Goal: Task Accomplishment & Management: Manage account settings

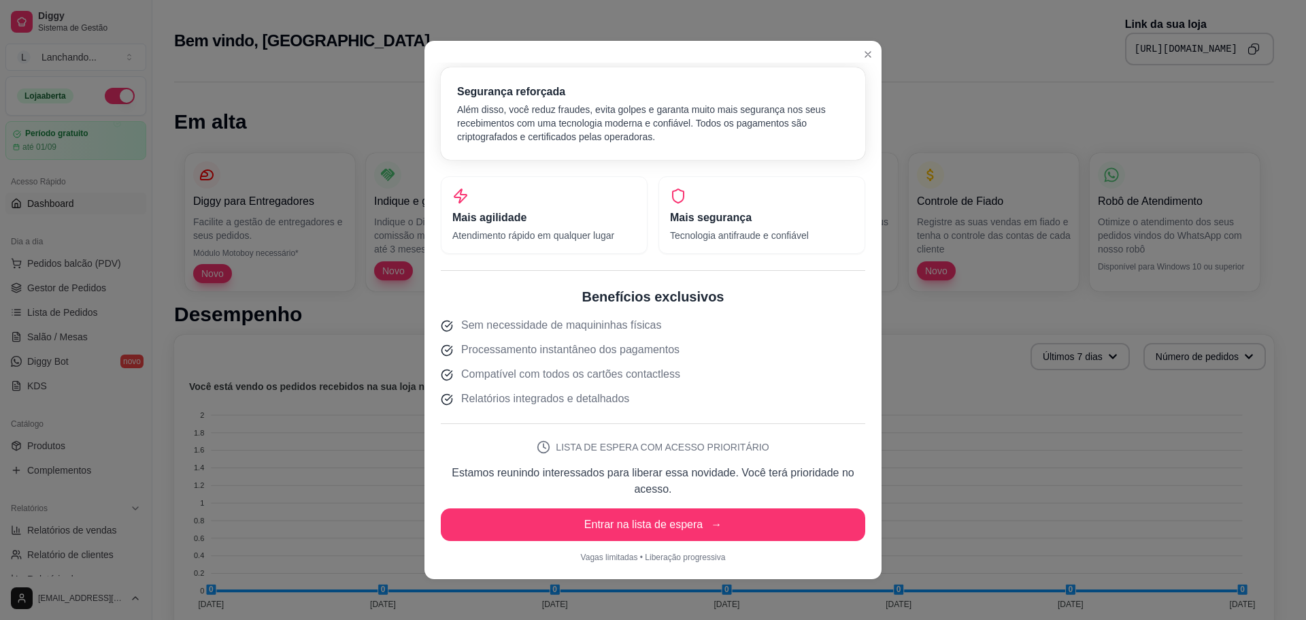
scroll to position [3, 0]
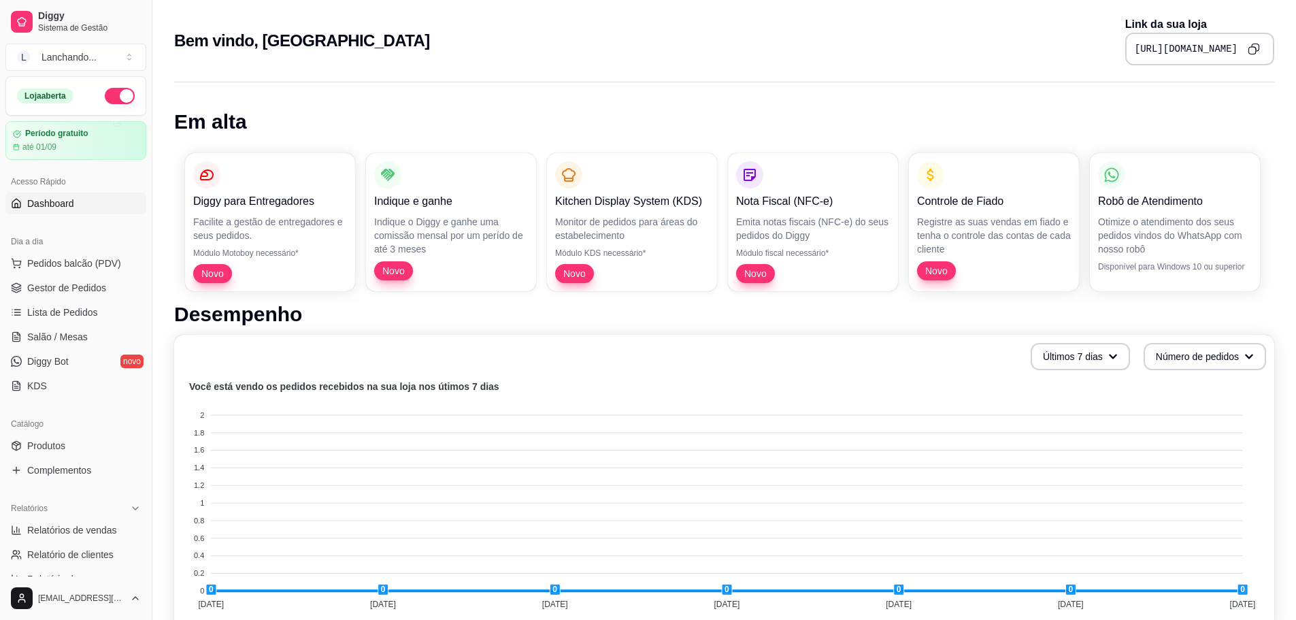
click at [214, 269] on span "Novo" at bounding box center [212, 274] width 33 height 14
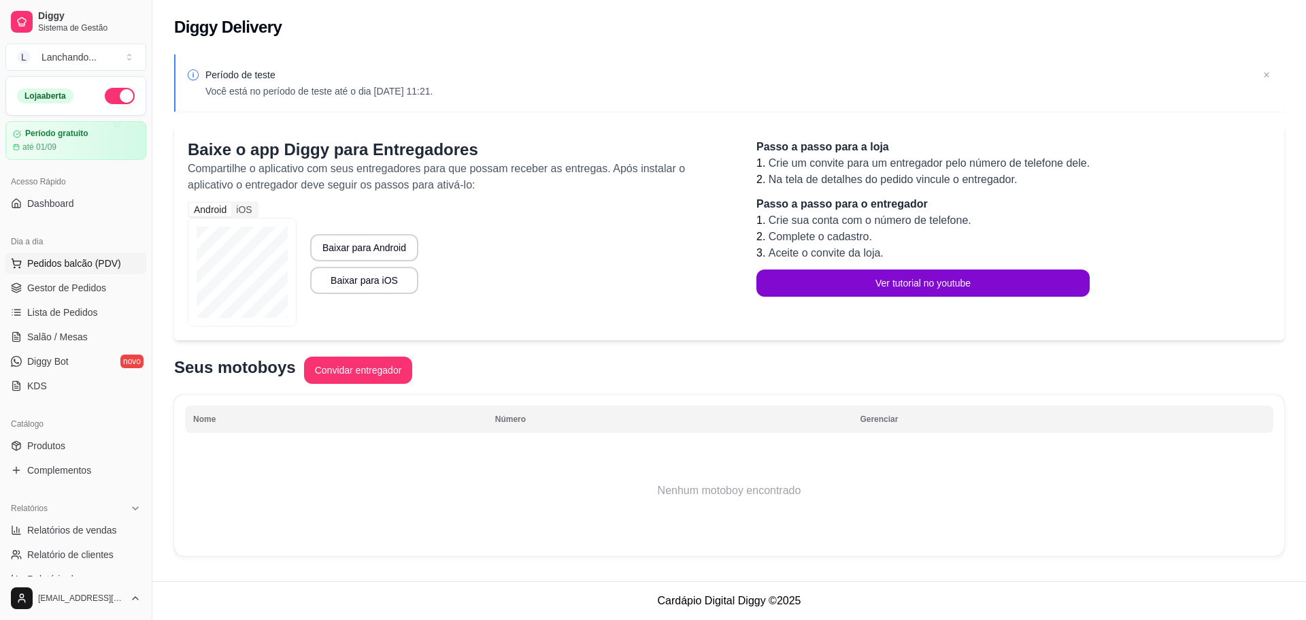
click at [52, 261] on span "Pedidos balcão (PDV)" at bounding box center [74, 263] width 94 height 14
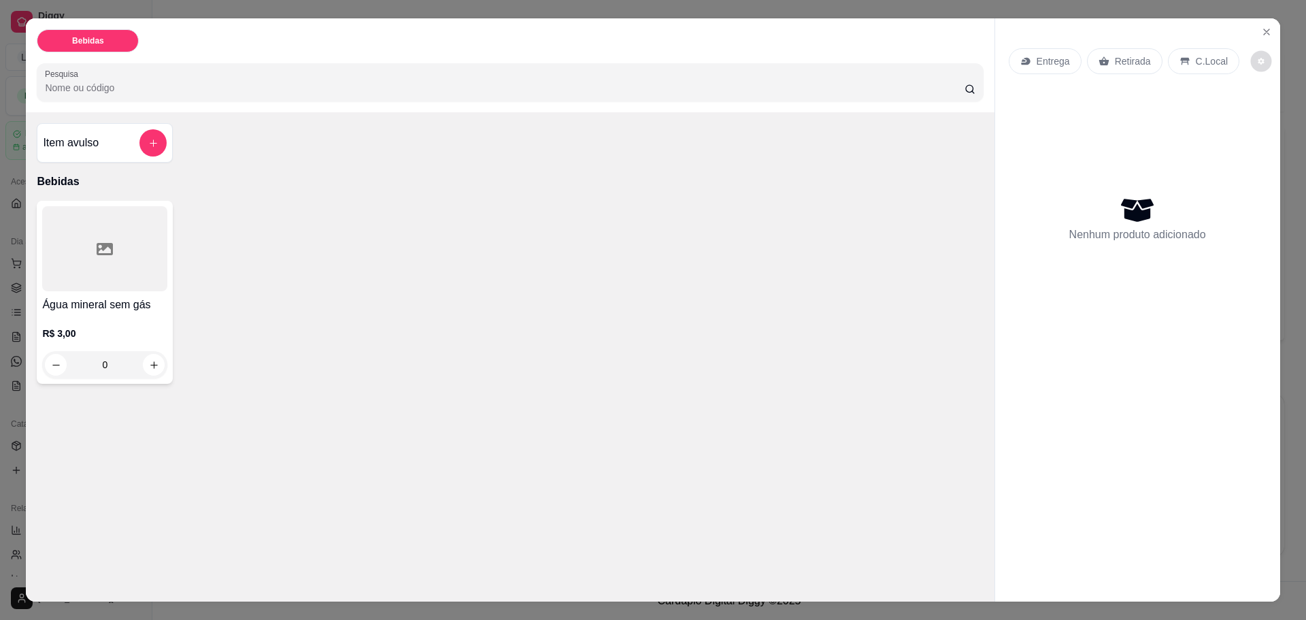
click at [1251, 58] on button "decrease-product-quantity" at bounding box center [1261, 61] width 21 height 21
click at [1251, 54] on button "decrease-product-quantity" at bounding box center [1261, 61] width 21 height 21
click at [1256, 29] on button "Close" at bounding box center [1267, 32] width 22 height 22
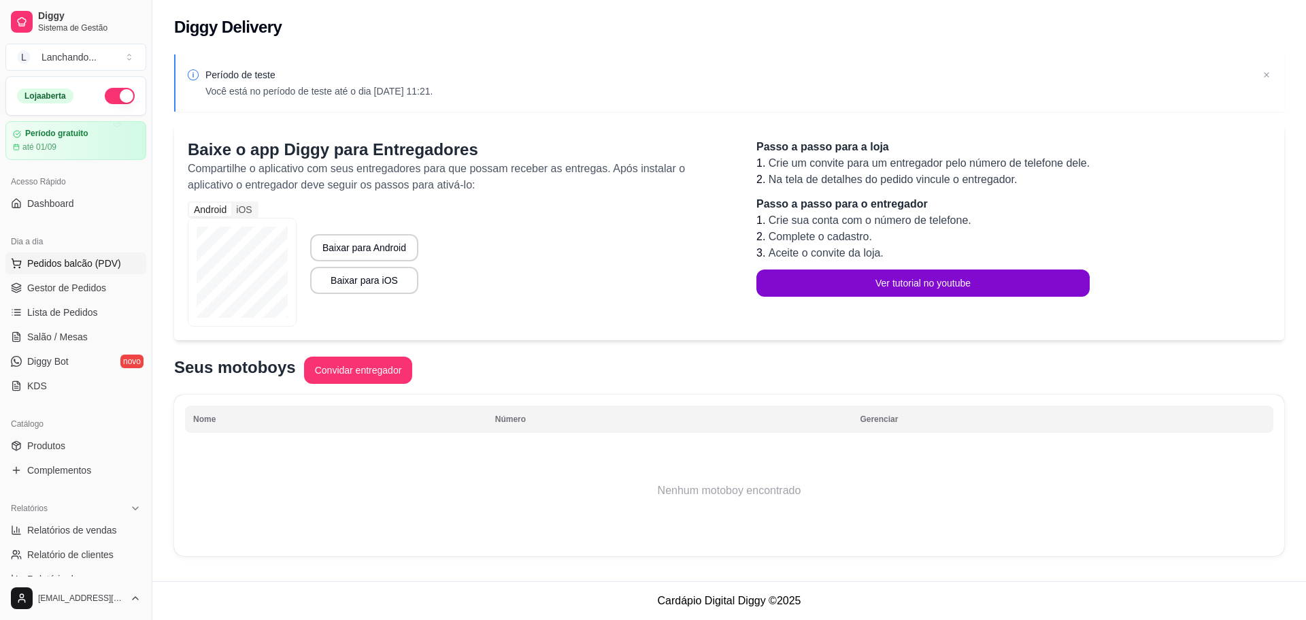
click at [67, 270] on button "Pedidos balcão (PDV)" at bounding box center [75, 263] width 141 height 22
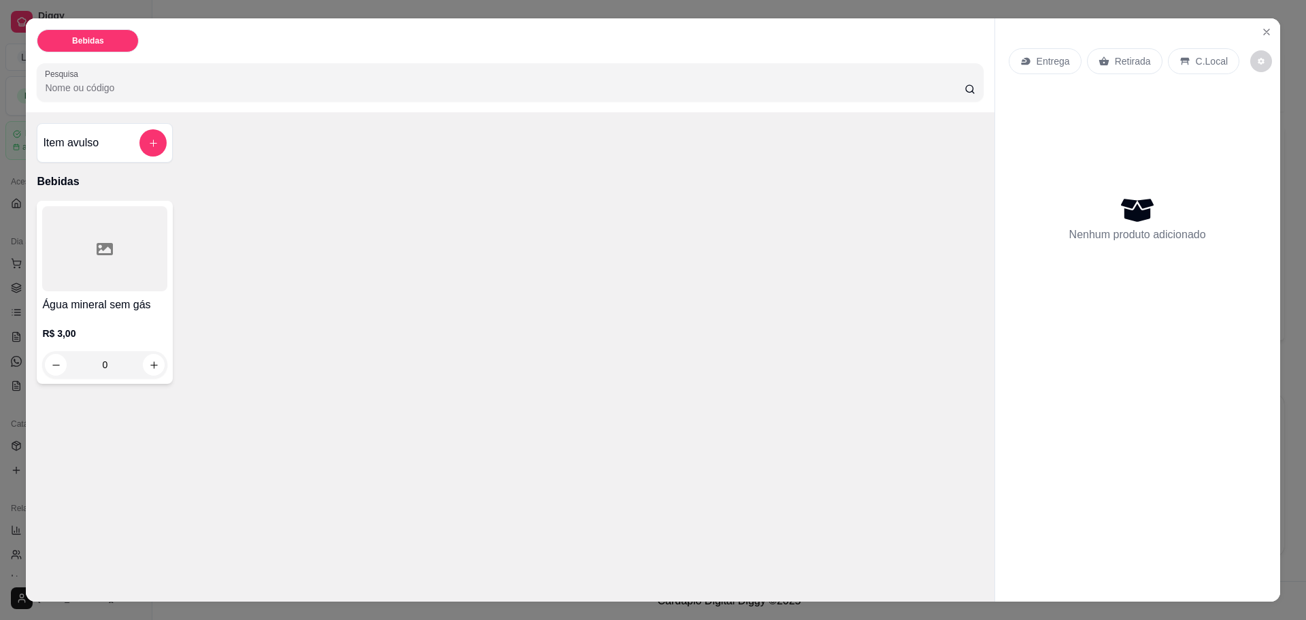
click at [1043, 61] on p "Entrega" at bounding box center [1053, 61] width 33 height 14
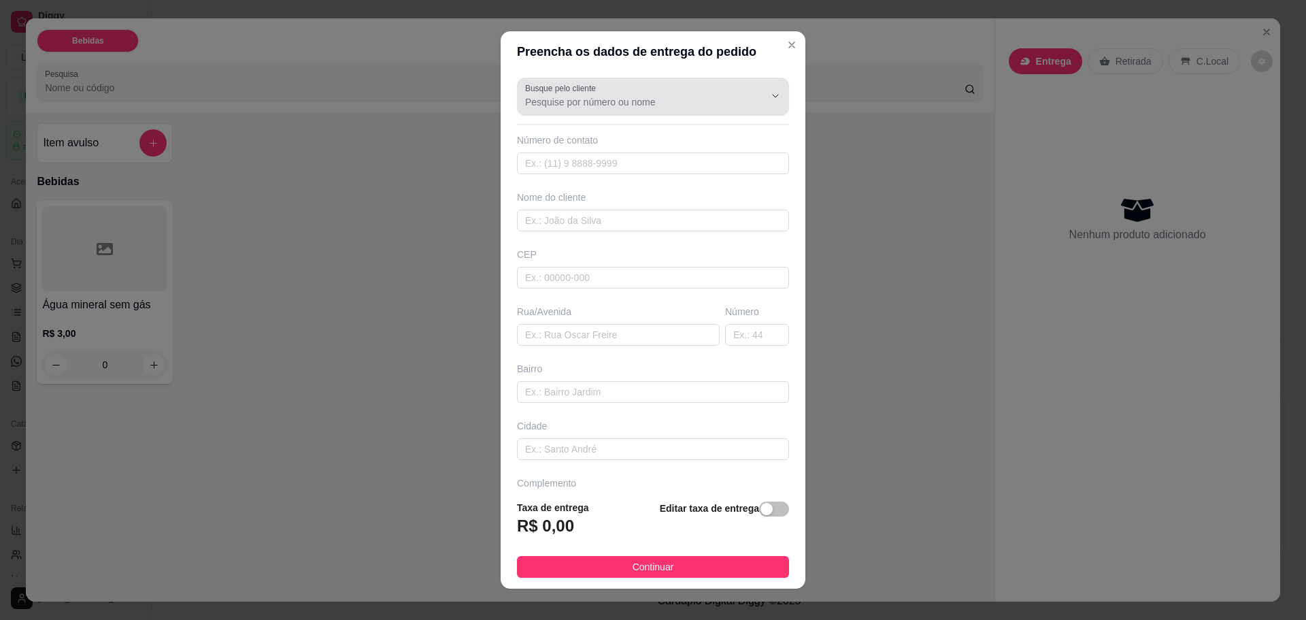
click at [742, 78] on div "Busque pelo cliente" at bounding box center [653, 97] width 272 height 38
click at [770, 95] on icon "Show suggestions" at bounding box center [775, 95] width 11 height 11
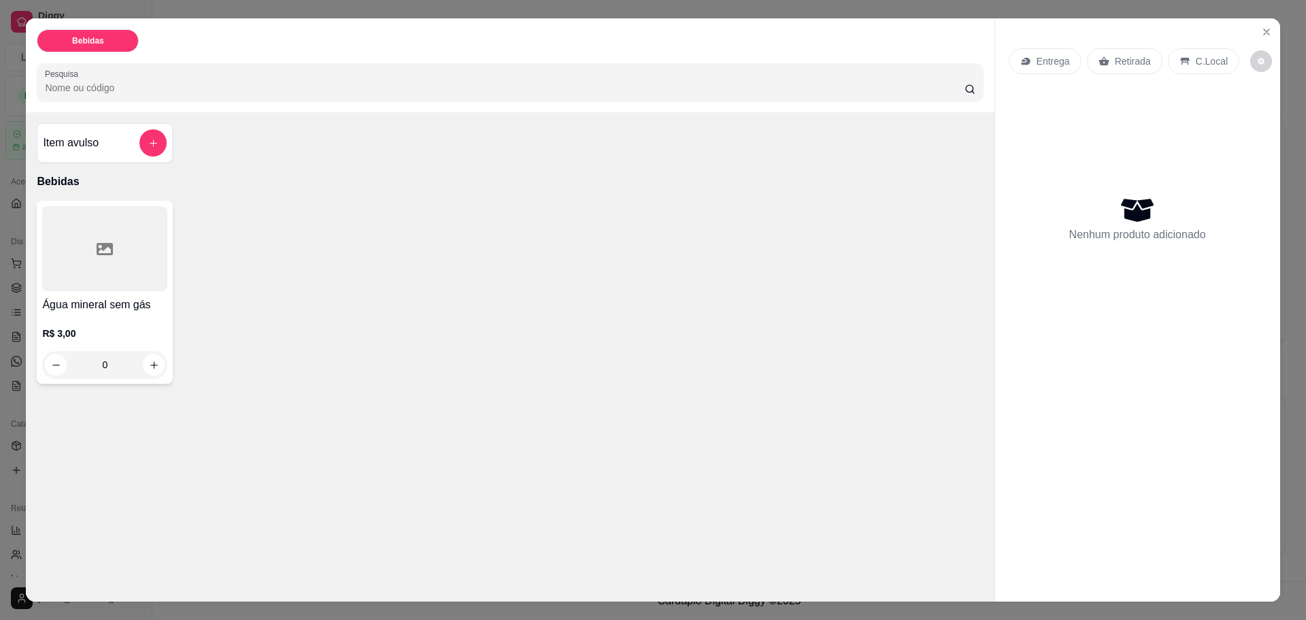
click at [1115, 61] on p "Retirada" at bounding box center [1133, 61] width 36 height 14
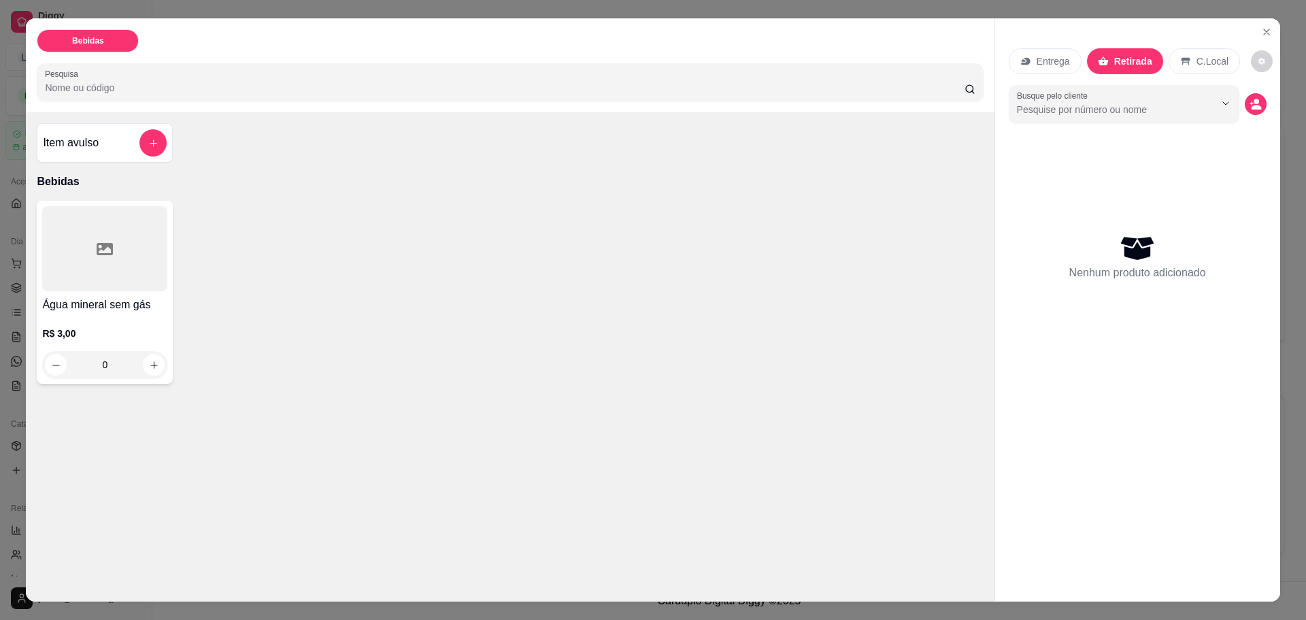
click at [1197, 63] on p "C.Local" at bounding box center [1213, 61] width 32 height 14
click at [1258, 58] on icon "decrease-product-quantity" at bounding box center [1262, 62] width 8 height 8
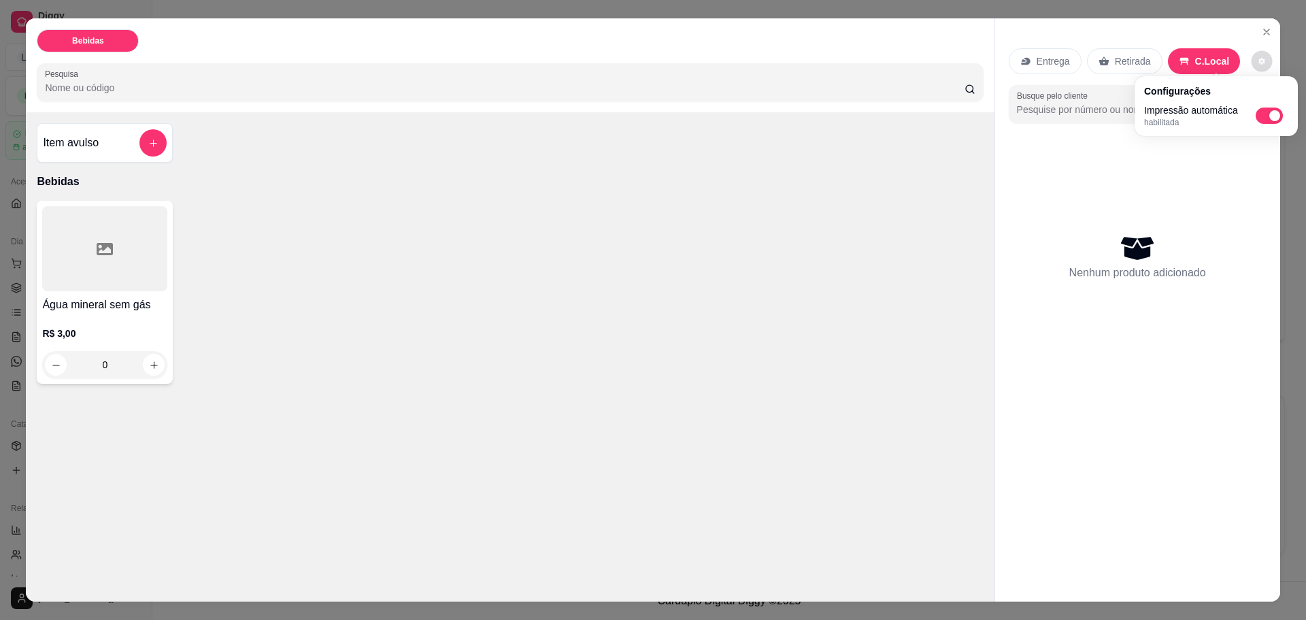
click at [1258, 58] on icon "decrease-product-quantity" at bounding box center [1262, 62] width 8 height 8
click at [1253, 56] on button "decrease-product-quantity" at bounding box center [1262, 61] width 22 height 22
click at [1291, 124] on div "Configurações Impressão automática habilitada" at bounding box center [1216, 106] width 163 height 60
click at [1275, 112] on span "Automatic updates" at bounding box center [1274, 115] width 11 height 11
click at [1264, 116] on input "Automatic updates" at bounding box center [1259, 120] width 9 height 9
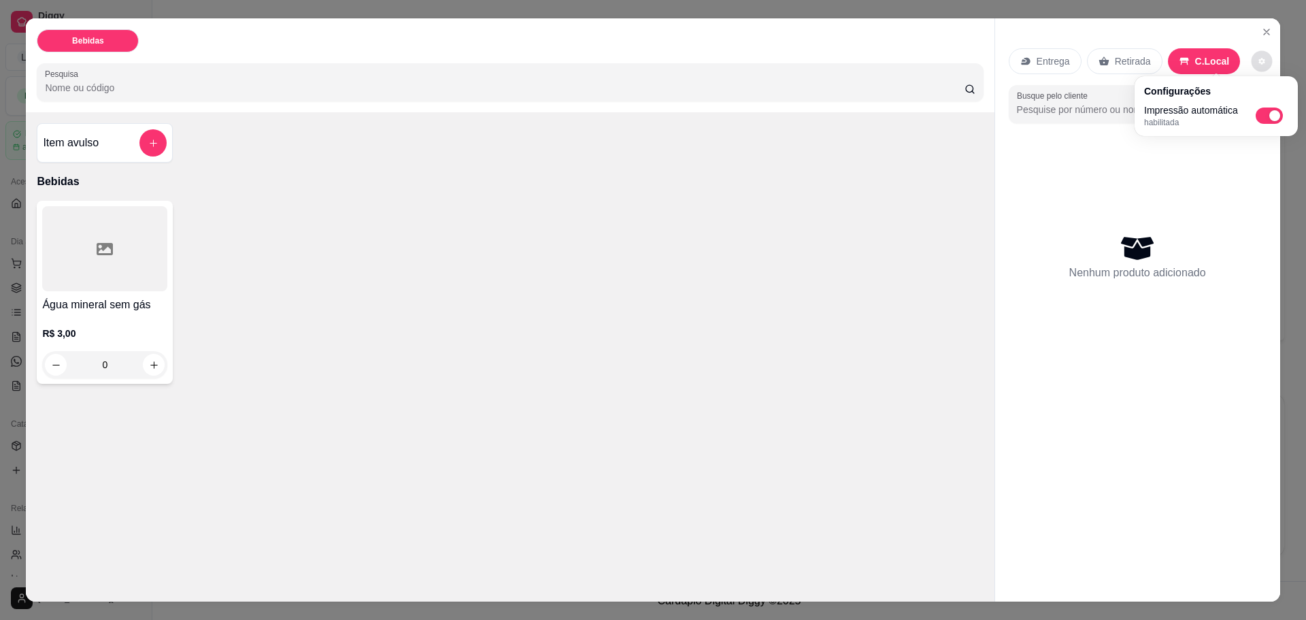
checkbox input "false"
click at [1264, 32] on icon "Close" at bounding box center [1266, 31] width 5 height 5
click at [1259, 38] on button "Close" at bounding box center [1267, 32] width 22 height 22
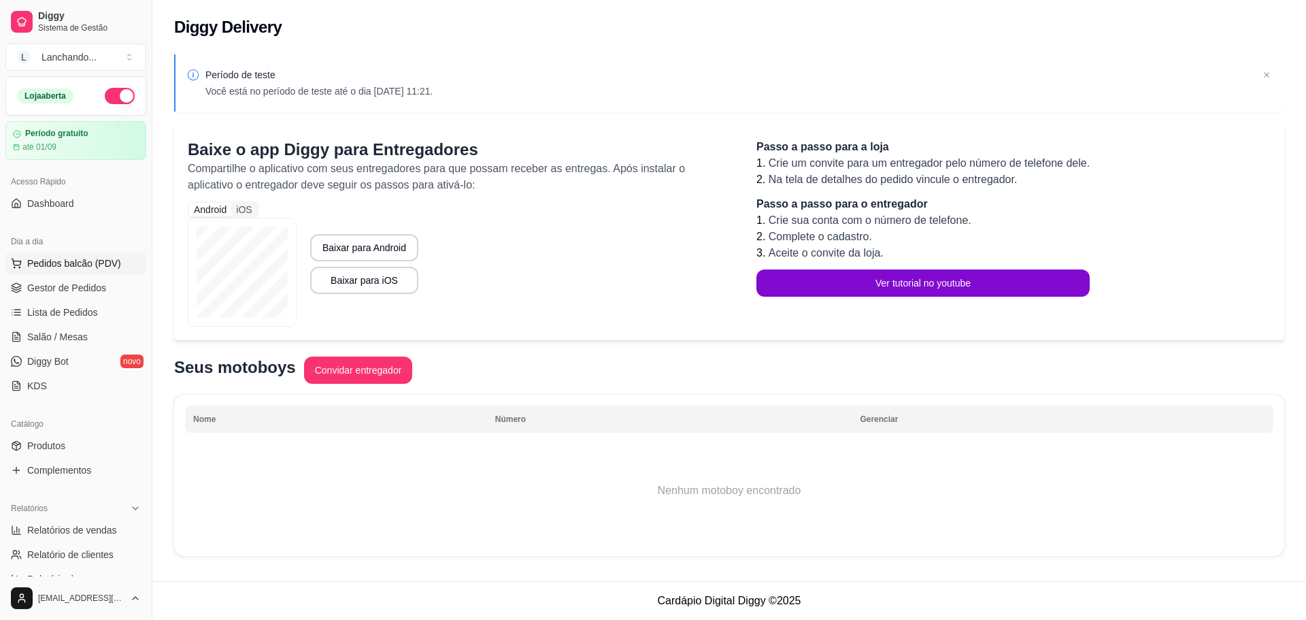
click at [44, 264] on span "Pedidos balcão (PDV)" at bounding box center [74, 263] width 94 height 14
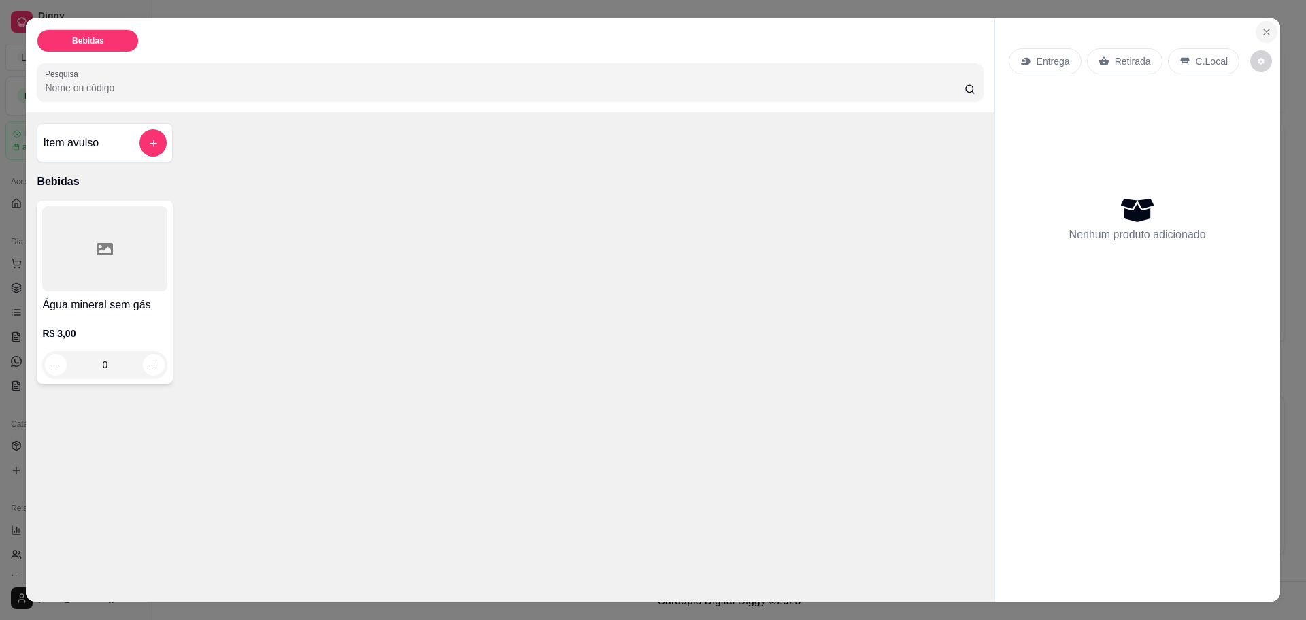
click at [1256, 26] on button "Close" at bounding box center [1267, 32] width 22 height 22
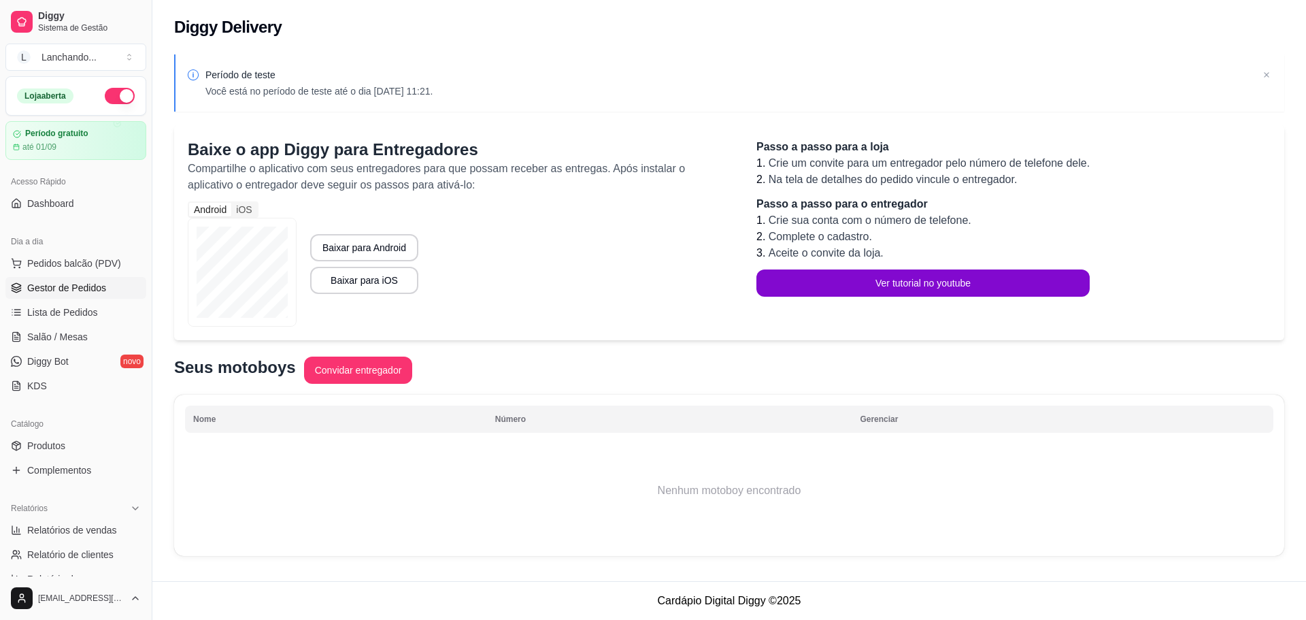
click at [50, 289] on span "Gestor de Pedidos" at bounding box center [66, 288] width 79 height 14
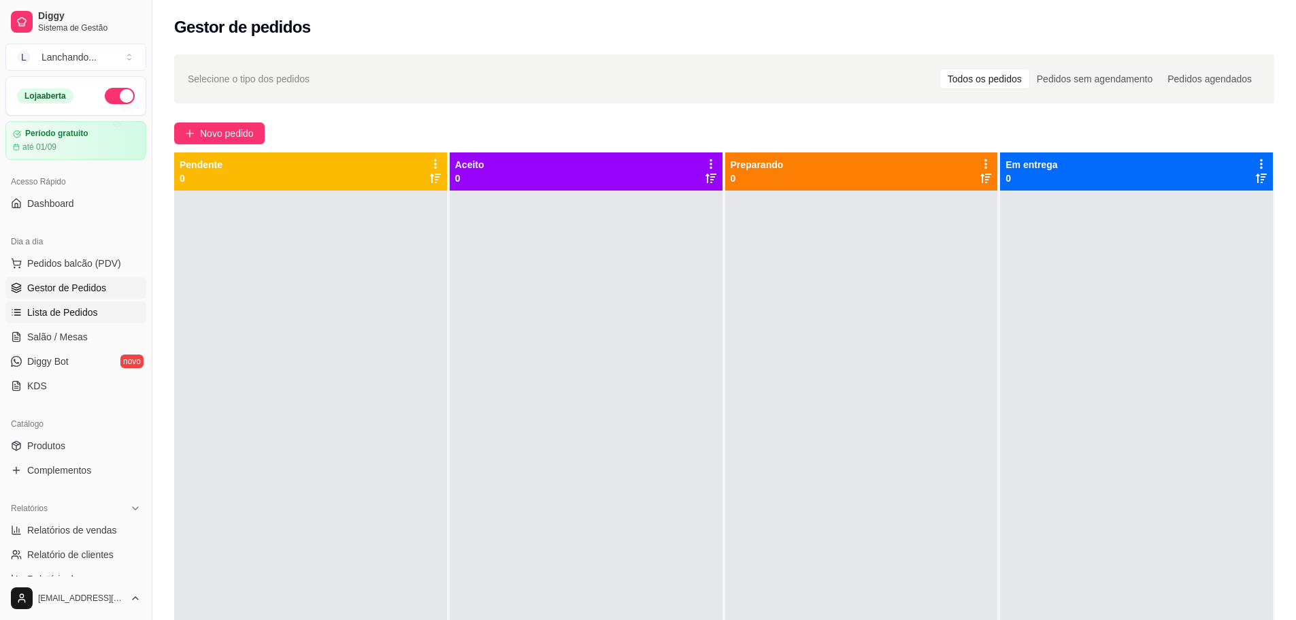
click at [43, 305] on span "Lista de Pedidos" at bounding box center [62, 312] width 71 height 14
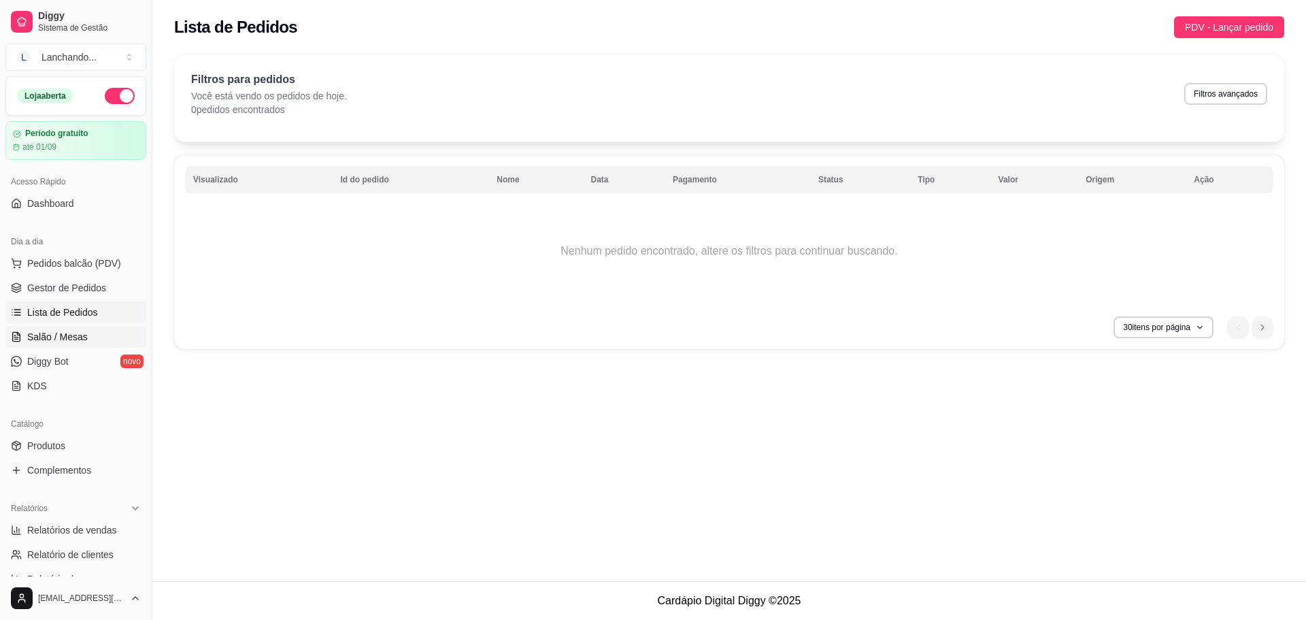
click at [36, 333] on span "Salão / Mesas" at bounding box center [57, 337] width 61 height 14
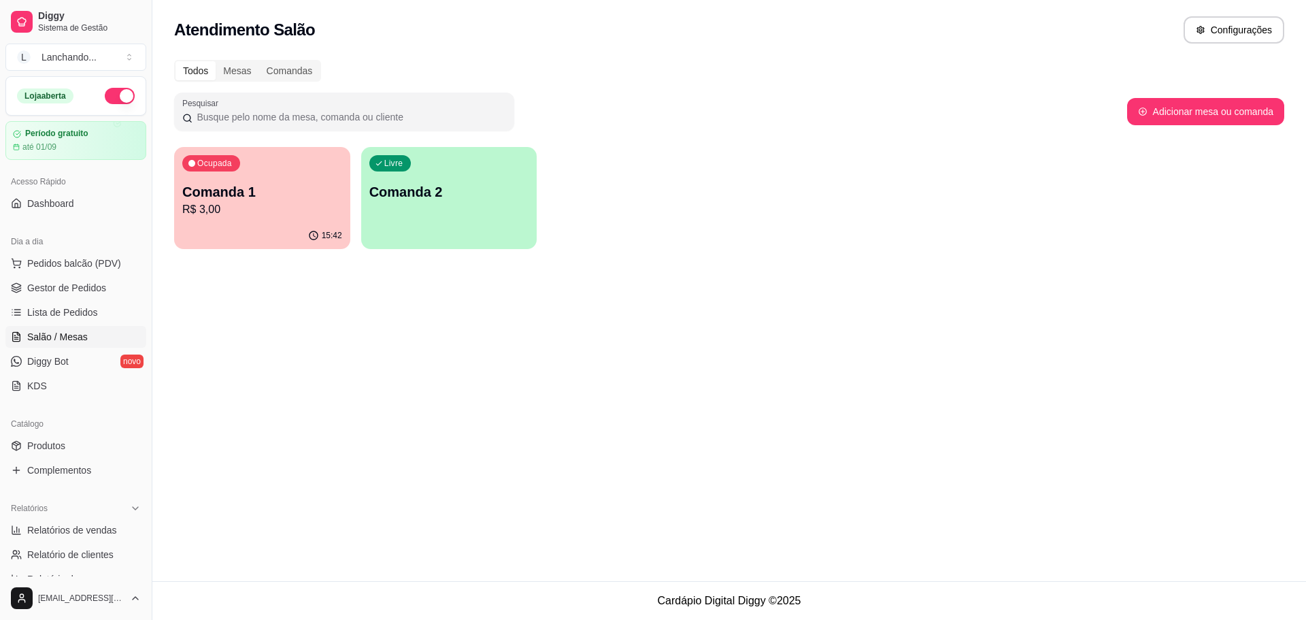
click at [322, 207] on p "R$ 3,00" at bounding box center [262, 209] width 160 height 16
click at [464, 154] on div "Livre Comanda 2" at bounding box center [449, 189] width 171 height 83
click at [196, 157] on div "Ocupada" at bounding box center [211, 163] width 58 height 16
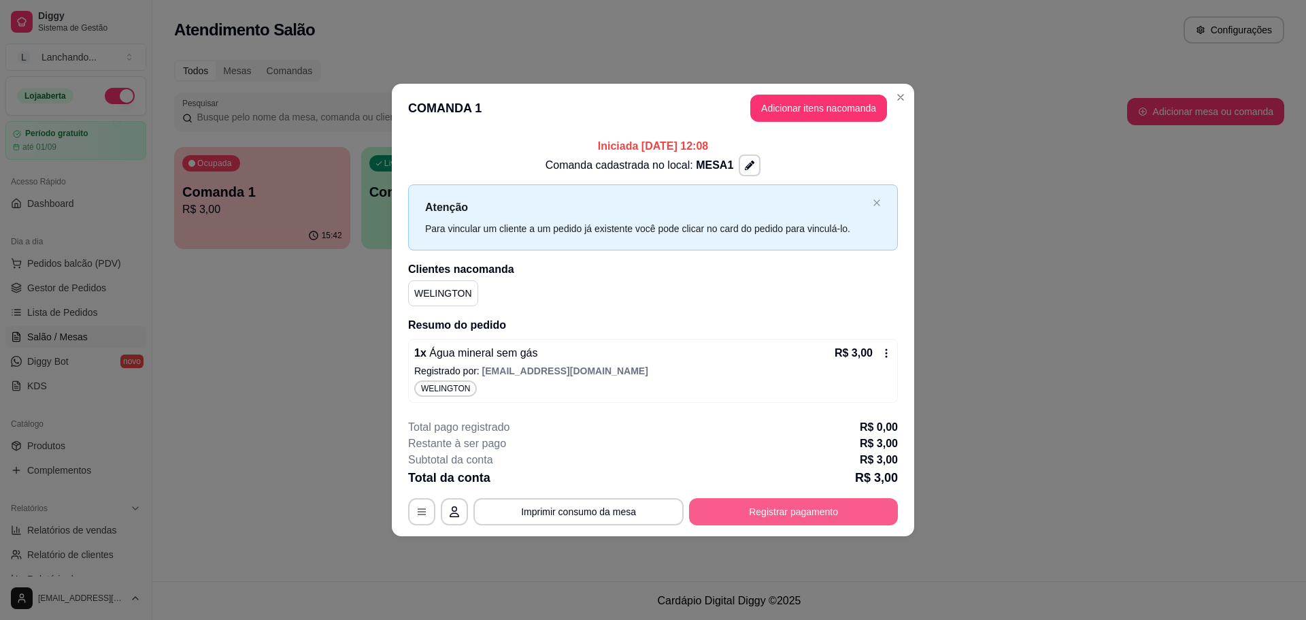
click at [765, 512] on button "Registrar pagamento" at bounding box center [793, 511] width 209 height 27
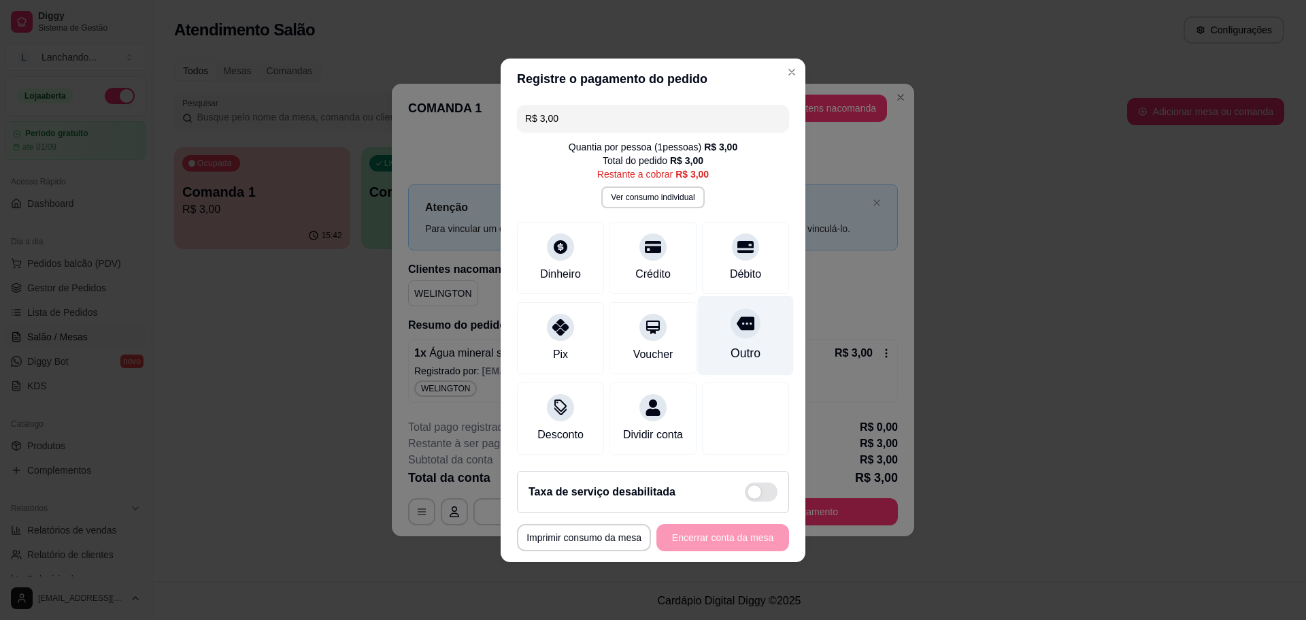
click at [722, 337] on div "Outro" at bounding box center [746, 335] width 96 height 80
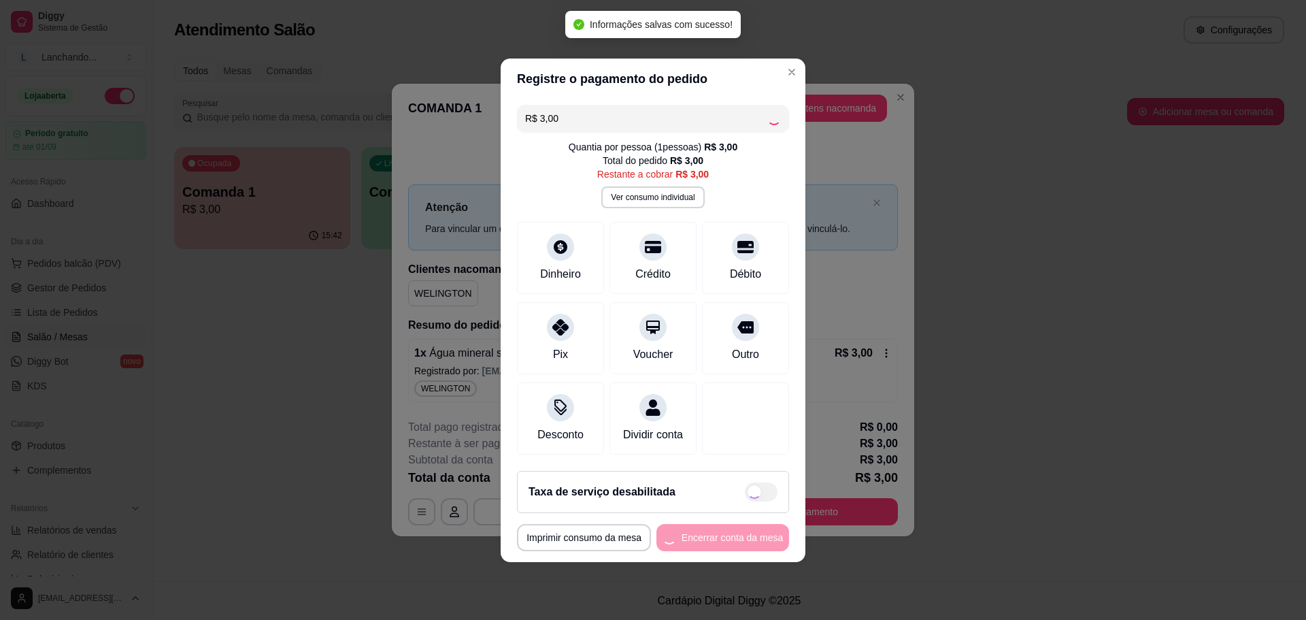
type input "R$ 0,00"
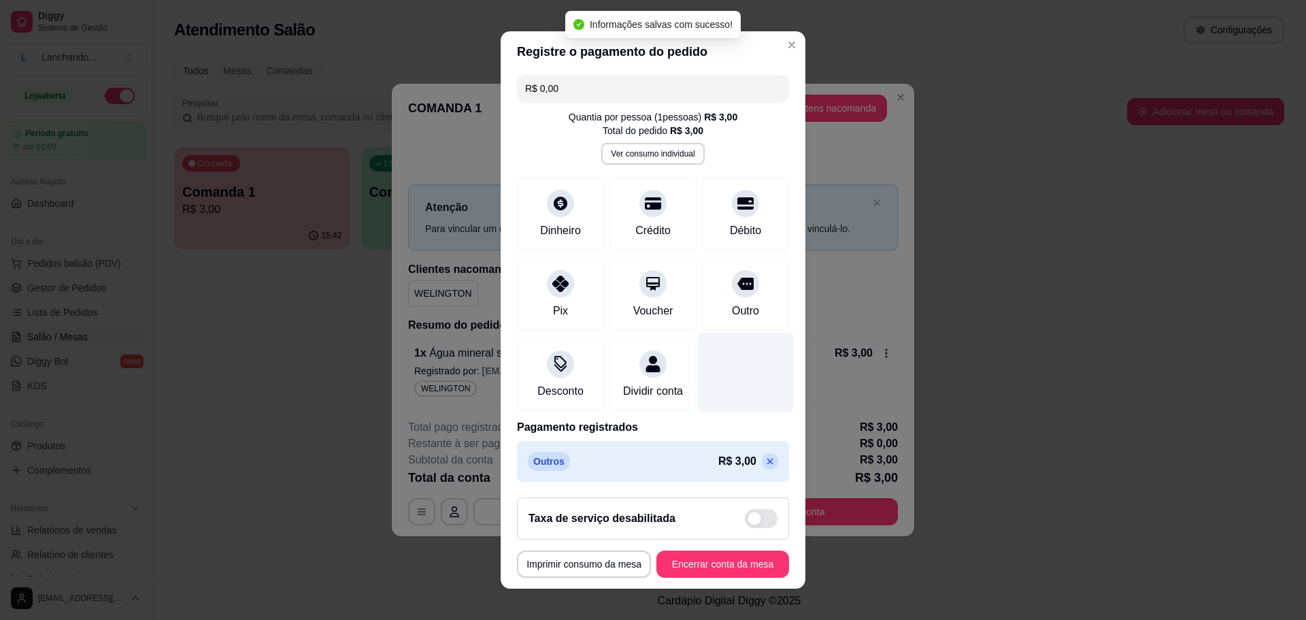
scroll to position [19, 0]
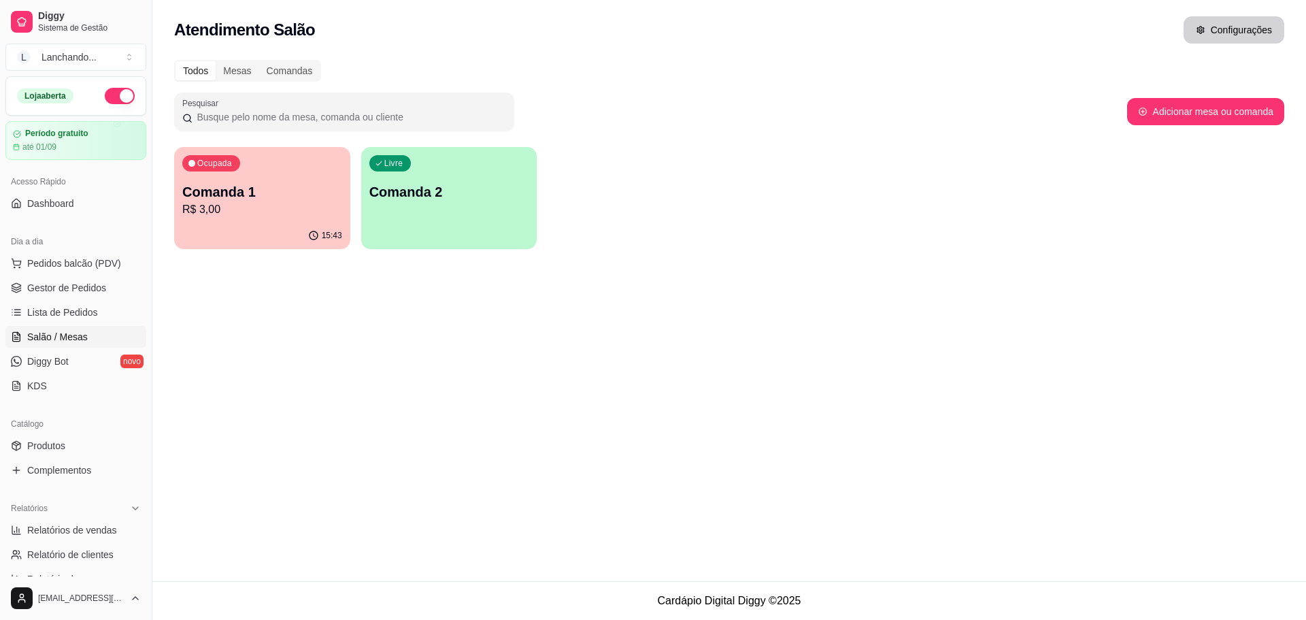
click at [1192, 29] on button "Configurações" at bounding box center [1234, 29] width 101 height 27
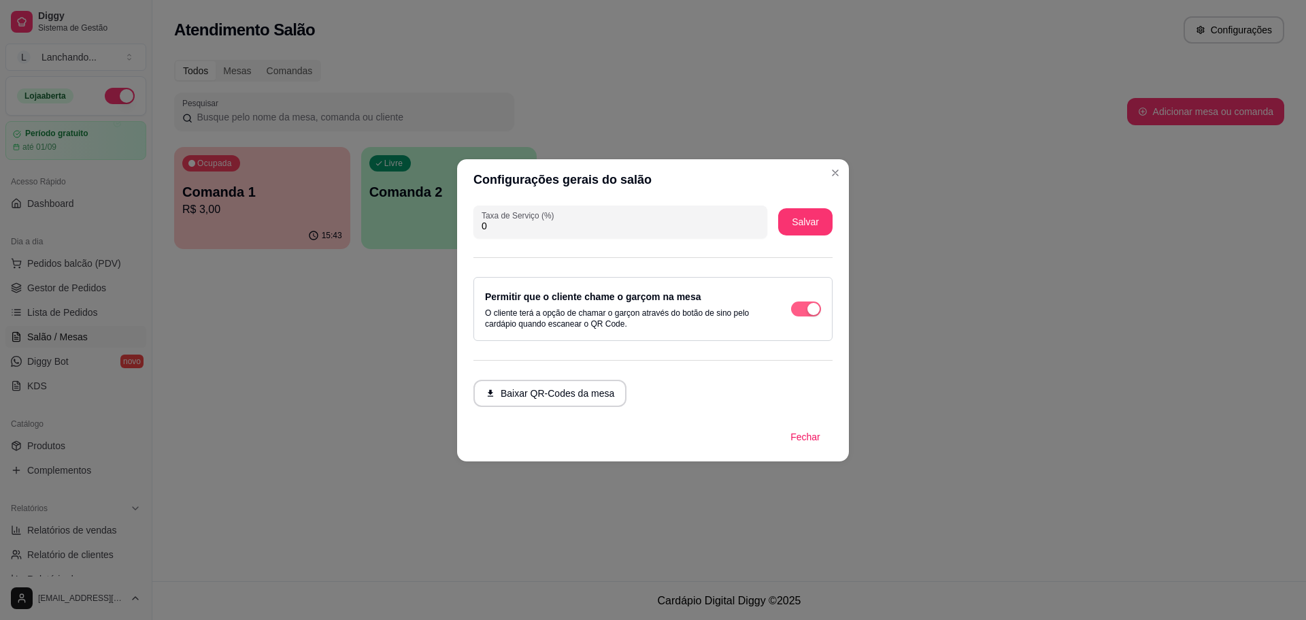
click at [818, 308] on div "button" at bounding box center [813, 309] width 12 height 12
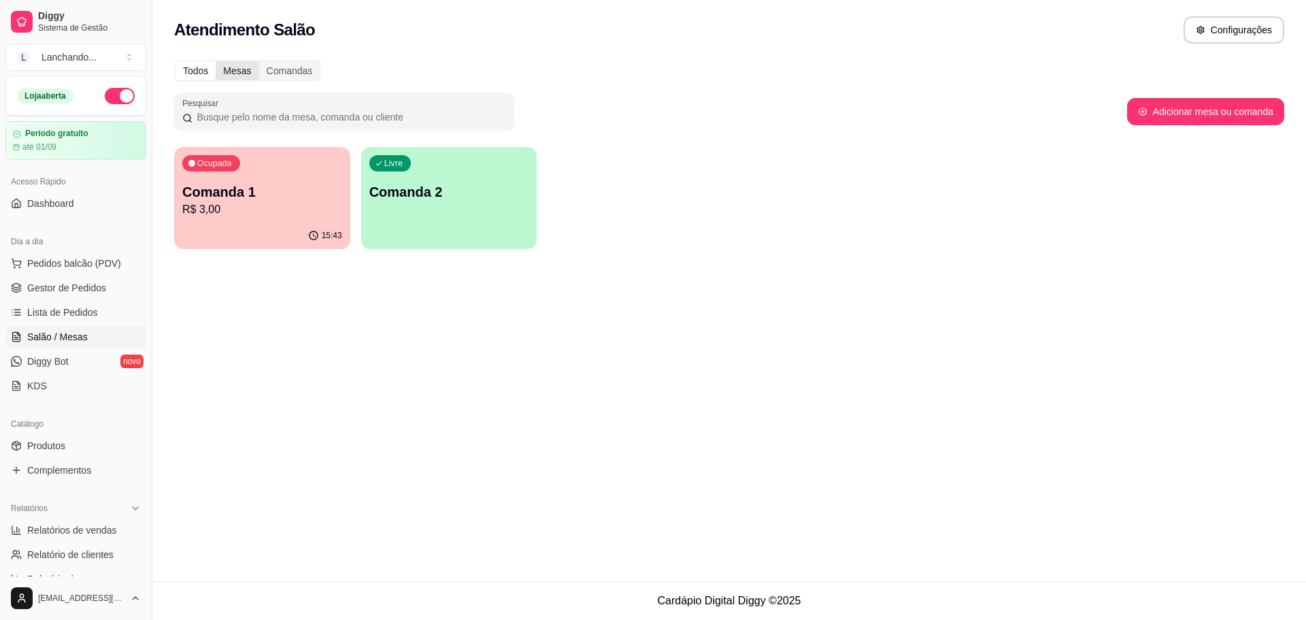
click at [252, 69] on div "Mesas" at bounding box center [237, 70] width 43 height 19
click at [216, 61] on input "Mesas" at bounding box center [216, 61] width 0 height 0
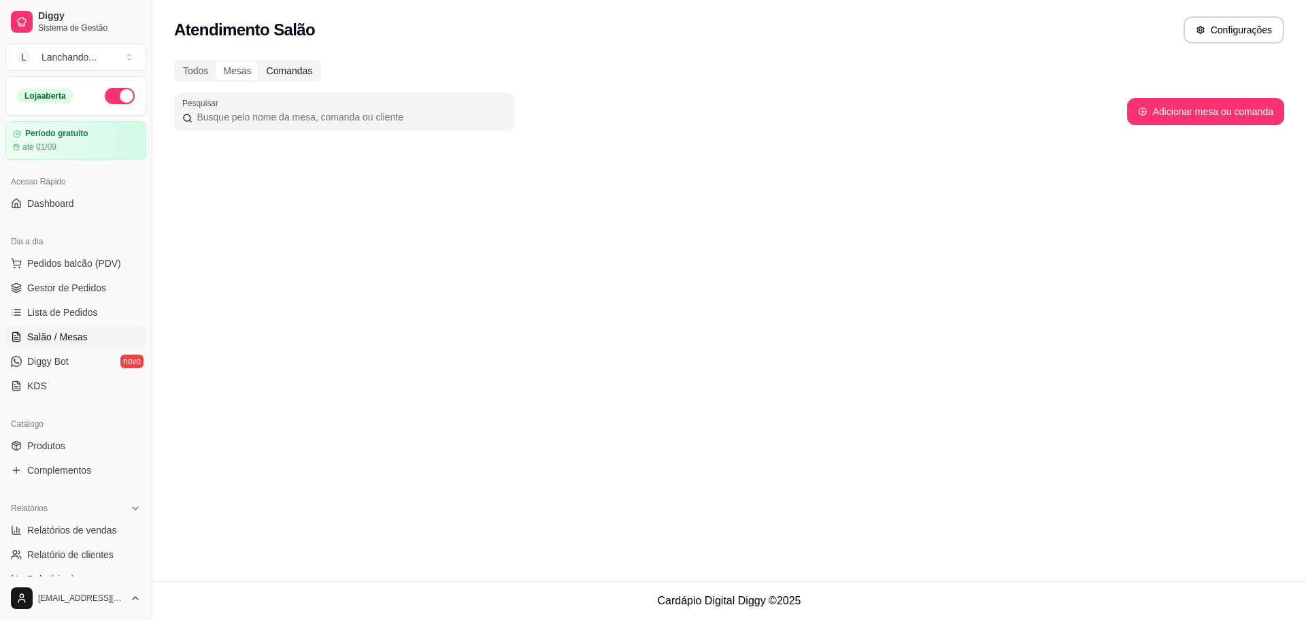
click at [276, 69] on div "Comandas" at bounding box center [289, 70] width 61 height 19
click at [259, 61] on input "Comandas" at bounding box center [259, 61] width 0 height 0
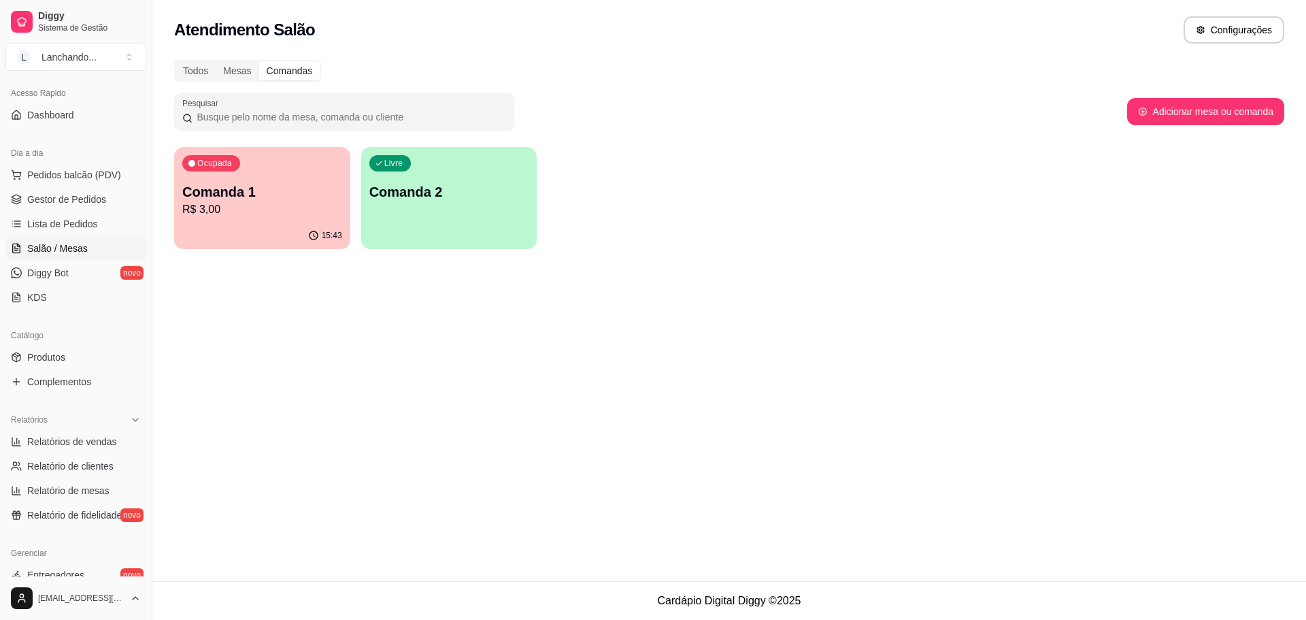
scroll to position [272, 0]
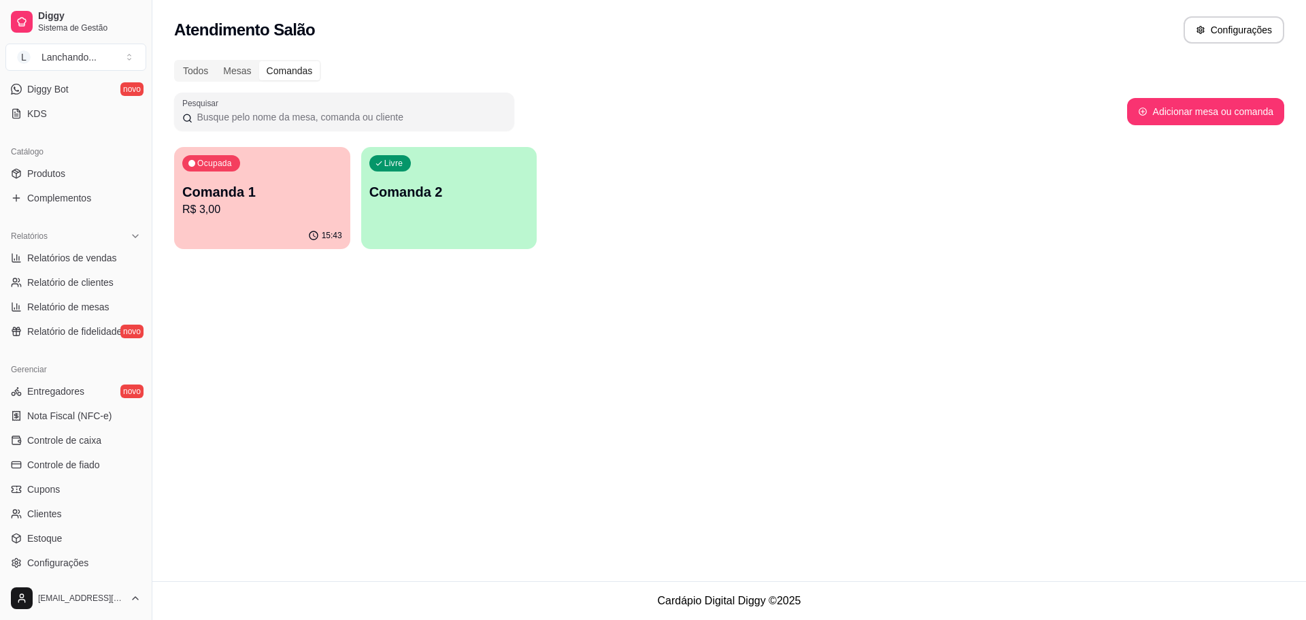
click at [61, 501] on ul "Entregadores novo Nota Fiscal (NFC-e) Controle de caixa Controle de fiado Cupon…" at bounding box center [75, 476] width 141 height 193
click at [37, 494] on span "Cupons" at bounding box center [43, 489] width 33 height 14
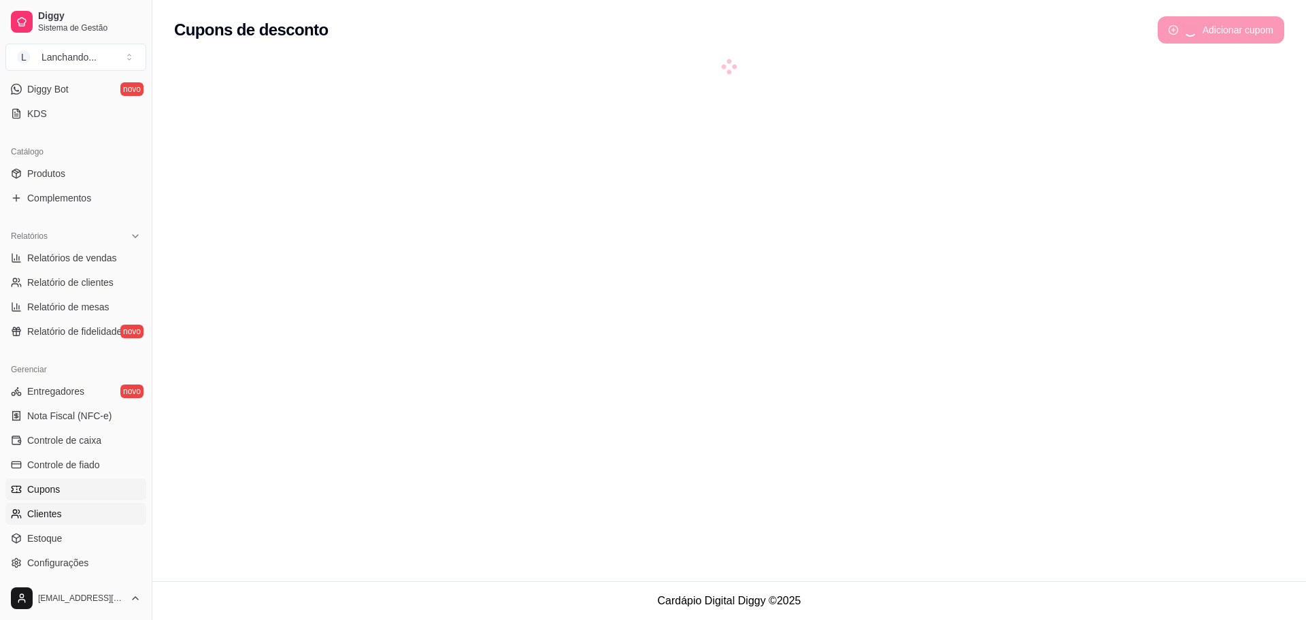
click at [41, 509] on span "Clientes" at bounding box center [44, 514] width 35 height 14
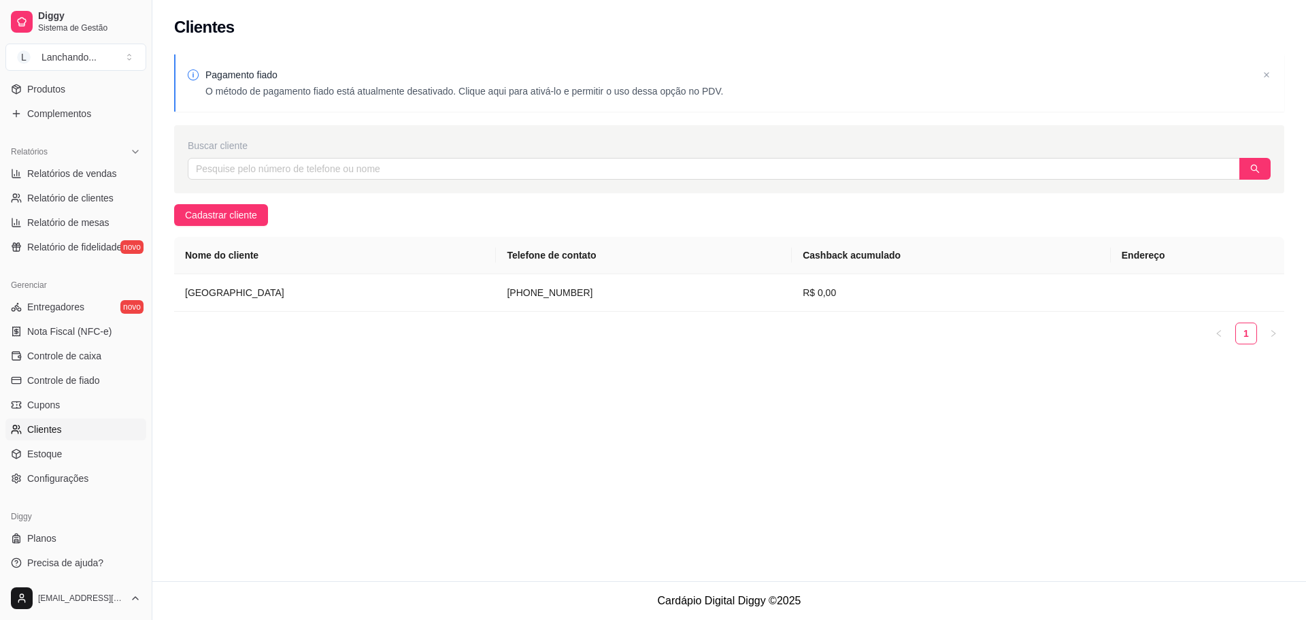
scroll to position [359, 0]
click at [224, 284] on td "[GEOGRAPHIC_DATA]" at bounding box center [335, 292] width 322 height 37
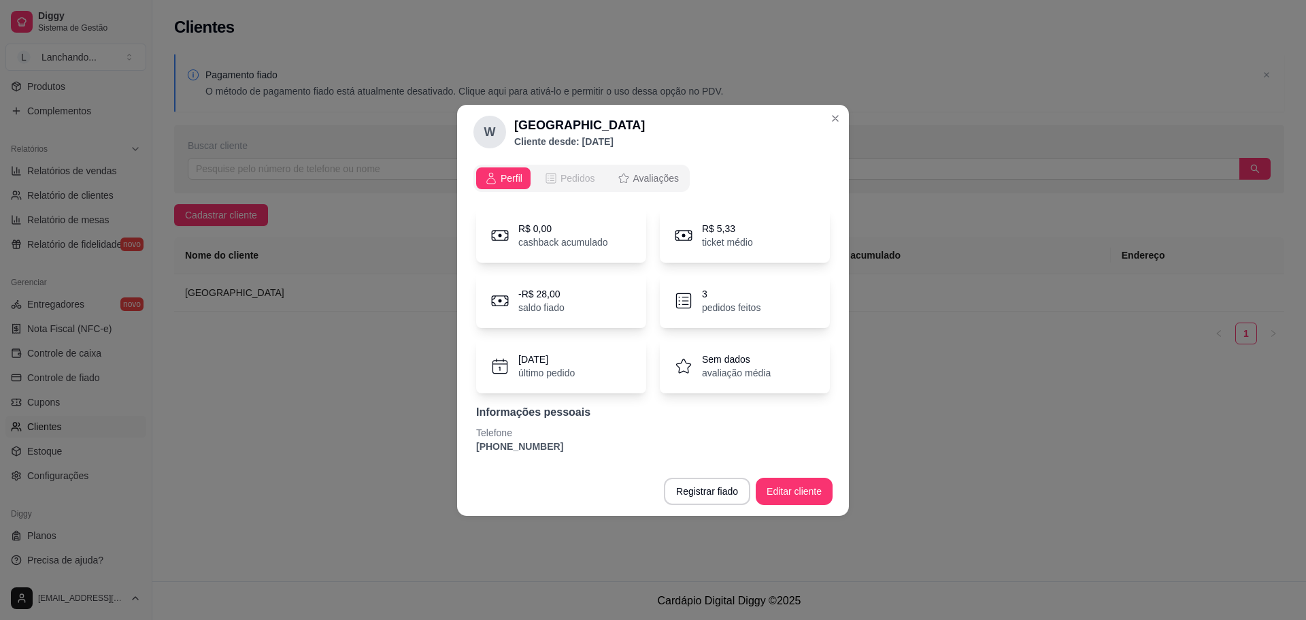
click at [561, 173] on span "Pedidos" at bounding box center [578, 178] width 35 height 14
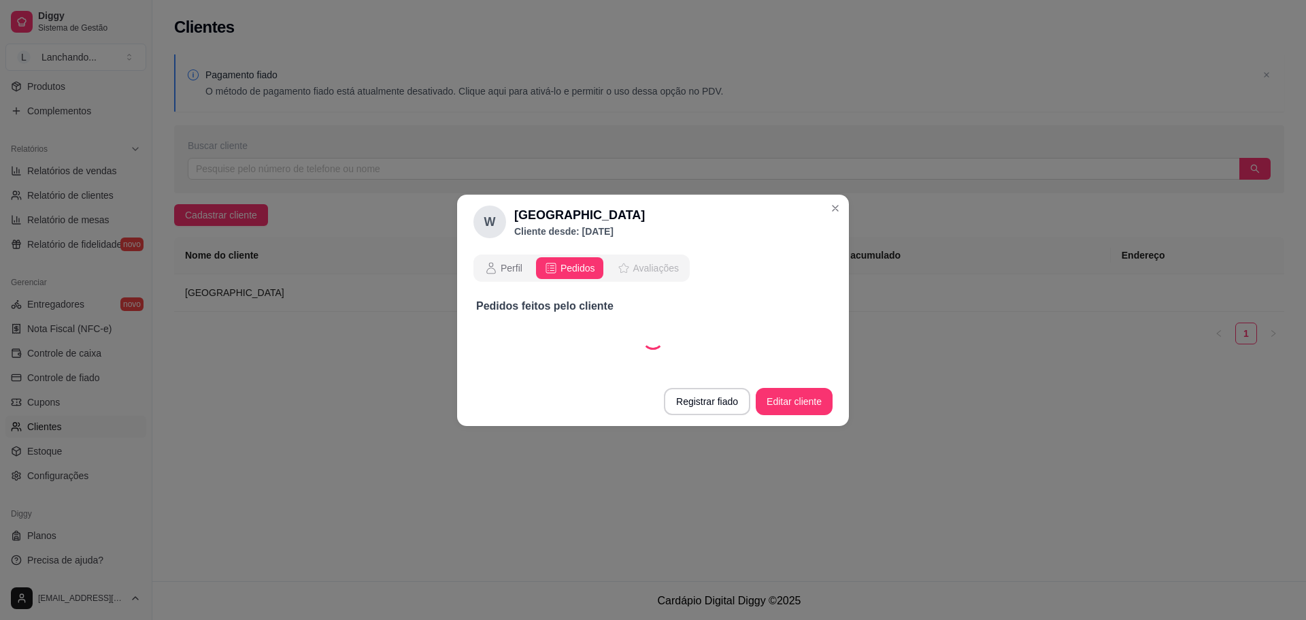
click at [656, 266] on span "Avaliações" at bounding box center [656, 268] width 46 height 14
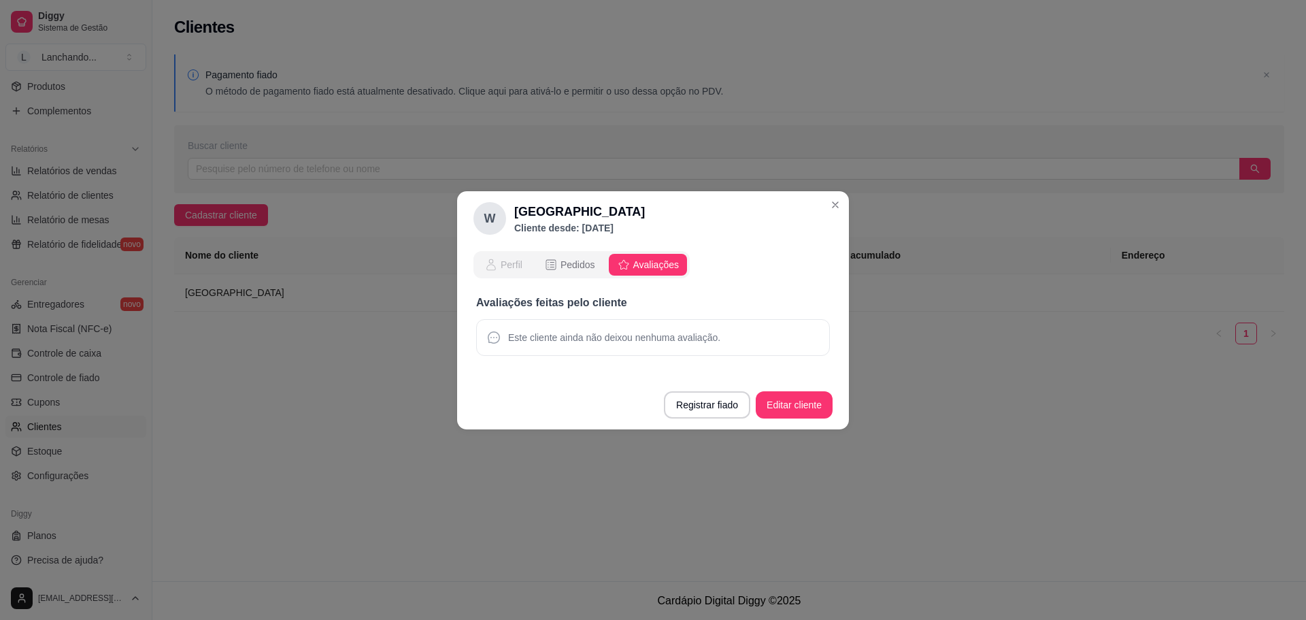
click at [501, 262] on span "Perfil" at bounding box center [512, 265] width 22 height 14
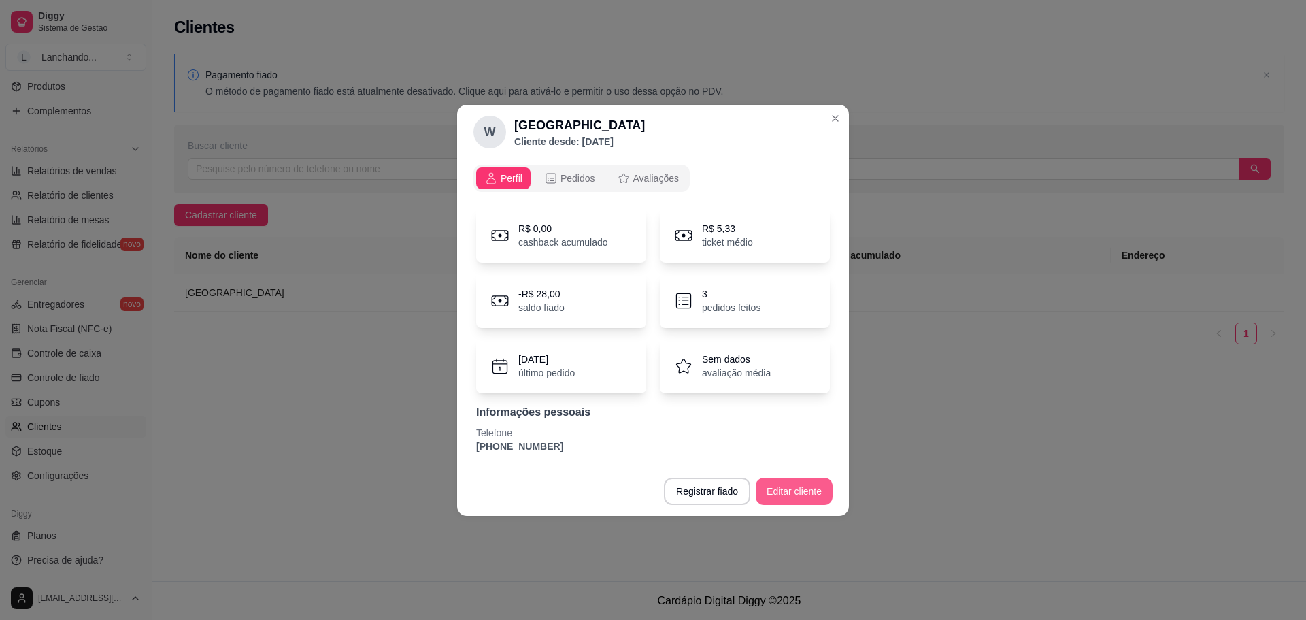
click at [772, 486] on button "Editar cliente" at bounding box center [794, 491] width 77 height 27
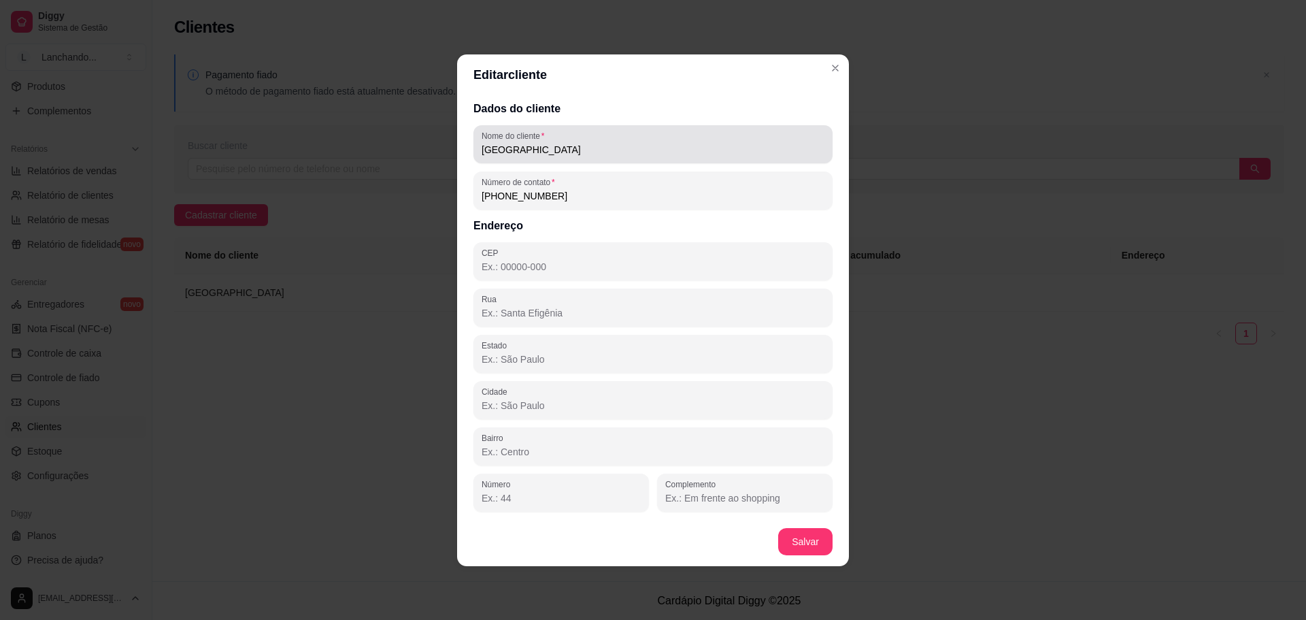
click at [554, 154] on input "[GEOGRAPHIC_DATA]" at bounding box center [653, 150] width 343 height 14
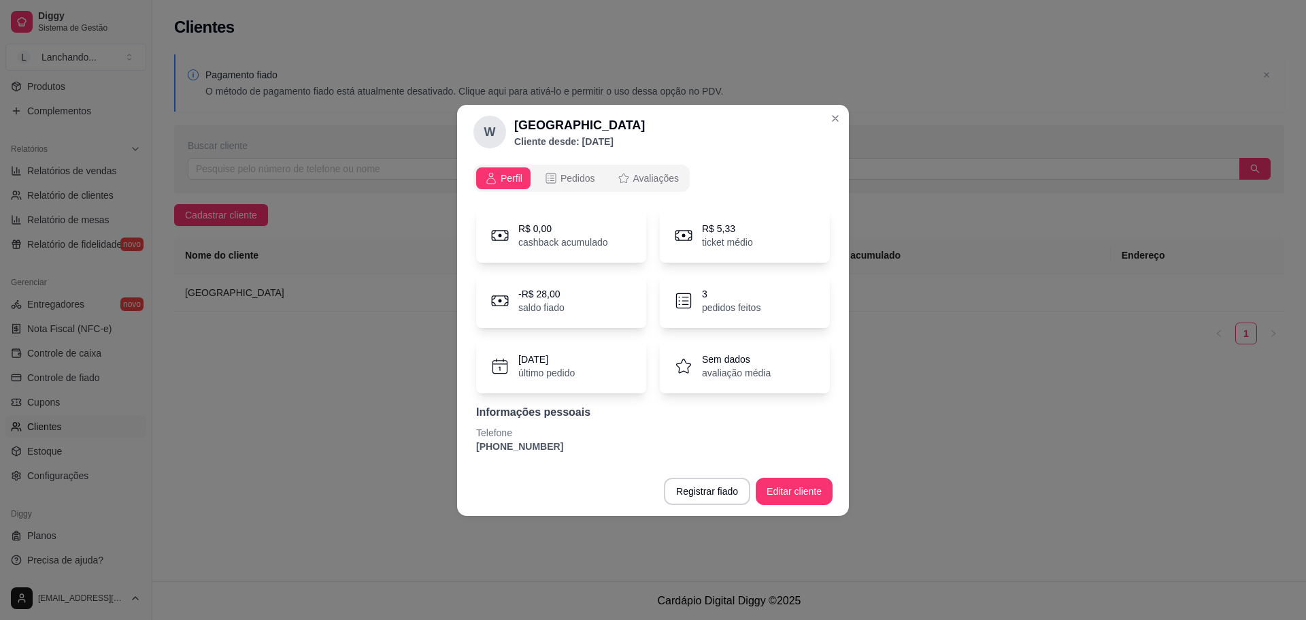
click at [561, 159] on div "Perfil Pedidos Avaliações R$ 0,00 cashback acumulado R$ 5,33 ticket médio -R$ 2…" at bounding box center [653, 312] width 392 height 307
click at [563, 173] on span "Pedidos" at bounding box center [578, 178] width 35 height 14
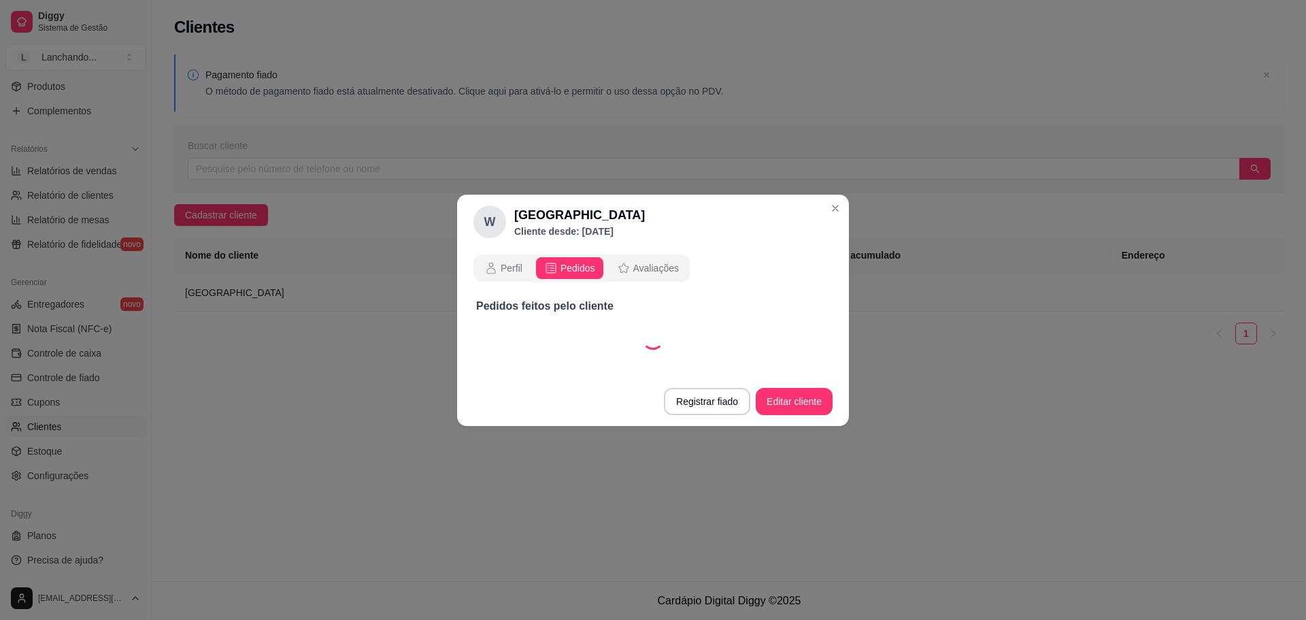
select select "30"
select select "ALL"
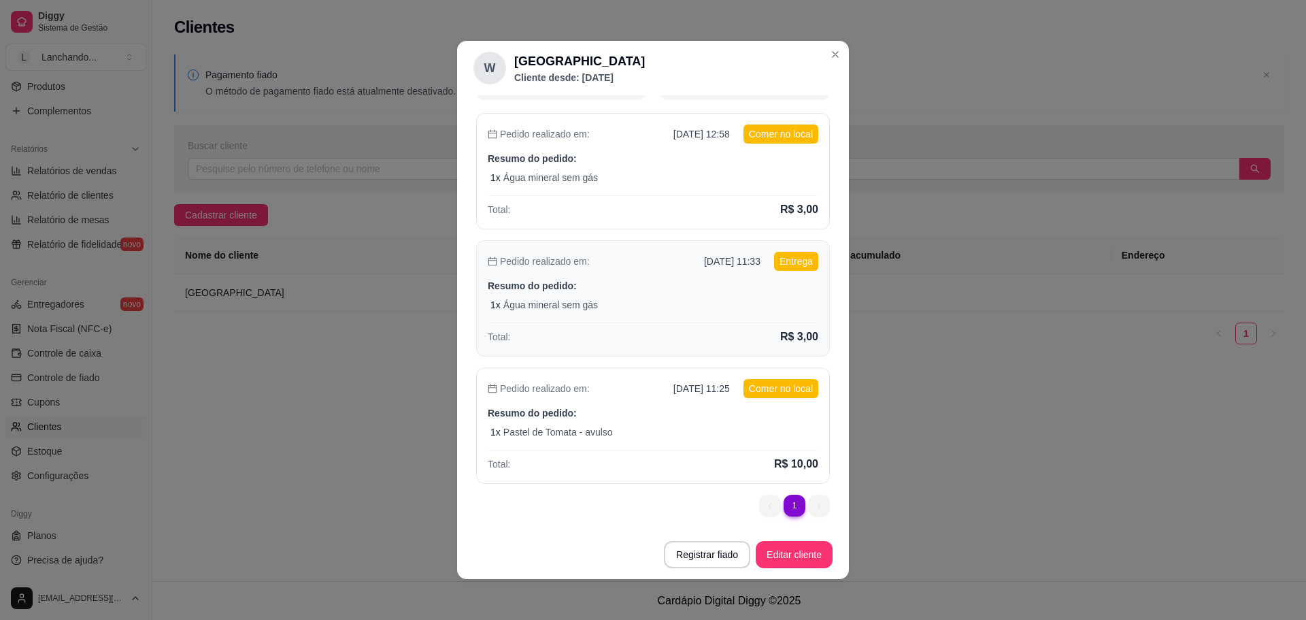
scroll to position [3, 0]
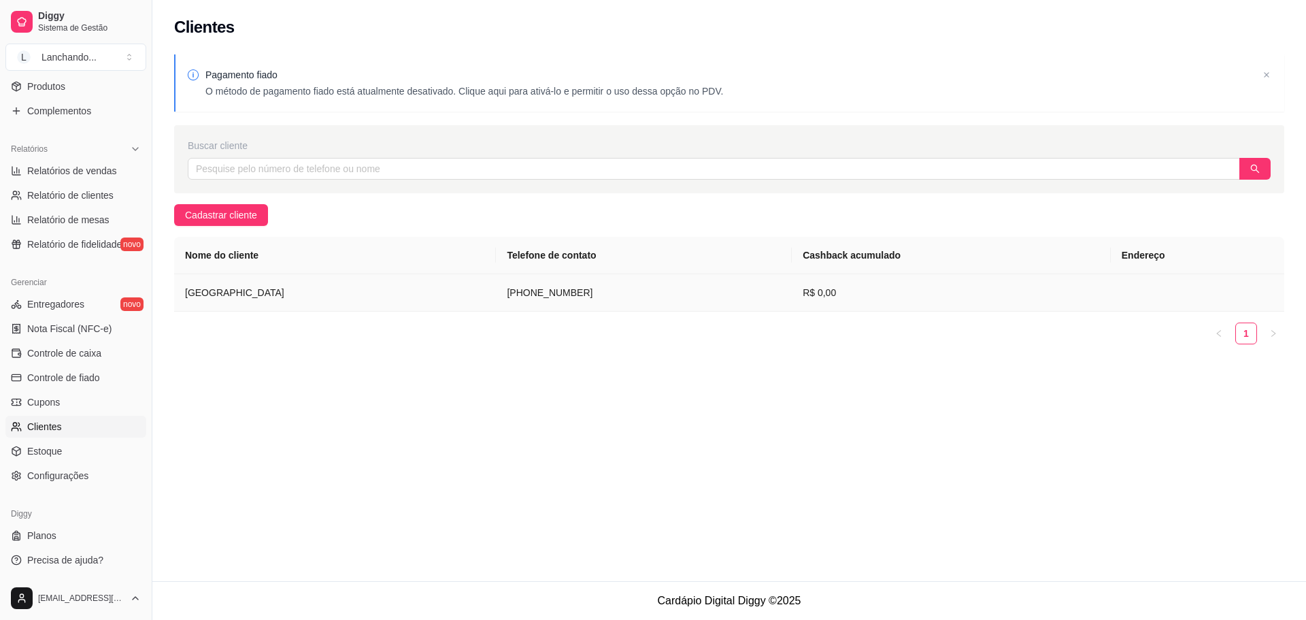
click at [1248, 297] on td at bounding box center [1197, 292] width 173 height 37
drag, startPoint x: 200, startPoint y: 262, endPoint x: 120, endPoint y: 332, distance: 106.5
click at [120, 332] on link "Nota Fiscal (NFC-e)" at bounding box center [75, 329] width 141 height 22
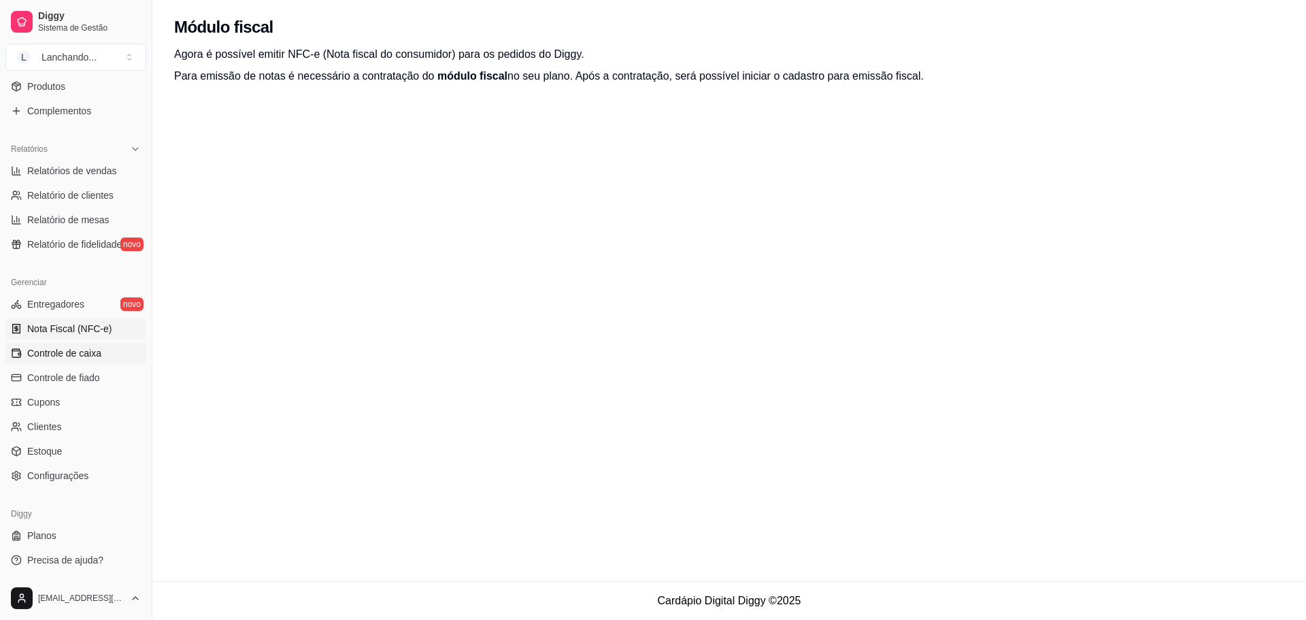
click at [96, 352] on span "Controle de caixa" at bounding box center [64, 353] width 74 height 14
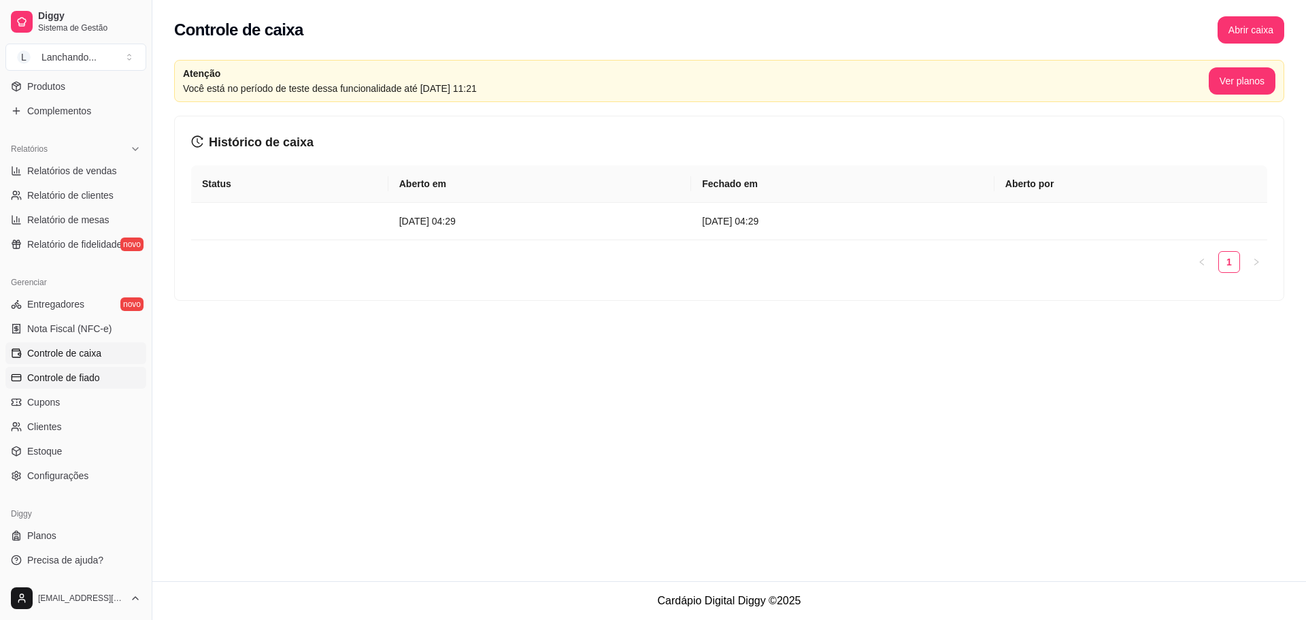
click at [82, 373] on span "Controle de fiado" at bounding box center [63, 378] width 73 height 14
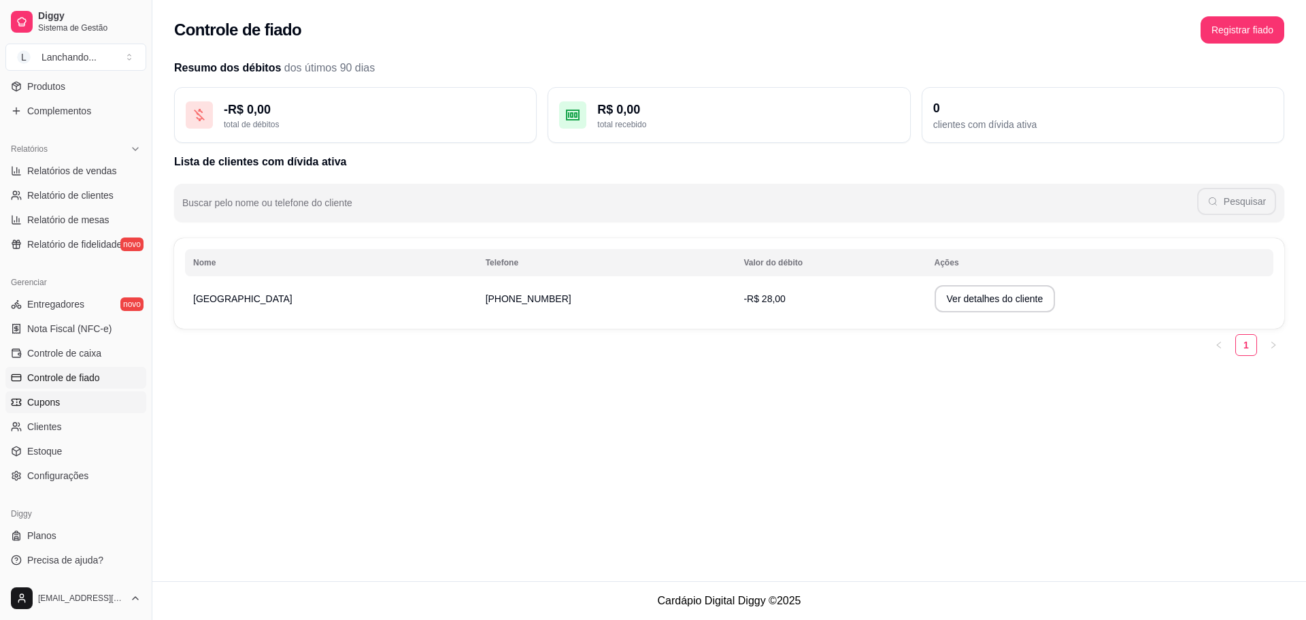
click at [67, 412] on link "Cupons" at bounding box center [75, 402] width 141 height 22
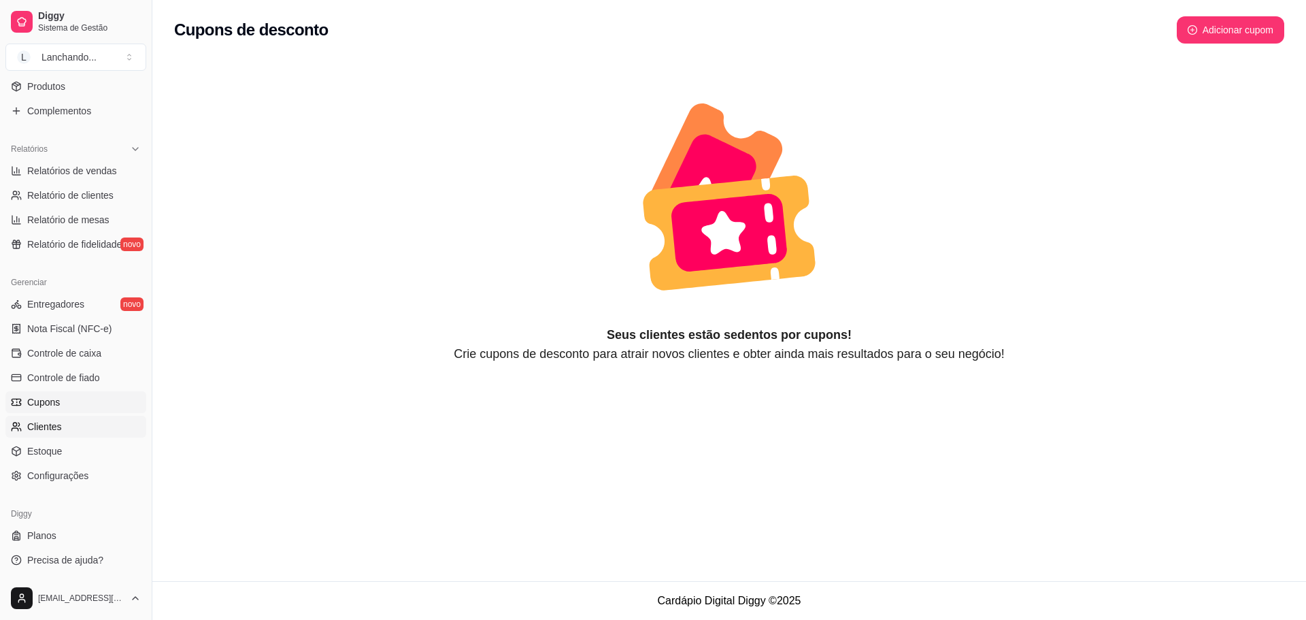
click at [58, 424] on span "Clientes" at bounding box center [44, 427] width 35 height 14
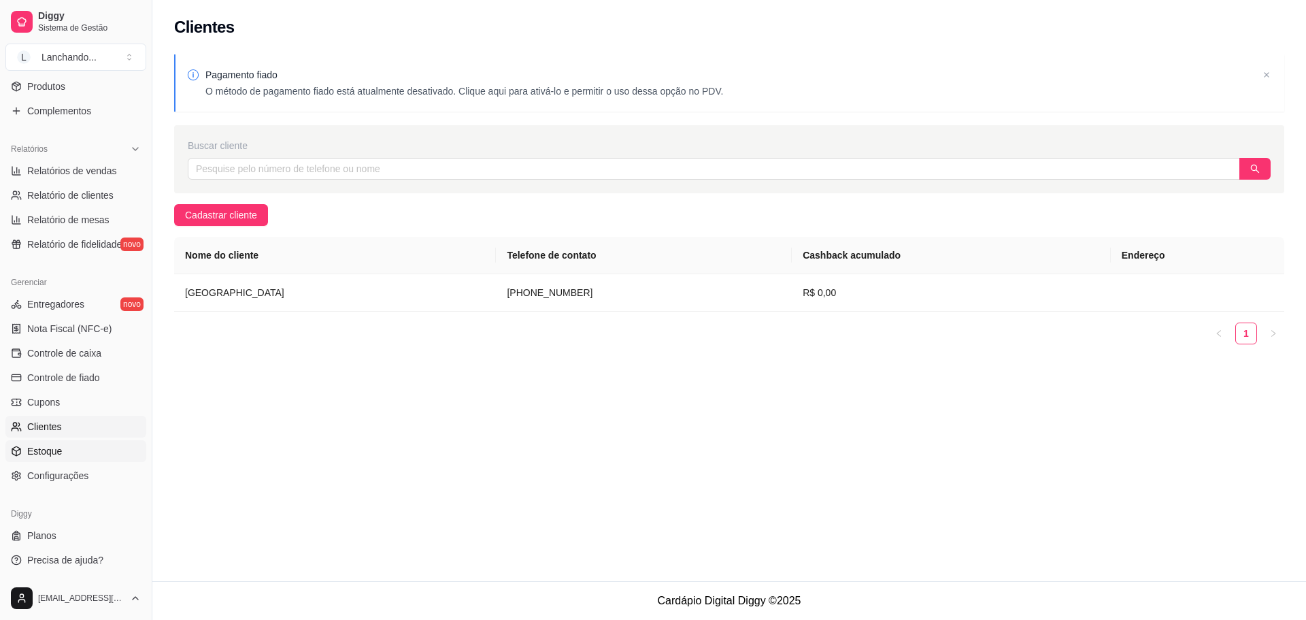
click at [53, 450] on span "Estoque" at bounding box center [44, 451] width 35 height 14
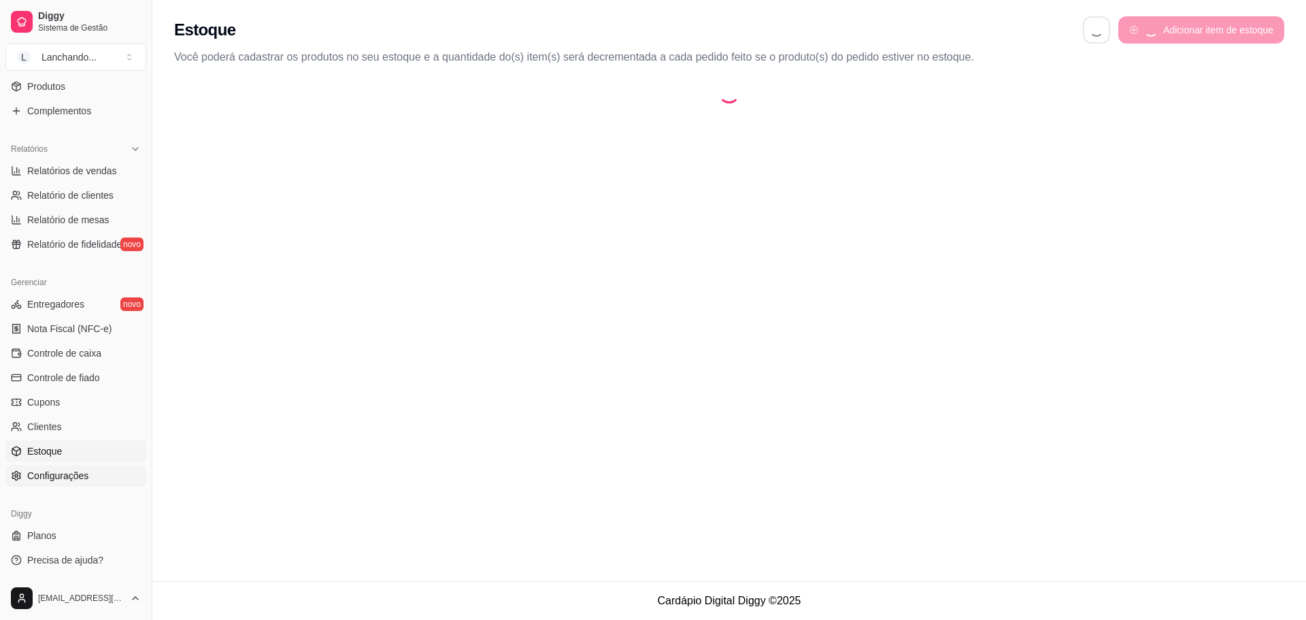
select select "QUANTITY_ORDER"
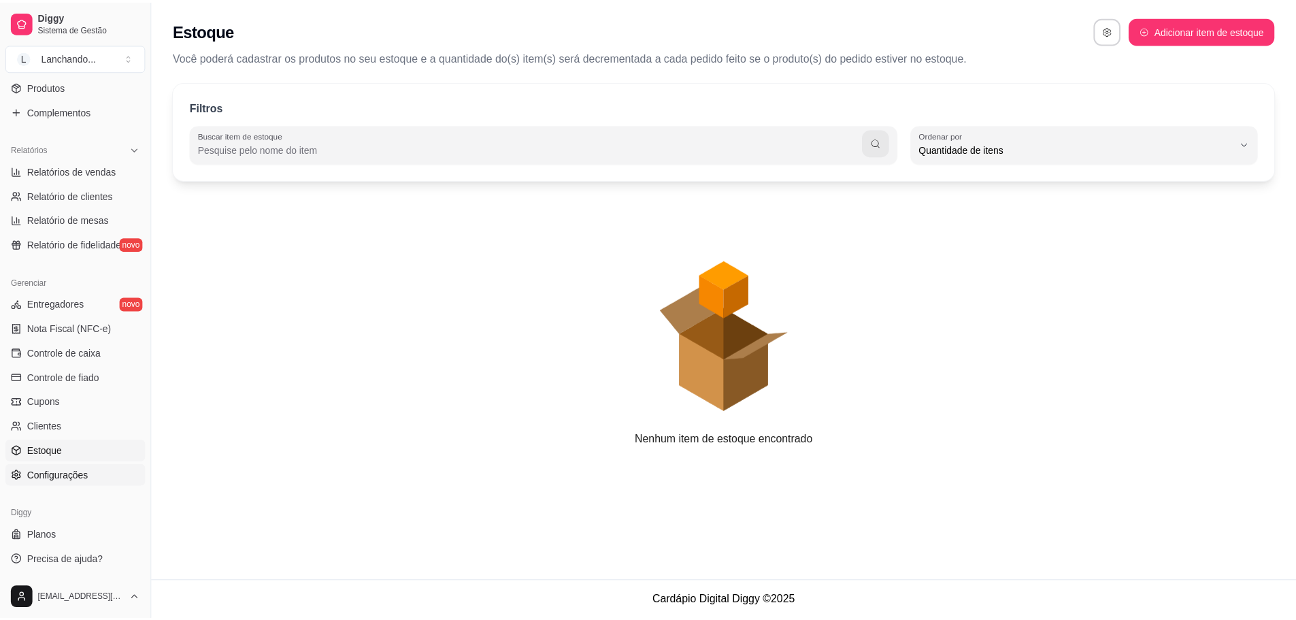
scroll to position [13, 0]
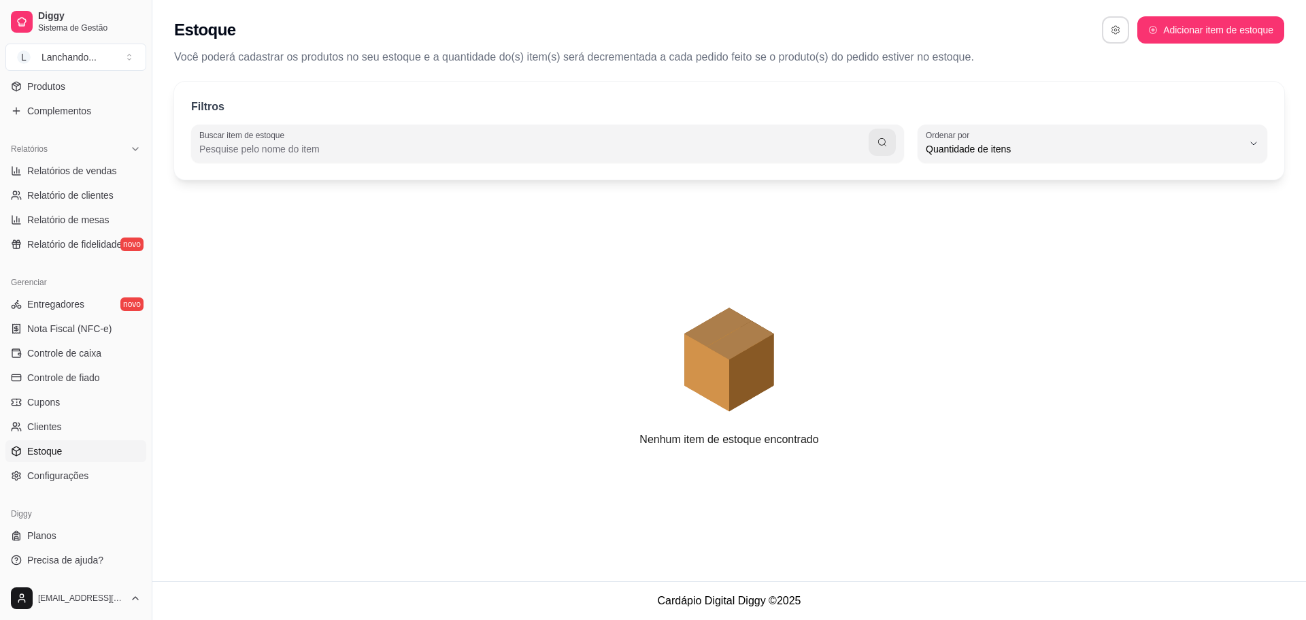
click at [1119, 34] on icon "button" at bounding box center [1116, 30] width 10 height 10
click at [64, 469] on span "Configurações" at bounding box center [57, 476] width 61 height 14
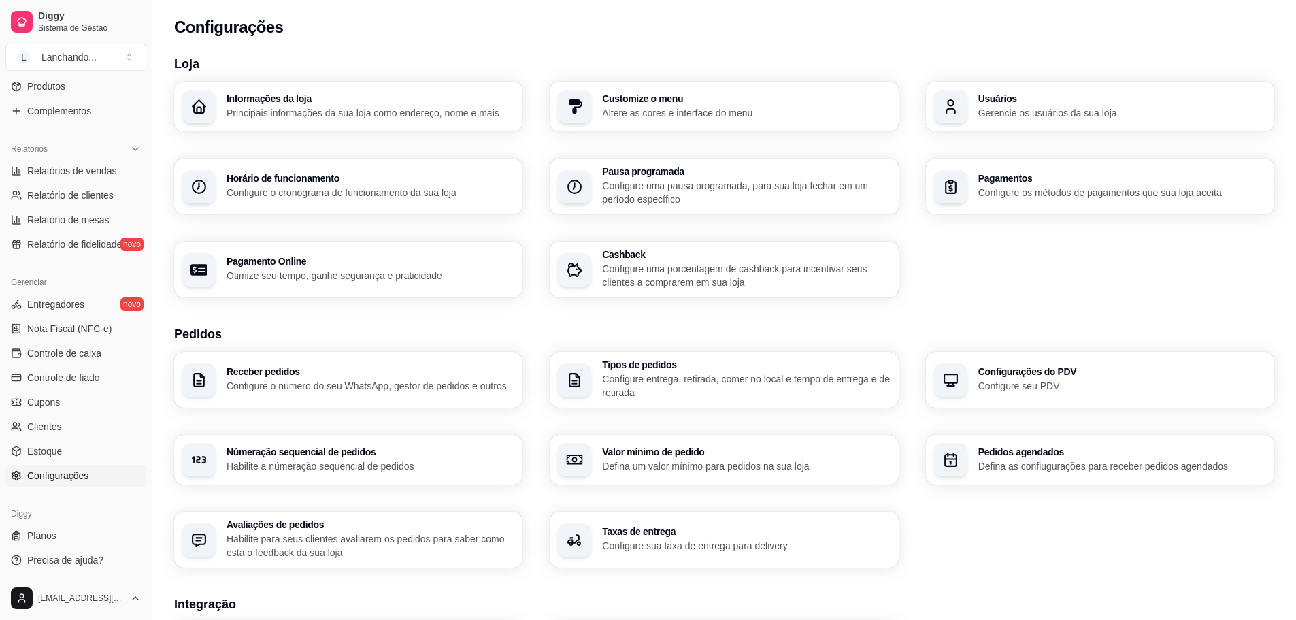
click at [350, 107] on p "Principais informações da sua loja como endereço, nome e mais" at bounding box center [371, 113] width 288 height 14
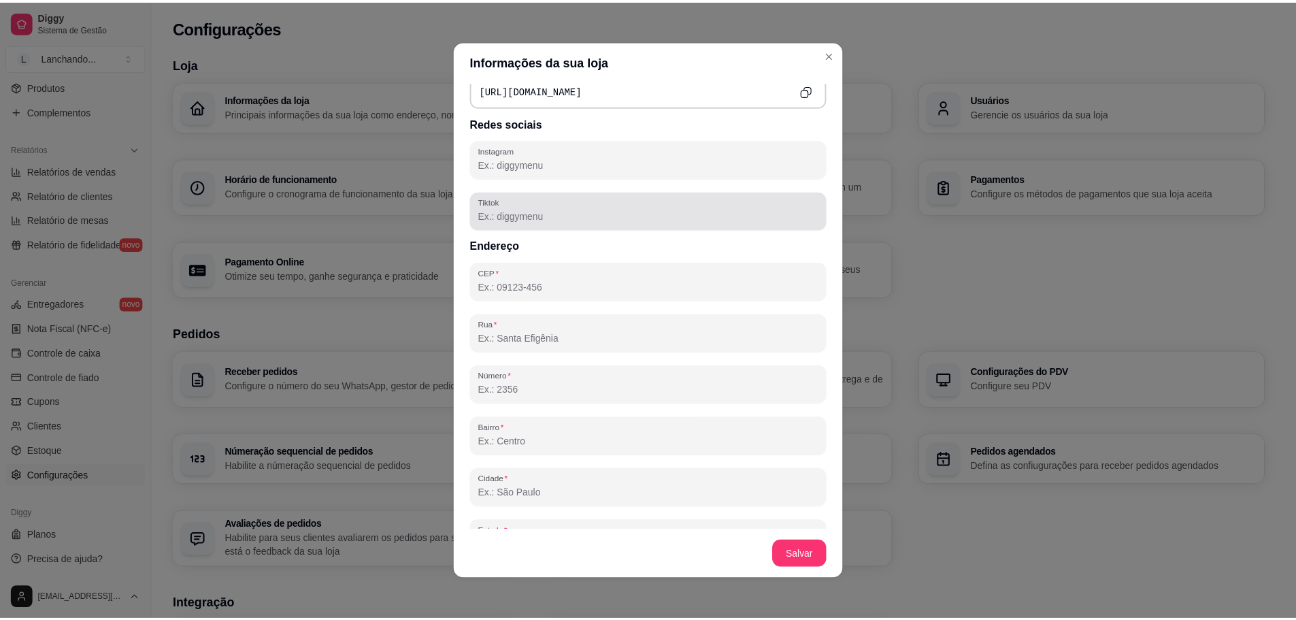
scroll to position [689, 0]
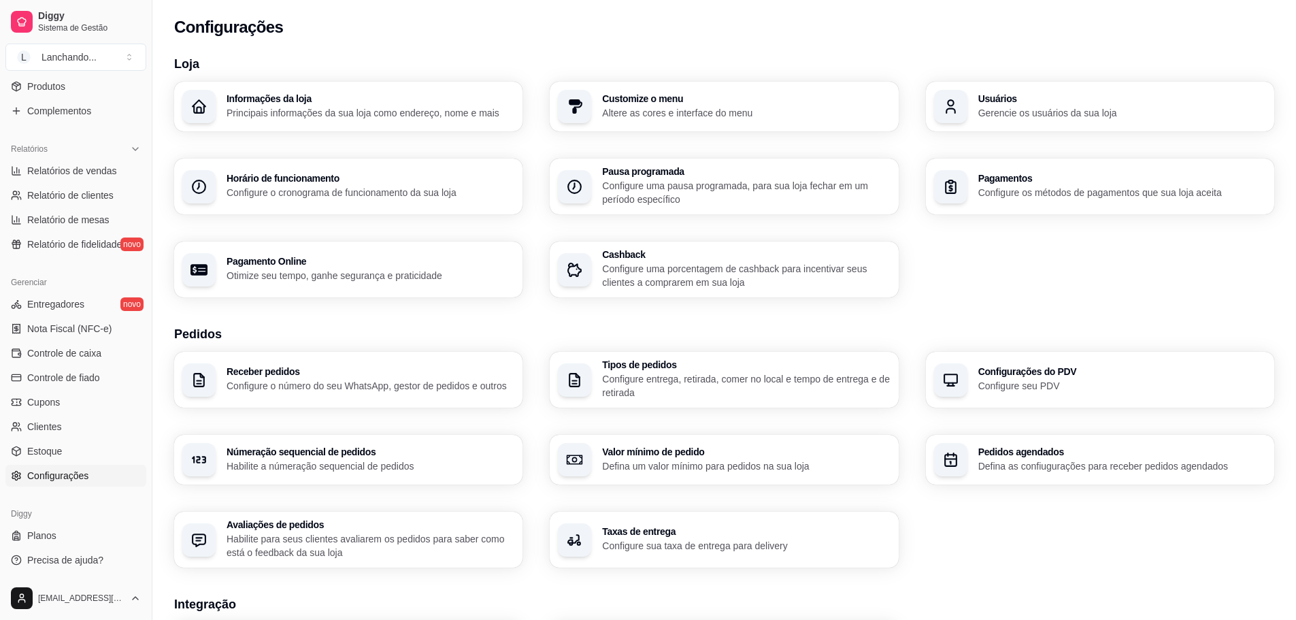
click at [1171, 111] on p "Gerencie os usuários da sua loja" at bounding box center [1122, 113] width 288 height 14
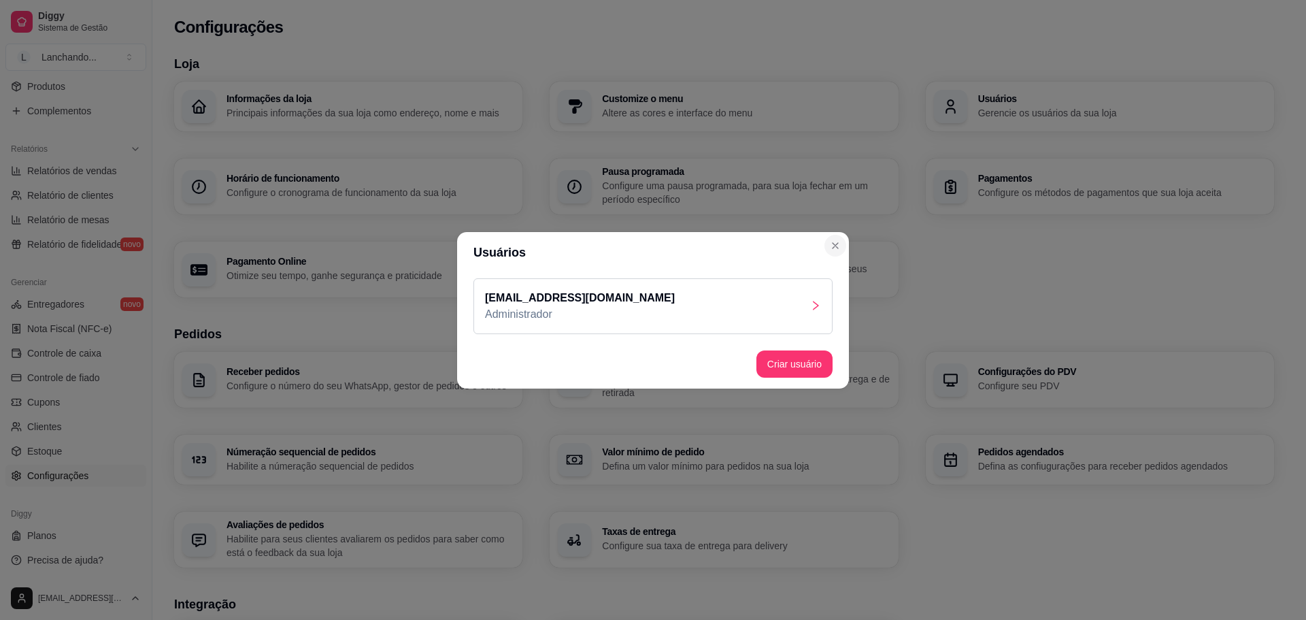
click at [837, 259] on header "Usuários" at bounding box center [653, 252] width 392 height 41
click at [802, 359] on button "Criar usuário" at bounding box center [795, 363] width 74 height 27
click at [846, 241] on header "Usuários" at bounding box center [653, 252] width 392 height 41
click at [802, 354] on button "Criar usuário" at bounding box center [794, 363] width 76 height 27
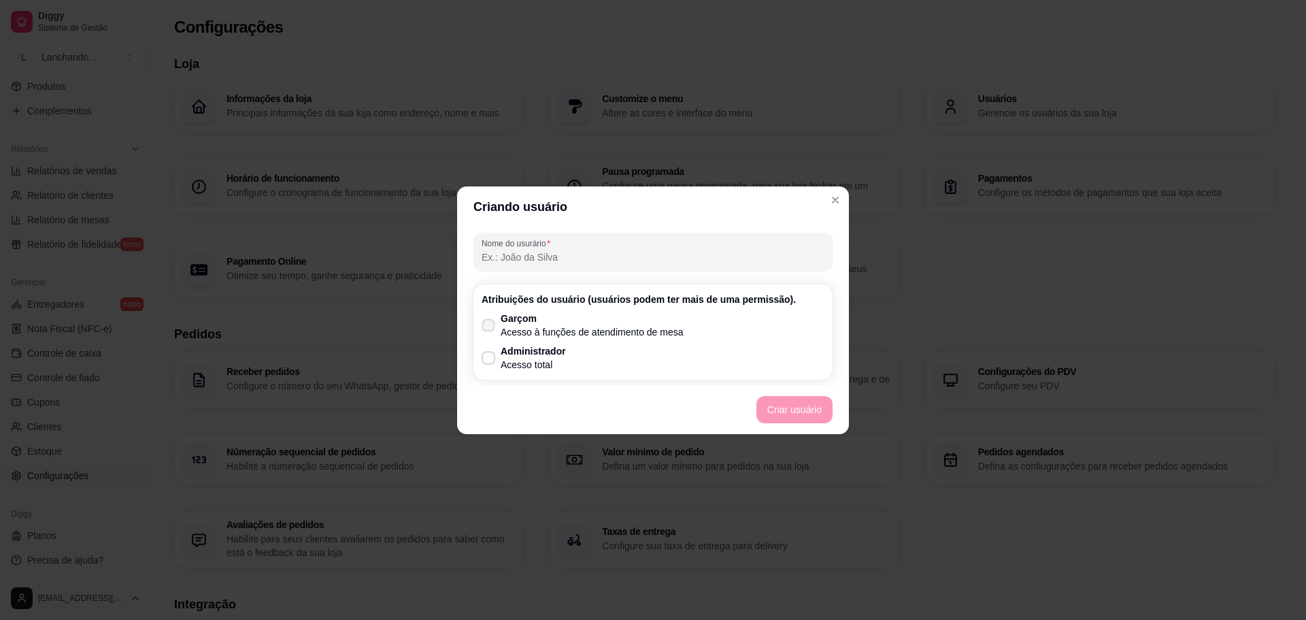
click at [657, 331] on p "Acesso à funções de atendimento de mesa" at bounding box center [592, 332] width 183 height 14
click at [490, 331] on input "Garçom Acesso à funções de atendimento de mesa" at bounding box center [485, 331] width 9 height 9
checkbox input "true"
click at [537, 354] on p "Administrador" at bounding box center [533, 351] width 65 height 14
click at [490, 360] on input "Administrador Acesso total" at bounding box center [485, 364] width 9 height 9
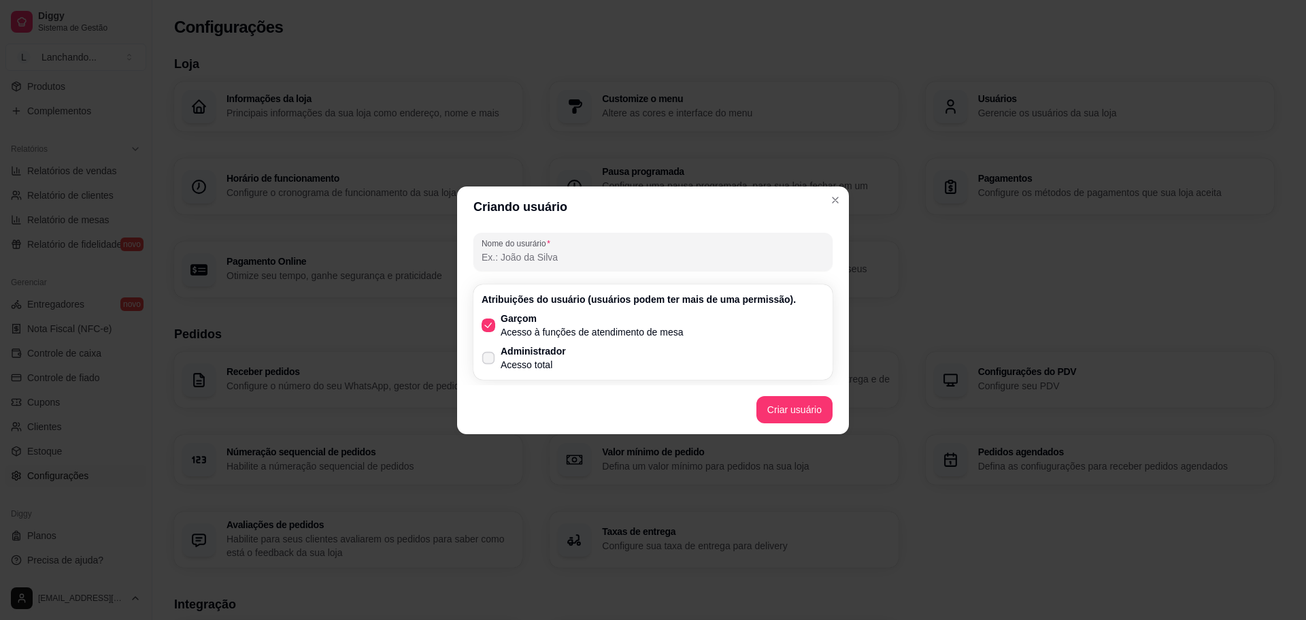
checkbox input "true"
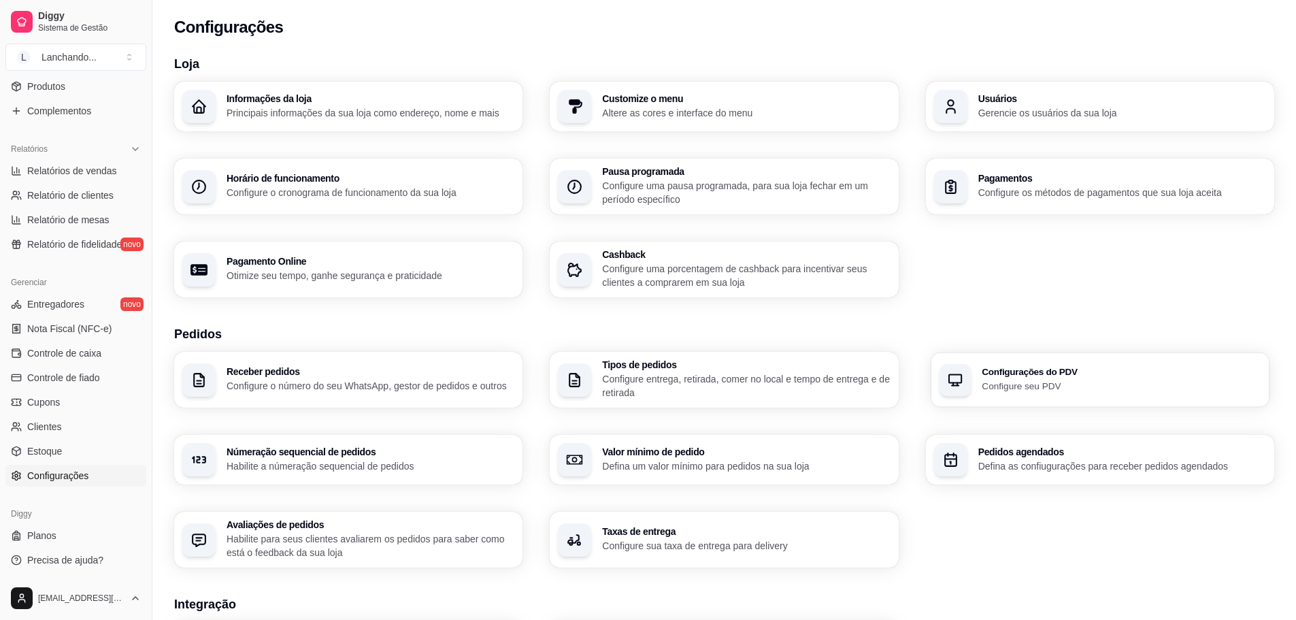
click at [1042, 387] on p "Configure seu PDV" at bounding box center [1122, 385] width 280 height 13
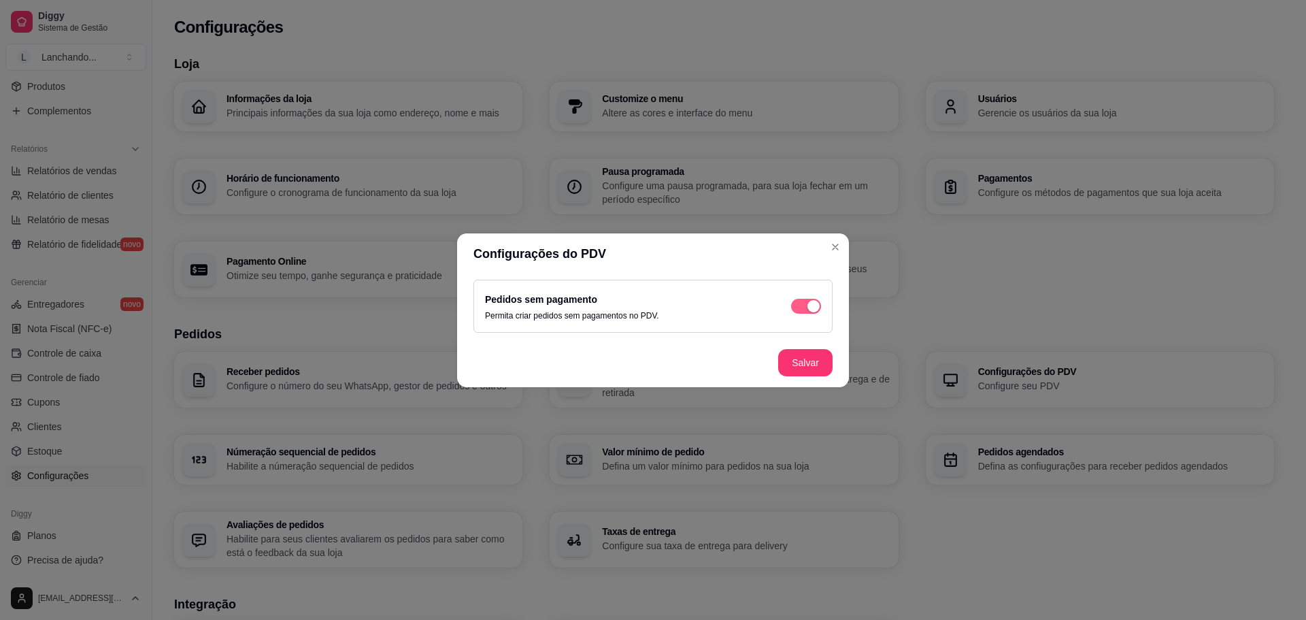
click at [807, 304] on button "button" at bounding box center [806, 306] width 30 height 15
click at [811, 356] on button "Salvar" at bounding box center [805, 362] width 54 height 27
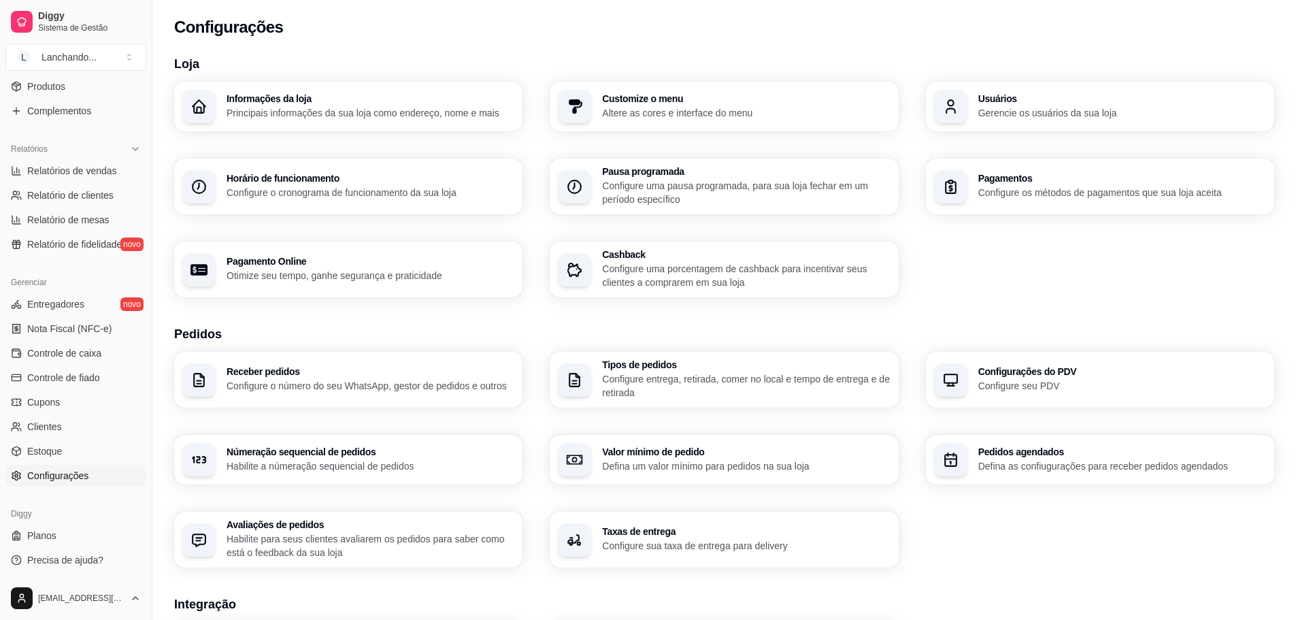
click at [600, 383] on div "Tipos de pedidos Configure entrega, retirada, comer no local e tempo de entrega…" at bounding box center [724, 380] width 348 height 56
click at [71, 353] on span "Controle de caixa" at bounding box center [64, 353] width 74 height 14
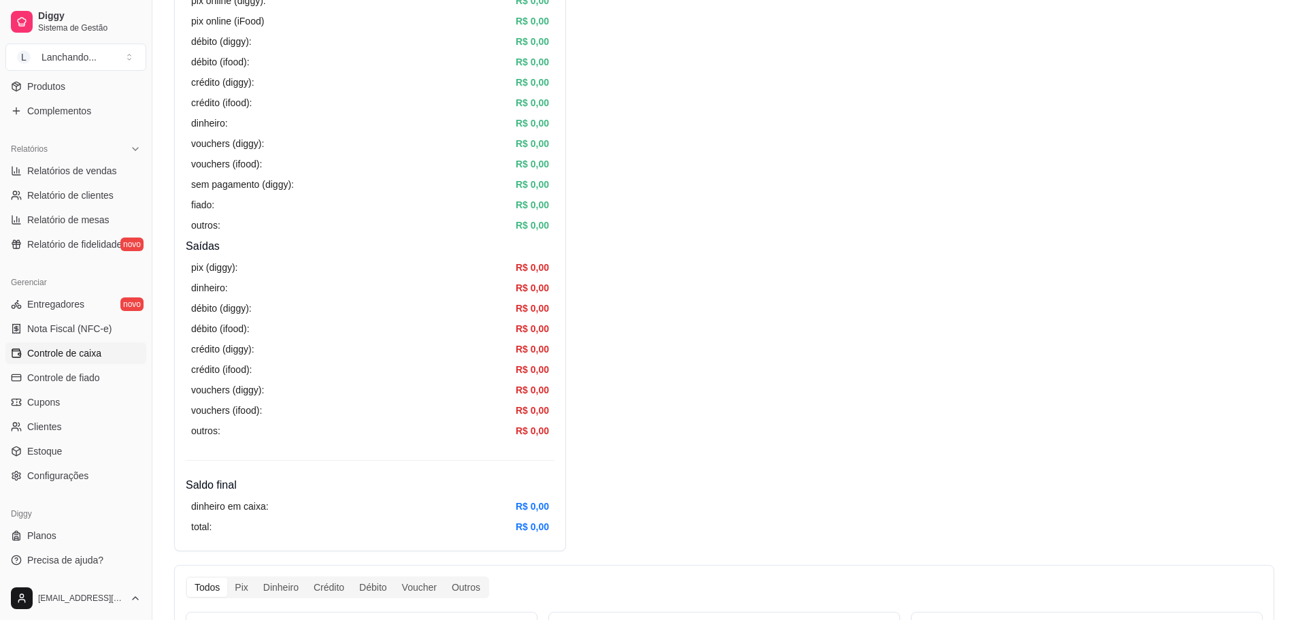
scroll to position [408, 0]
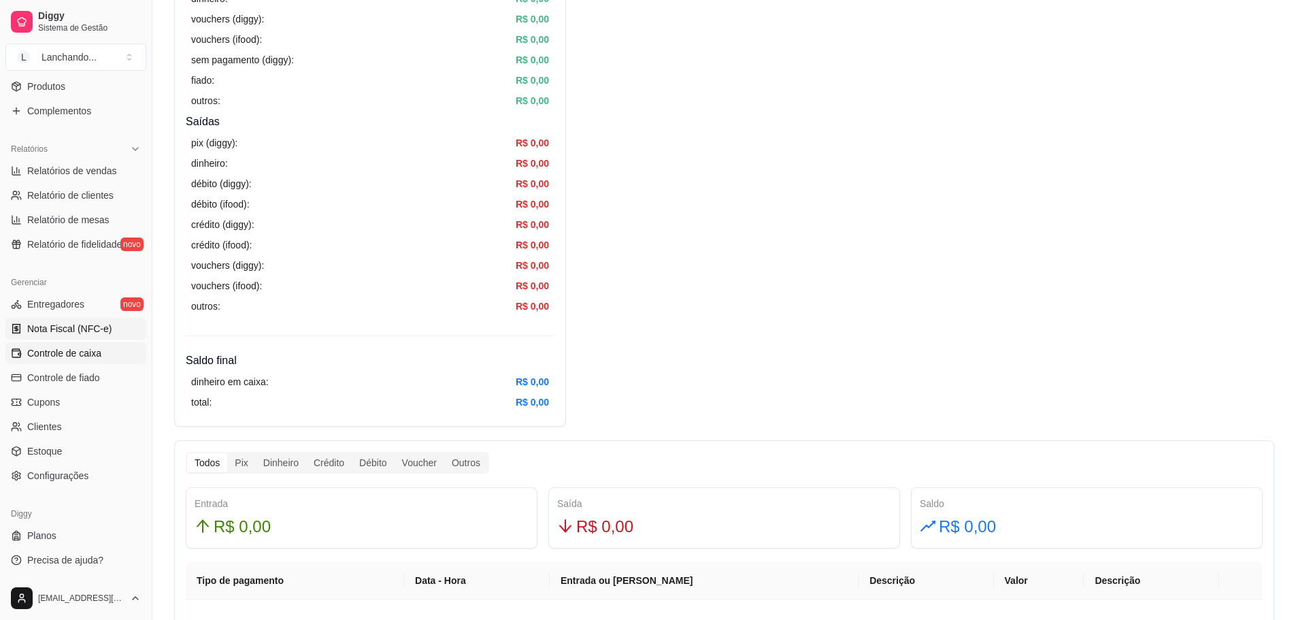
click at [97, 330] on span "Nota Fiscal (NFC-e)" at bounding box center [69, 329] width 84 height 14
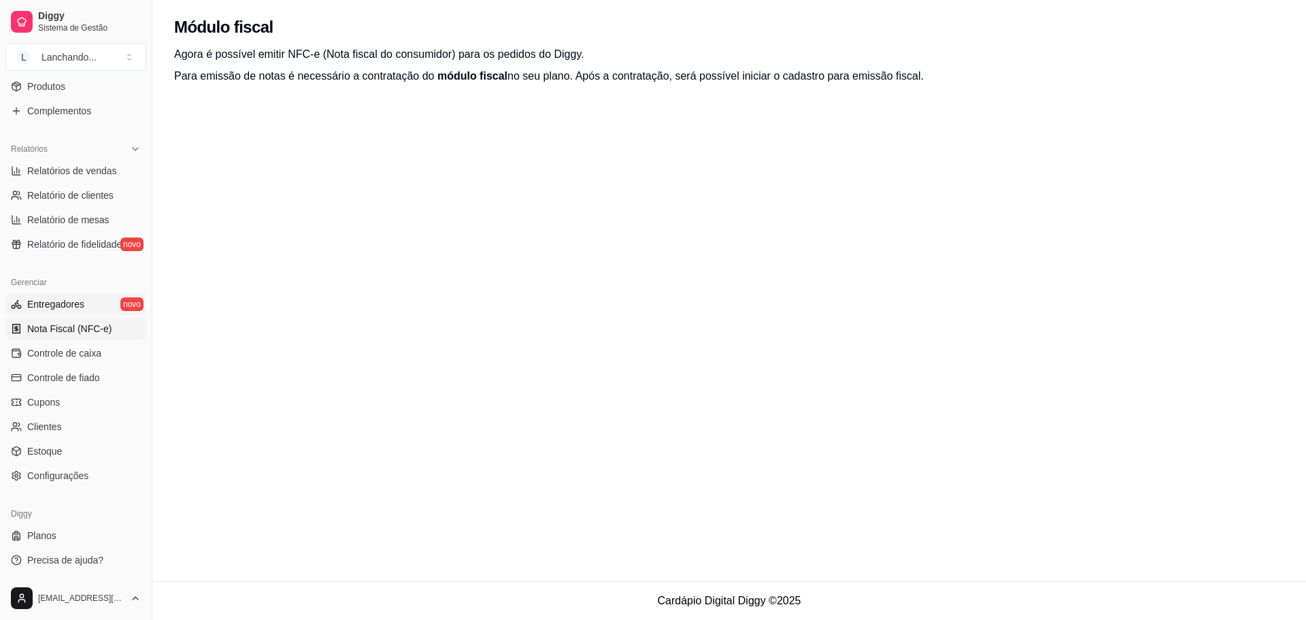
click at [77, 308] on span "Entregadores" at bounding box center [55, 304] width 57 height 14
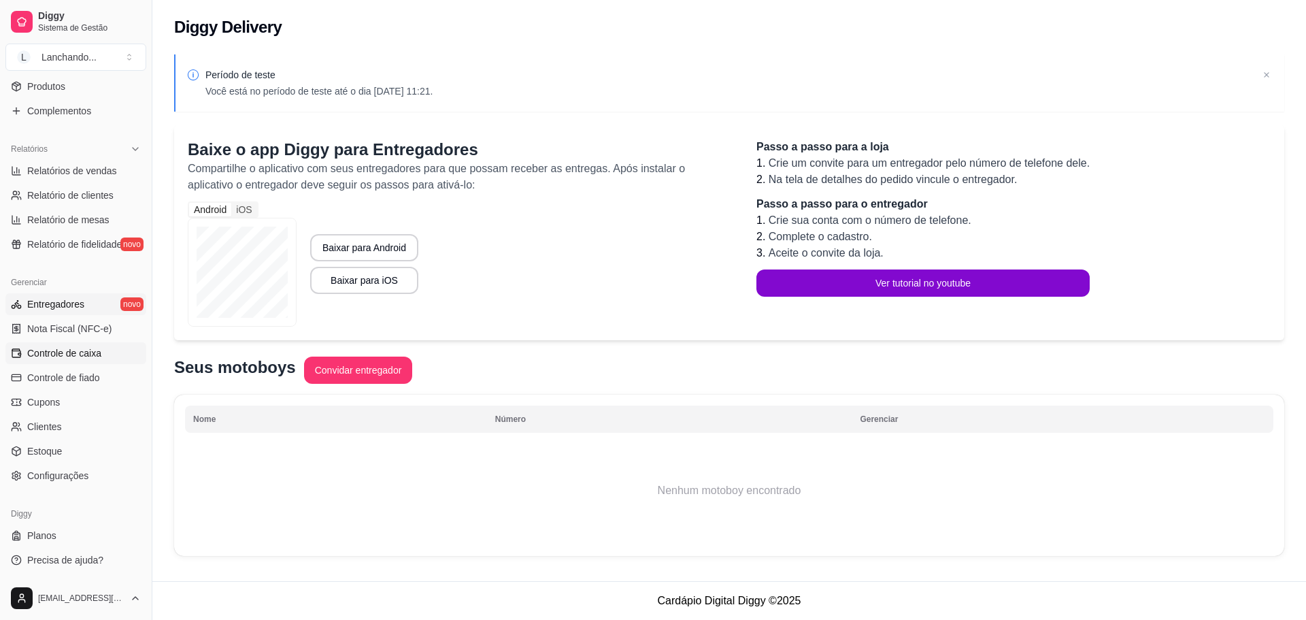
click at [63, 356] on span "Controle de caixa" at bounding box center [64, 353] width 74 height 14
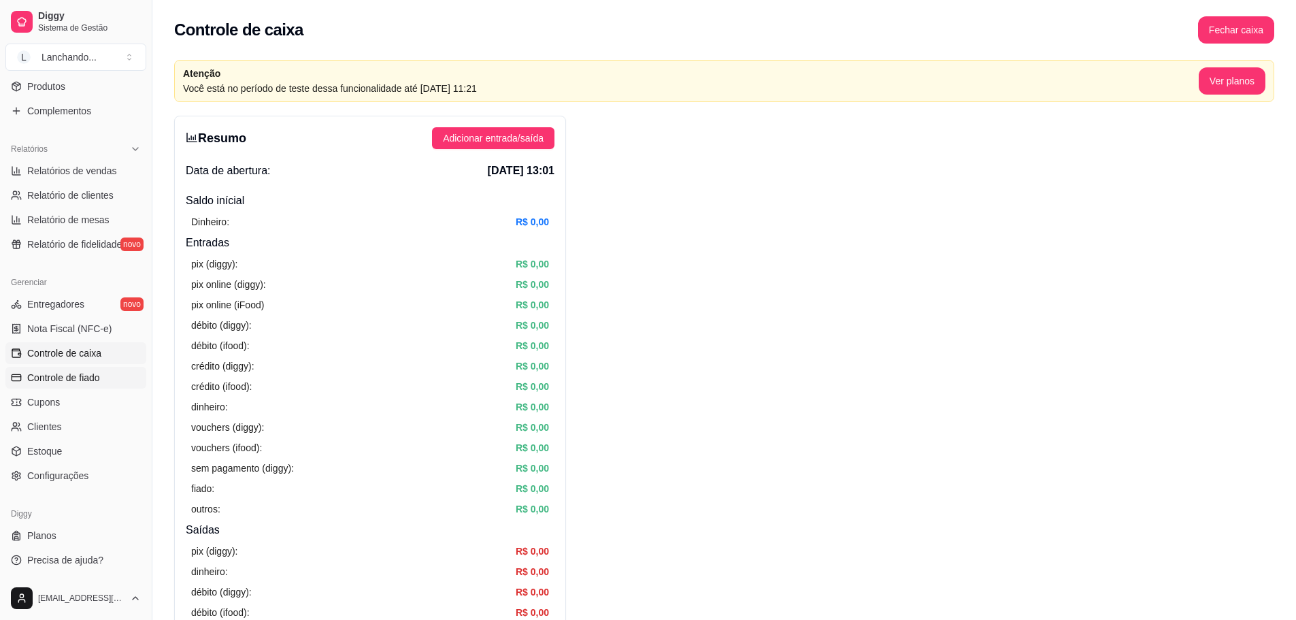
click at [59, 373] on span "Controle de fiado" at bounding box center [63, 378] width 73 height 14
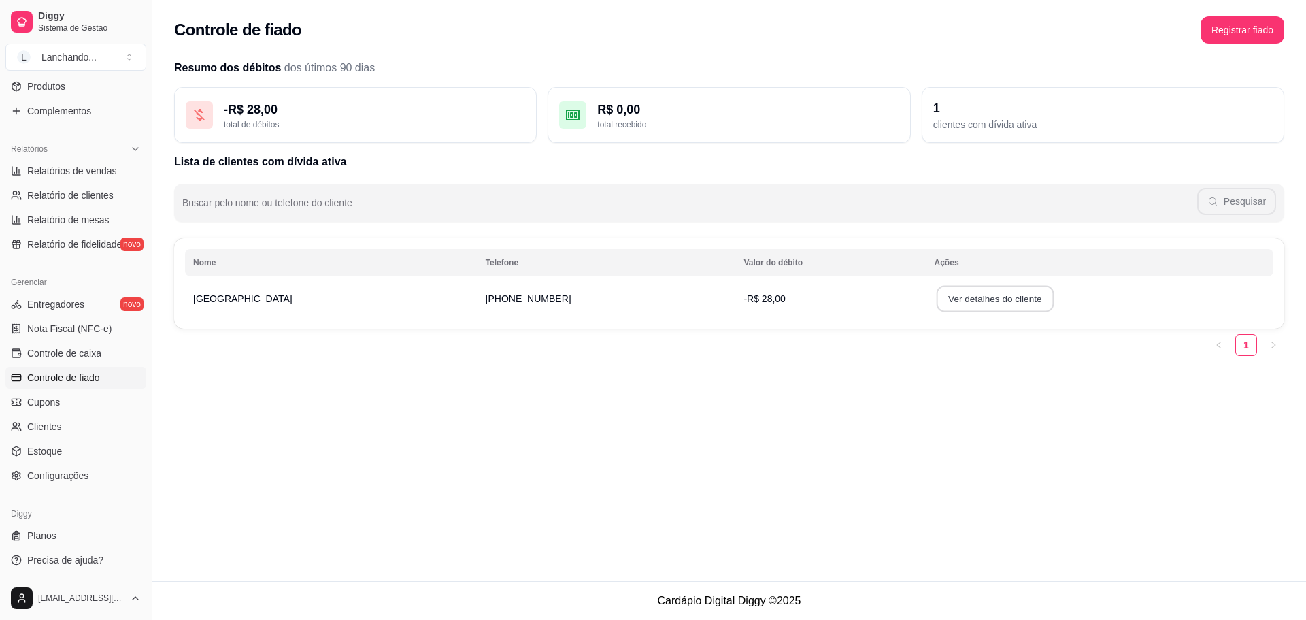
click at [939, 295] on button "Ver detalhes do cliente" at bounding box center [994, 299] width 117 height 27
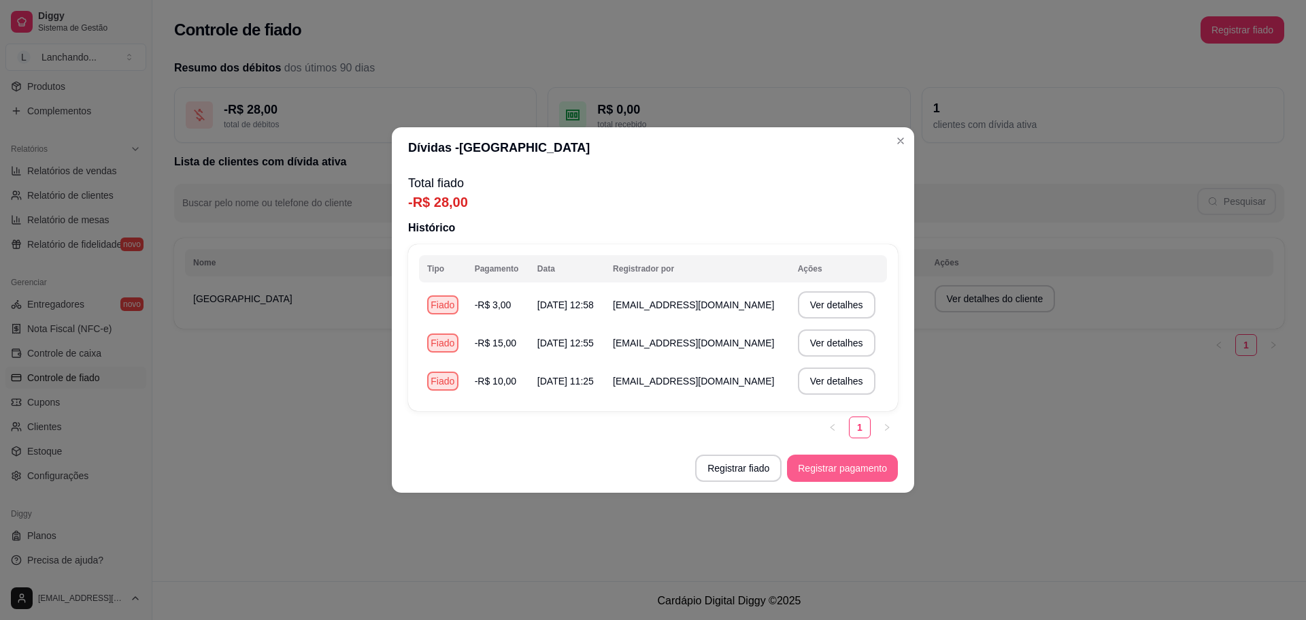
click at [824, 469] on button "Registrar pagamento" at bounding box center [842, 467] width 111 height 27
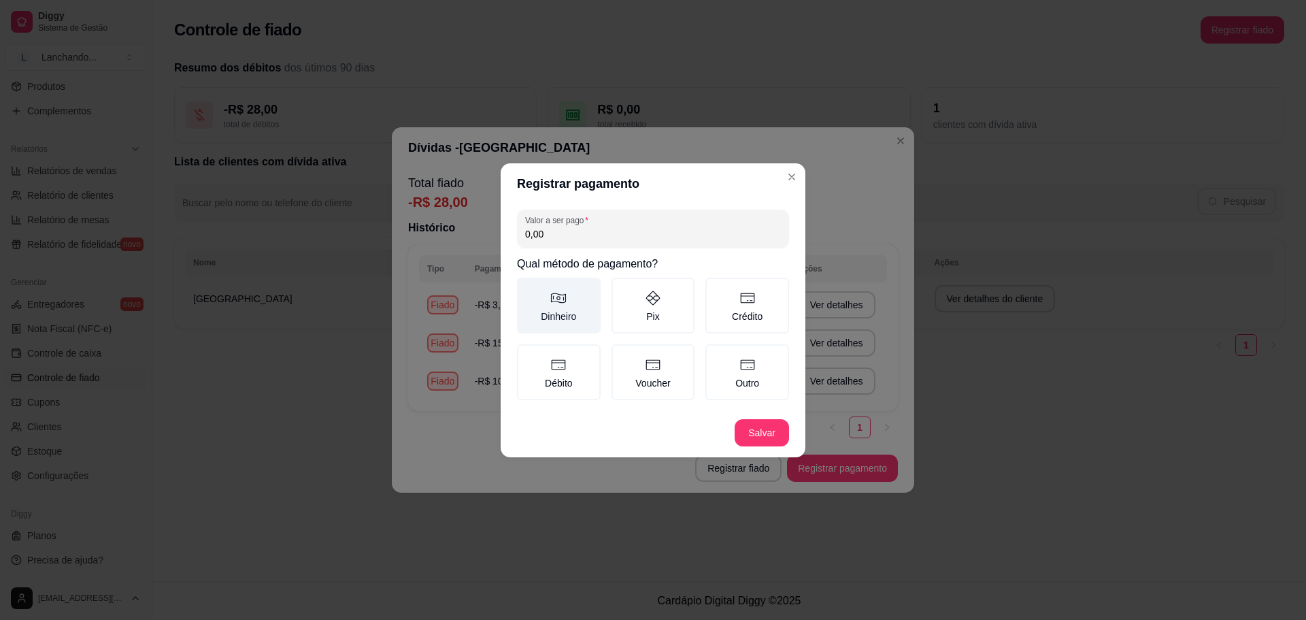
click at [588, 312] on label "Dinheiro" at bounding box center [559, 306] width 84 height 56
click at [527, 288] on button "Dinheiro" at bounding box center [521, 282] width 11 height 11
click at [595, 237] on input "0,00" at bounding box center [653, 234] width 256 height 14
type input "28,00"
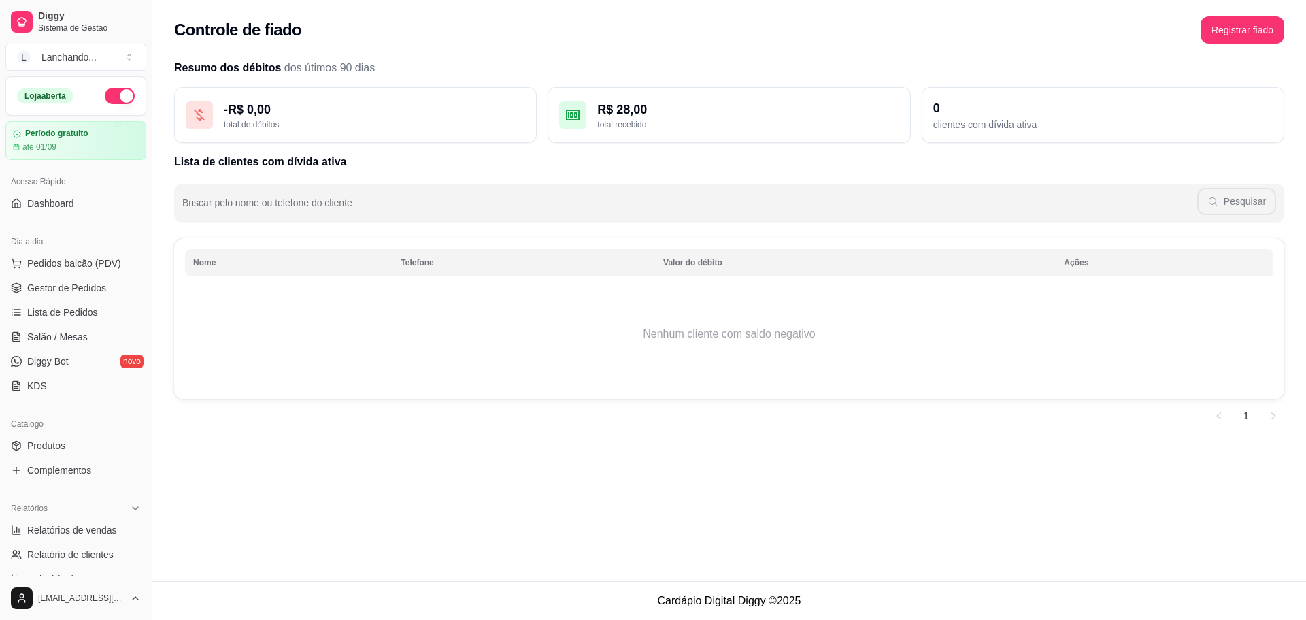
scroll to position [68, 0]
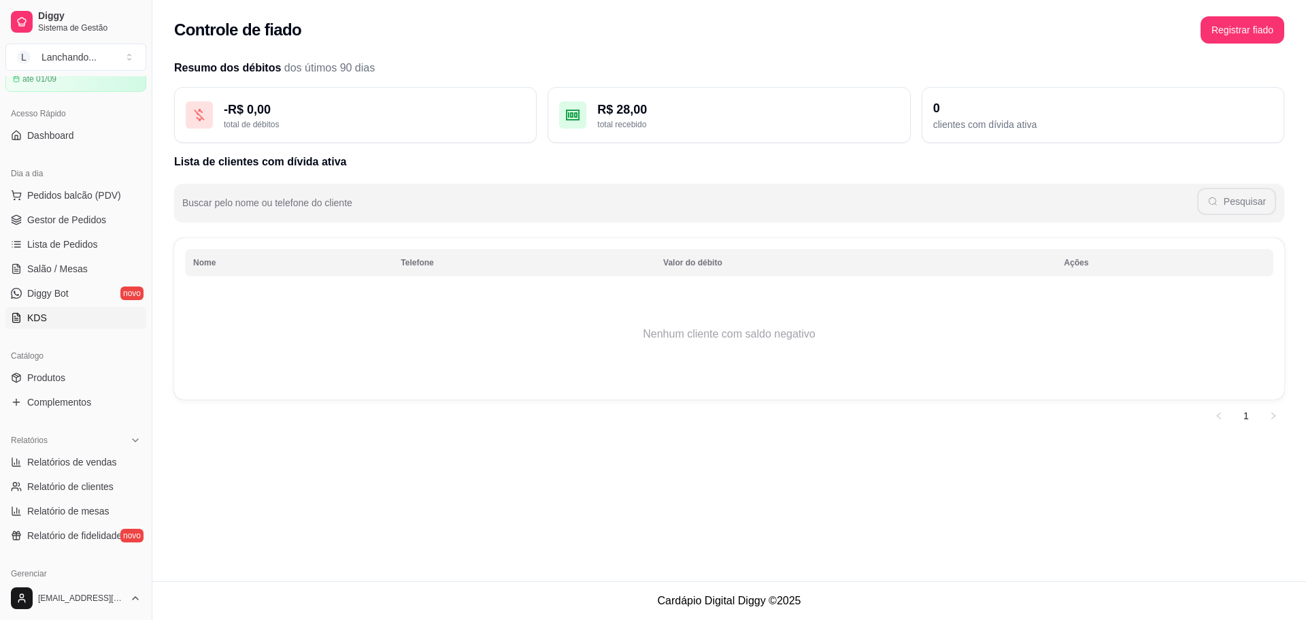
click at [48, 312] on link "KDS" at bounding box center [75, 318] width 141 height 22
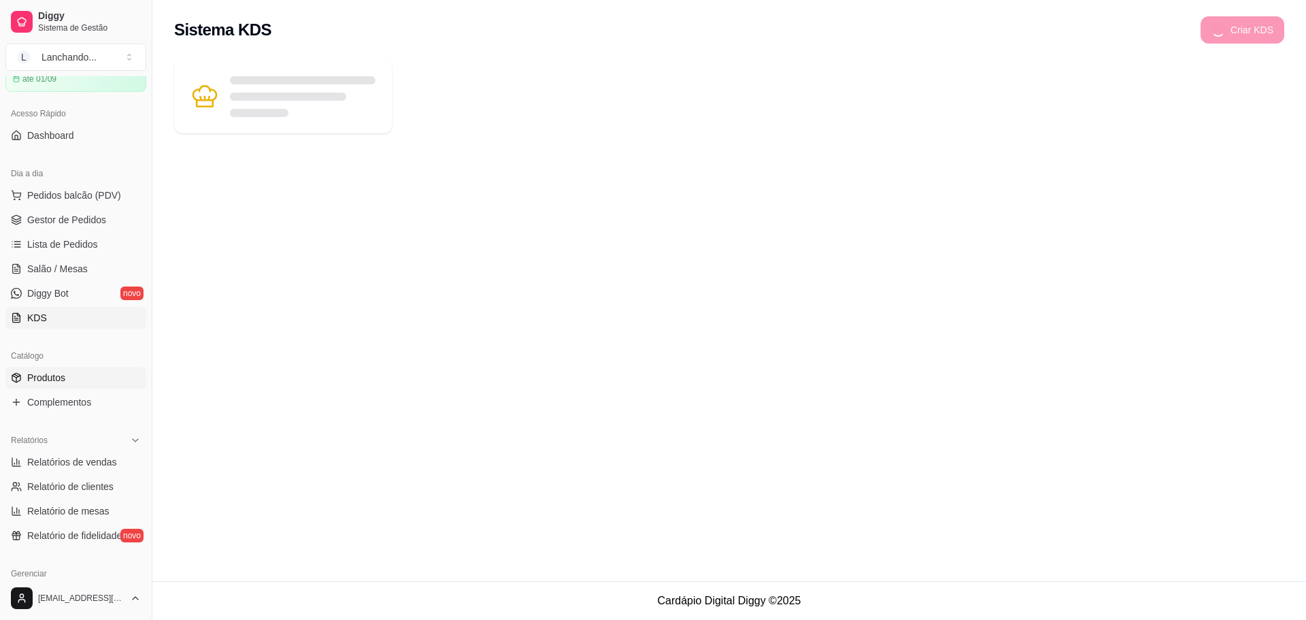
click at [51, 380] on span "Produtos" at bounding box center [46, 378] width 38 height 14
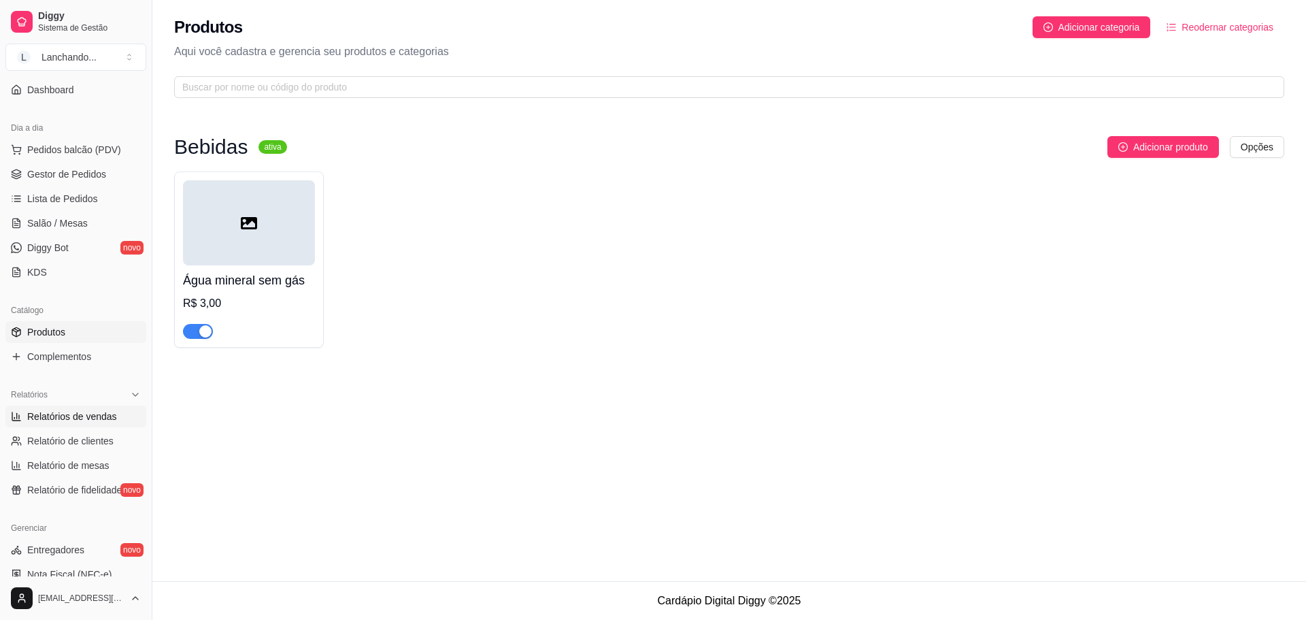
scroll to position [136, 0]
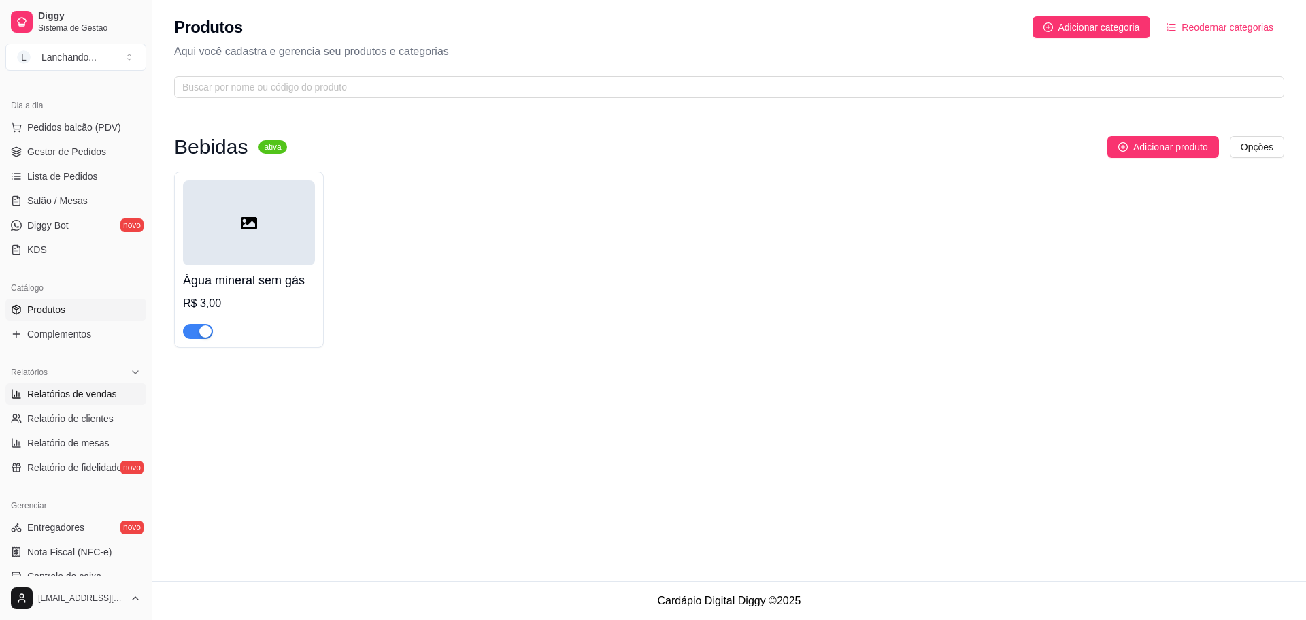
click at [85, 397] on span "Relatórios de vendas" at bounding box center [72, 394] width 90 height 14
select select "ALL"
select select "0"
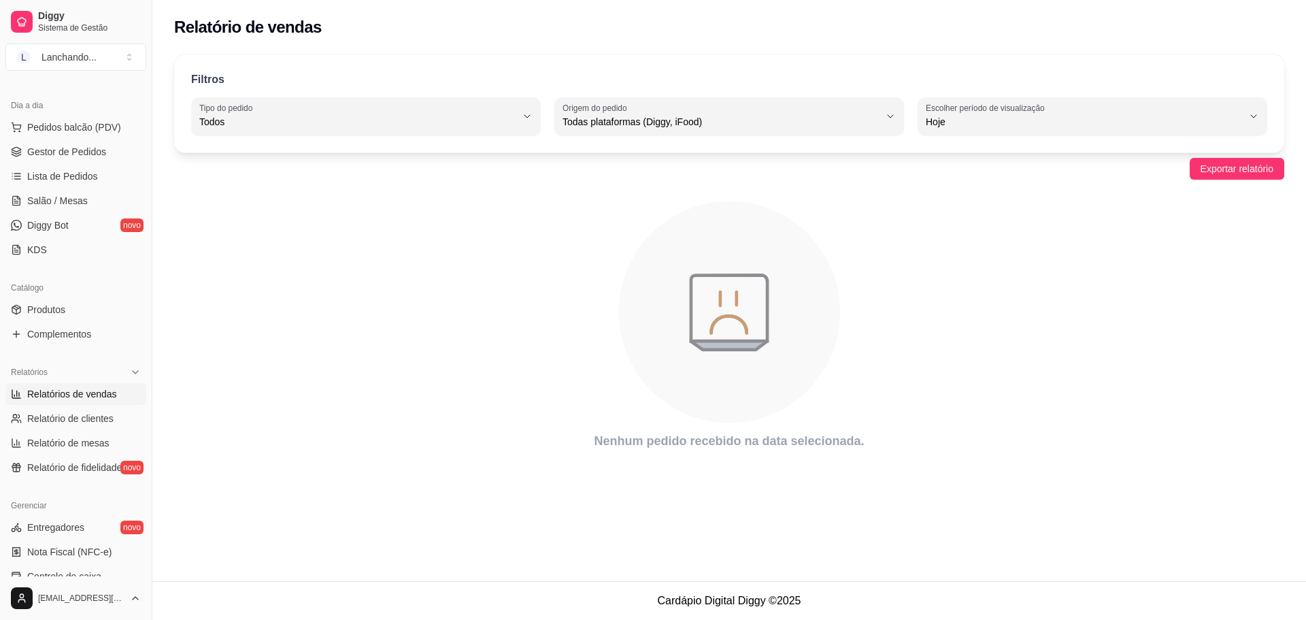
click at [690, 136] on div "Filtros ALL Tipo do pedido Todos Entrega Retirada Mesa Consumo local Tipo do pe…" at bounding box center [729, 103] width 1110 height 98
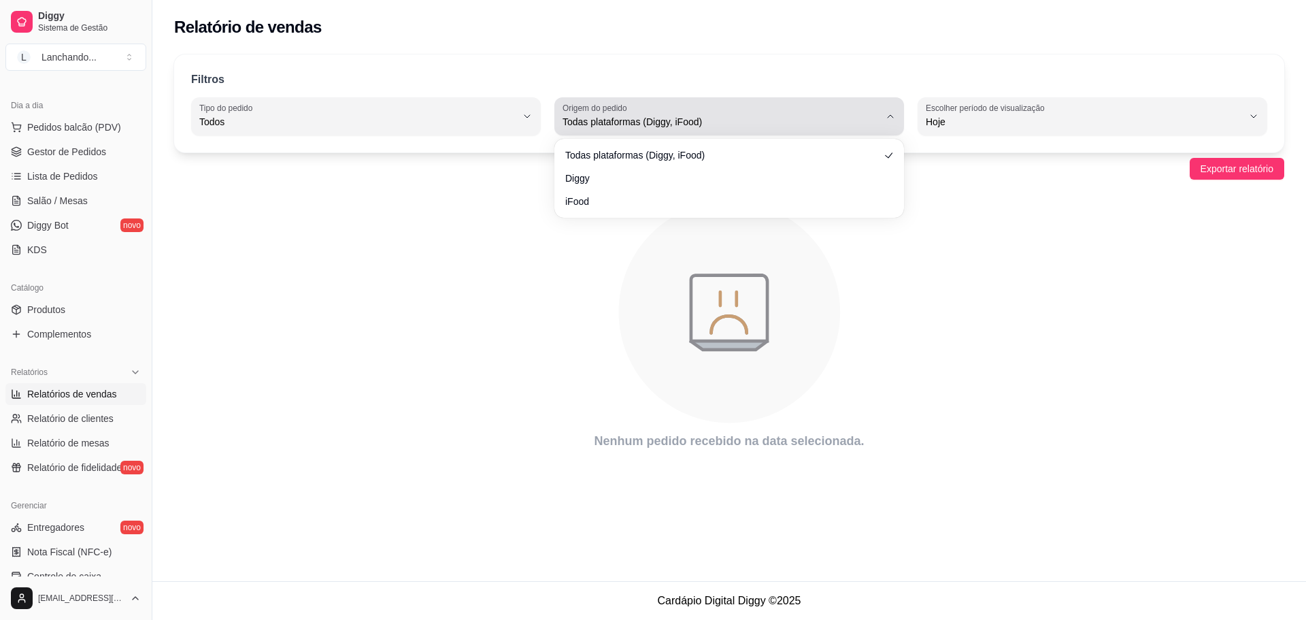
click at [697, 128] on span "Todas plataformas (Diggy, iFood)" at bounding box center [721, 122] width 317 height 14
click at [699, 128] on span "Todas plataformas (Diggy, iFood)" at bounding box center [721, 122] width 317 height 14
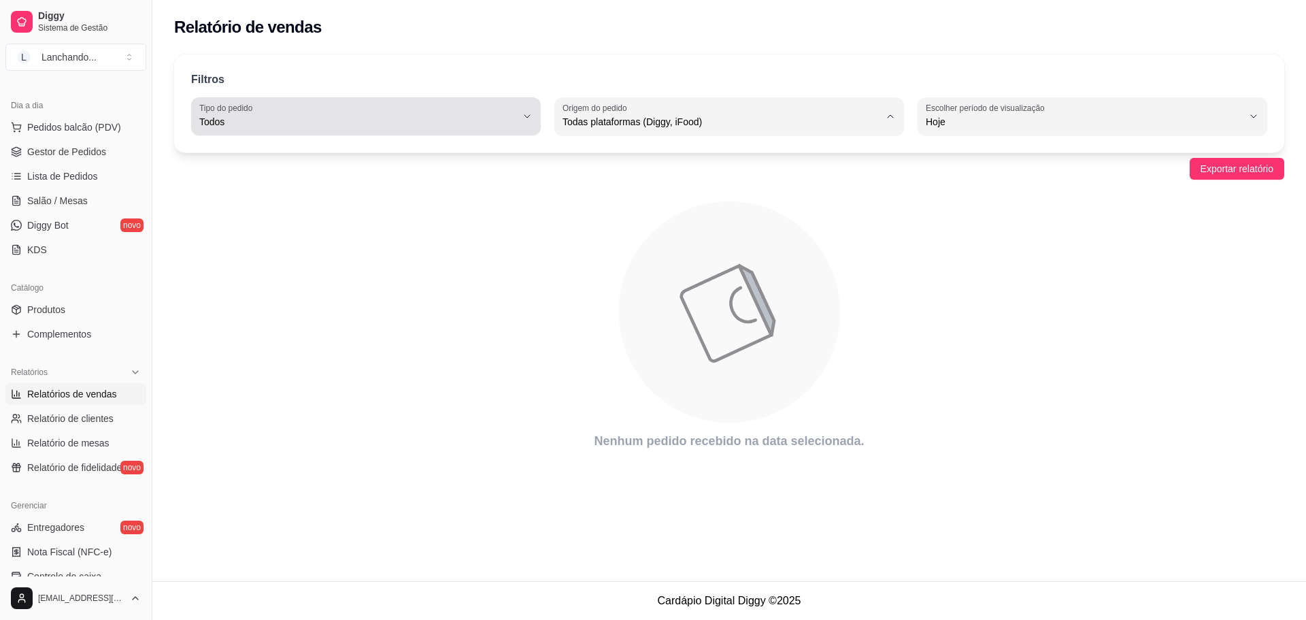
click at [468, 121] on span "Todos" at bounding box center [357, 122] width 317 height 14
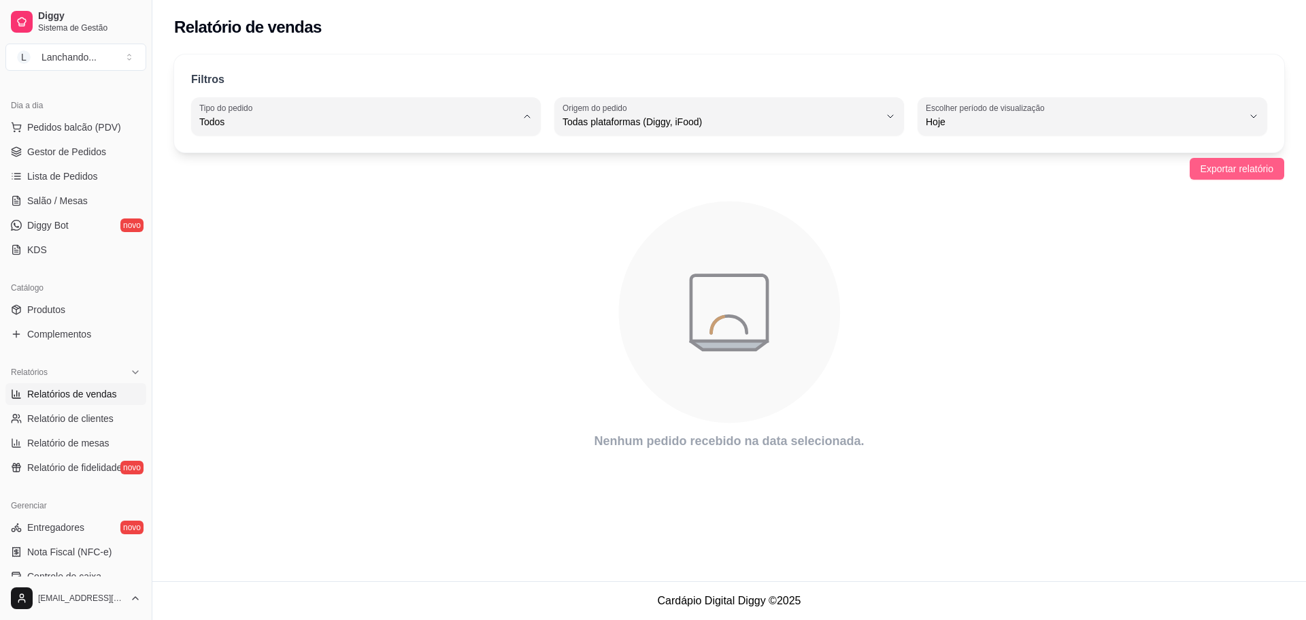
click at [1227, 171] on span "Exportar relatório" at bounding box center [1237, 168] width 73 height 15
click at [64, 416] on span "Relatório de clientes" at bounding box center [70, 419] width 86 height 14
select select "30"
select select "HIGHEST_TOTAL_SPENT_WITH_ORDERS"
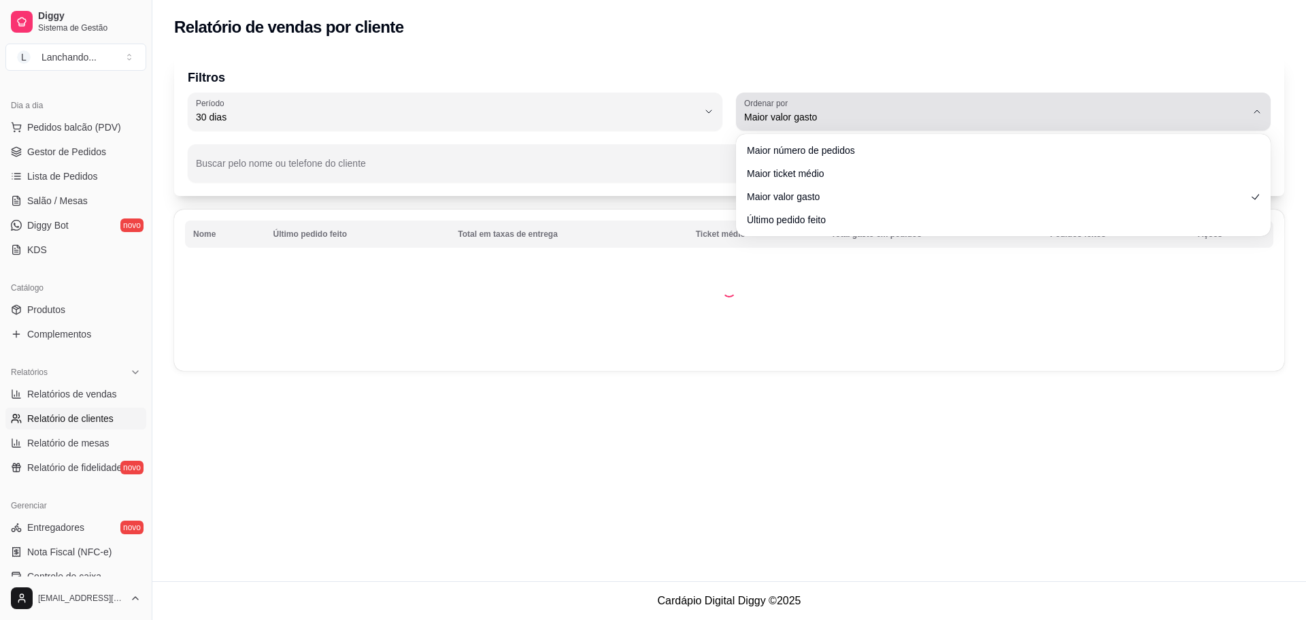
click at [777, 115] on span "Maior valor gasto" at bounding box center [995, 117] width 502 height 14
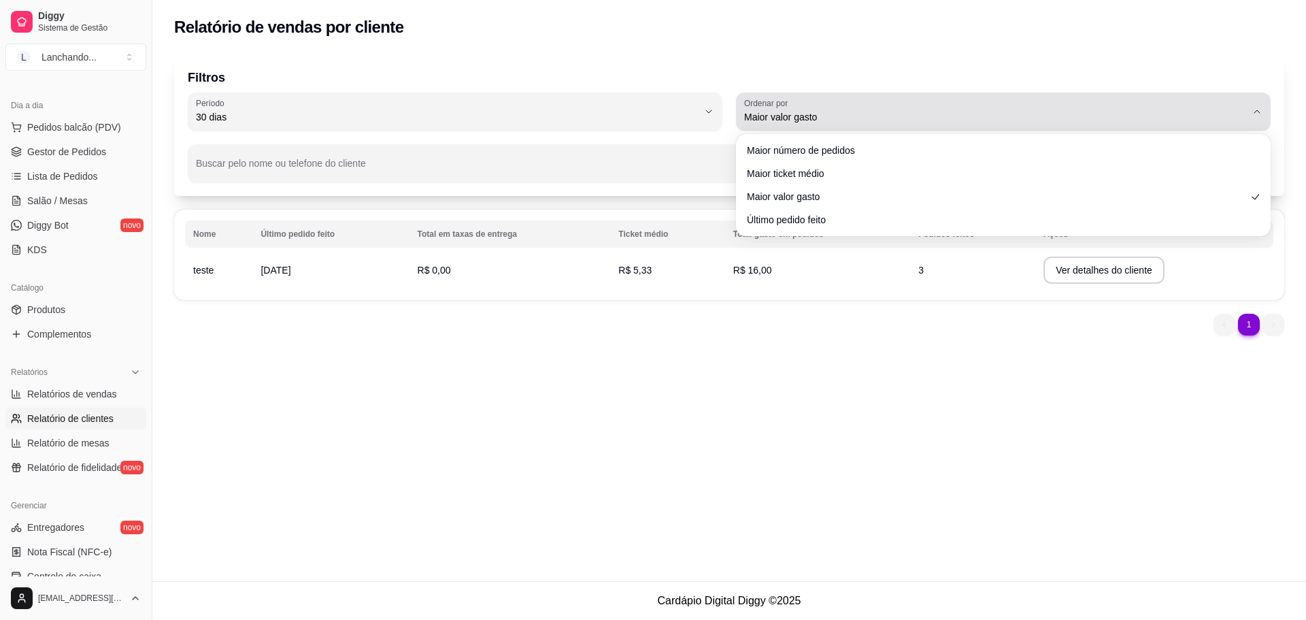
click at [777, 115] on span "Maior valor gasto" at bounding box center [995, 117] width 502 height 14
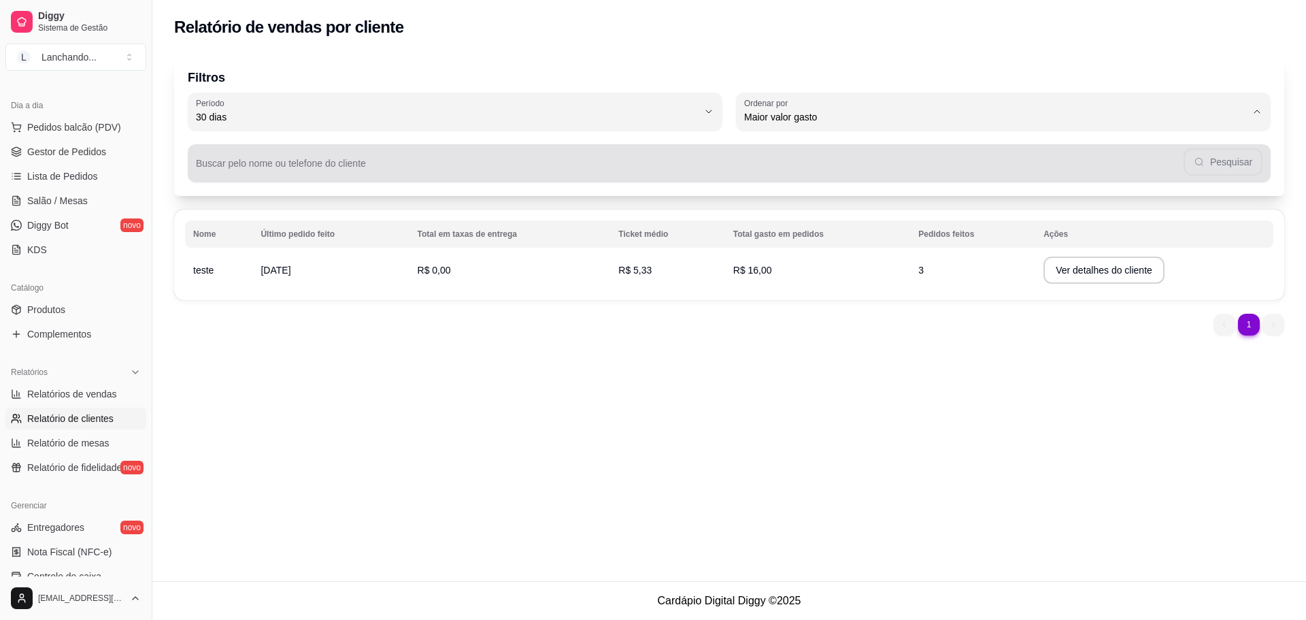
click at [556, 151] on div "Pesquisar" at bounding box center [729, 163] width 1067 height 27
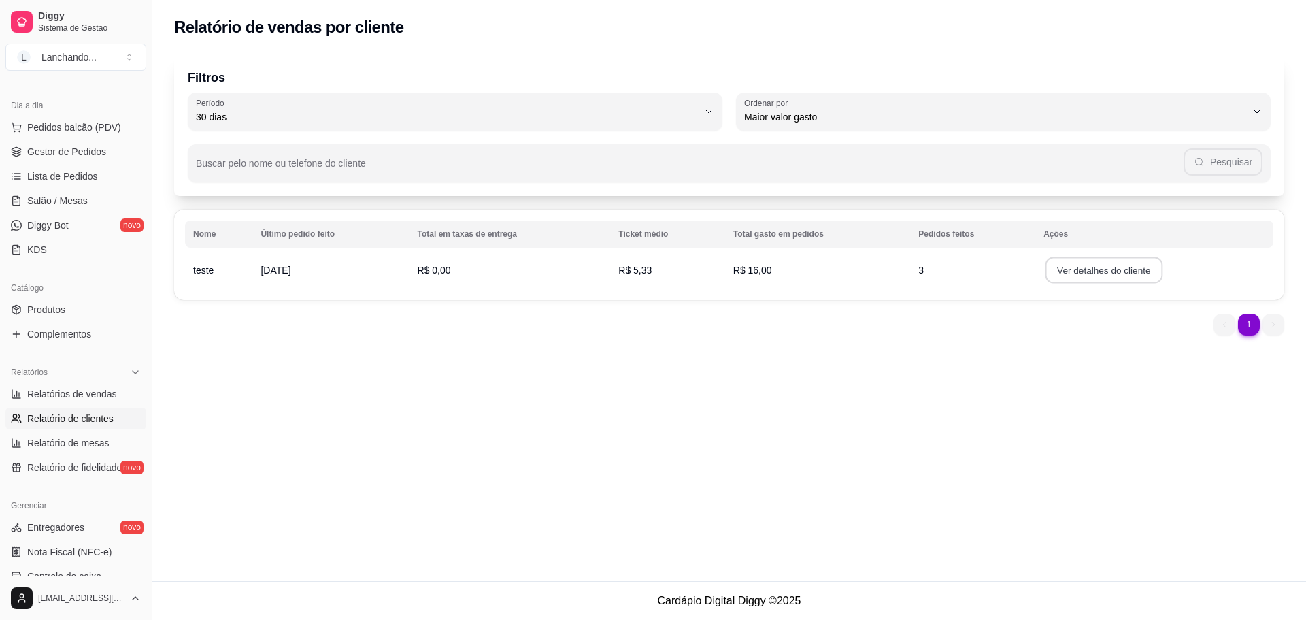
click at [1075, 265] on button "Ver detalhes do cliente" at bounding box center [1104, 270] width 117 height 27
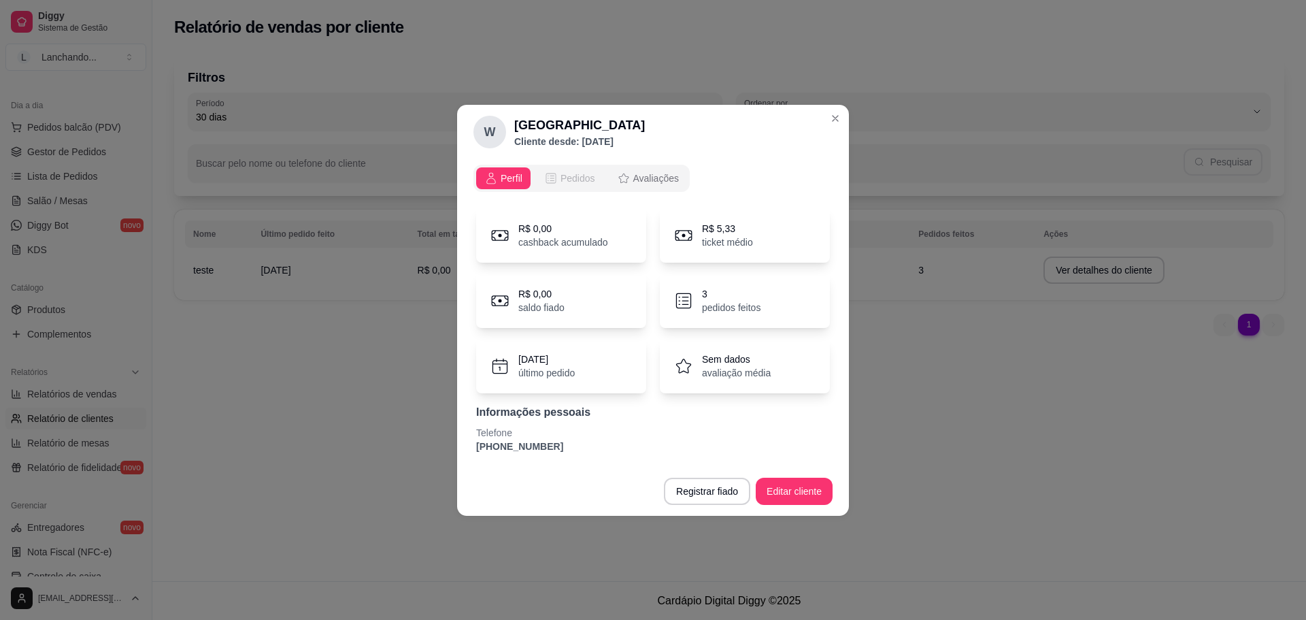
click at [548, 178] on icon "opções" at bounding box center [551, 178] width 14 height 14
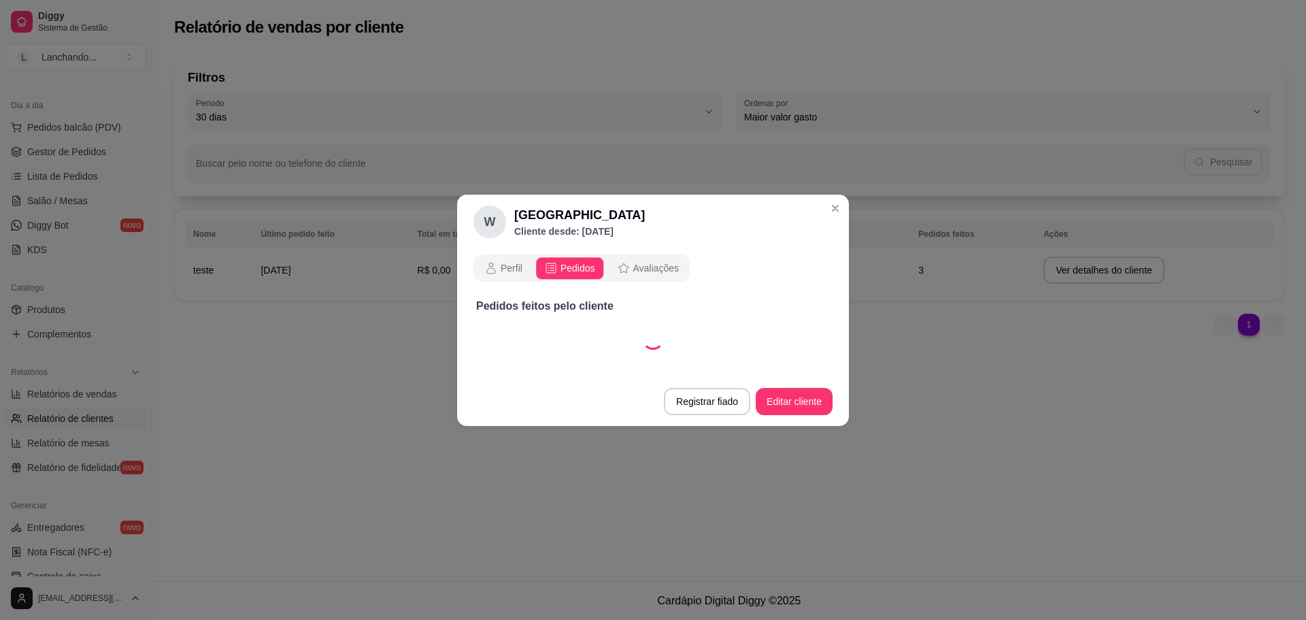
select select "30"
select select "ALL"
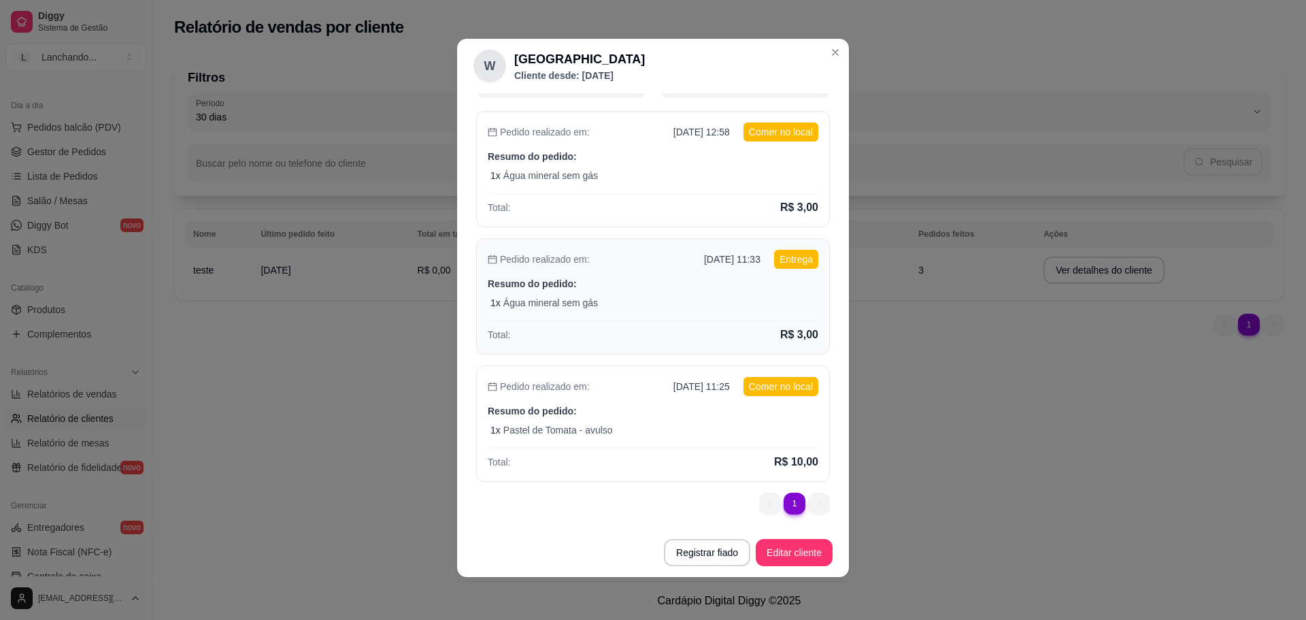
scroll to position [3, 0]
click at [788, 531] on footer "Registrar fiado Editar cliente" at bounding box center [653, 551] width 392 height 49
click at [786, 546] on button "Editar cliente" at bounding box center [794, 551] width 77 height 27
click at [789, 552] on button "Editar cliente" at bounding box center [794, 551] width 77 height 27
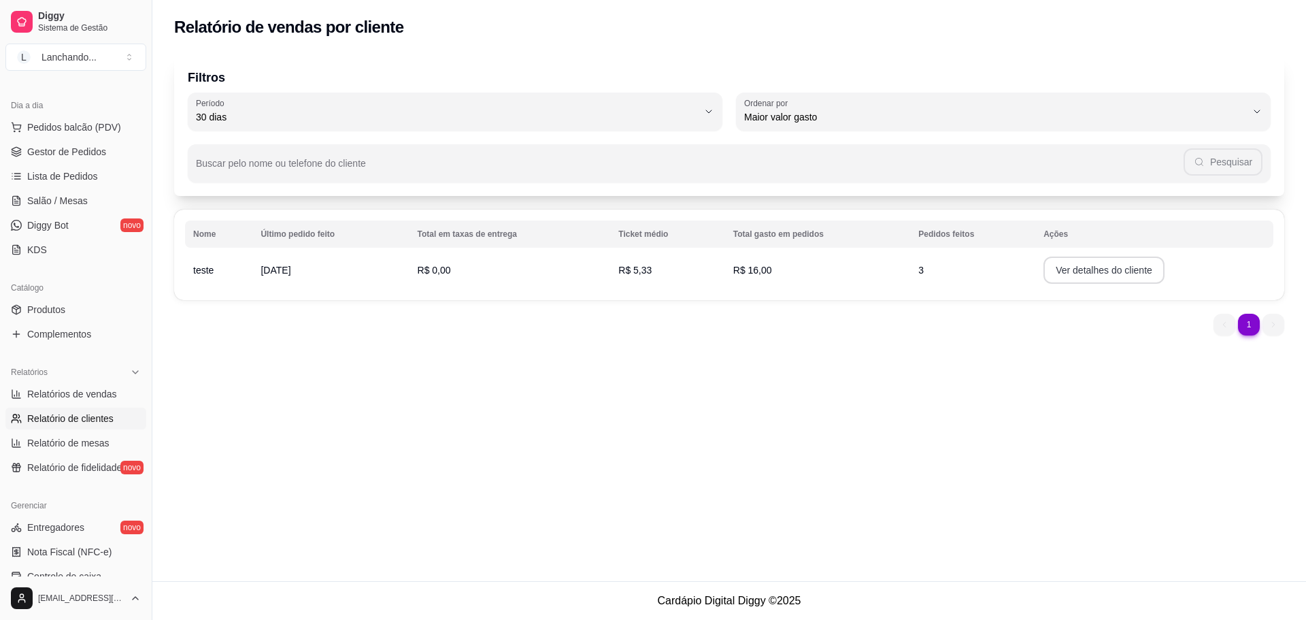
click at [1148, 273] on button "Ver detalhes do cliente" at bounding box center [1103, 269] width 121 height 27
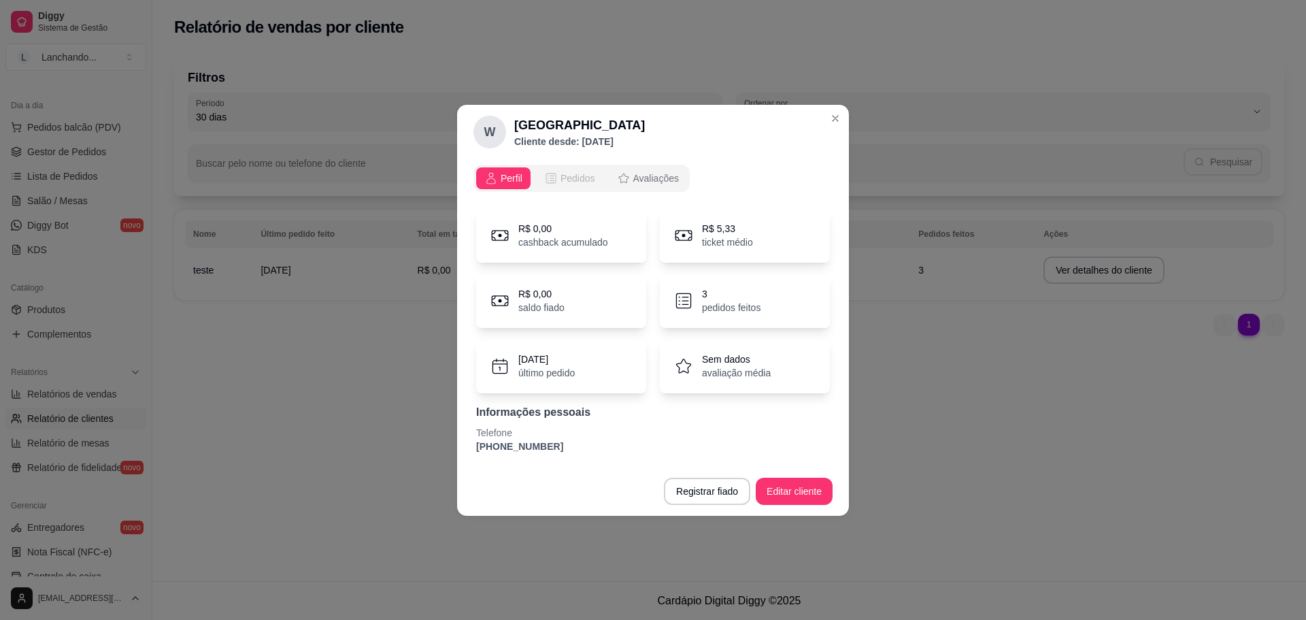
click at [579, 180] on span "Pedidos" at bounding box center [578, 178] width 35 height 14
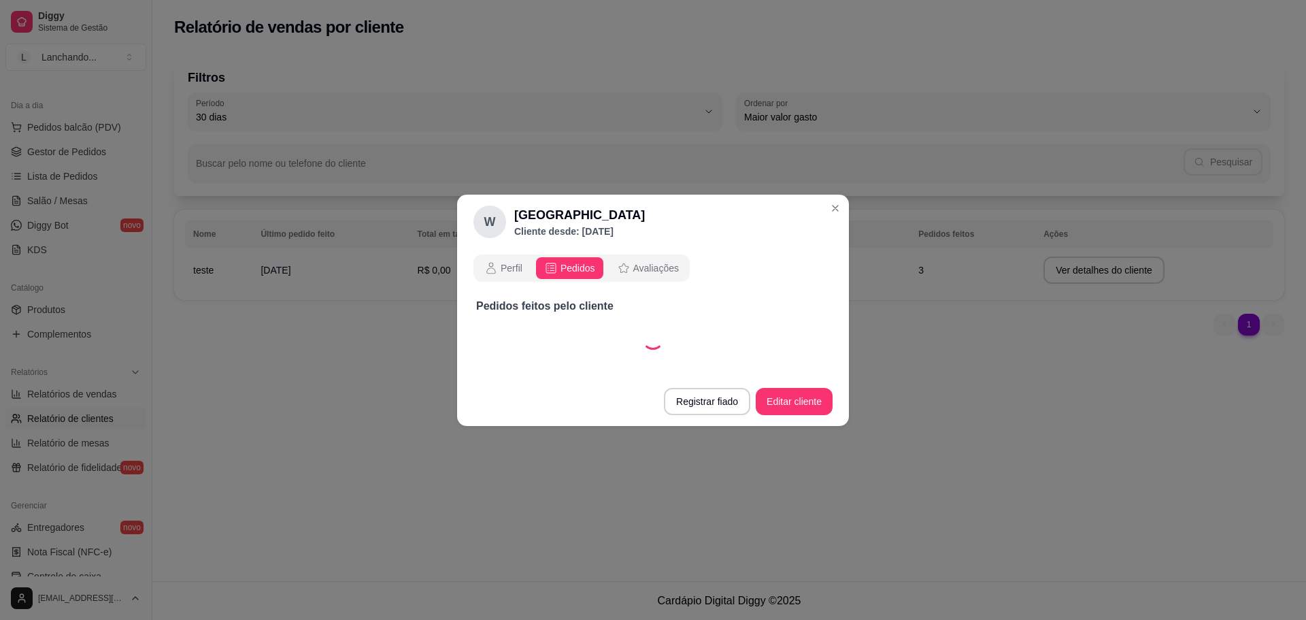
select select "30"
select select "ALL"
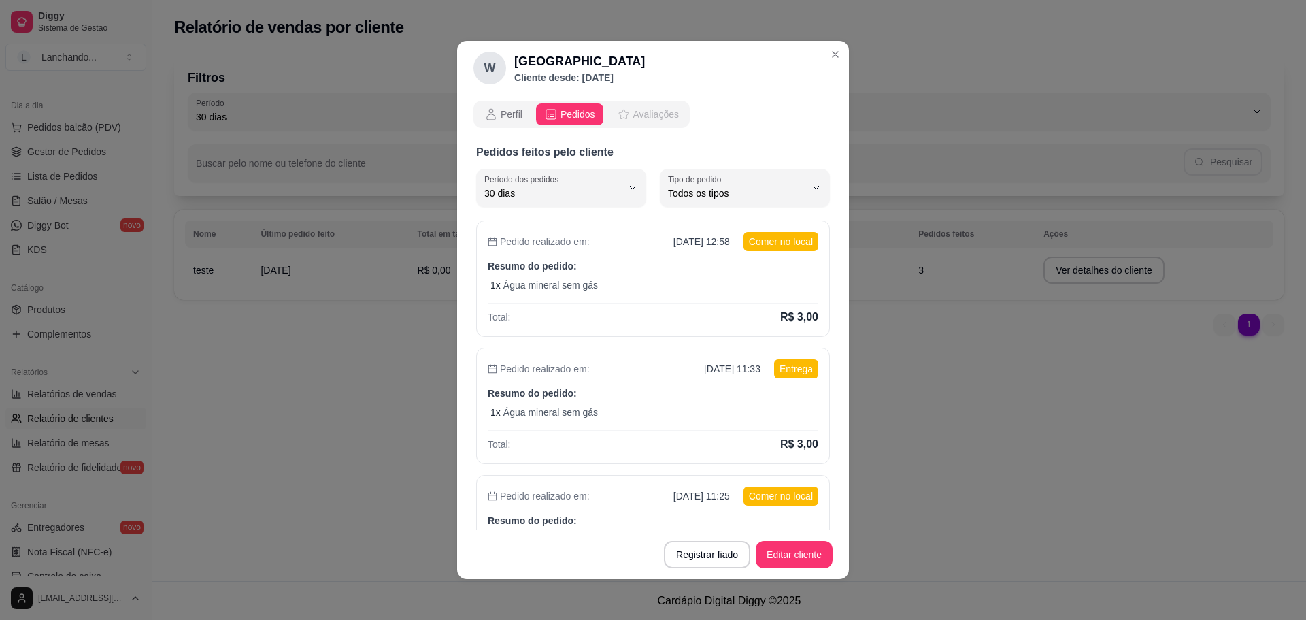
click at [654, 112] on span "Avaliações" at bounding box center [656, 114] width 46 height 14
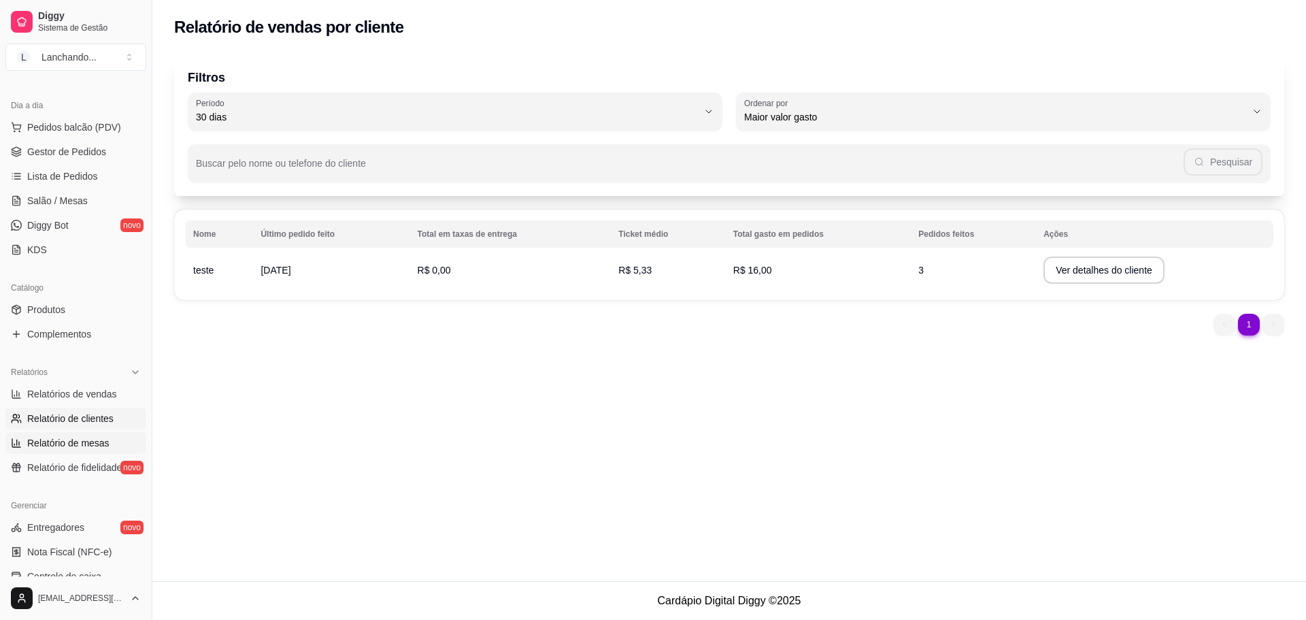
click at [110, 437] on link "Relatório de mesas" at bounding box center [75, 443] width 141 height 22
select select "TOTAL_OF_ORDERS"
select select "7"
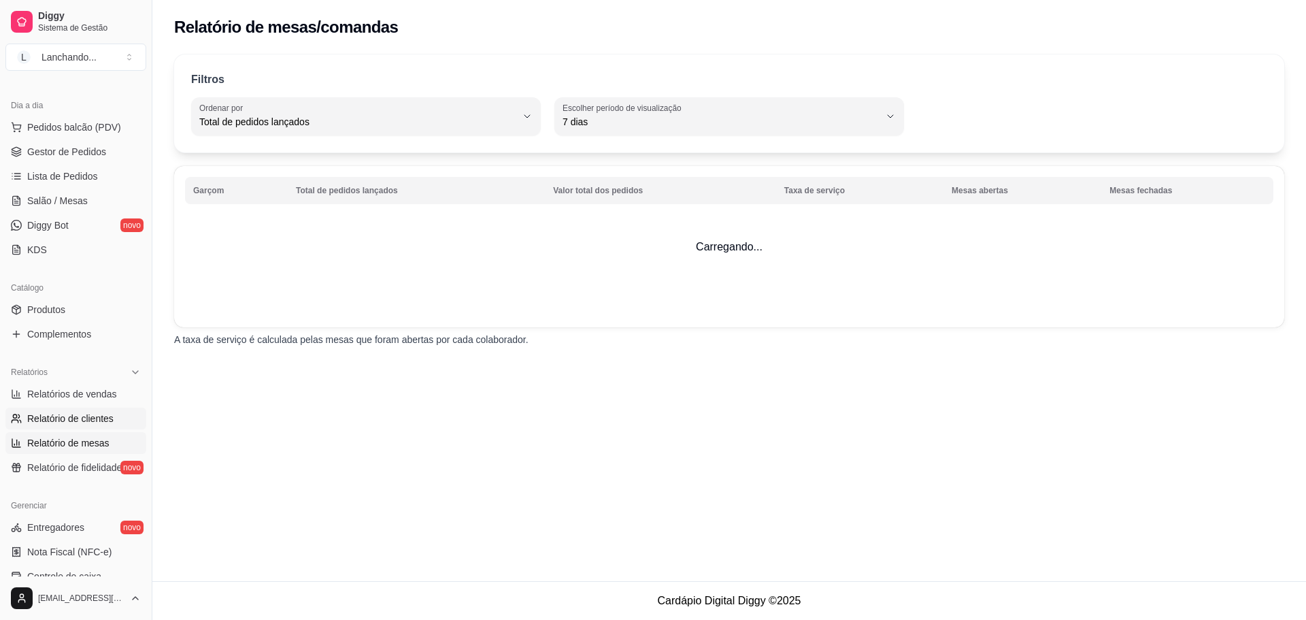
click at [80, 409] on link "Relatório de clientes" at bounding box center [75, 418] width 141 height 22
select select "30"
select select "HIGHEST_TOTAL_SPENT_WITH_ORDERS"
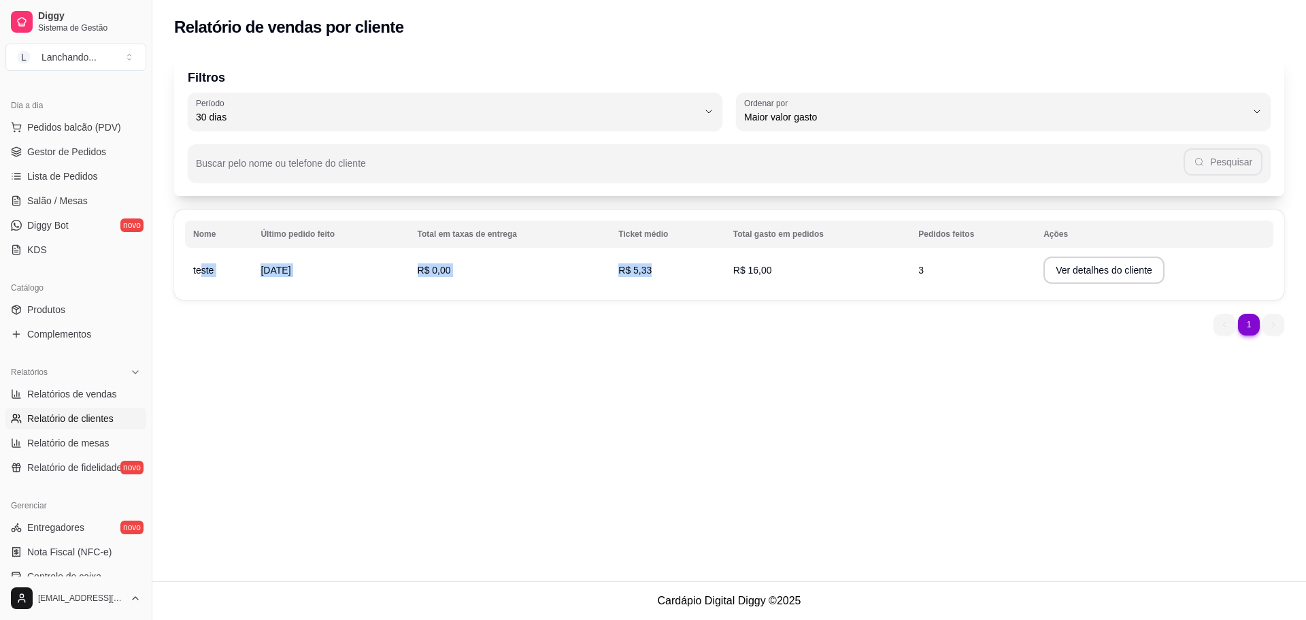
drag, startPoint x: 200, startPoint y: 269, endPoint x: 906, endPoint y: 273, distance: 706.1
click at [906, 273] on tr "teste 02/08/2025 R$ 0,00 R$ 5,33 R$ 16,00 3 Ver detalhes do cliente" at bounding box center [729, 270] width 1088 height 38
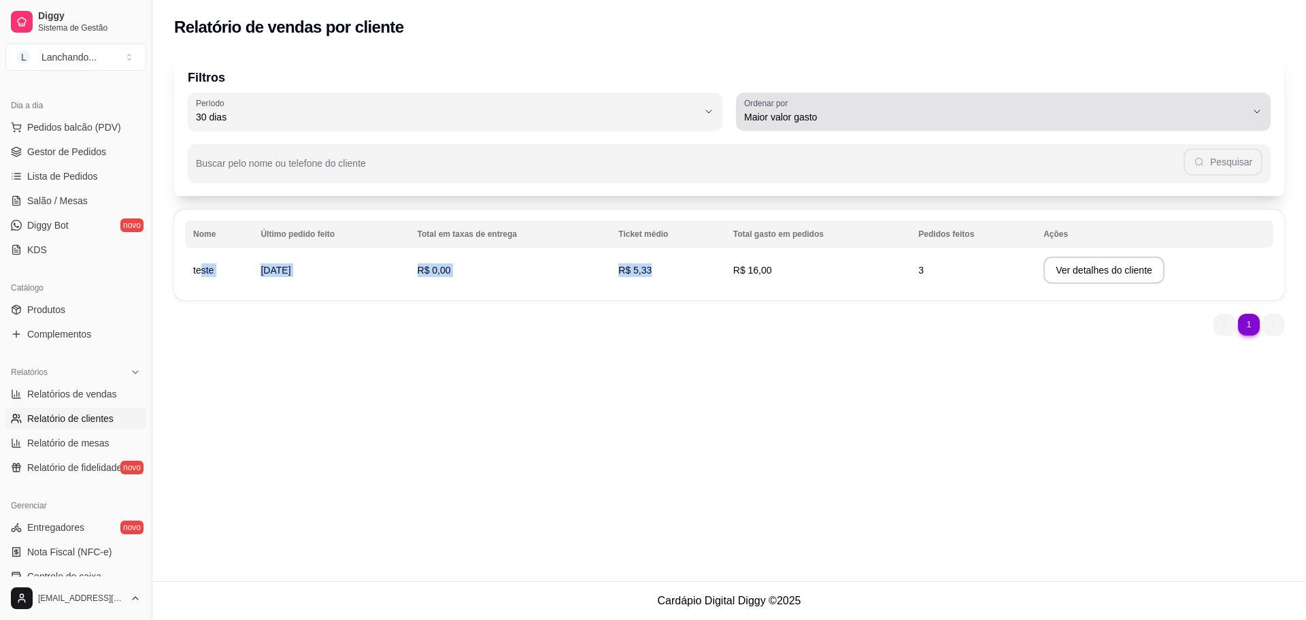
click at [1102, 124] on div "Maior valor gasto" at bounding box center [995, 111] width 502 height 27
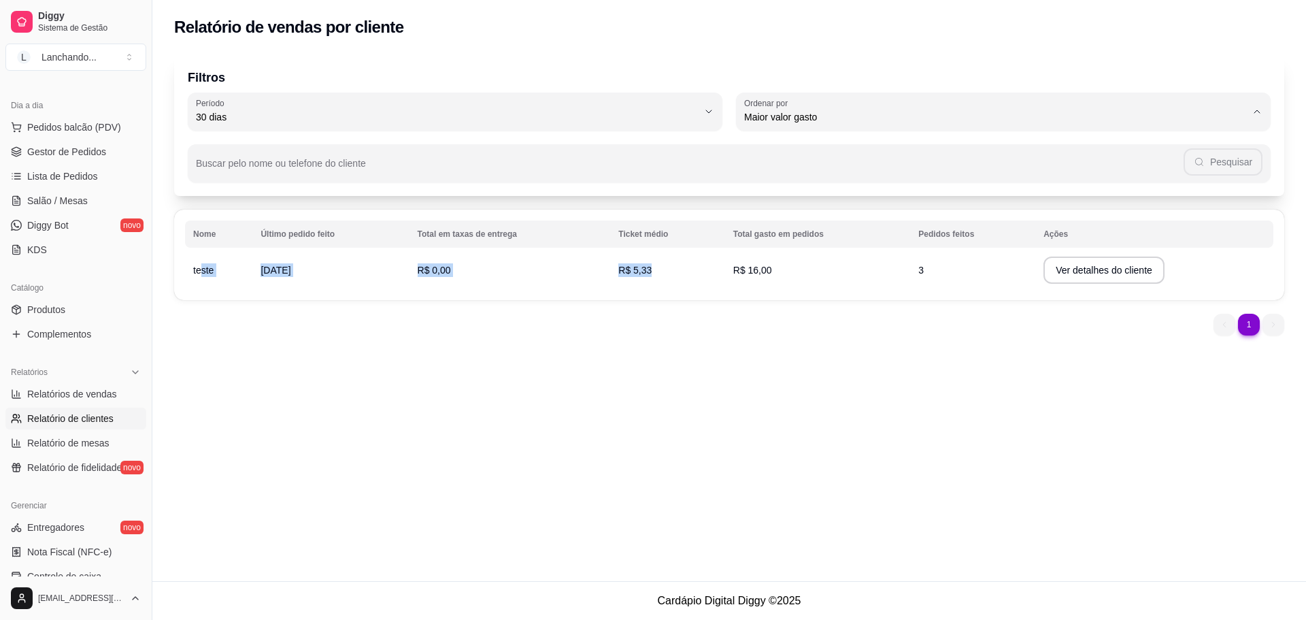
click at [841, 217] on span "Último pedido feito" at bounding box center [997, 216] width 480 height 13
type input "LAST_ORDER_MADE_AT"
select select "LAST_ORDER_MADE_AT"
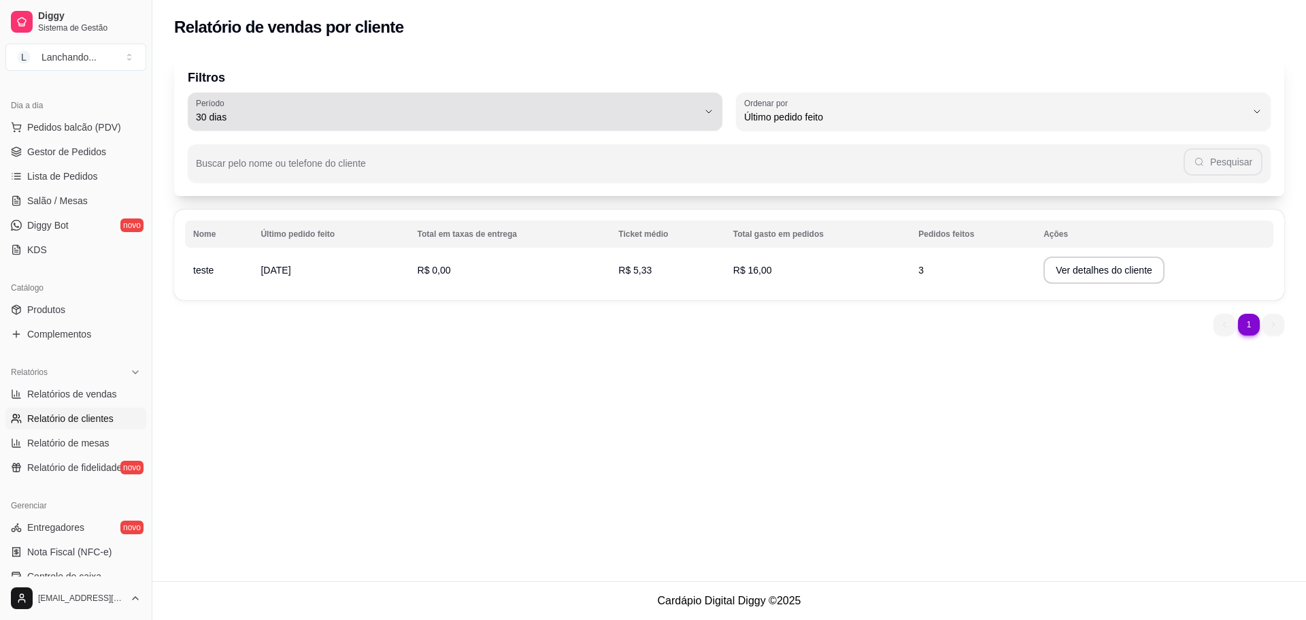
click at [308, 113] on span "30 dias" at bounding box center [447, 117] width 502 height 14
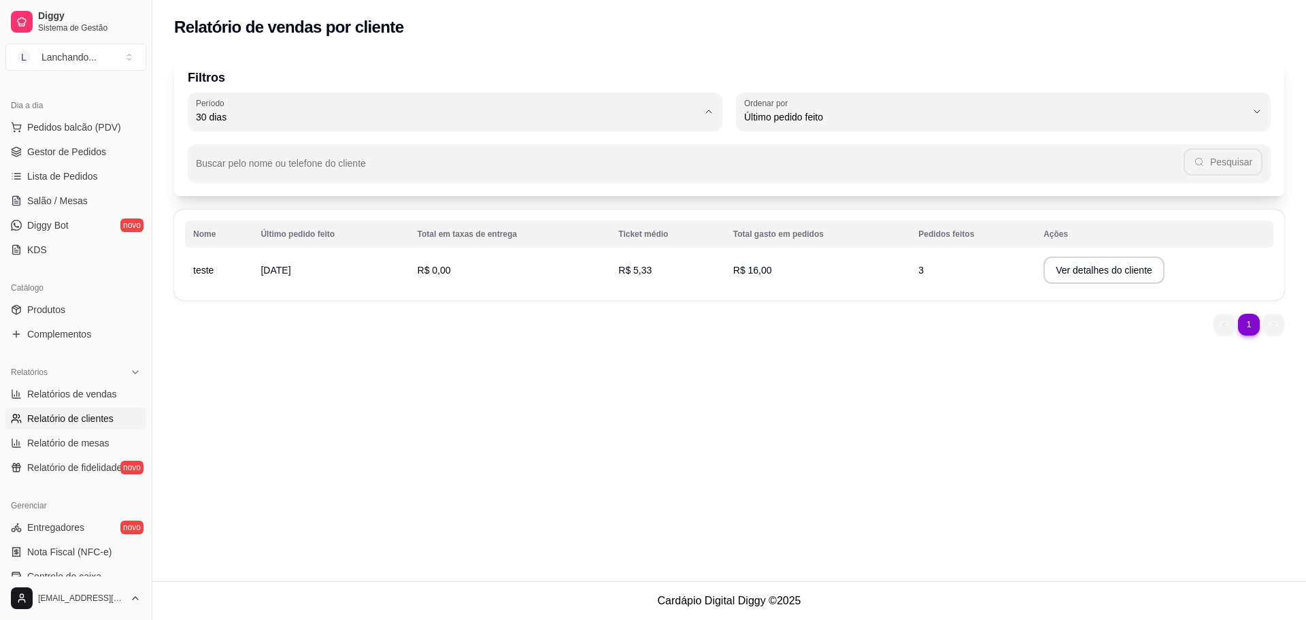
click at [323, 154] on span "Hoje" at bounding box center [449, 149] width 480 height 13
type input "0"
select select "0"
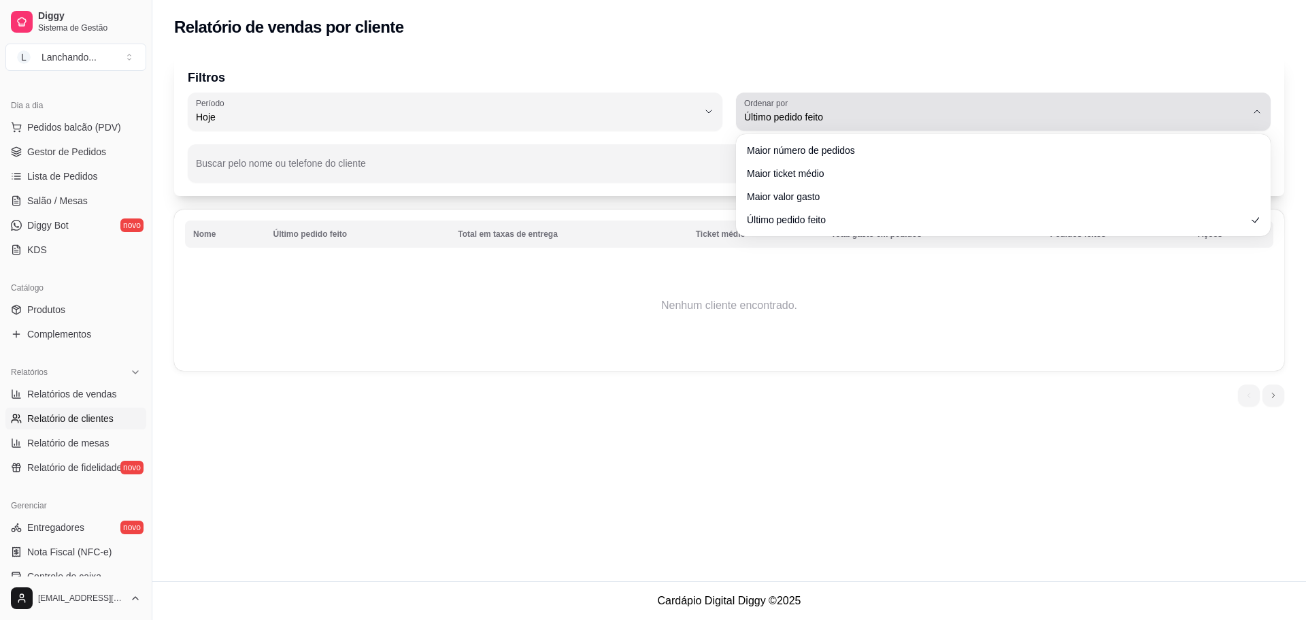
click at [853, 114] on span "Último pedido feito" at bounding box center [995, 117] width 502 height 14
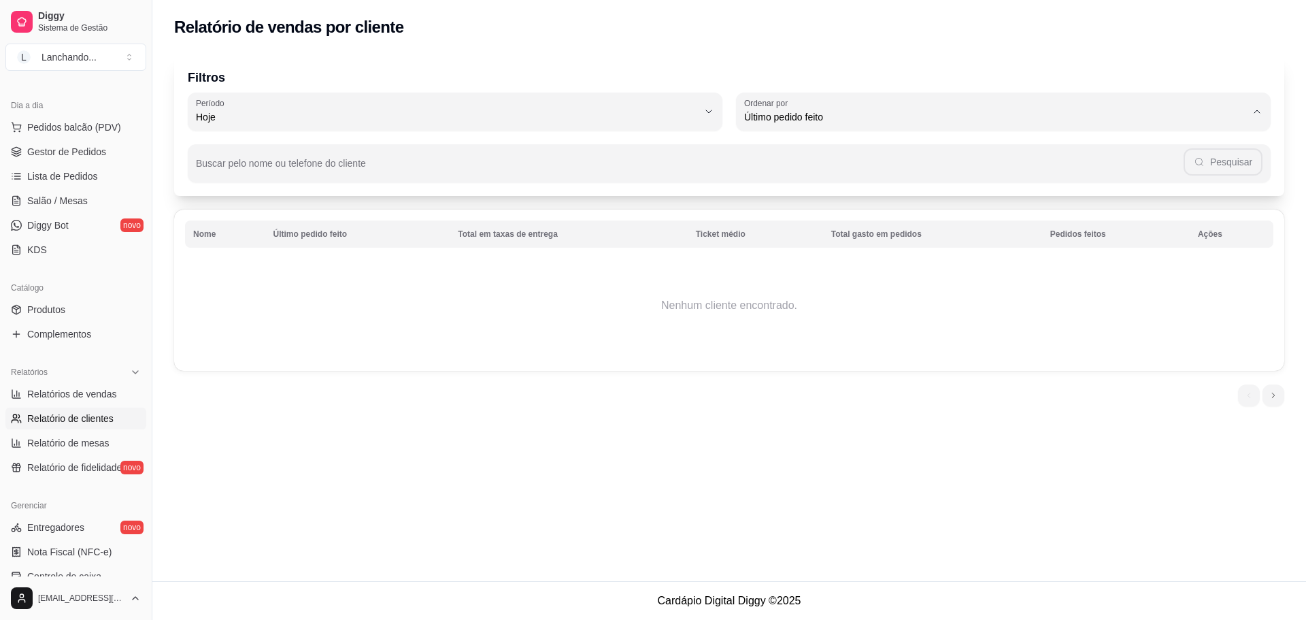
click at [819, 148] on span "Maior número de pedidos" at bounding box center [997, 149] width 480 height 13
type input "HIGHEST_ORDER_COUNT"
select select "HIGHEST_ORDER_COUNT"
click at [83, 403] on link "Relatórios de vendas" at bounding box center [75, 394] width 141 height 22
select select "ALL"
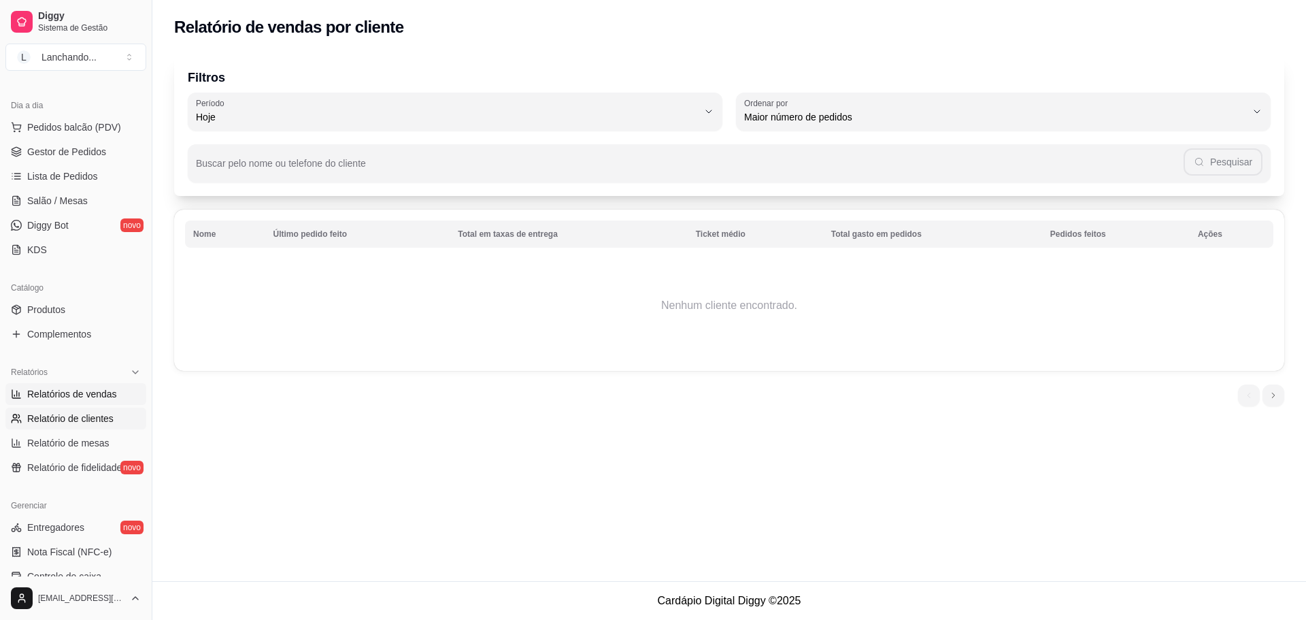
select select "ALL"
select select "0"
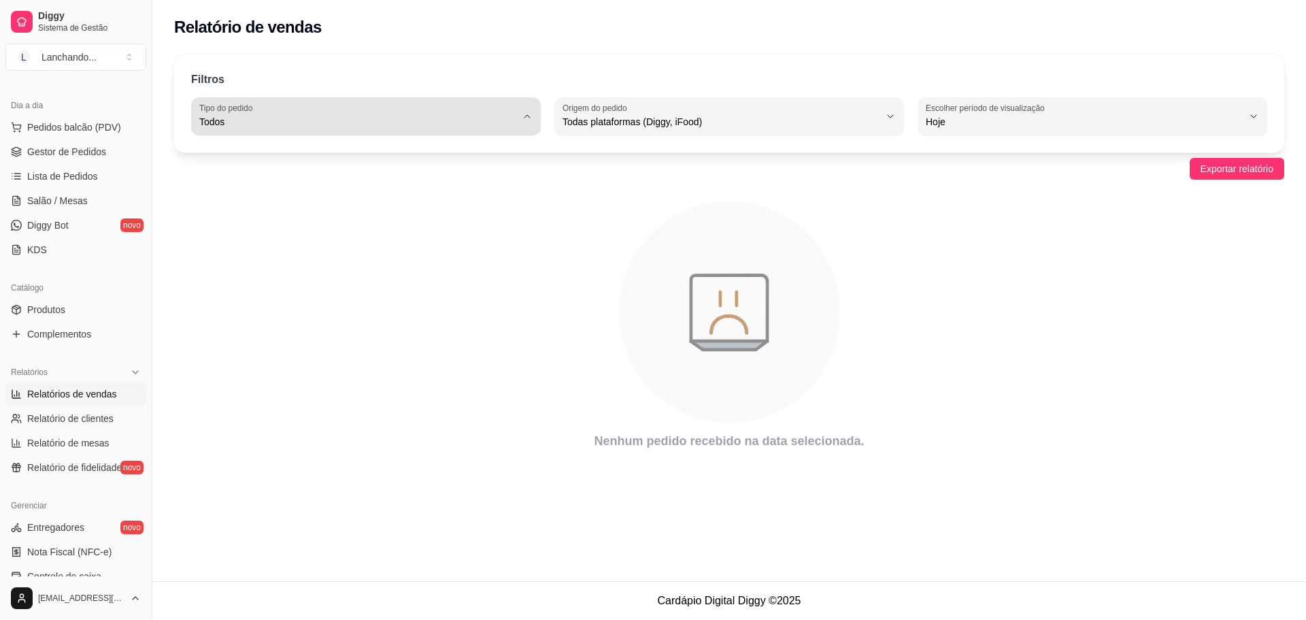
click at [337, 114] on div "Todos" at bounding box center [357, 116] width 317 height 27
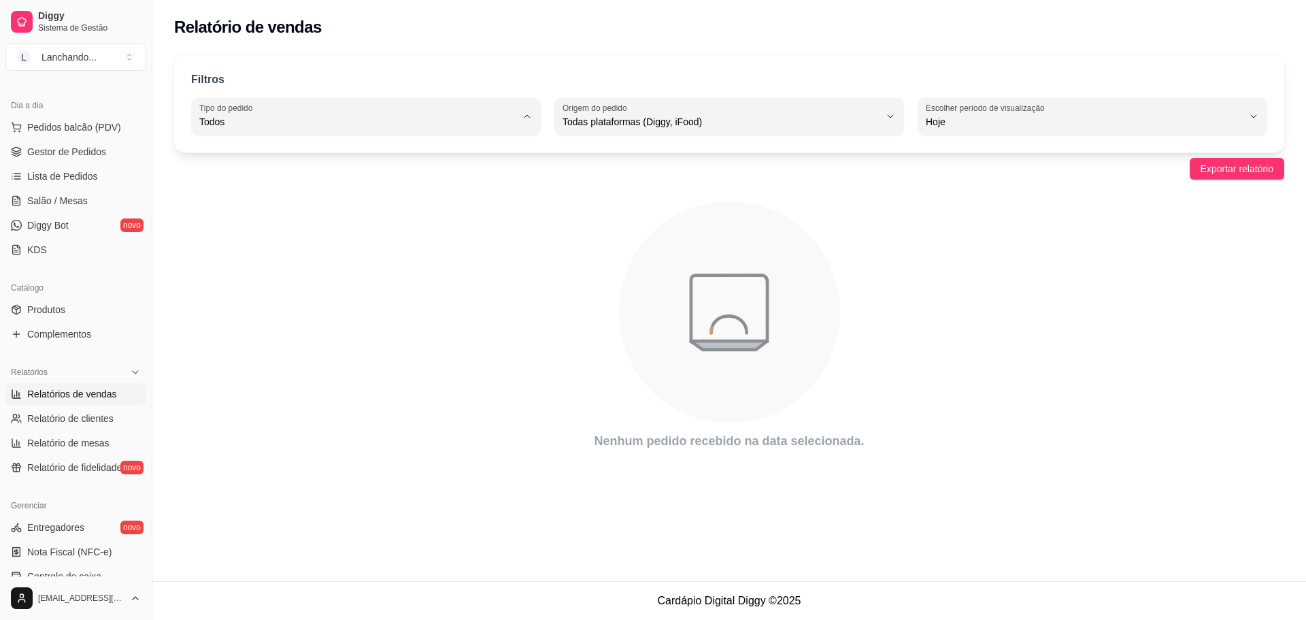
click at [235, 250] on span "Consumo local" at bounding box center [360, 243] width 302 height 13
type input "EAT_IN"
select select "EAT_IN"
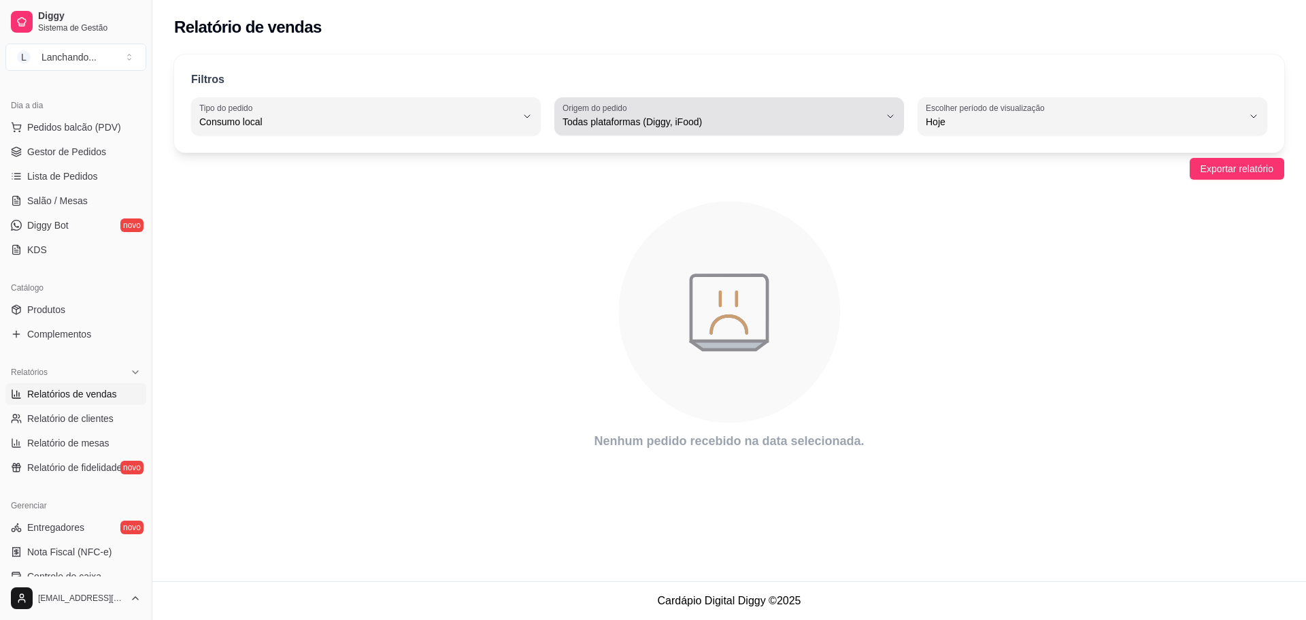
click at [790, 125] on span "Todas plataformas (Diggy, iFood)" at bounding box center [721, 122] width 317 height 14
click at [786, 125] on span "Todas plataformas (Diggy, iFood)" at bounding box center [721, 122] width 317 height 14
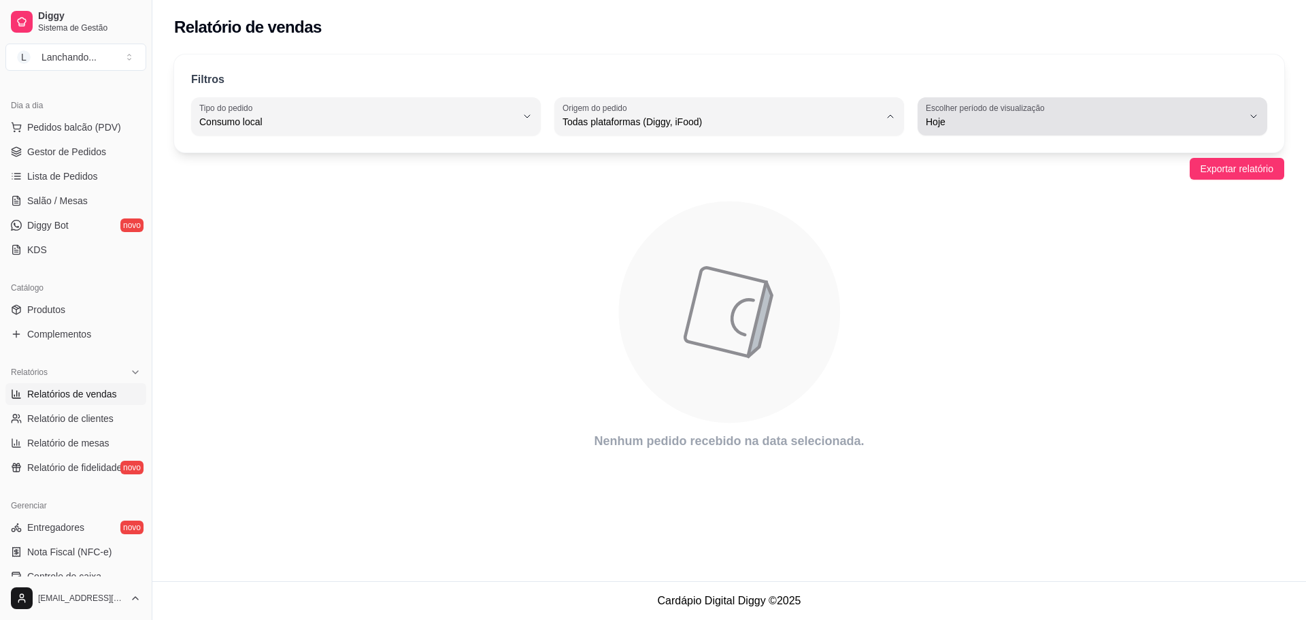
click at [974, 125] on span "Hoje" at bounding box center [1084, 122] width 317 height 14
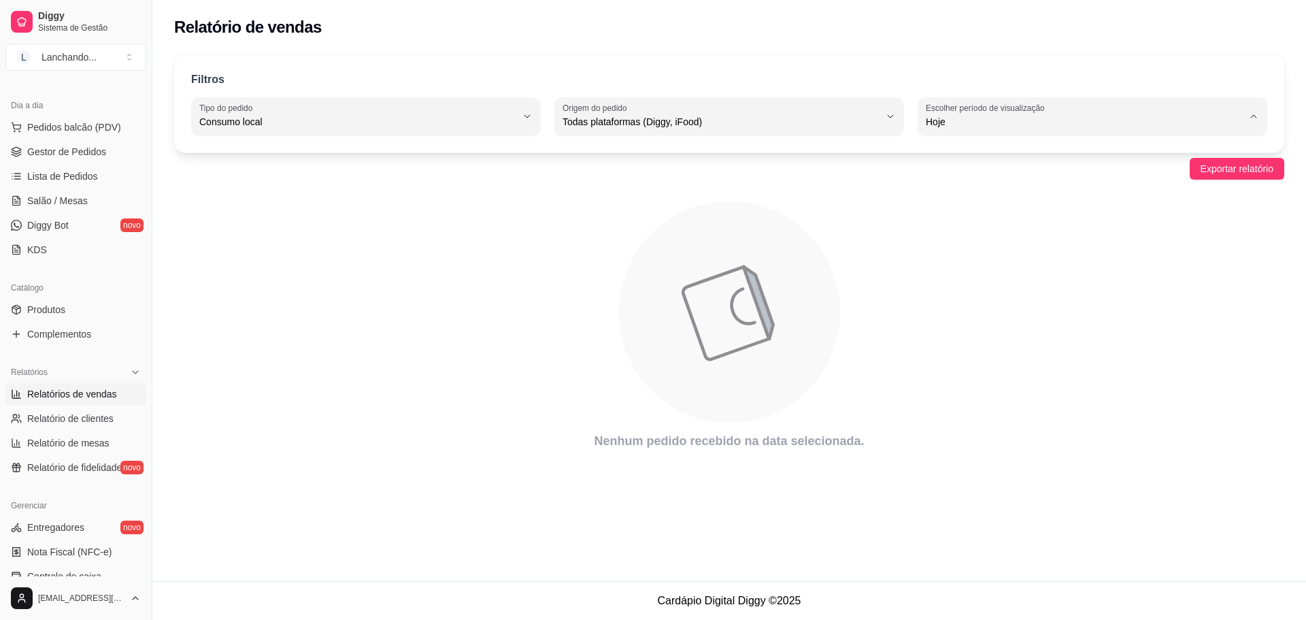
click at [952, 158] on span "Hoje" at bounding box center [1086, 154] width 302 height 13
click at [719, 127] on span "Todas plataformas (Diggy, iFood)" at bounding box center [721, 122] width 317 height 14
click at [591, 182] on span "Diggy" at bounding box center [723, 176] width 302 height 13
type input "DIGGY"
select select "DIGGY"
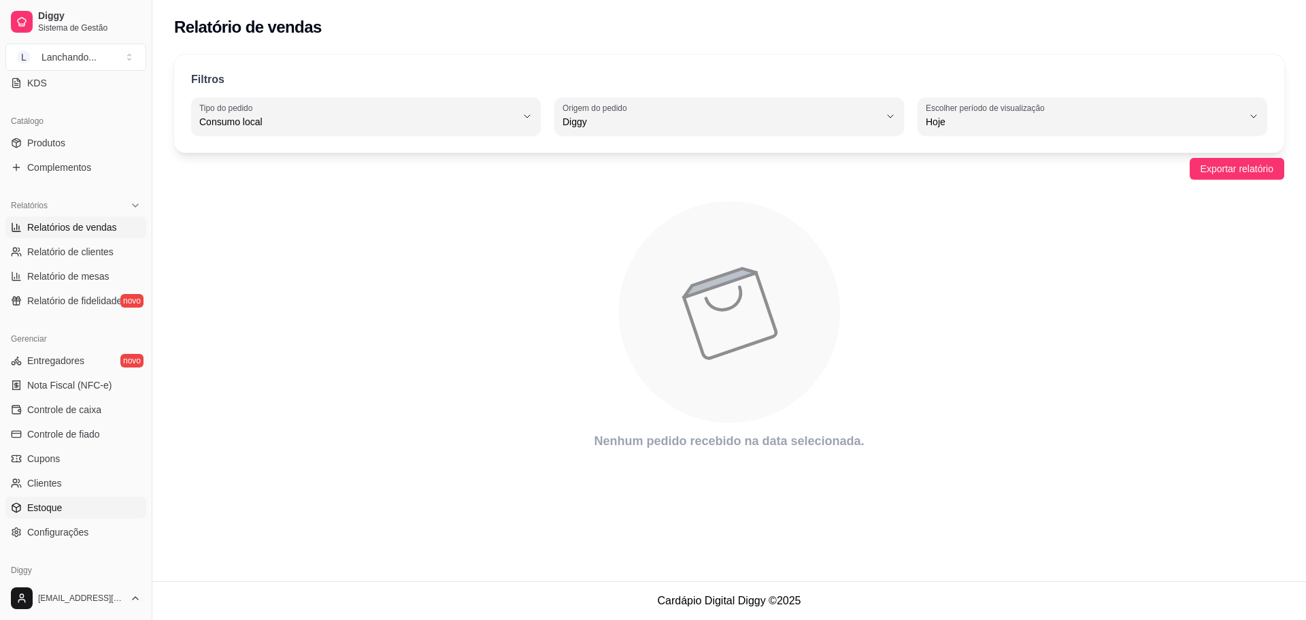
scroll to position [340, 0]
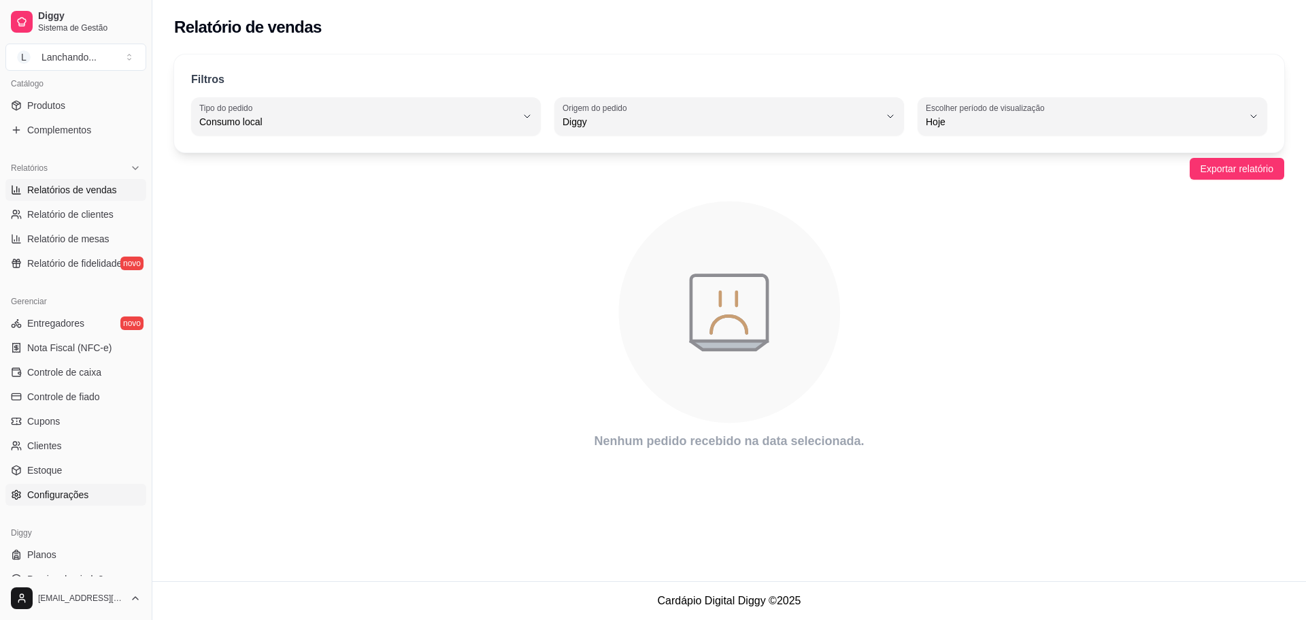
click at [58, 498] on span "Configurações" at bounding box center [57, 495] width 61 height 14
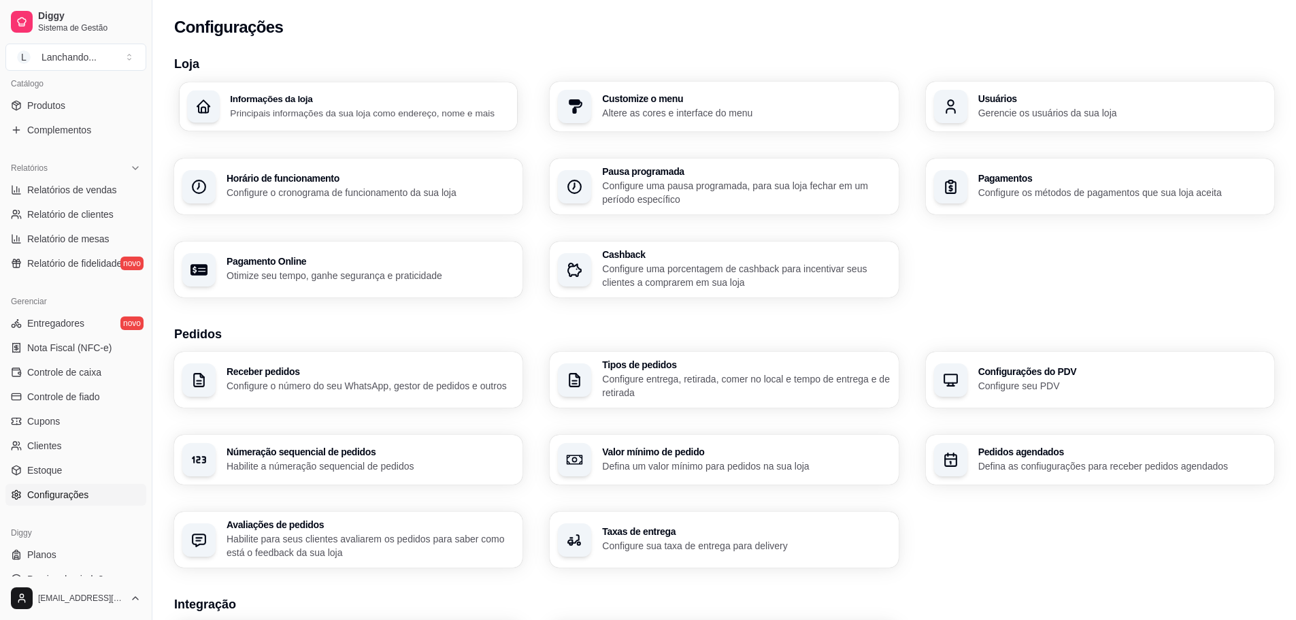
click at [331, 114] on p "Principais informações da sua loja como endereço, nome e mais" at bounding box center [370, 112] width 280 height 13
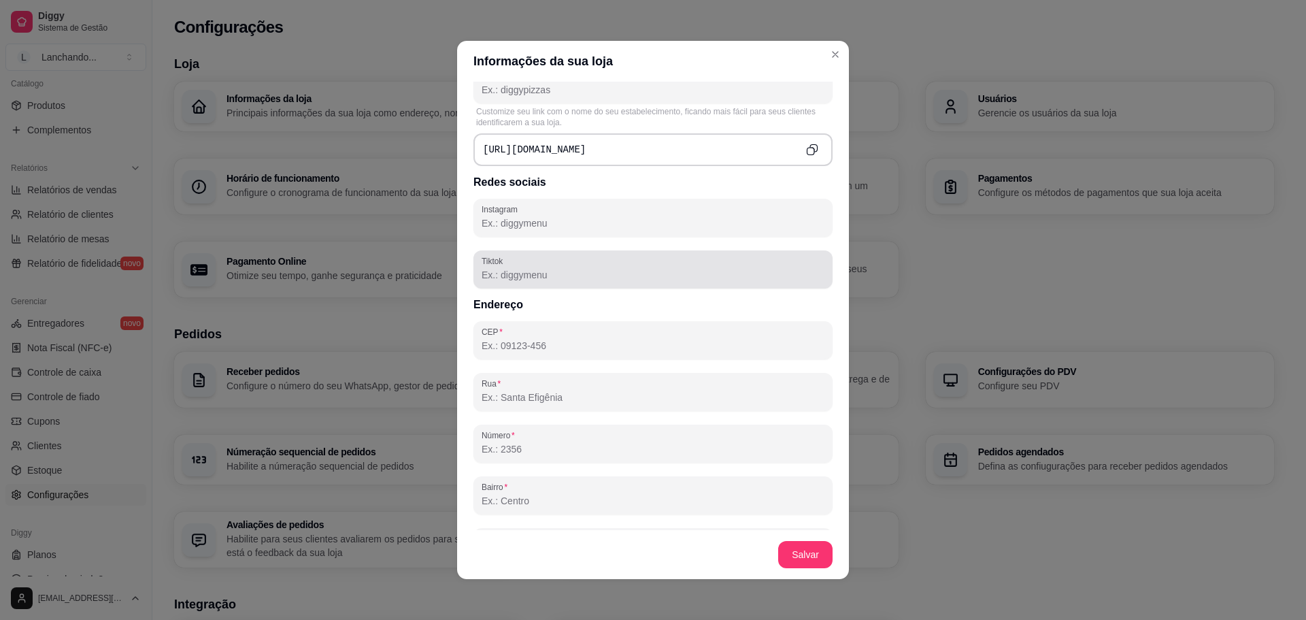
scroll to position [689, 0]
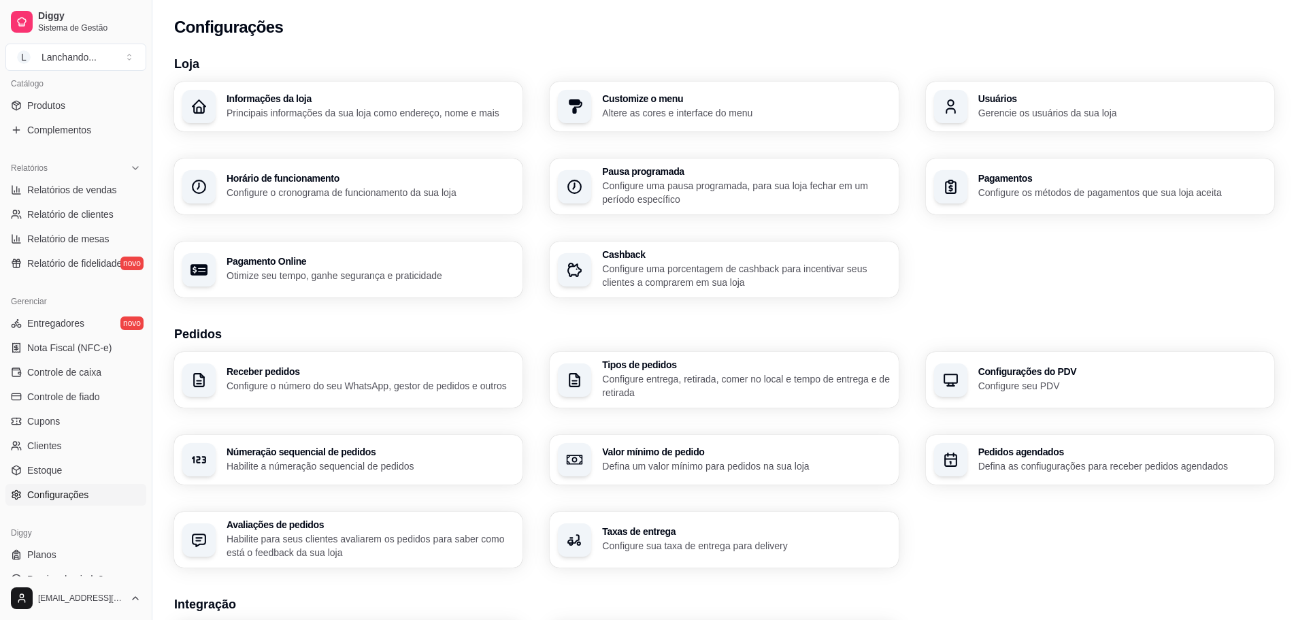
click at [686, 111] on p "Altere as cores e interface do menu" at bounding box center [746, 113] width 288 height 14
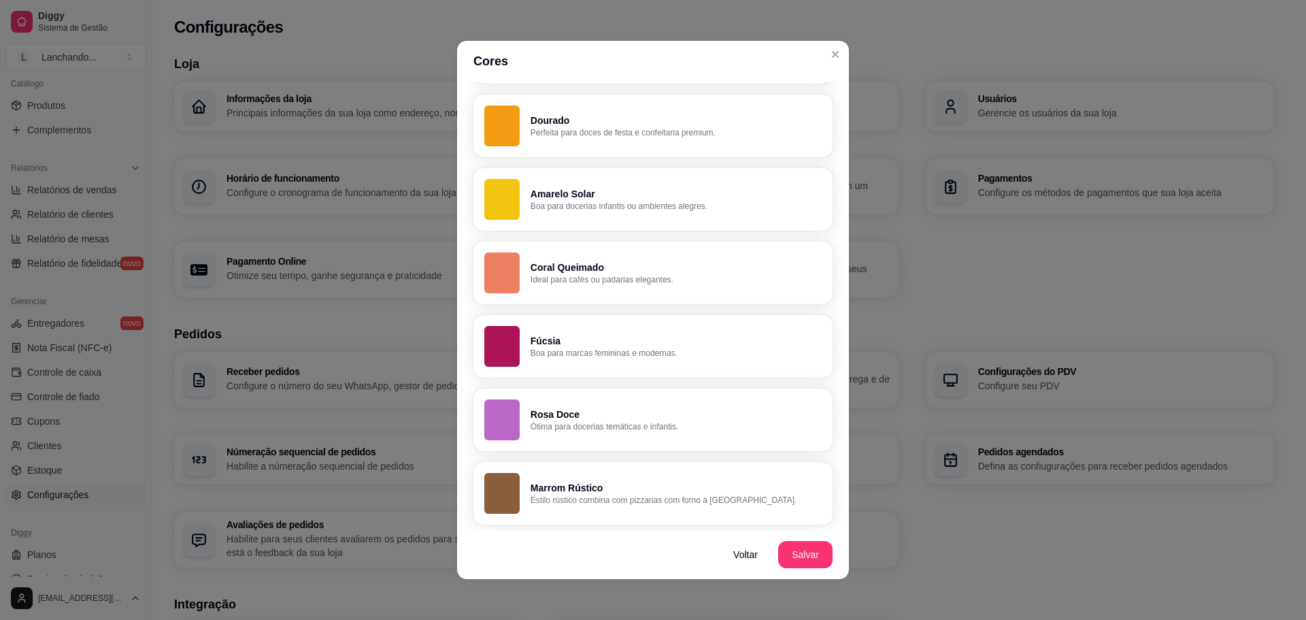
scroll to position [3, 0]
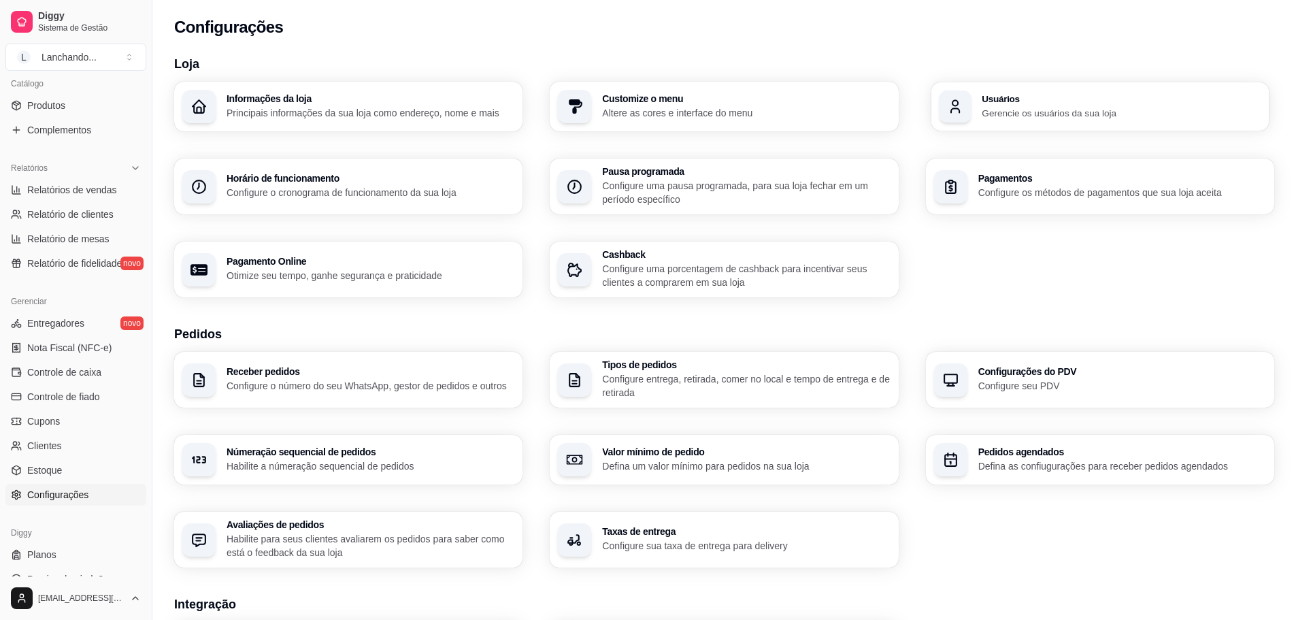
click at [1020, 116] on p "Gerencie os usuários da sua loja" at bounding box center [1122, 112] width 280 height 13
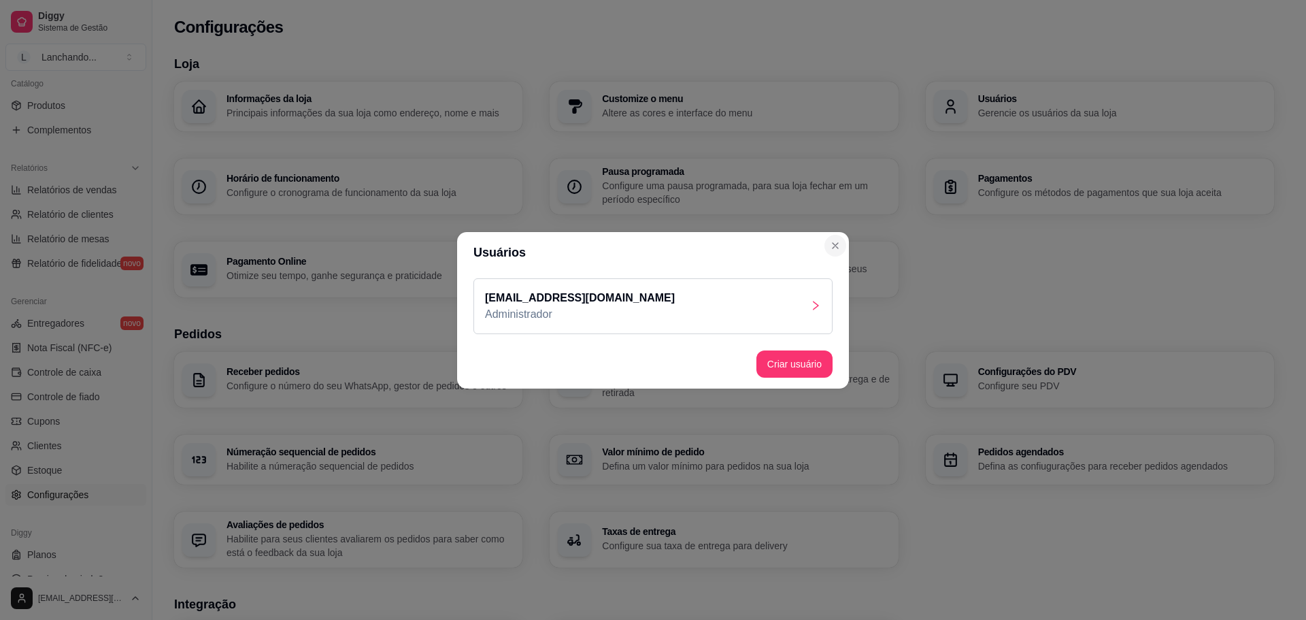
drag, startPoint x: 823, startPoint y: 249, endPoint x: 832, endPoint y: 247, distance: 9.1
click at [828, 247] on section "Usuários welington.lima93@gmail.com Administrador Criar usuário" at bounding box center [653, 310] width 392 height 156
click at [846, 241] on header "Usuários" at bounding box center [653, 252] width 392 height 41
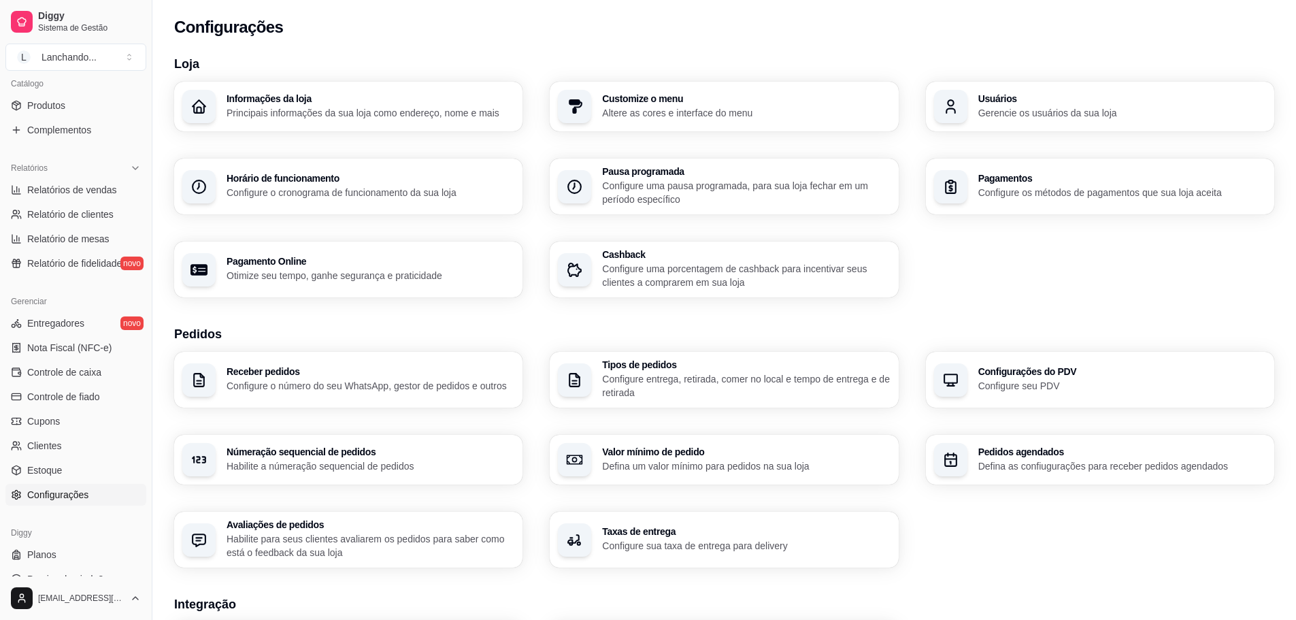
click at [1024, 186] on div "Pagamentos Configure os métodos de pagamentos que sua loja aceita" at bounding box center [1122, 186] width 288 height 26
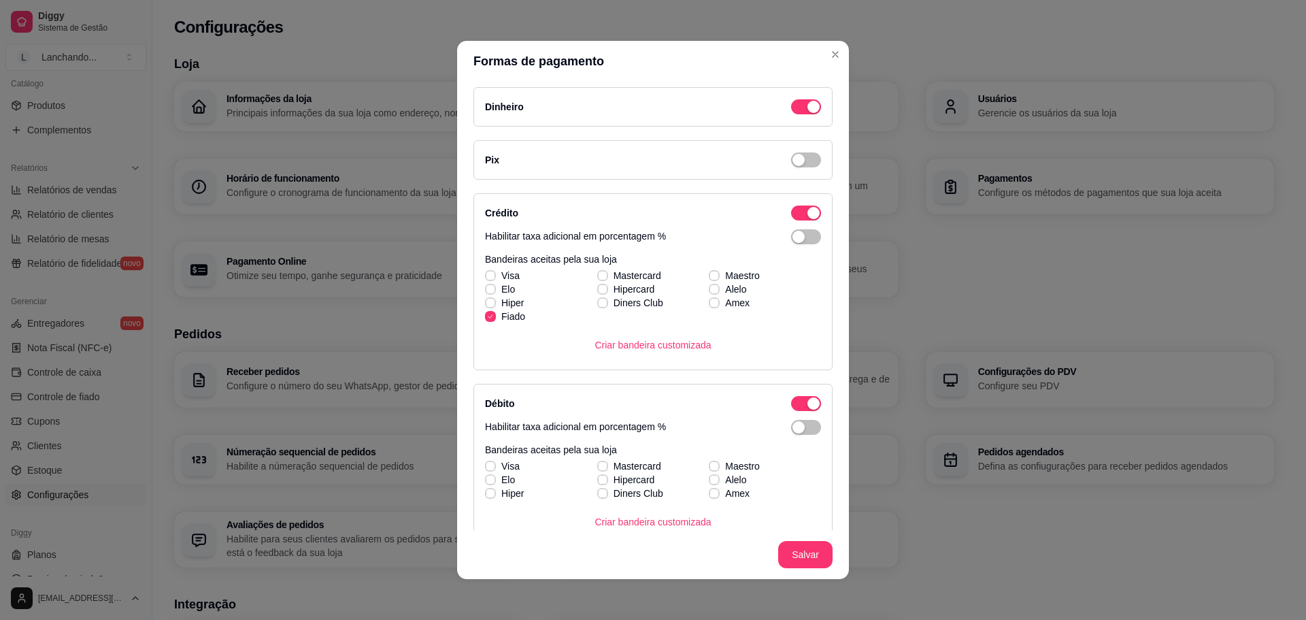
click at [776, 146] on div "Pix" at bounding box center [652, 159] width 359 height 39
click at [807, 113] on div "button" at bounding box center [813, 107] width 12 height 12
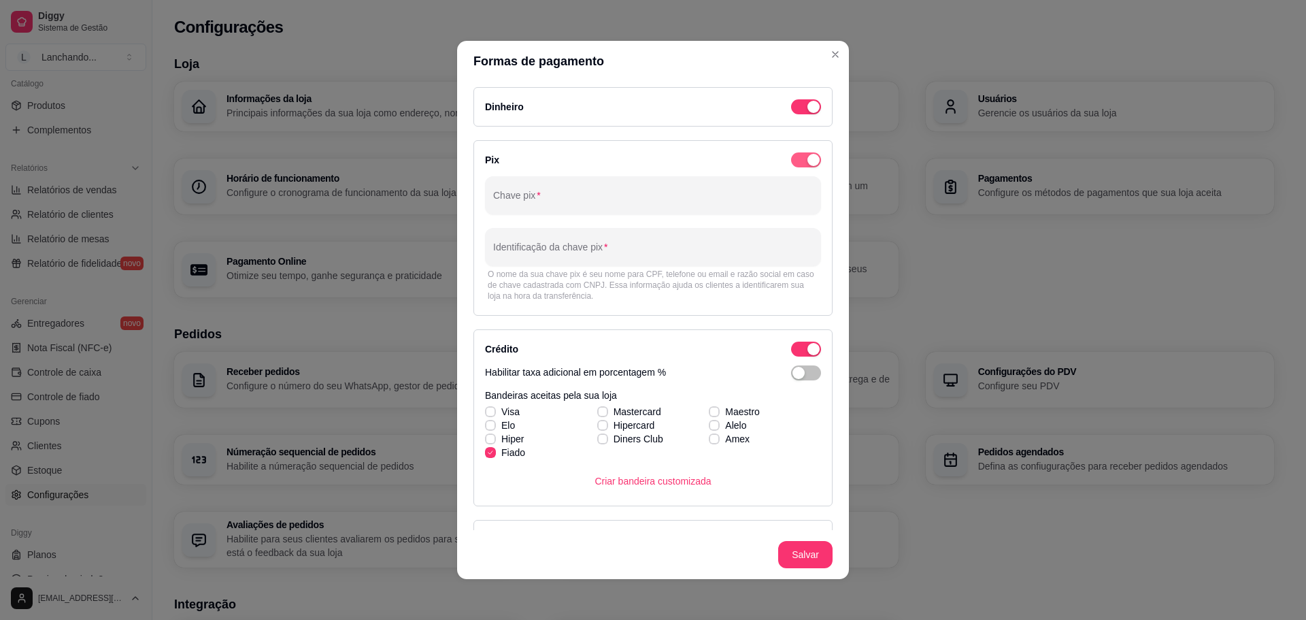
click at [791, 154] on span "button" at bounding box center [806, 159] width 30 height 15
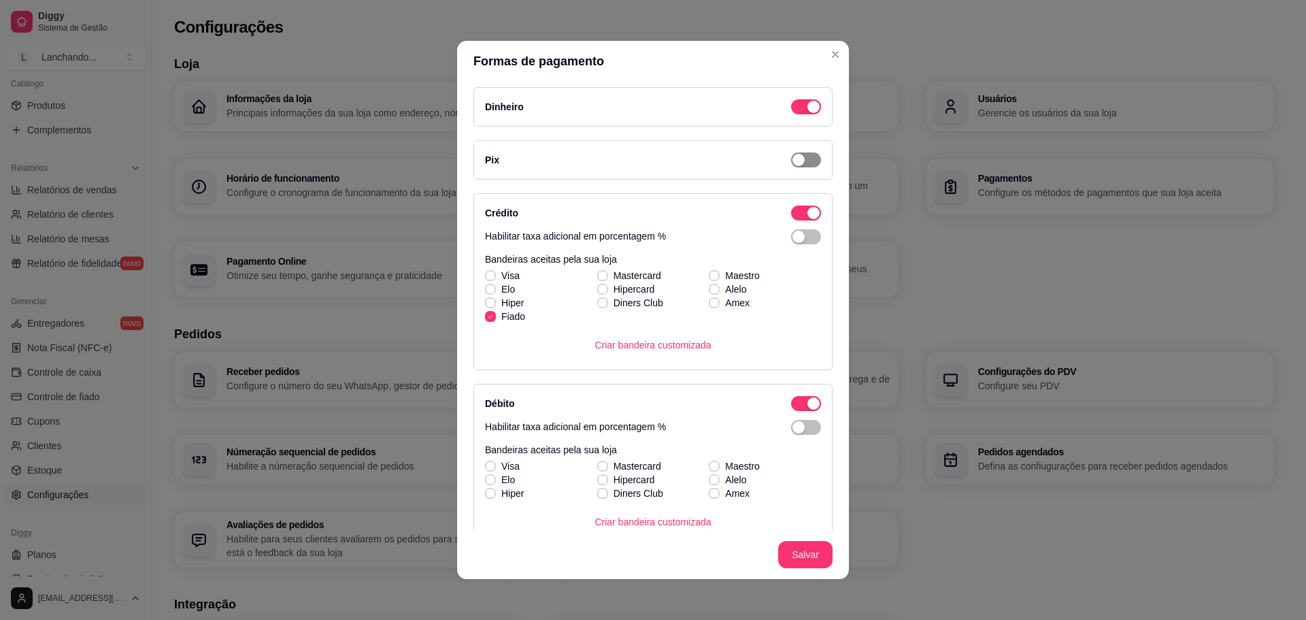
click at [791, 154] on span "button" at bounding box center [806, 159] width 30 height 15
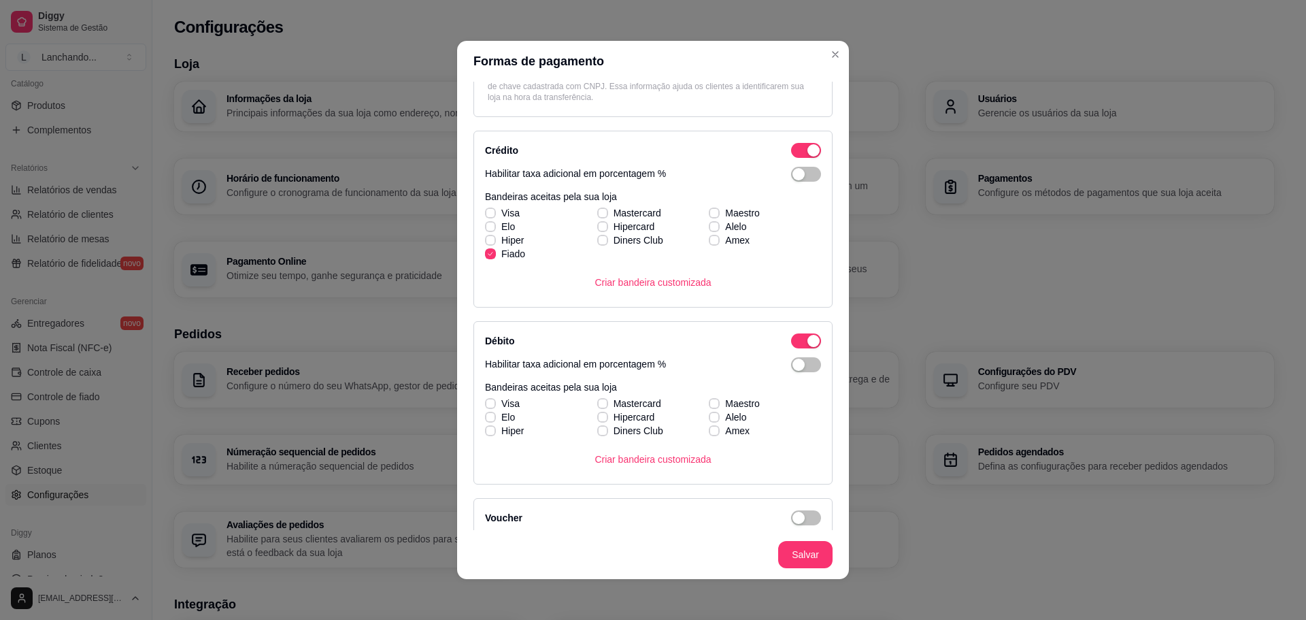
scroll to position [0, 0]
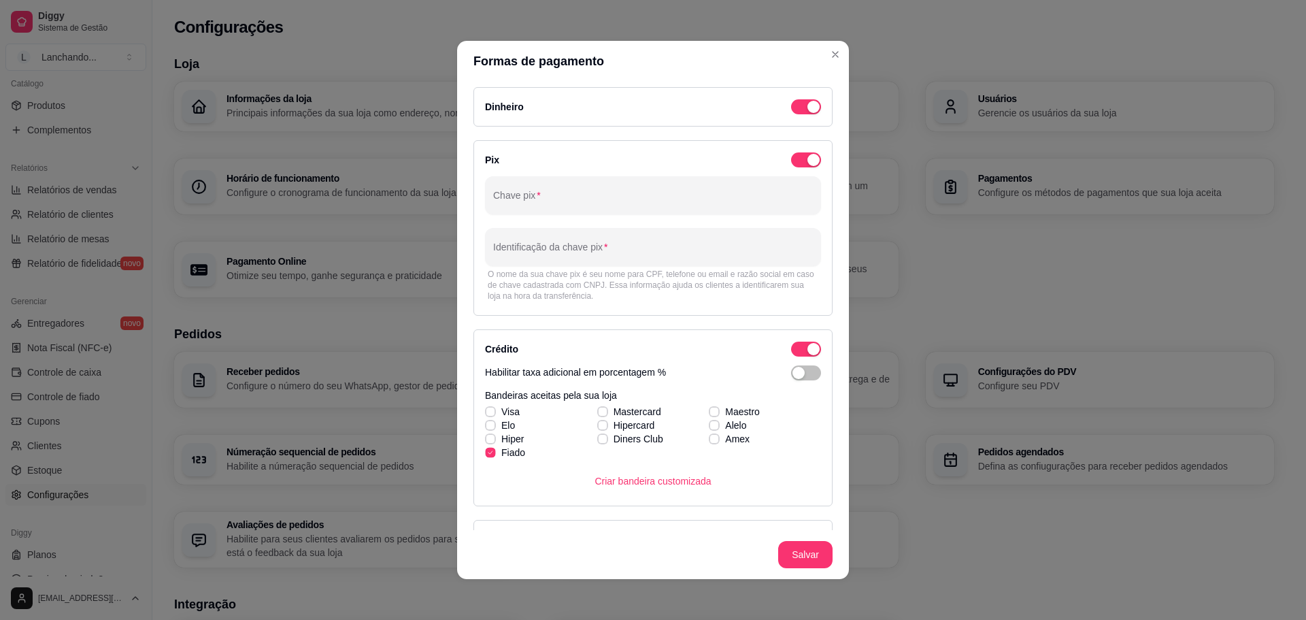
click at [493, 450] on label "Fiado" at bounding box center [505, 452] width 51 height 24
click at [493, 455] on input "Fiado" at bounding box center [488, 459] width 9 height 9
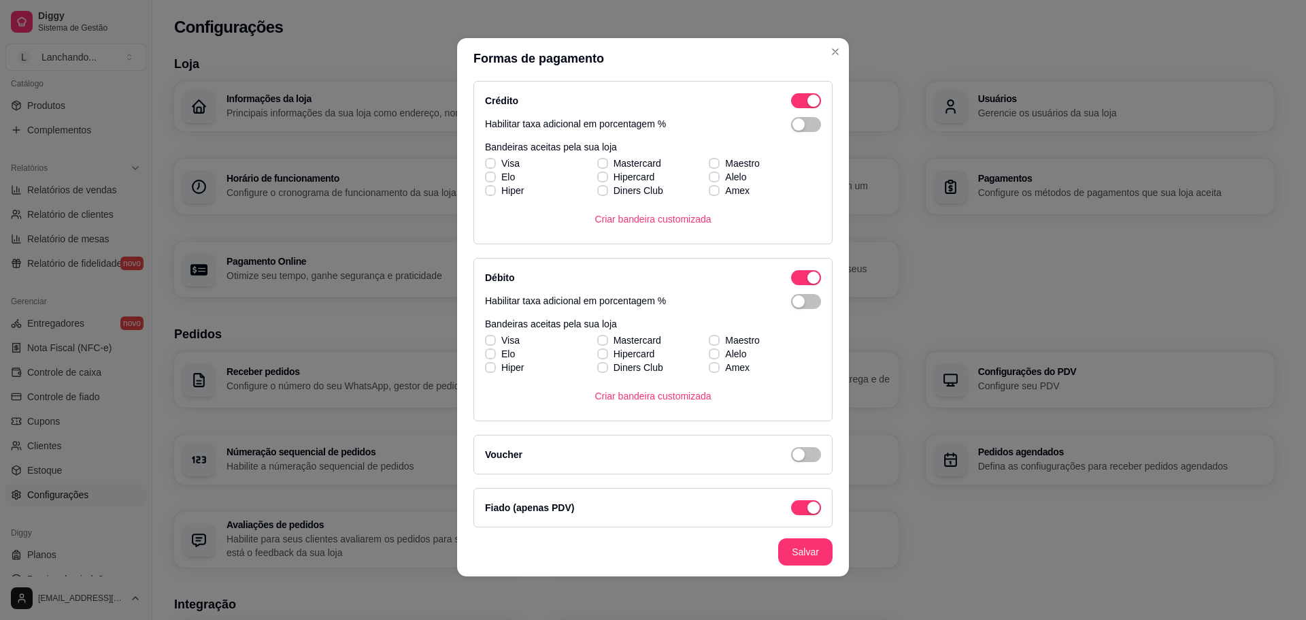
scroll to position [251, 0]
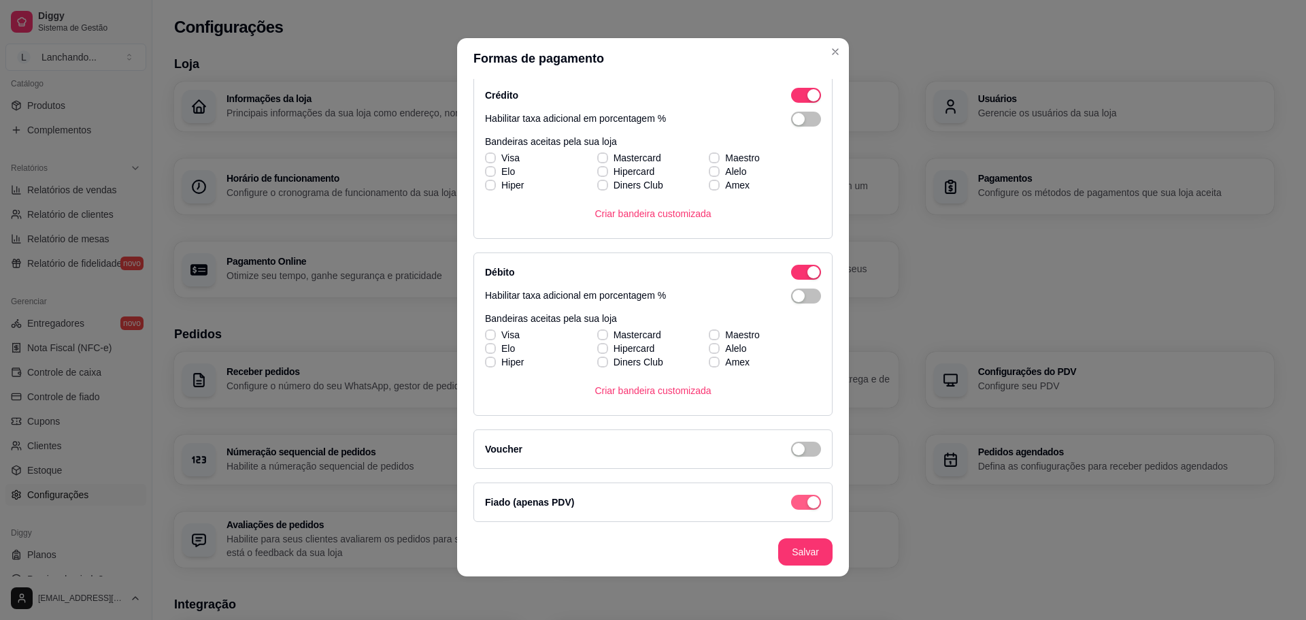
click at [810, 542] on button "Salvar" at bounding box center [805, 551] width 54 height 27
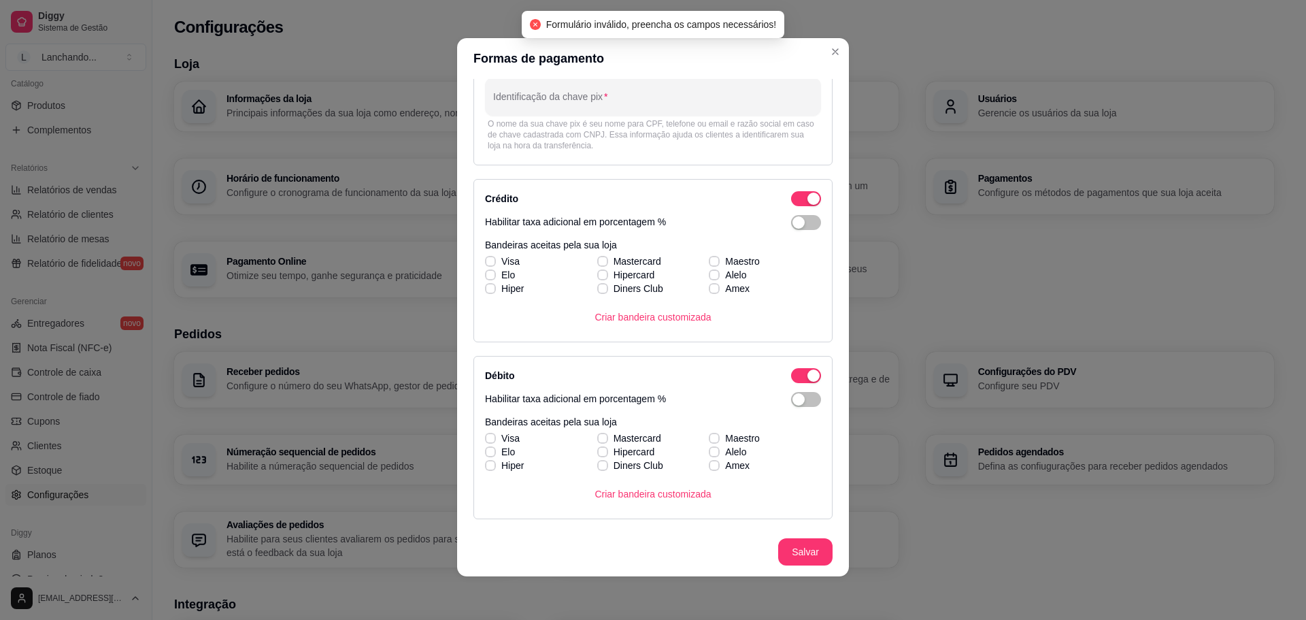
scroll to position [256, 0]
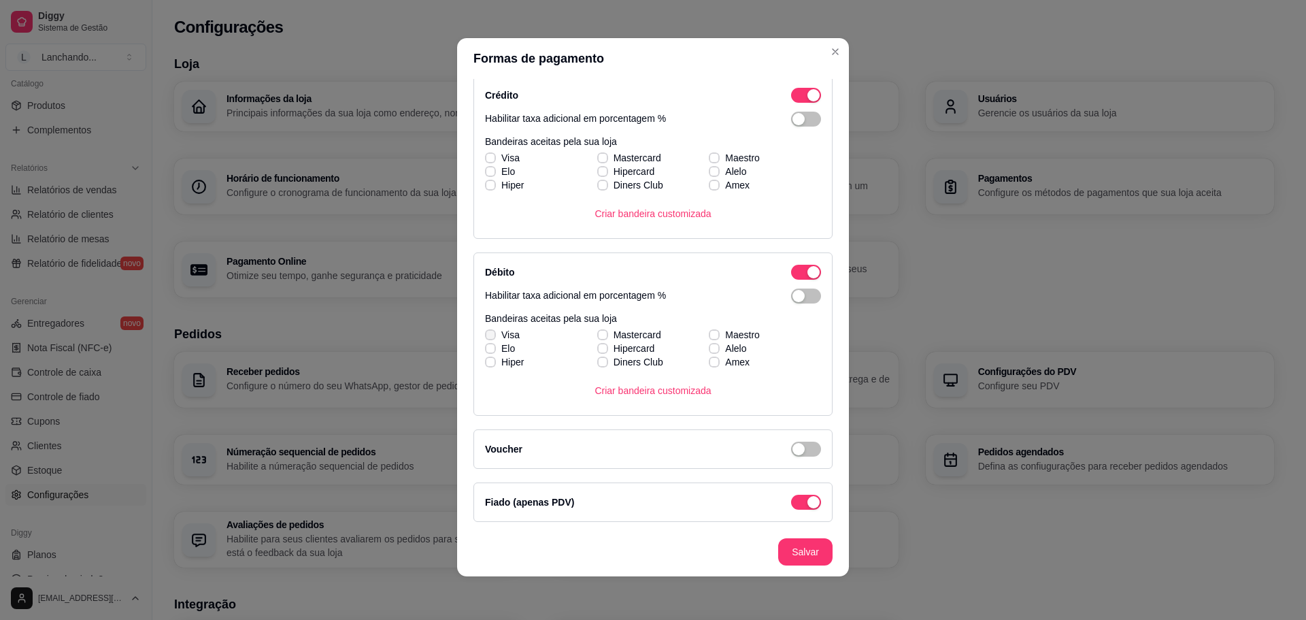
click at [505, 333] on span "Visa" at bounding box center [510, 335] width 18 height 14
click at [493, 337] on input "Visa" at bounding box center [488, 341] width 9 height 9
checkbox input "true"
click at [507, 365] on span "Hiper" at bounding box center [512, 362] width 22 height 14
click at [493, 365] on input "Hiper" at bounding box center [488, 369] width 9 height 9
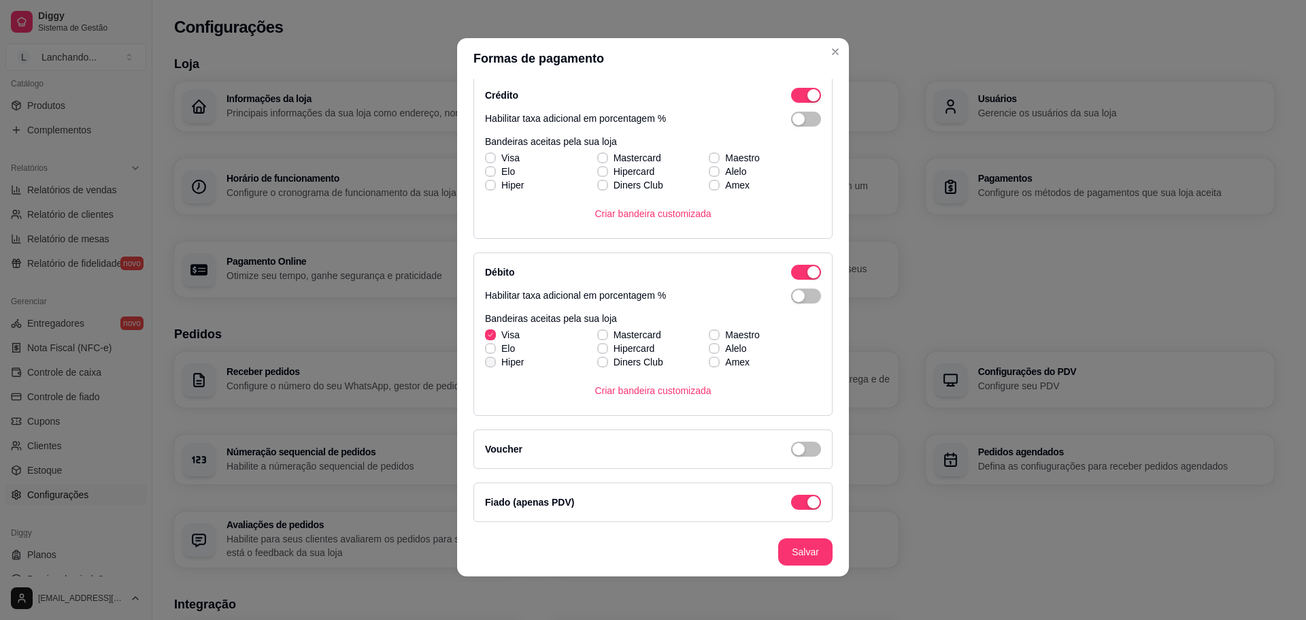
checkbox input "true"
click at [616, 357] on span "Diners Club" at bounding box center [639, 362] width 50 height 14
click at [605, 365] on input "Diners Club" at bounding box center [601, 369] width 9 height 9
click at [621, 350] on label "Diners Club" at bounding box center [630, 362] width 77 height 24
click at [605, 365] on input "Diners Club" at bounding box center [601, 369] width 9 height 9
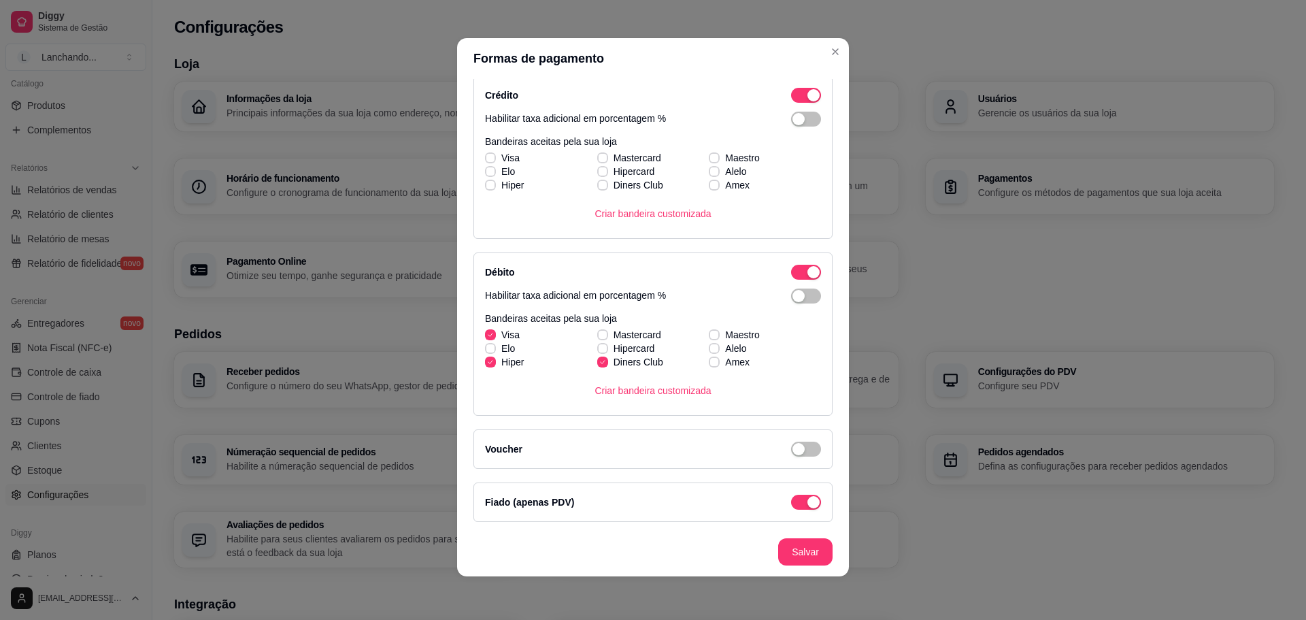
checkbox input "false"
click at [626, 338] on label "Hipercard" at bounding box center [626, 348] width 69 height 24
click at [605, 351] on input "Hipercard" at bounding box center [601, 355] width 9 height 9
checkbox input "true"
click at [614, 327] on label "Mastercard" at bounding box center [629, 334] width 75 height 24
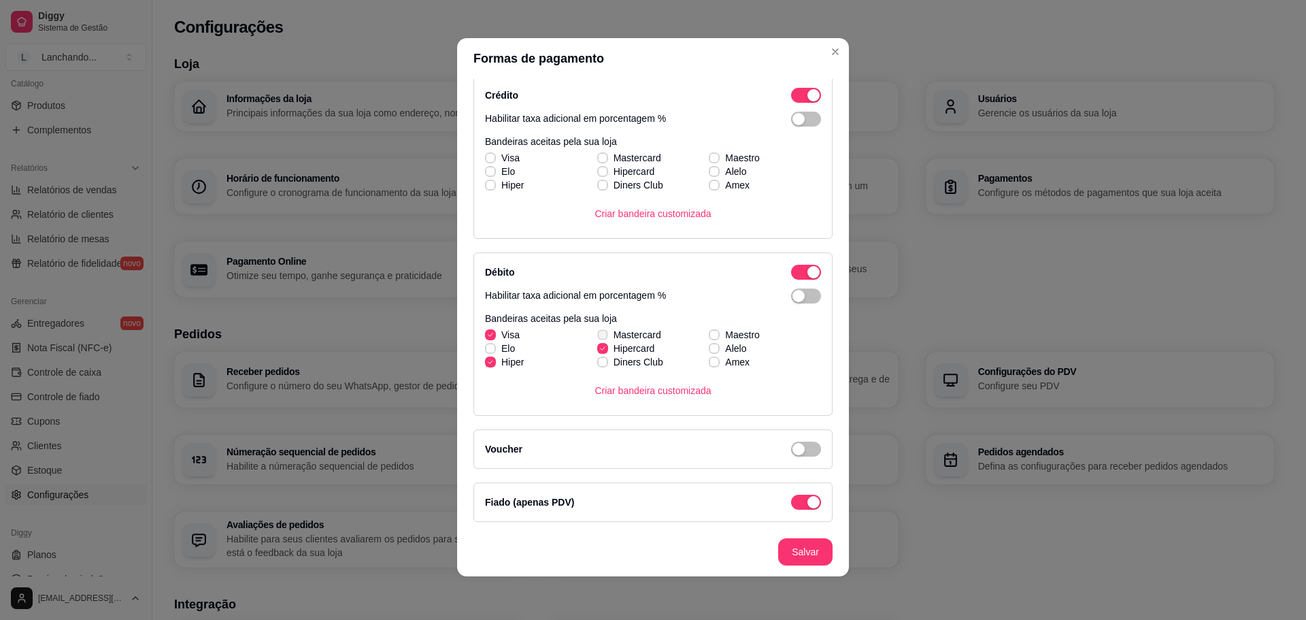
click at [605, 337] on input "Mastercard" at bounding box center [601, 341] width 9 height 9
checkbox input "true"
click at [512, 345] on label "Elo" at bounding box center [500, 348] width 41 height 24
click at [493, 351] on input "Elo" at bounding box center [488, 355] width 9 height 9
checkbox input "true"
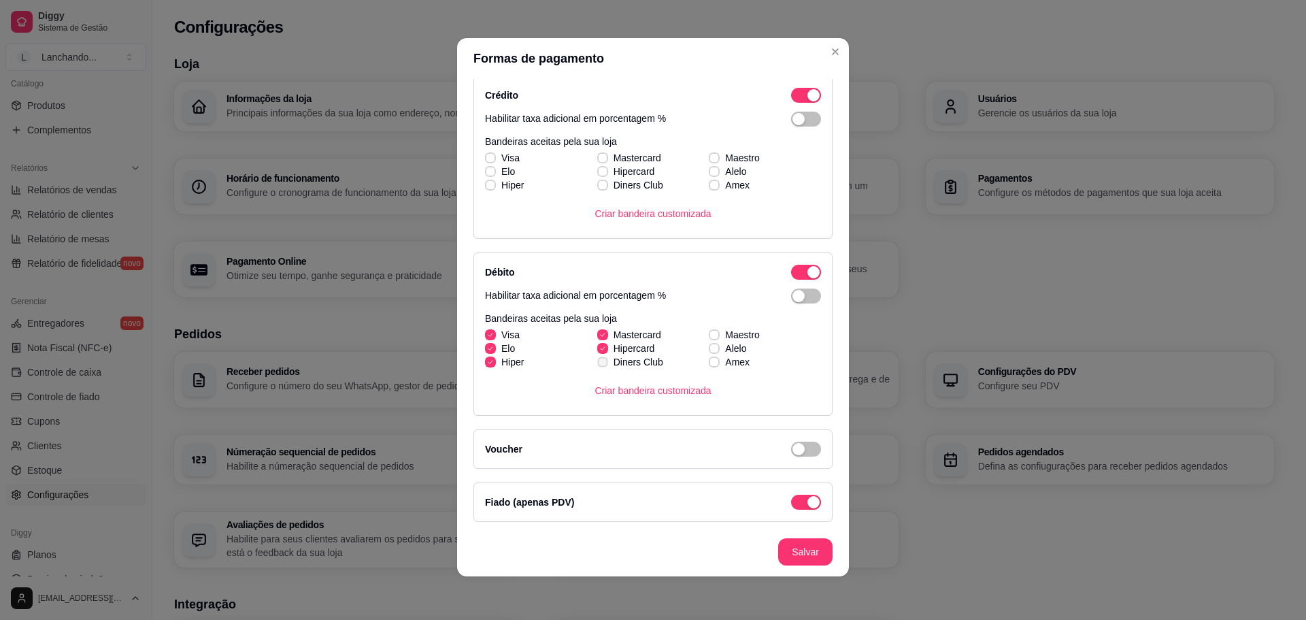
click at [605, 360] on label "Diners Club" at bounding box center [630, 362] width 77 height 24
click at [605, 365] on input "Diners Club" at bounding box center [601, 369] width 9 height 9
checkbox input "true"
click at [712, 356] on label "Amex" at bounding box center [729, 362] width 52 height 24
click at [712, 365] on input "Amex" at bounding box center [712, 369] width 9 height 9
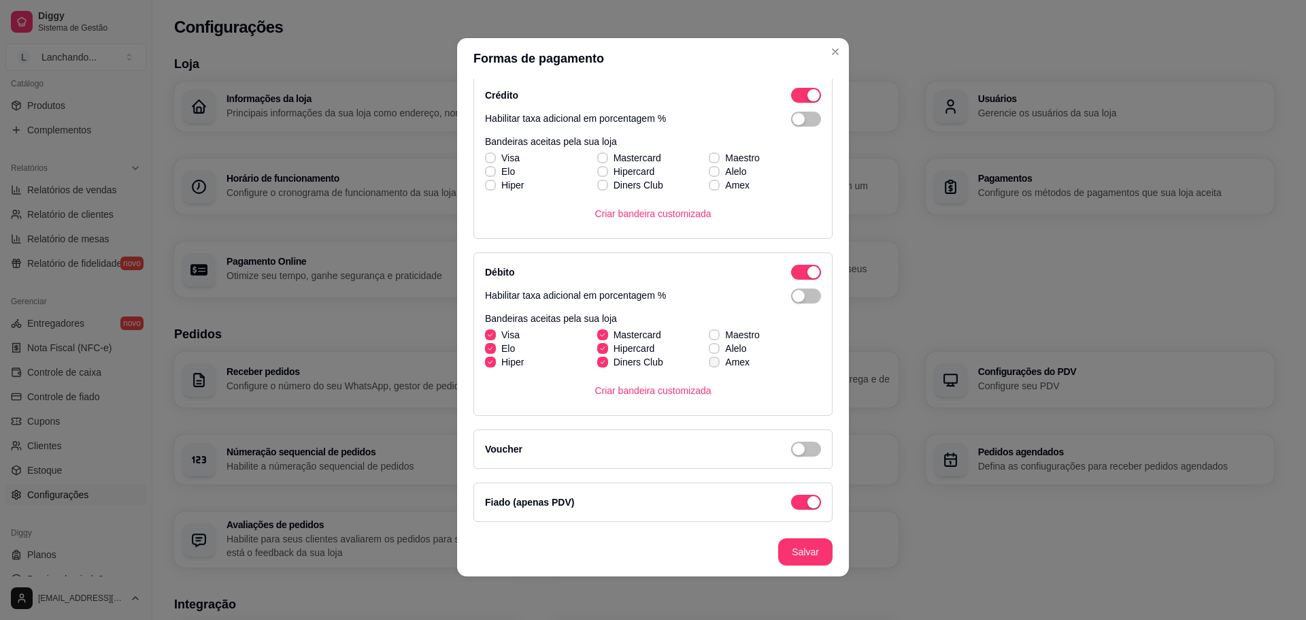
checkbox input "true"
click at [725, 341] on span "Alelo" at bounding box center [735, 348] width 21 height 14
click at [716, 351] on input "Alelo" at bounding box center [712, 355] width 9 height 9
checkbox input "true"
click at [725, 329] on span "Maestro" at bounding box center [742, 335] width 35 height 14
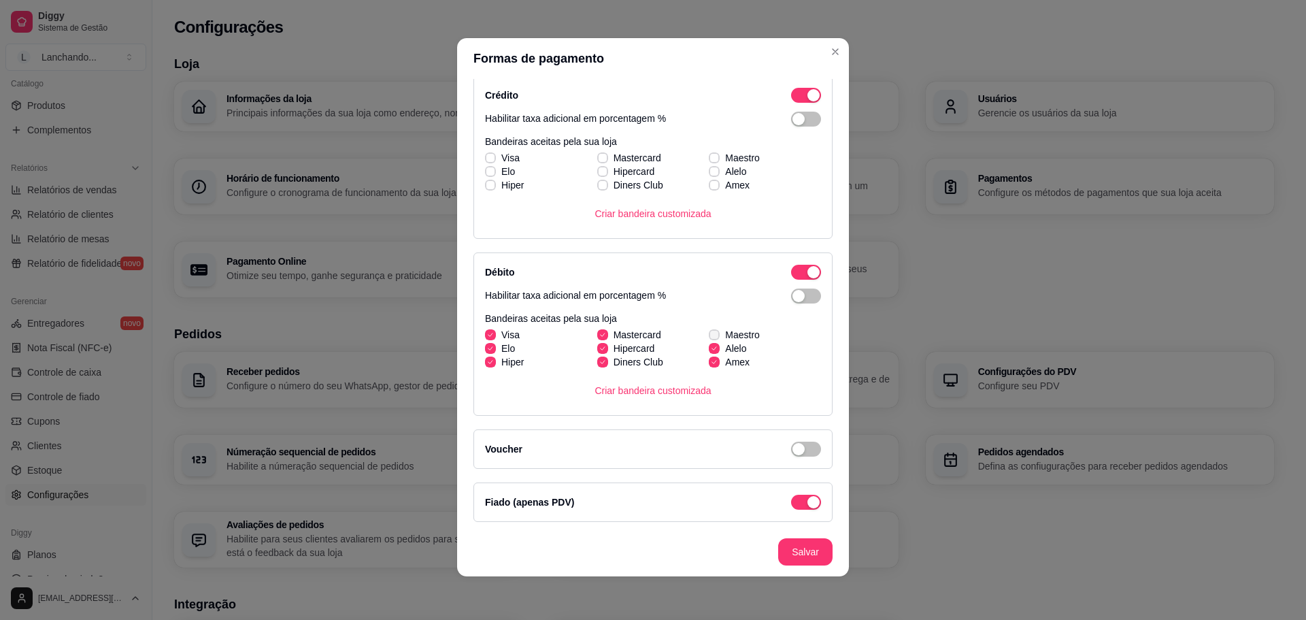
click at [717, 337] on input "Maestro" at bounding box center [712, 341] width 9 height 9
checkbox input "true"
click at [725, 184] on span "Amex" at bounding box center [737, 185] width 24 height 14
click at [717, 188] on input "Amex" at bounding box center [712, 192] width 9 height 9
checkbox input "true"
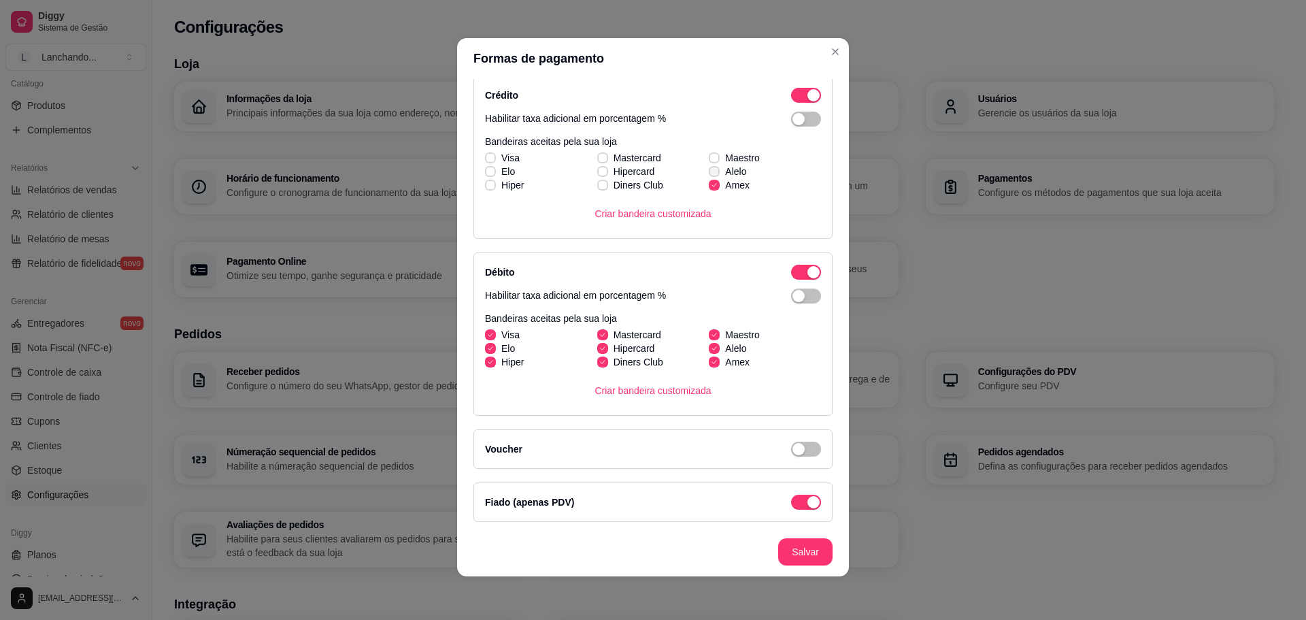
click at [725, 168] on span "Alelo" at bounding box center [735, 172] width 21 height 14
click at [717, 174] on input "Alelo" at bounding box center [712, 178] width 9 height 9
checkbox input "true"
click at [725, 158] on span "Maestro" at bounding box center [742, 158] width 35 height 14
click at [717, 161] on input "Maestro" at bounding box center [712, 165] width 9 height 9
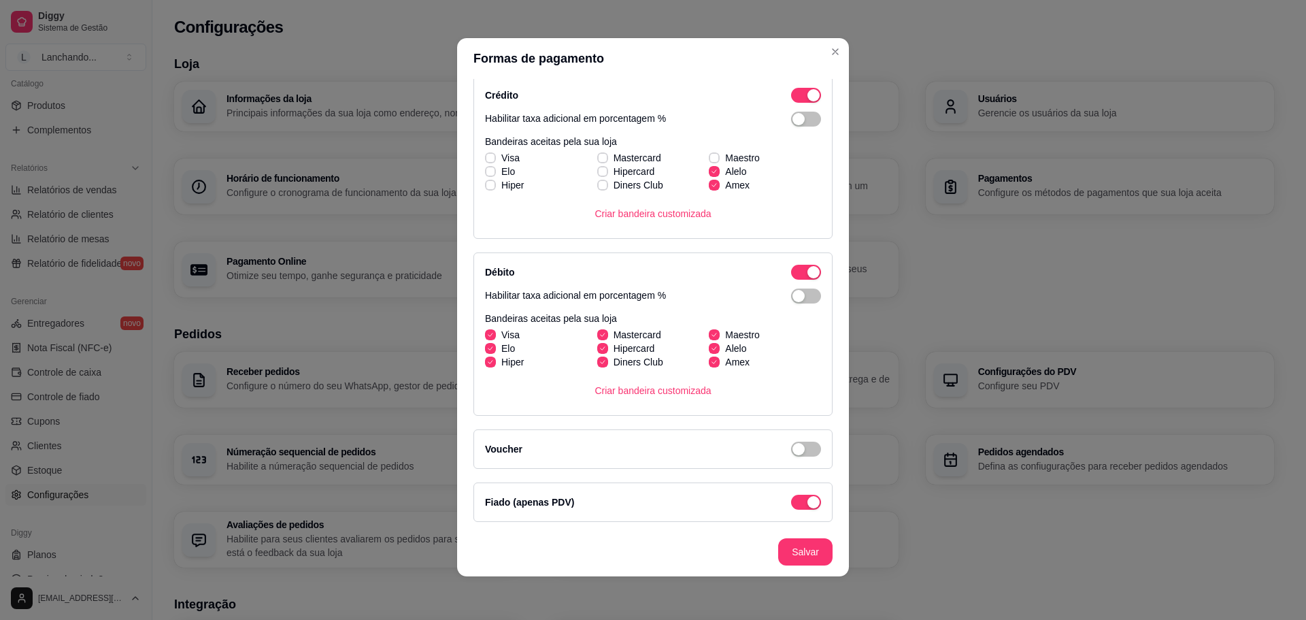
checkbox input "true"
click at [622, 161] on label "Hipercard" at bounding box center [626, 171] width 69 height 24
click at [605, 174] on input "Hipercard" at bounding box center [601, 178] width 9 height 9
click at [614, 171] on span "Hipercard" at bounding box center [634, 172] width 41 height 14
click at [605, 174] on input "Hipercard" at bounding box center [601, 178] width 9 height 9
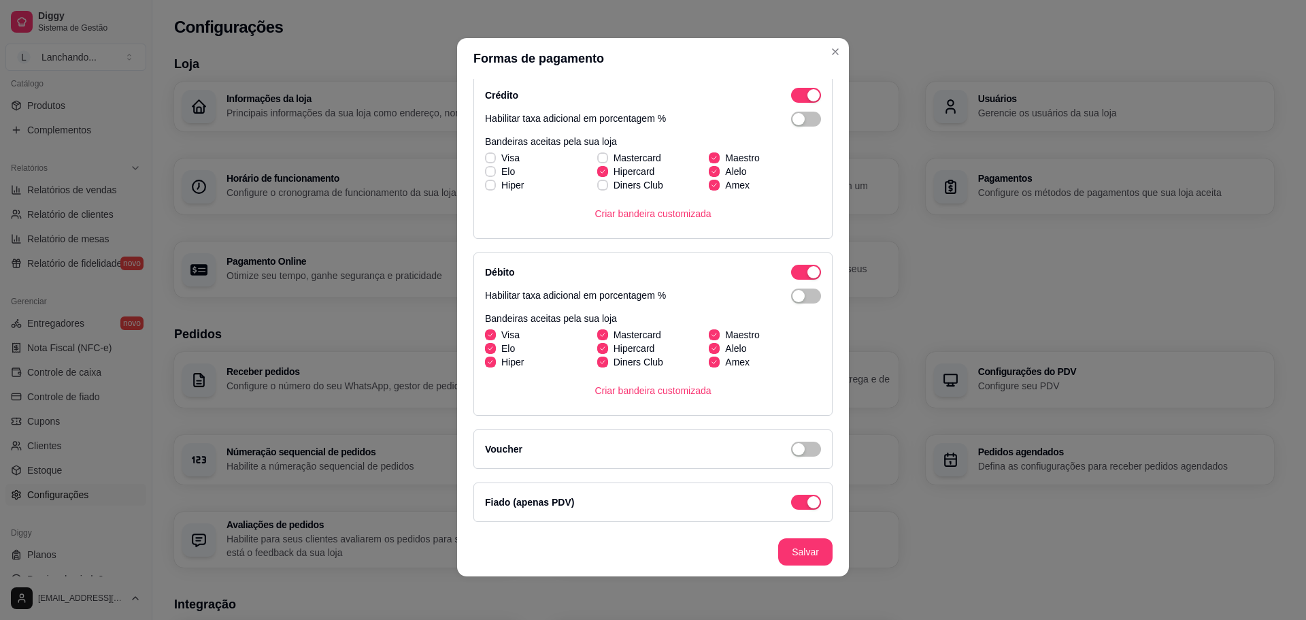
checkbox input "false"
click at [614, 180] on span "Diners Club" at bounding box center [639, 185] width 50 height 14
click at [605, 188] on input "Diners Club" at bounding box center [601, 192] width 9 height 9
checkbox input "true"
click at [614, 166] on span "Hipercard" at bounding box center [634, 172] width 41 height 14
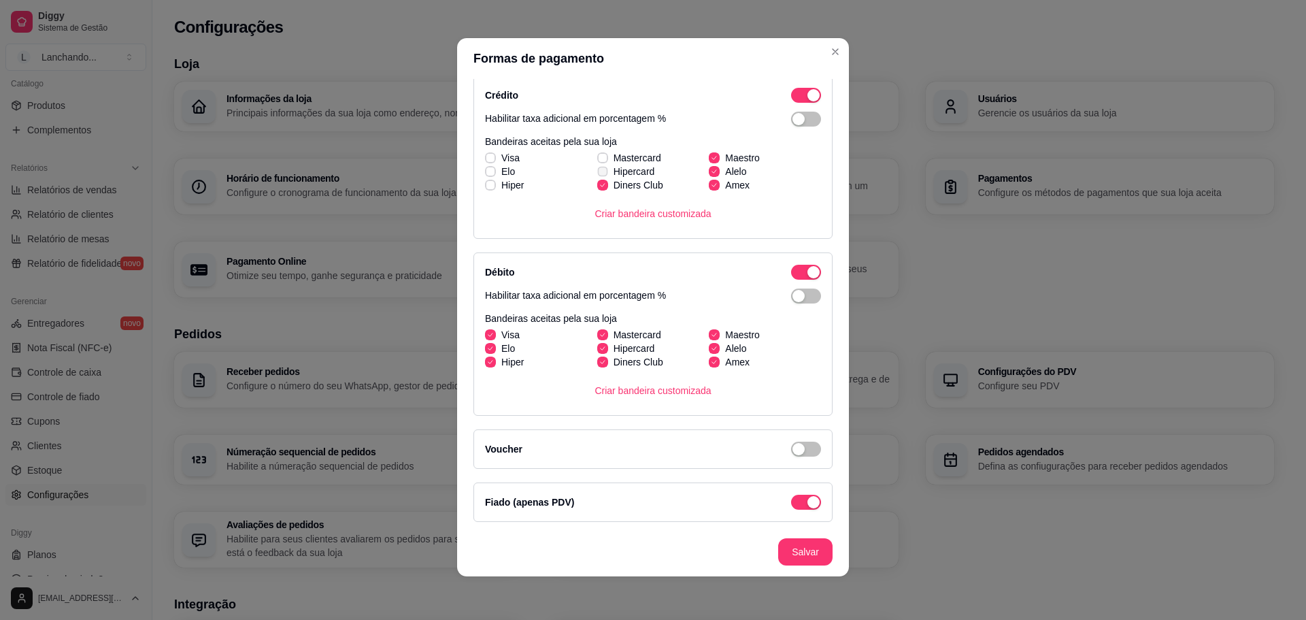
click at [605, 174] on input "Hipercard" at bounding box center [601, 178] width 9 height 9
checkbox input "true"
click at [614, 153] on span "Mastercard" at bounding box center [638, 158] width 48 height 14
click at [605, 161] on input "Mastercard" at bounding box center [601, 165] width 9 height 9
checkbox input "true"
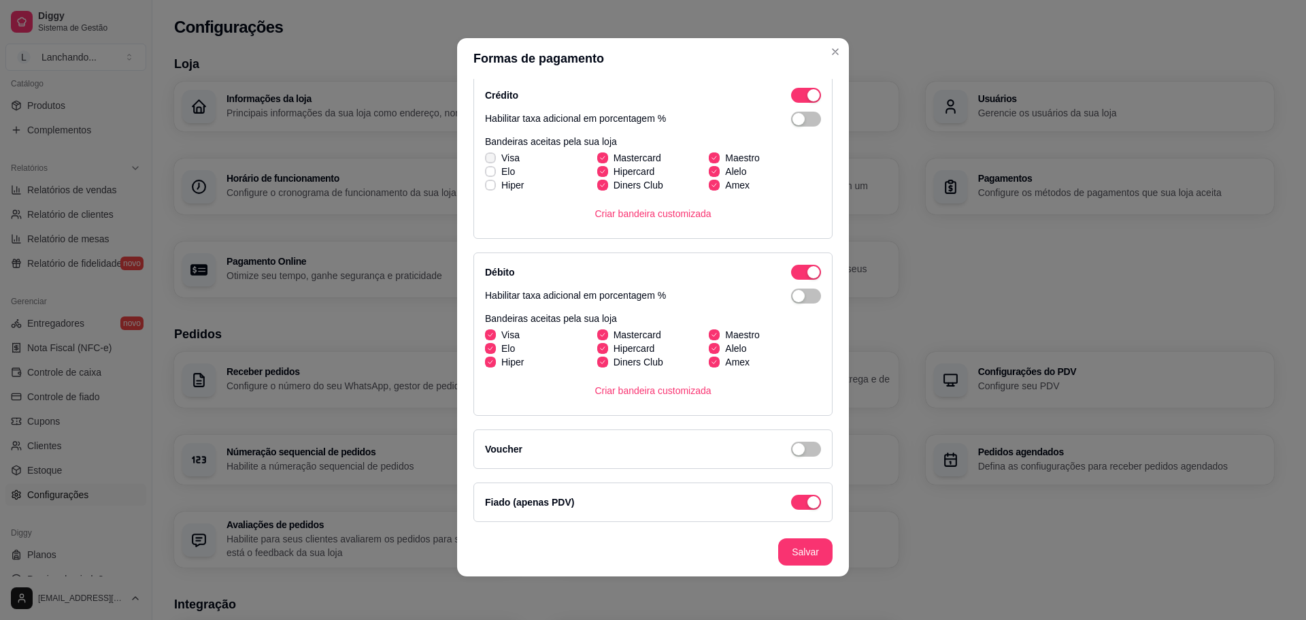
click at [513, 159] on label "Elo" at bounding box center [500, 171] width 41 height 24
click at [493, 174] on input "Elo" at bounding box center [488, 178] width 9 height 9
click at [502, 172] on span "Elo" at bounding box center [508, 172] width 14 height 14
click at [493, 174] on input "Elo" at bounding box center [488, 178] width 9 height 9
checkbox input "false"
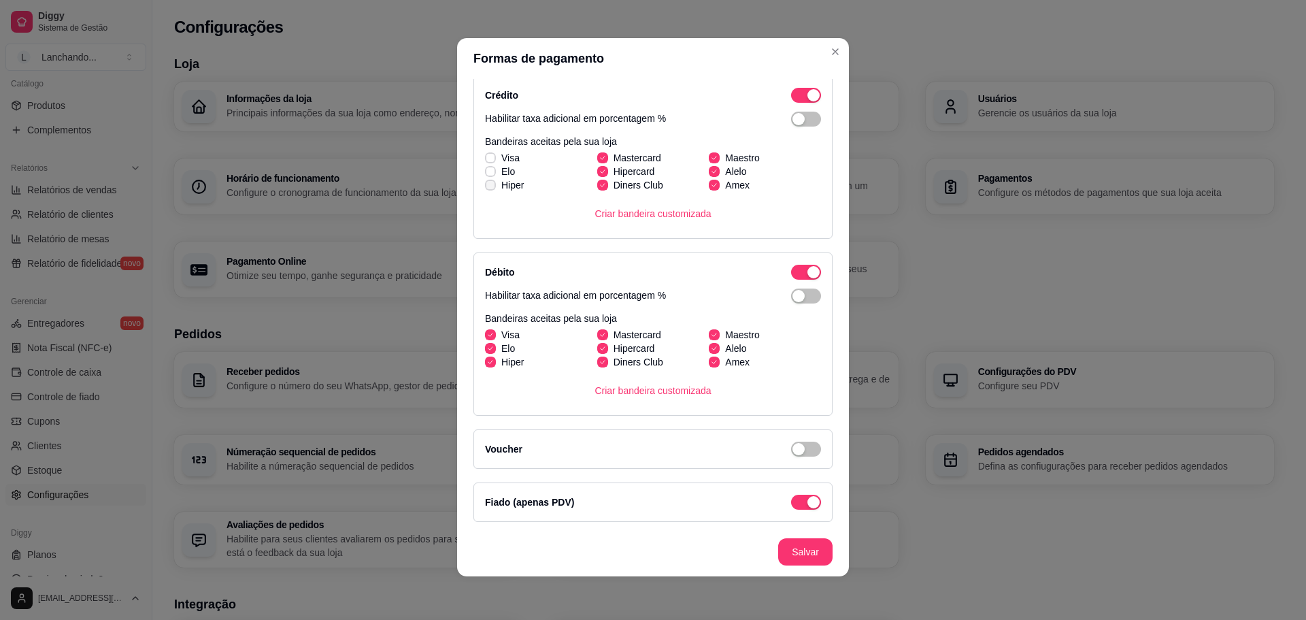
click at [501, 184] on span "Hiper" at bounding box center [512, 185] width 22 height 14
click at [493, 188] on input "Hiper" at bounding box center [488, 192] width 9 height 9
checkbox input "true"
click at [501, 170] on span "Elo" at bounding box center [508, 172] width 14 height 14
click at [493, 174] on input "Elo" at bounding box center [488, 178] width 9 height 9
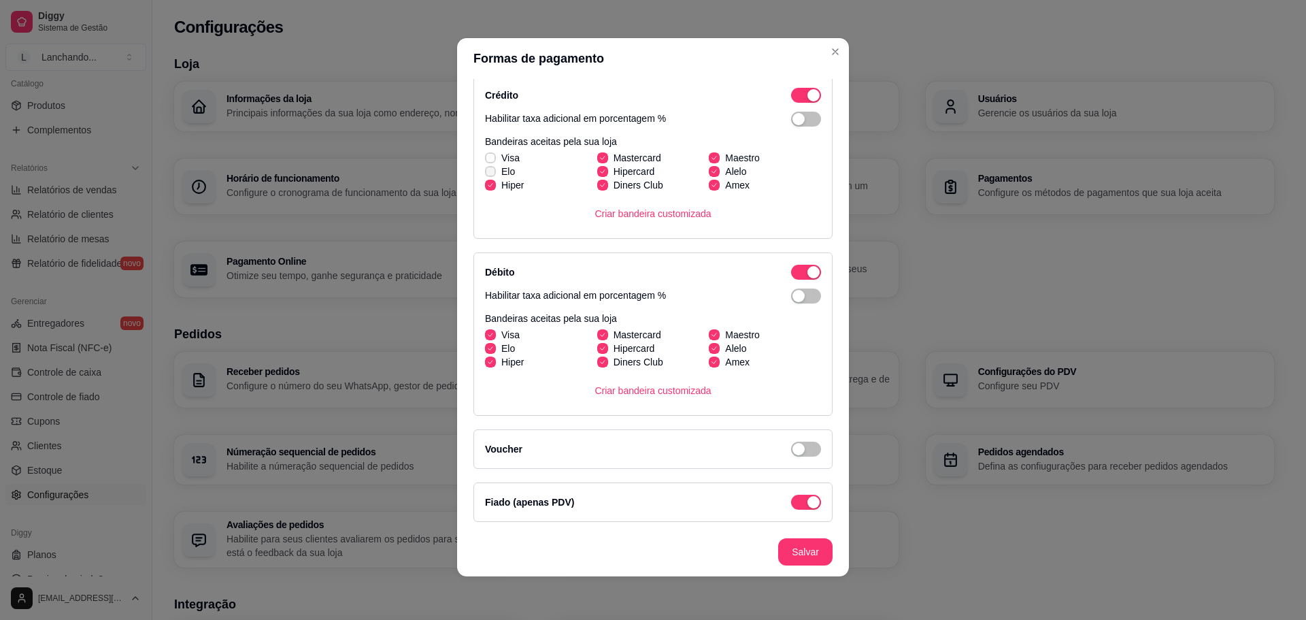
checkbox input "true"
click at [500, 150] on label "Visa" at bounding box center [503, 158] width 46 height 24
click at [493, 161] on input "Visa" at bounding box center [488, 165] width 9 height 9
checkbox input "true"
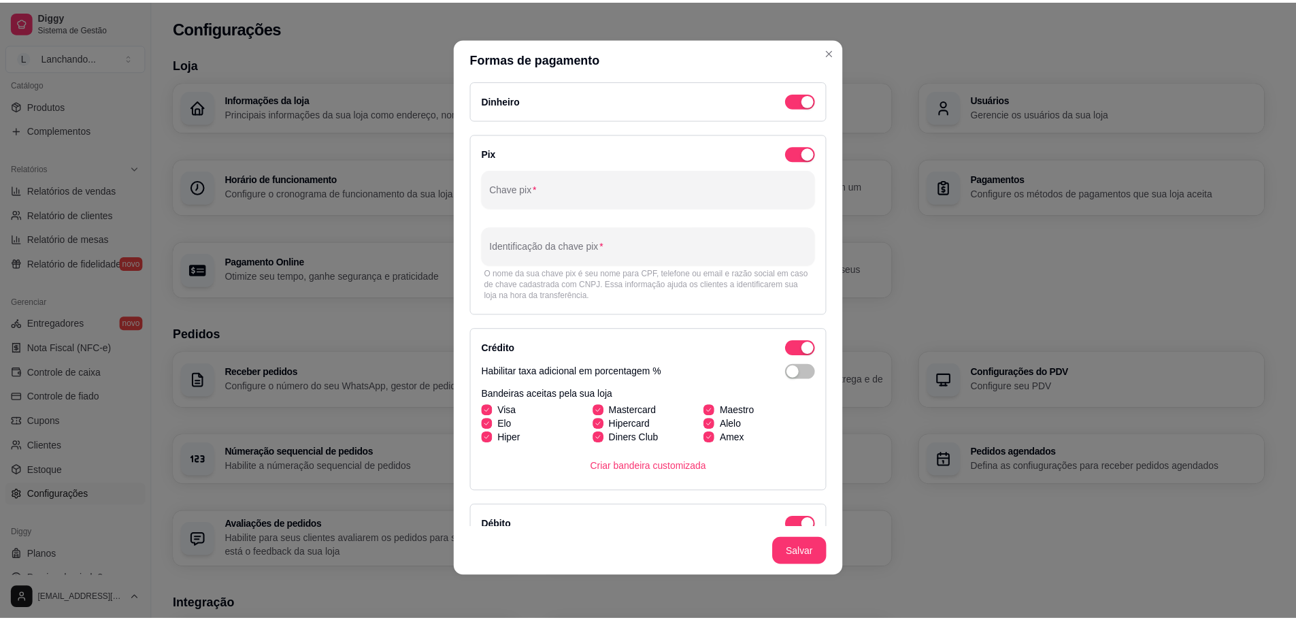
scroll to position [0, 0]
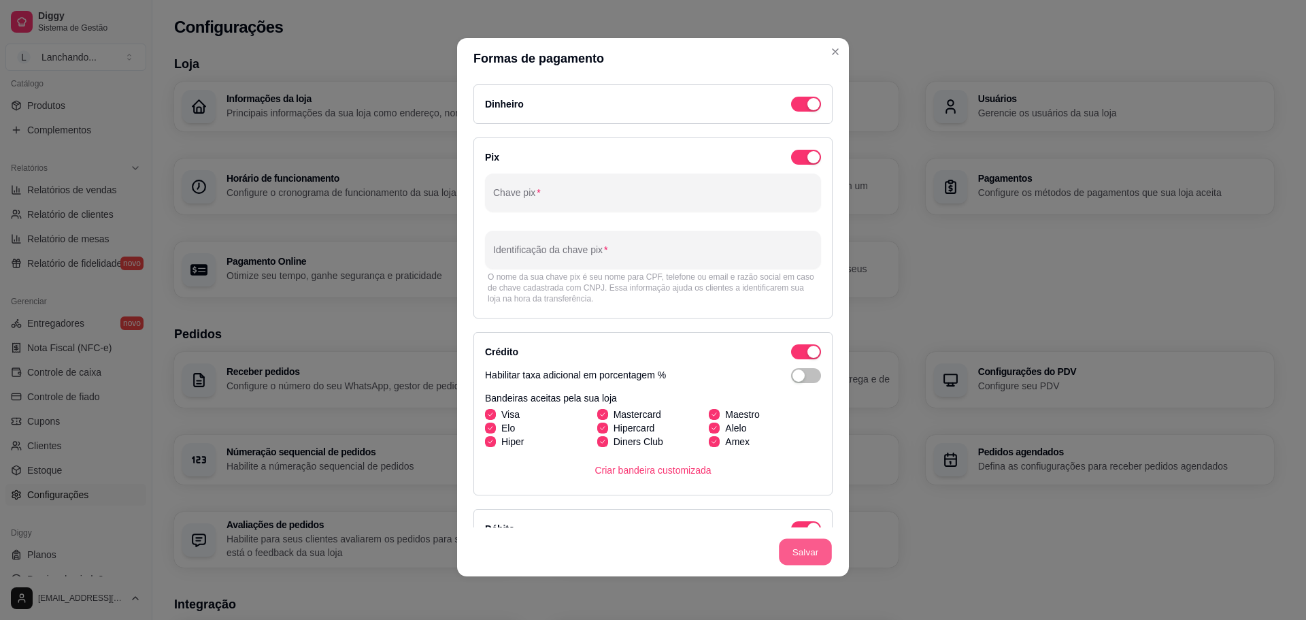
click at [808, 558] on button "Salvar" at bounding box center [805, 552] width 53 height 27
click at [773, 162] on div "Pix" at bounding box center [653, 157] width 336 height 16
click at [791, 112] on span "button" at bounding box center [806, 104] width 30 height 15
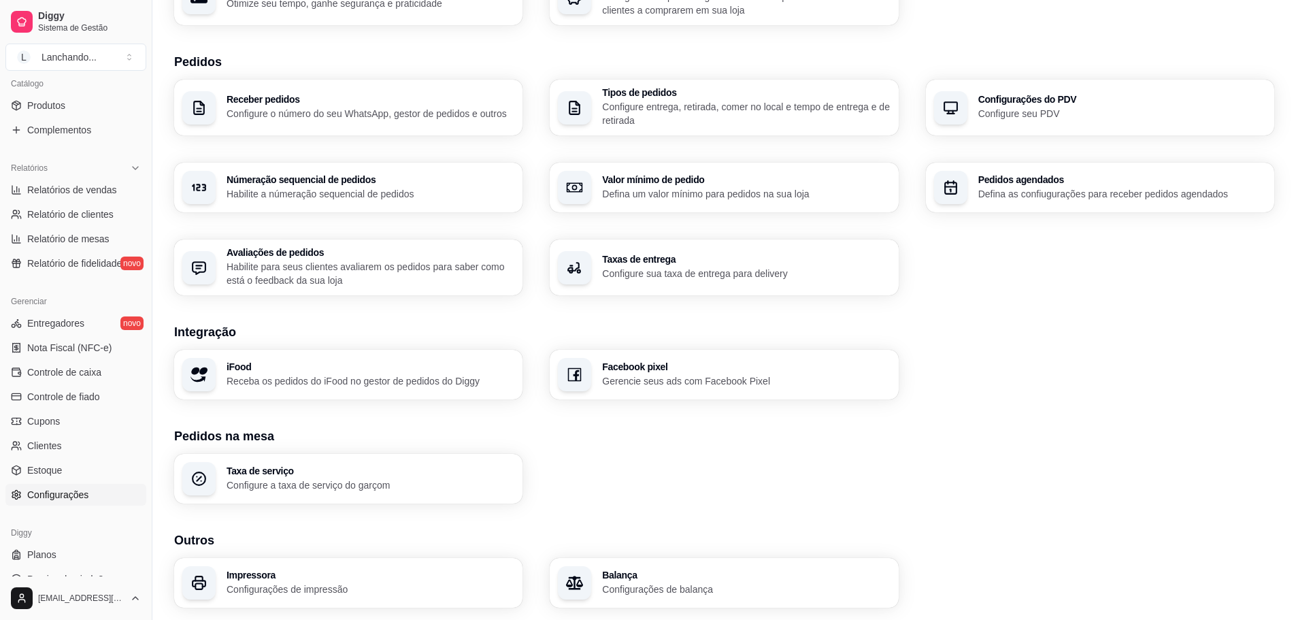
scroll to position [315, 0]
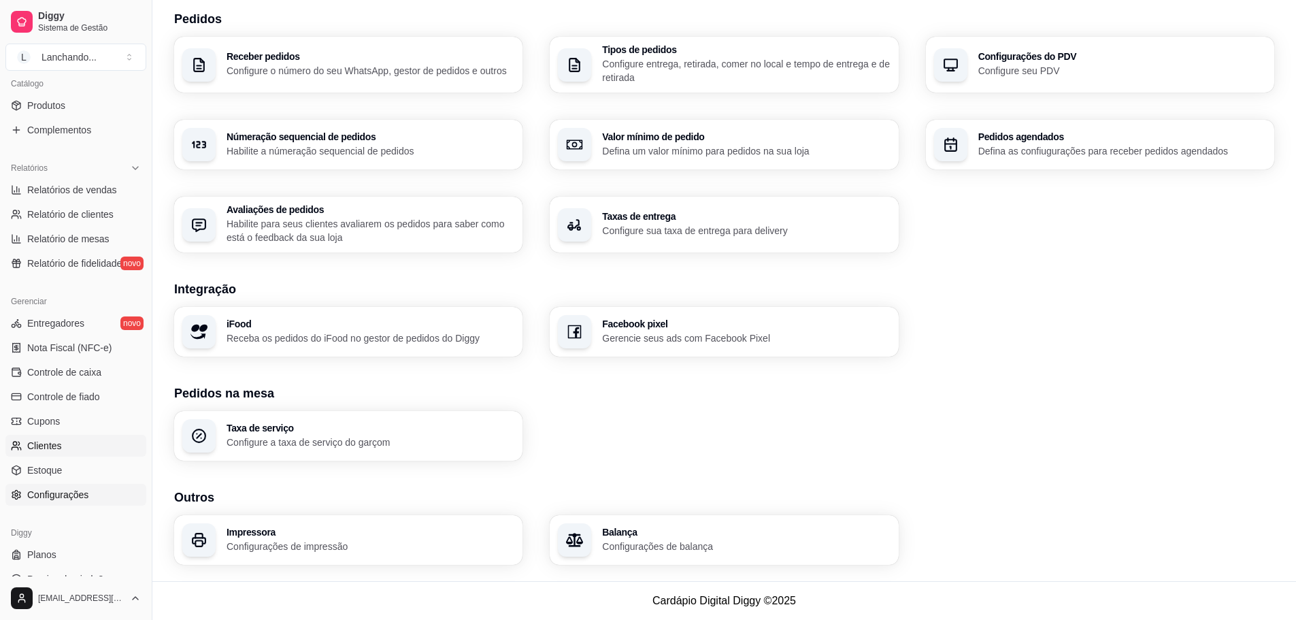
click at [48, 450] on span "Clientes" at bounding box center [44, 446] width 35 height 14
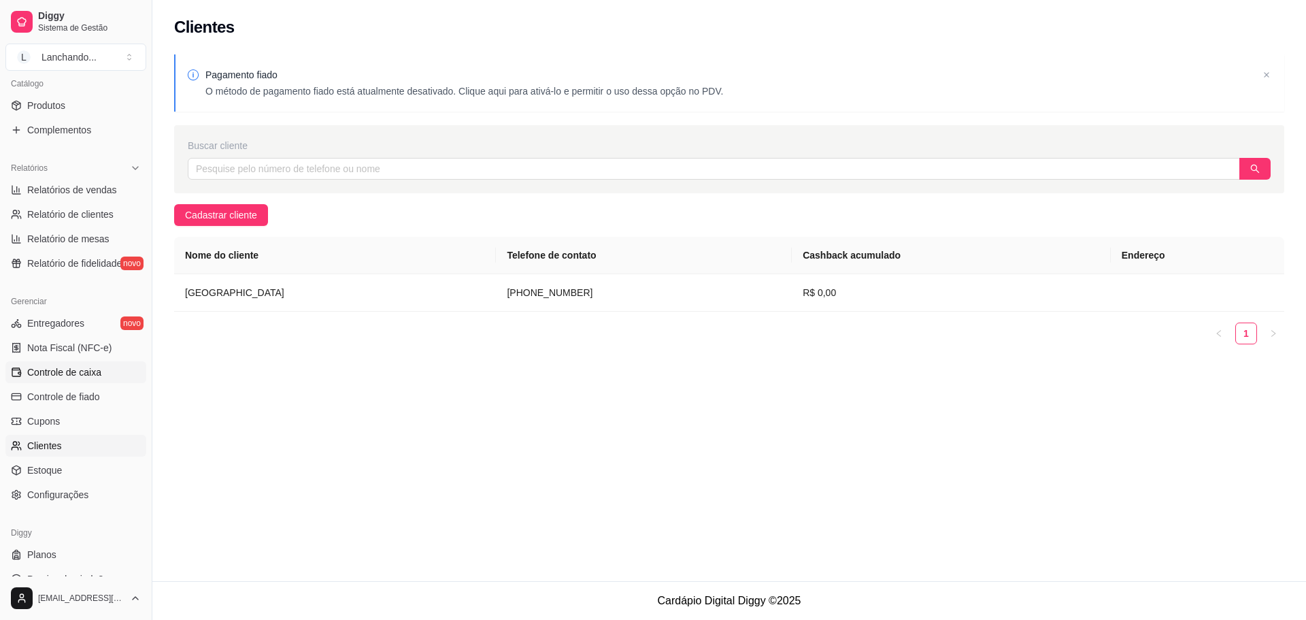
click at [78, 380] on link "Controle de caixa" at bounding box center [75, 372] width 141 height 22
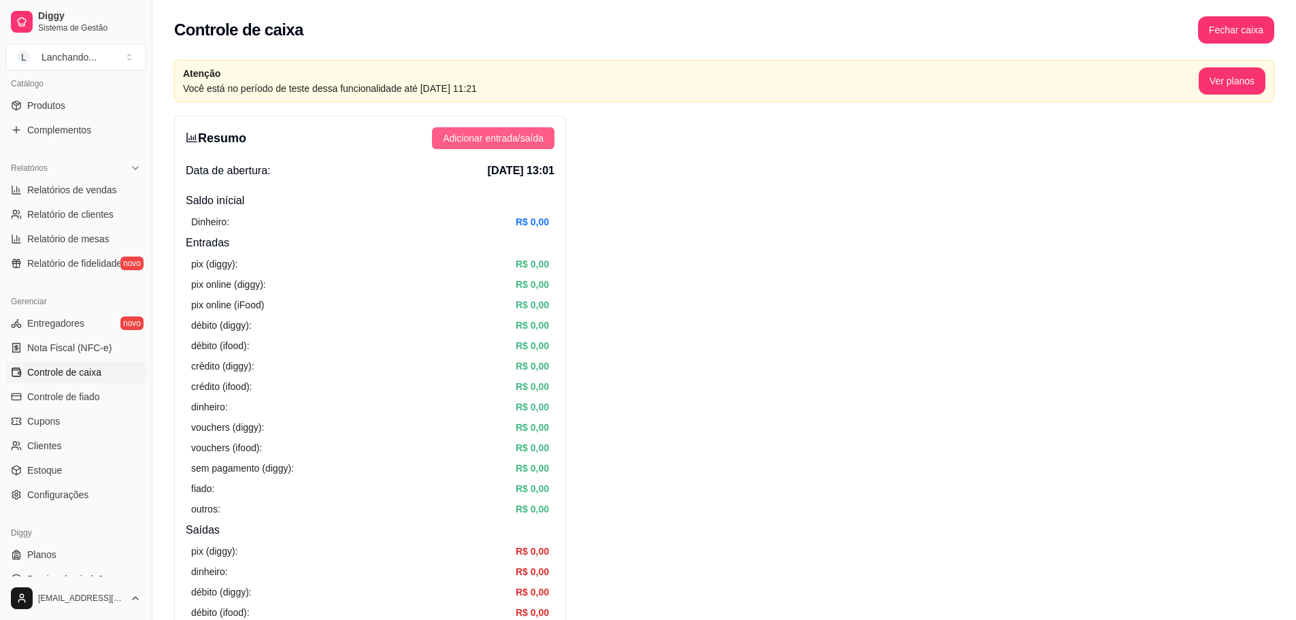
click at [496, 138] on span "Adicionar entrada/saída" at bounding box center [493, 138] width 101 height 15
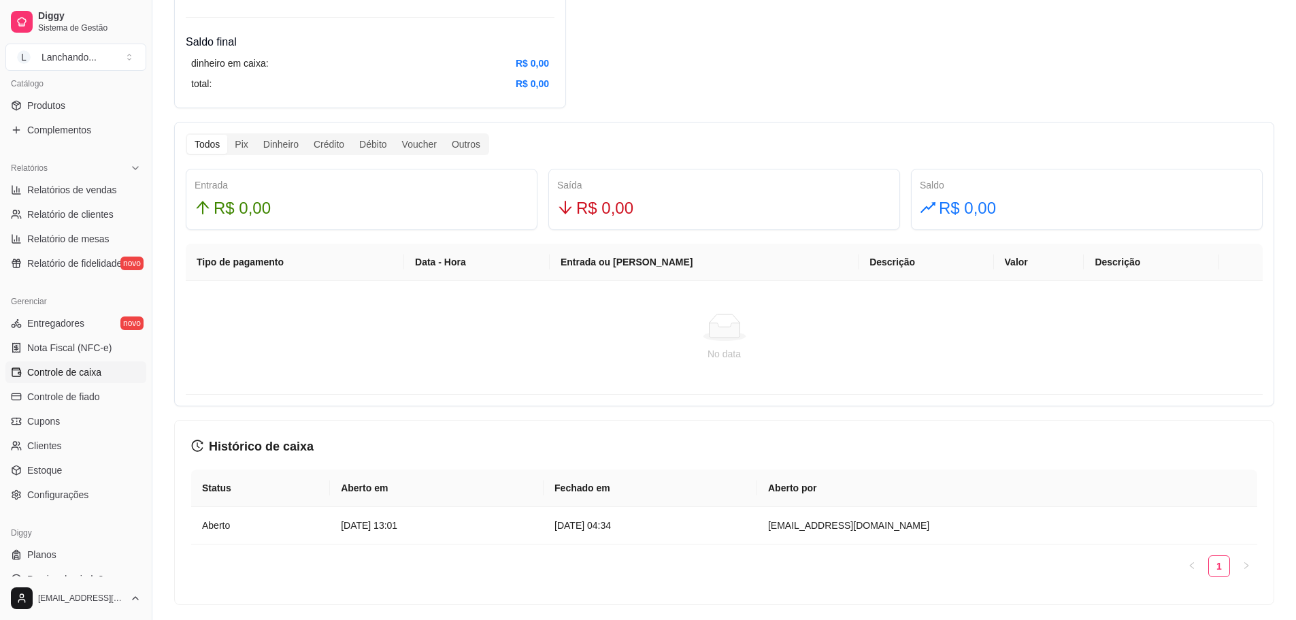
scroll to position [748, 0]
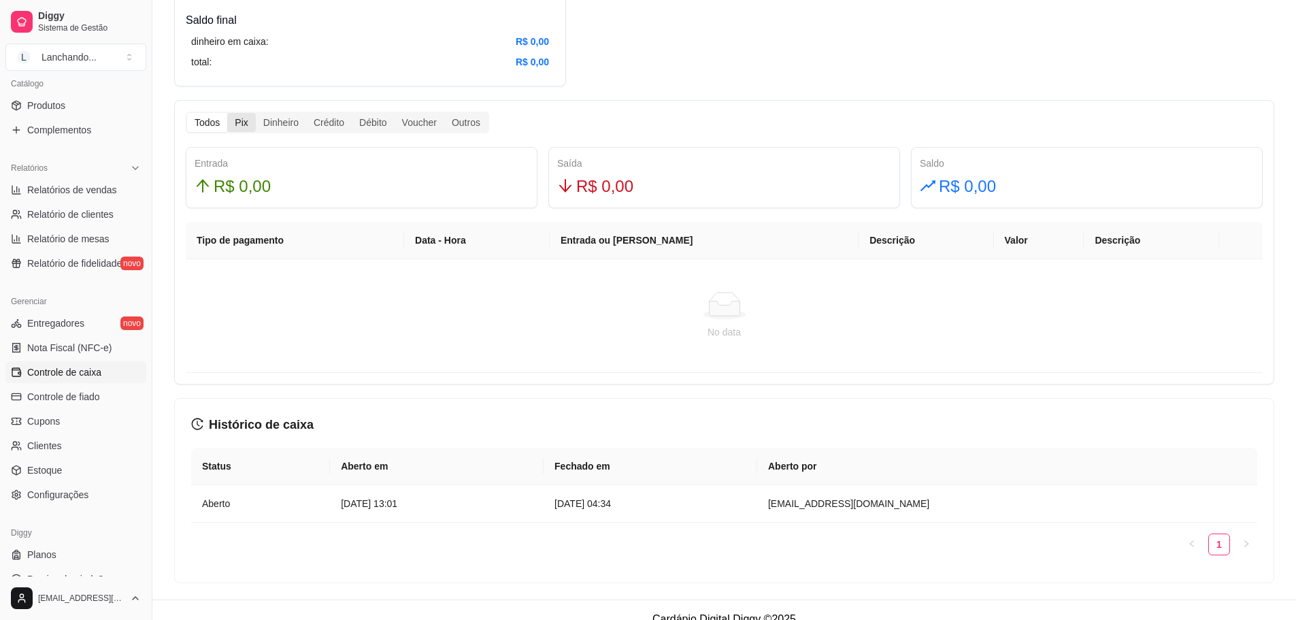
click at [246, 120] on div "Pix" at bounding box center [241, 122] width 28 height 19
click at [227, 113] on input "Pix" at bounding box center [227, 113] width 0 height 0
click at [264, 120] on div "Dinheiro" at bounding box center [281, 122] width 50 height 19
click at [256, 113] on input "Dinheiro" at bounding box center [256, 113] width 0 height 0
click at [205, 119] on div "Todos" at bounding box center [207, 122] width 40 height 19
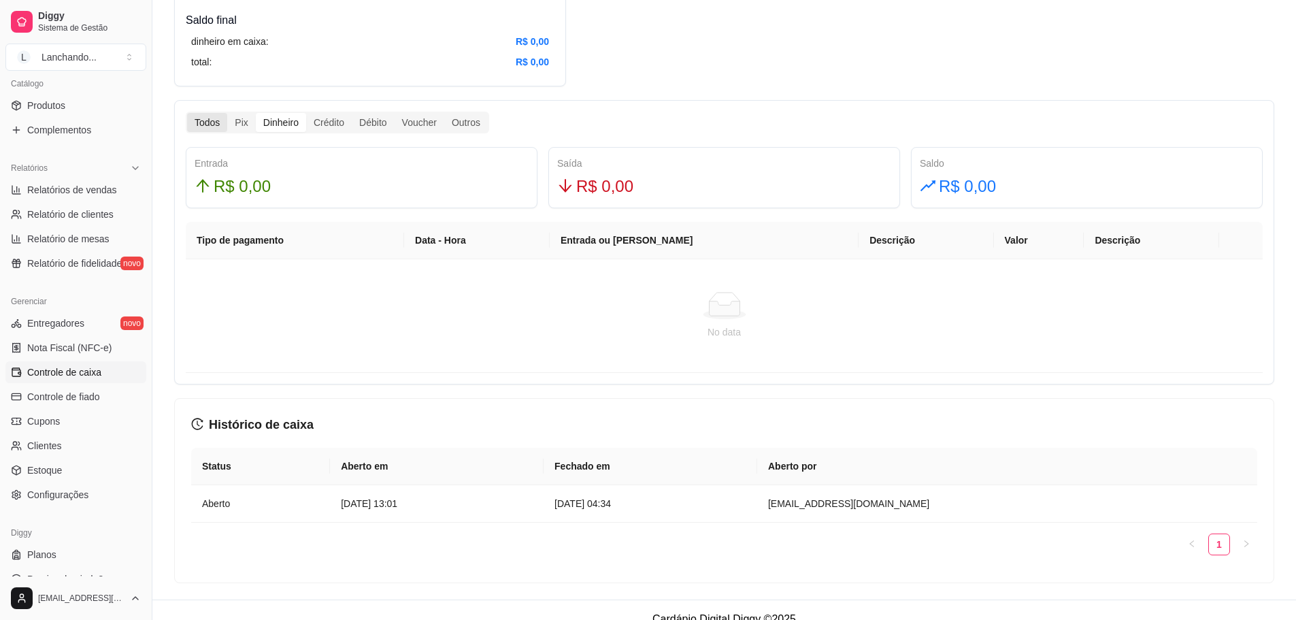
click at [187, 113] on input "Todos" at bounding box center [187, 113] width 0 height 0
click at [197, 120] on div "Todos" at bounding box center [207, 122] width 40 height 19
click at [187, 113] on input "Todos" at bounding box center [187, 113] width 0 height 0
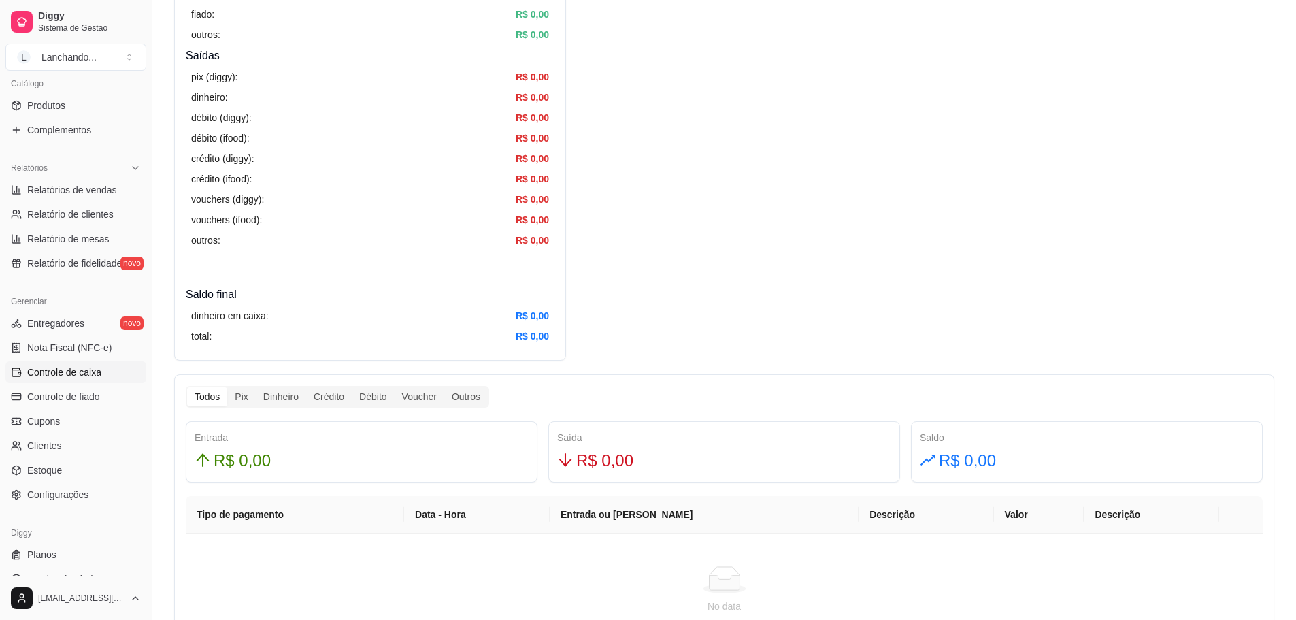
scroll to position [408, 0]
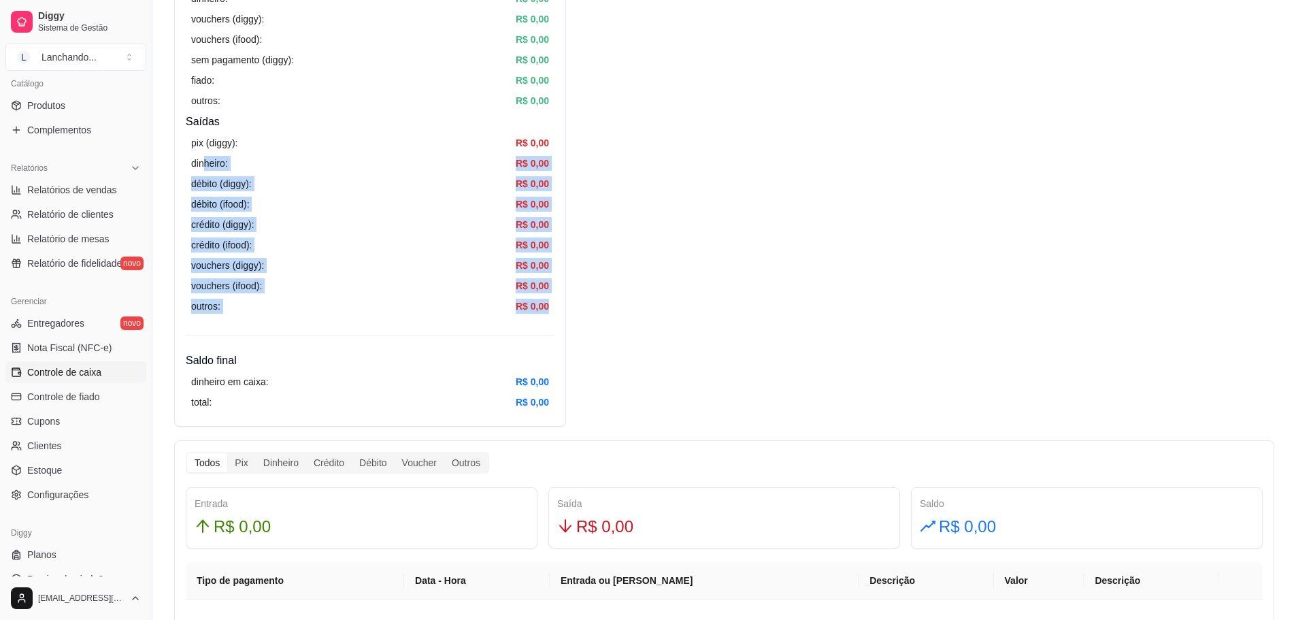
drag, startPoint x: 229, startPoint y: 149, endPoint x: 375, endPoint y: 320, distance: 224.8
click at [375, 320] on div "Resumo Adicionar entrada/saída Data de abertura: 5 de ago de 2025 às 13:01 Sald…" at bounding box center [370, 67] width 392 height 719
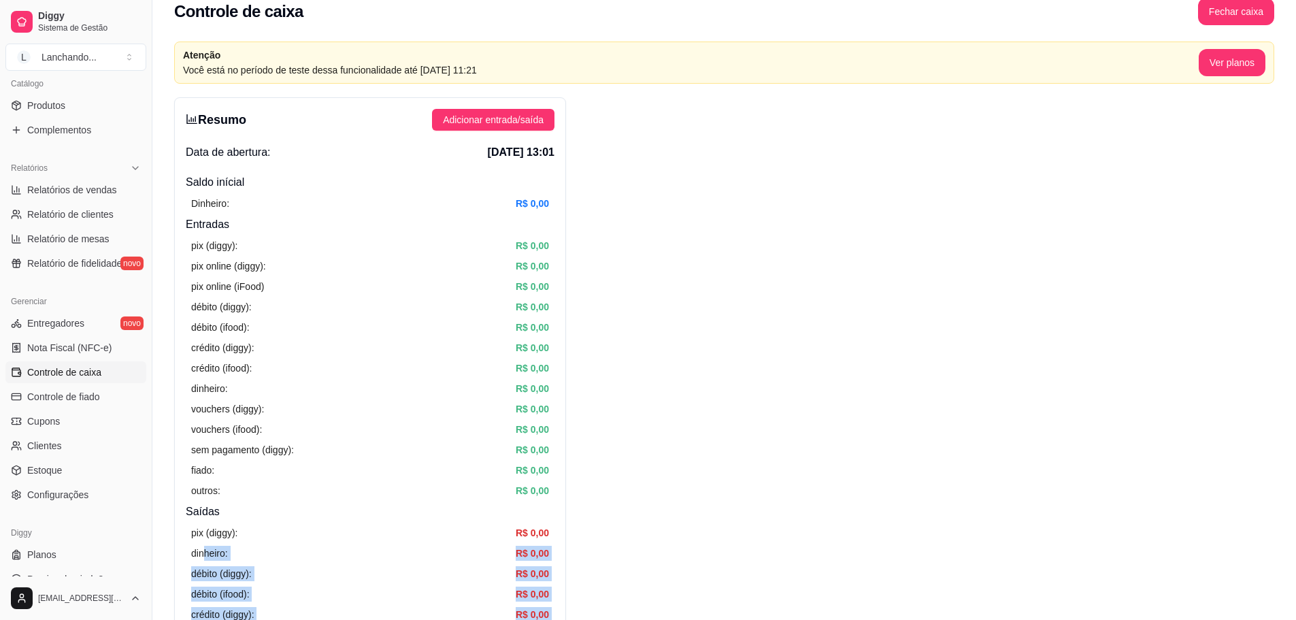
scroll to position [0, 0]
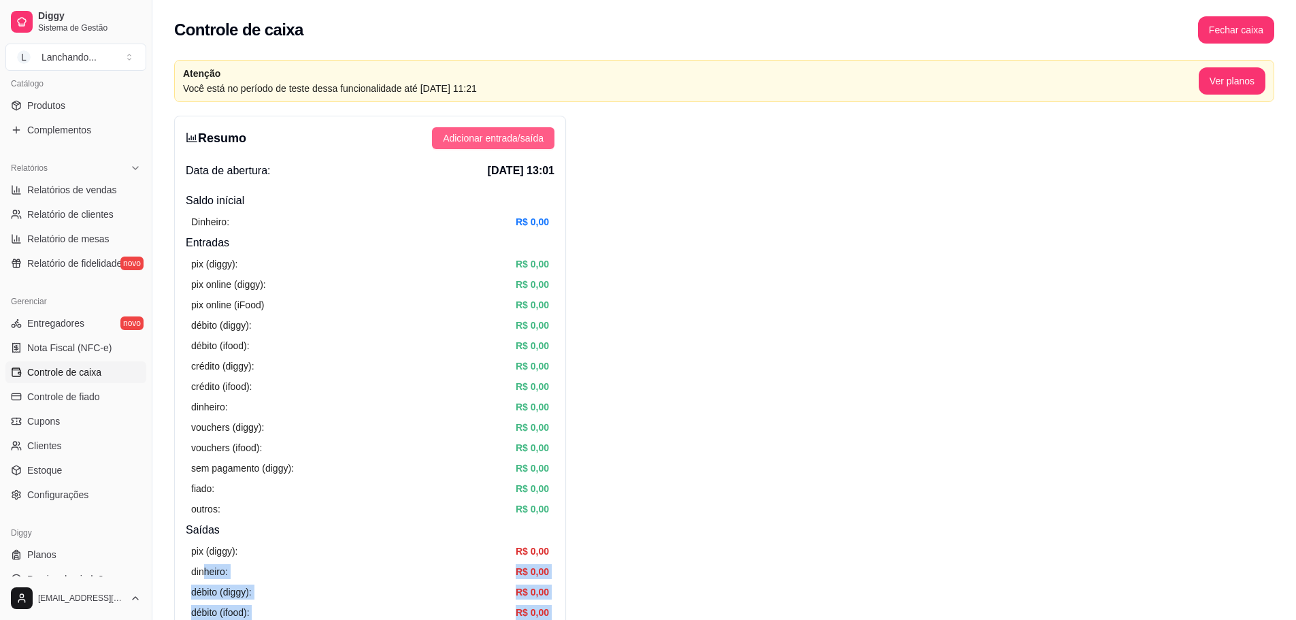
click at [487, 134] on span "Adicionar entrada/saída" at bounding box center [493, 138] width 101 height 15
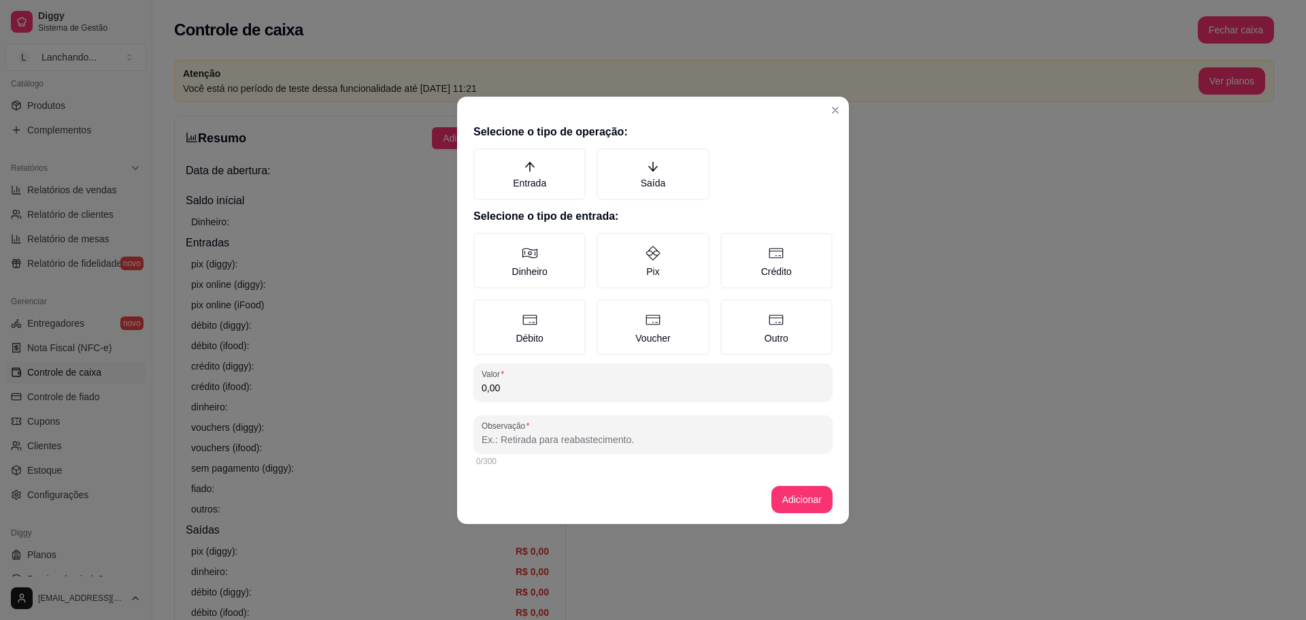
click at [848, 109] on header at bounding box center [653, 108] width 392 height 22
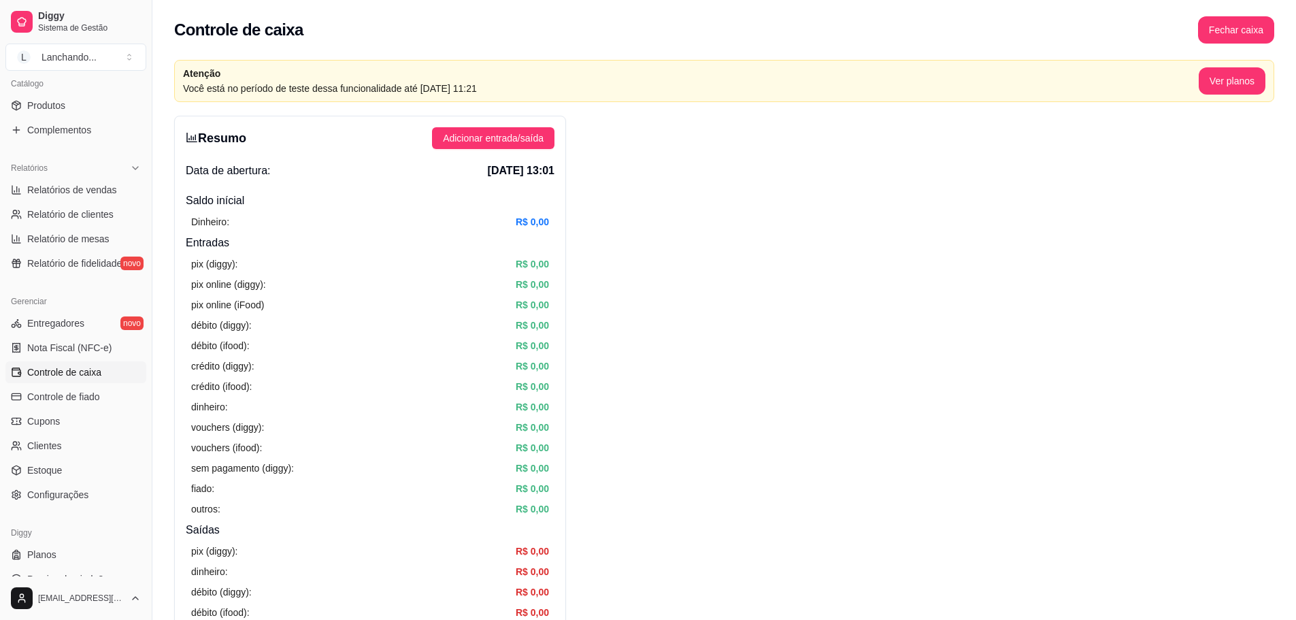
click at [500, 169] on span "[DATE] 13:01" at bounding box center [521, 171] width 67 height 16
click at [1236, 36] on button "Fechar caixa" at bounding box center [1236, 29] width 76 height 27
click at [1267, 114] on span "Sim" at bounding box center [1274, 121] width 16 height 15
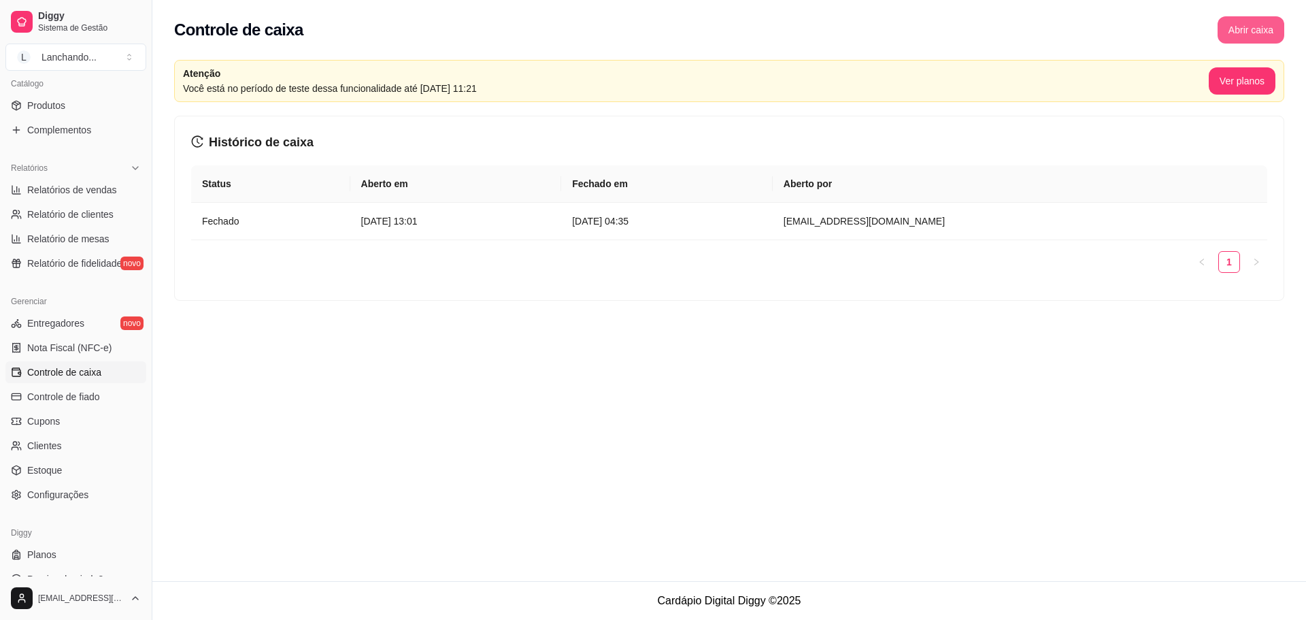
click at [1244, 22] on button "Abrir caixa" at bounding box center [1251, 29] width 67 height 27
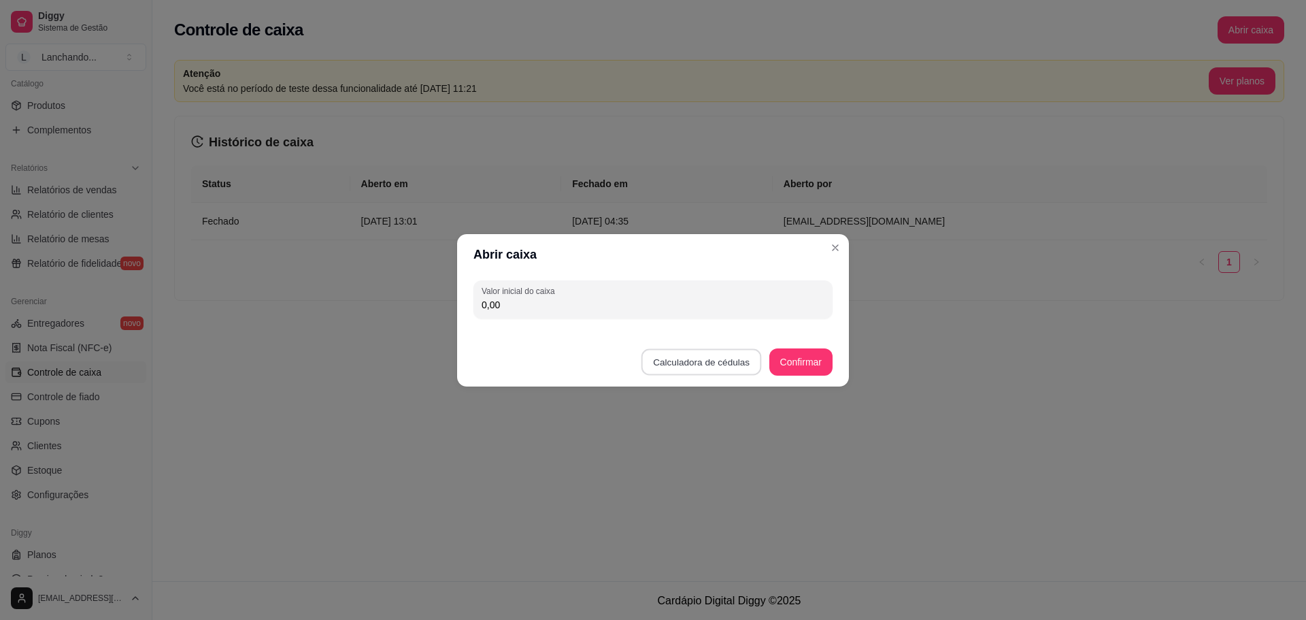
click at [728, 366] on button "Calculadora de cédulas" at bounding box center [701, 361] width 120 height 27
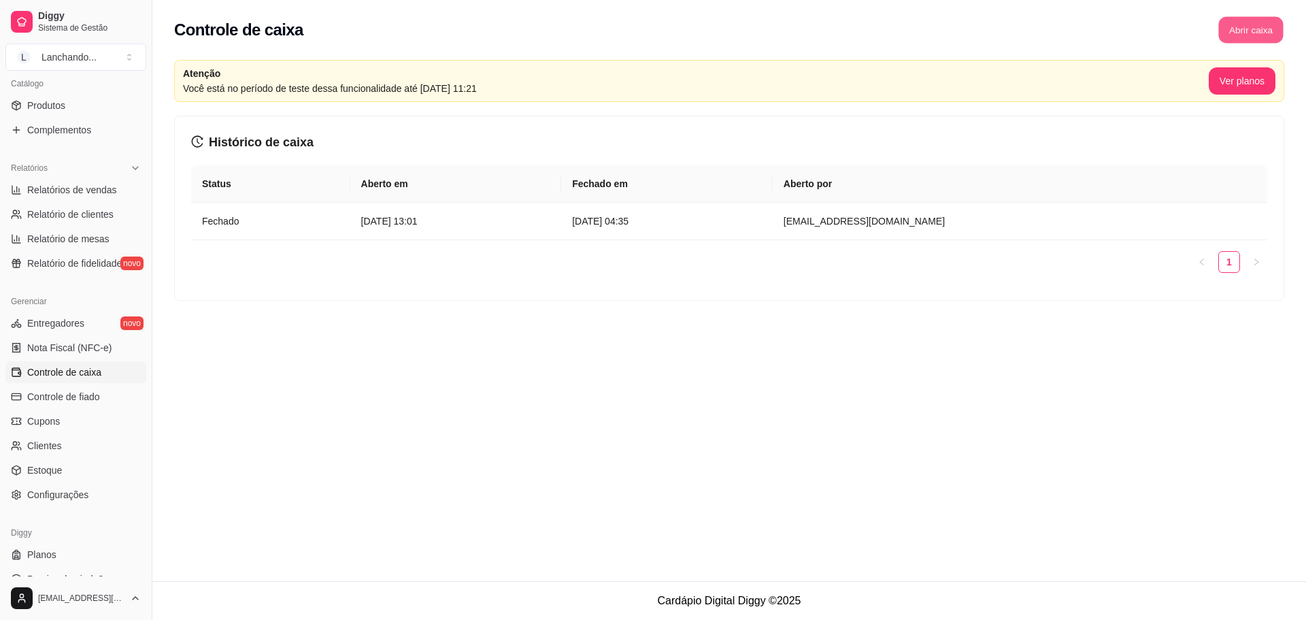
click at [1245, 27] on button "Abrir caixa" at bounding box center [1250, 30] width 65 height 27
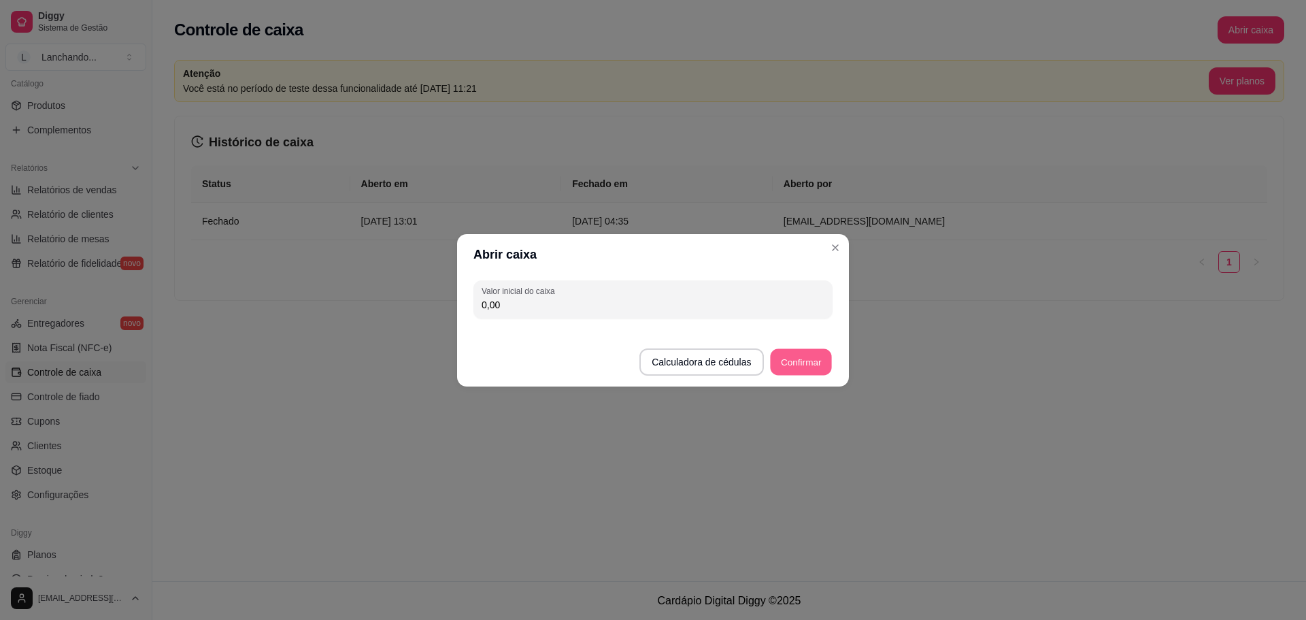
click at [811, 360] on button "Confirmar" at bounding box center [801, 361] width 62 height 27
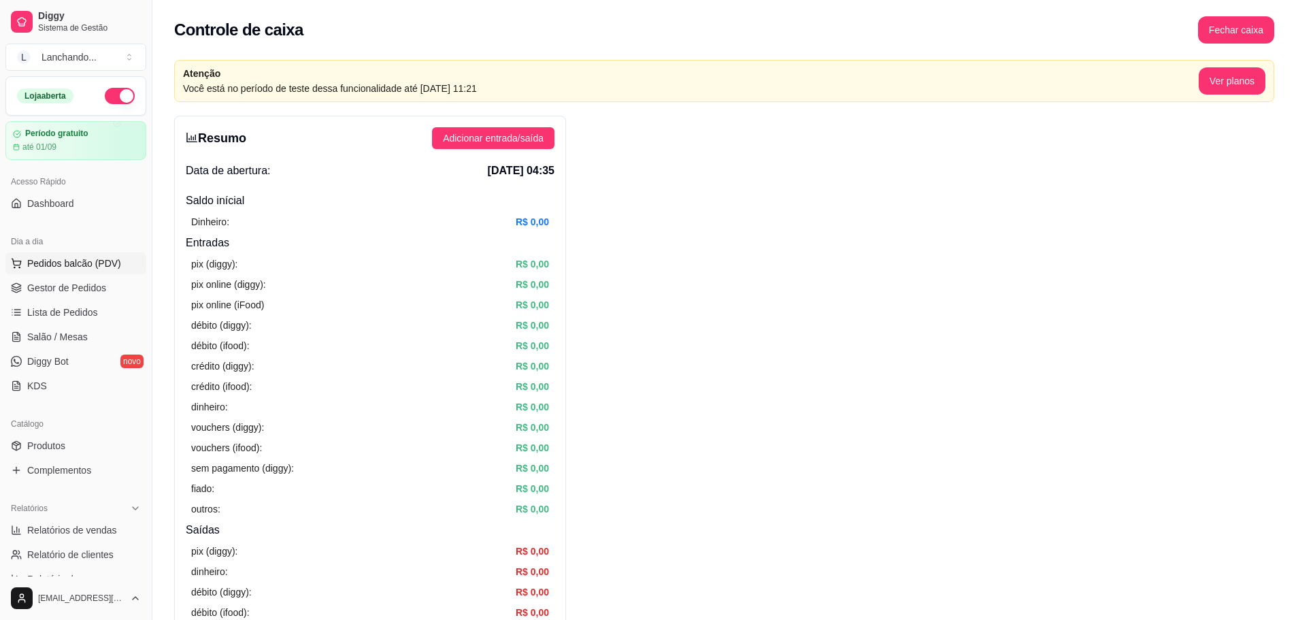
click at [71, 263] on span "Pedidos balcão (PDV)" at bounding box center [74, 263] width 94 height 14
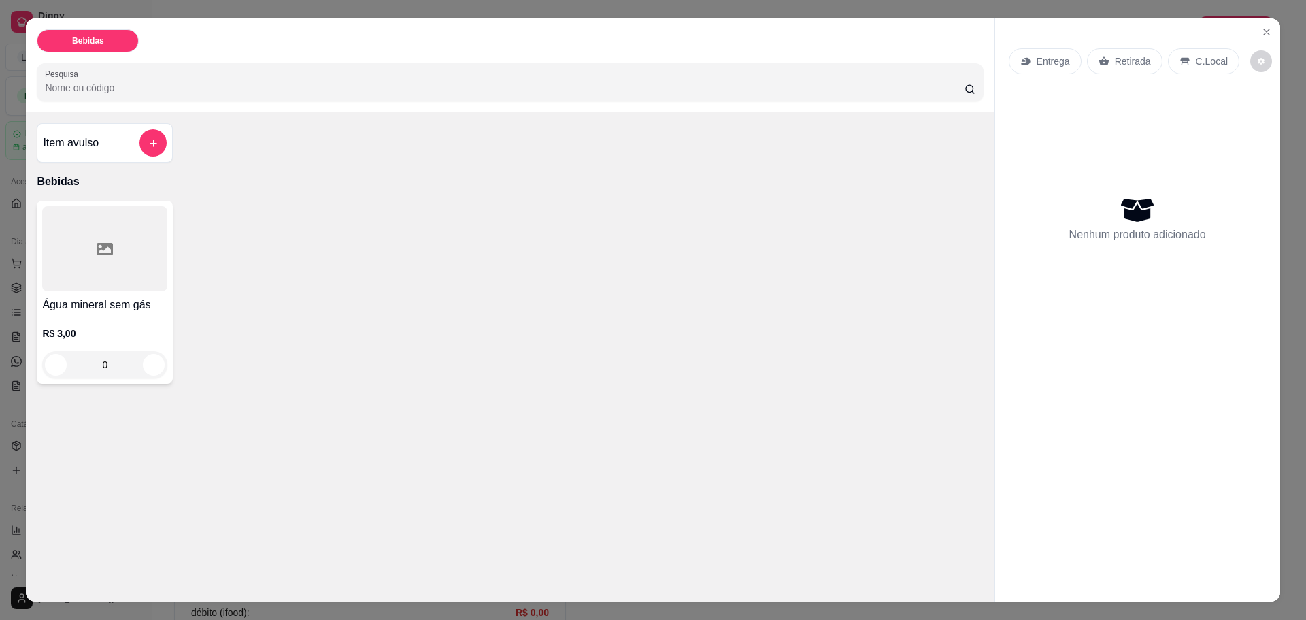
click at [137, 371] on input "0" at bounding box center [105, 364] width 76 height 27
click at [149, 369] on icon "increase-product-quantity" at bounding box center [154, 365] width 10 height 10
type input "1"
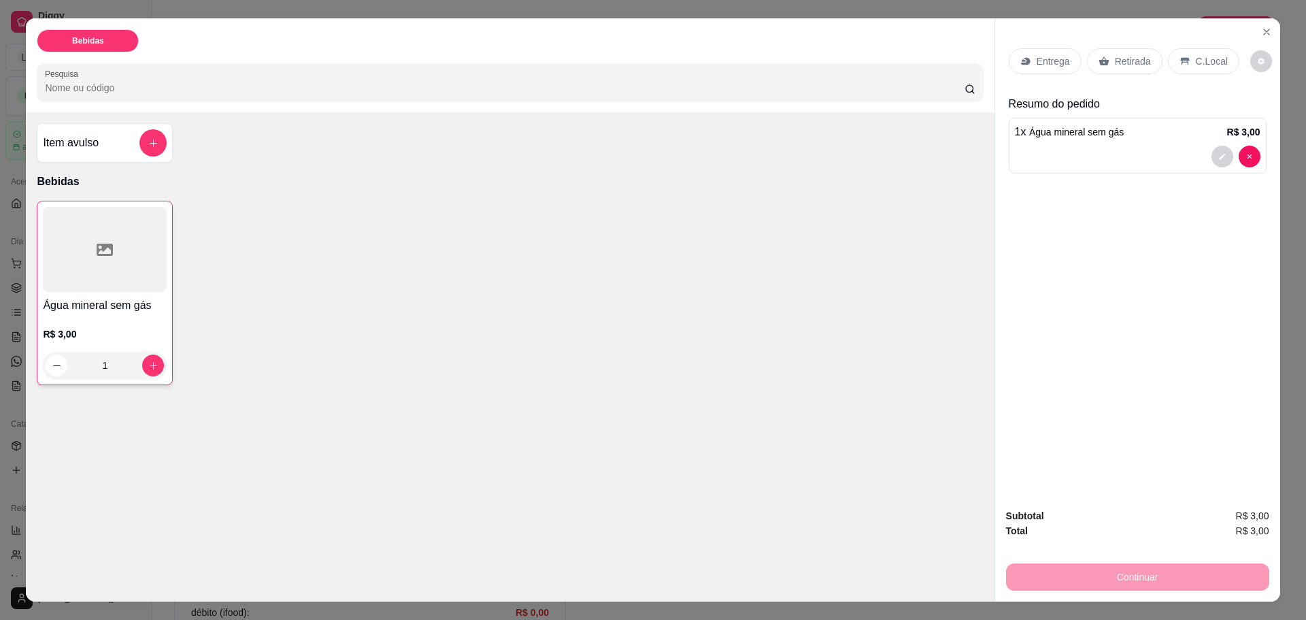
click at [1196, 61] on p "C.Local" at bounding box center [1212, 61] width 32 height 14
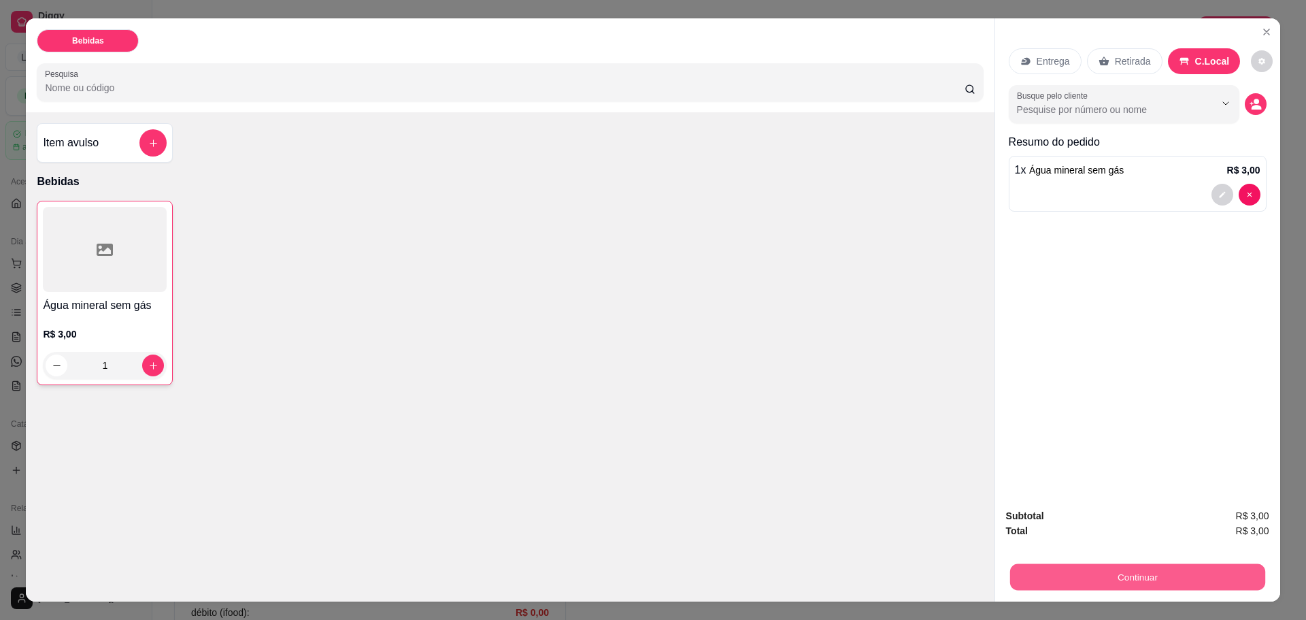
click at [1153, 572] on button "Continuar" at bounding box center [1136, 576] width 255 height 27
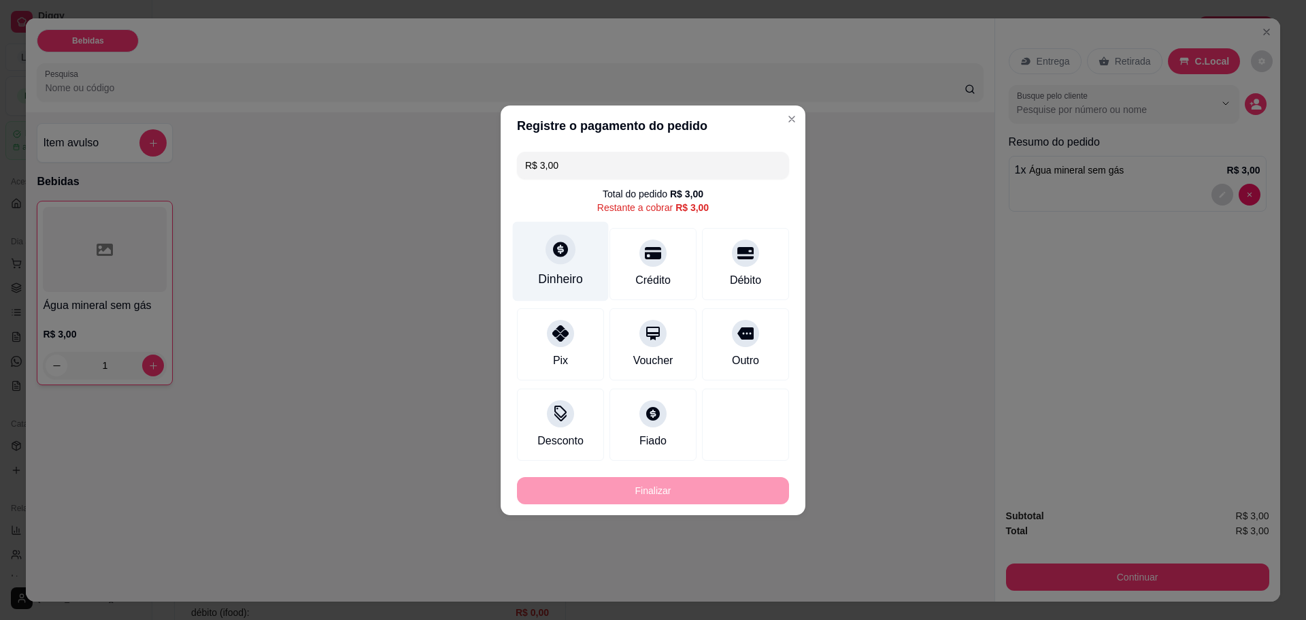
click at [561, 279] on div "Dinheiro" at bounding box center [560, 279] width 45 height 18
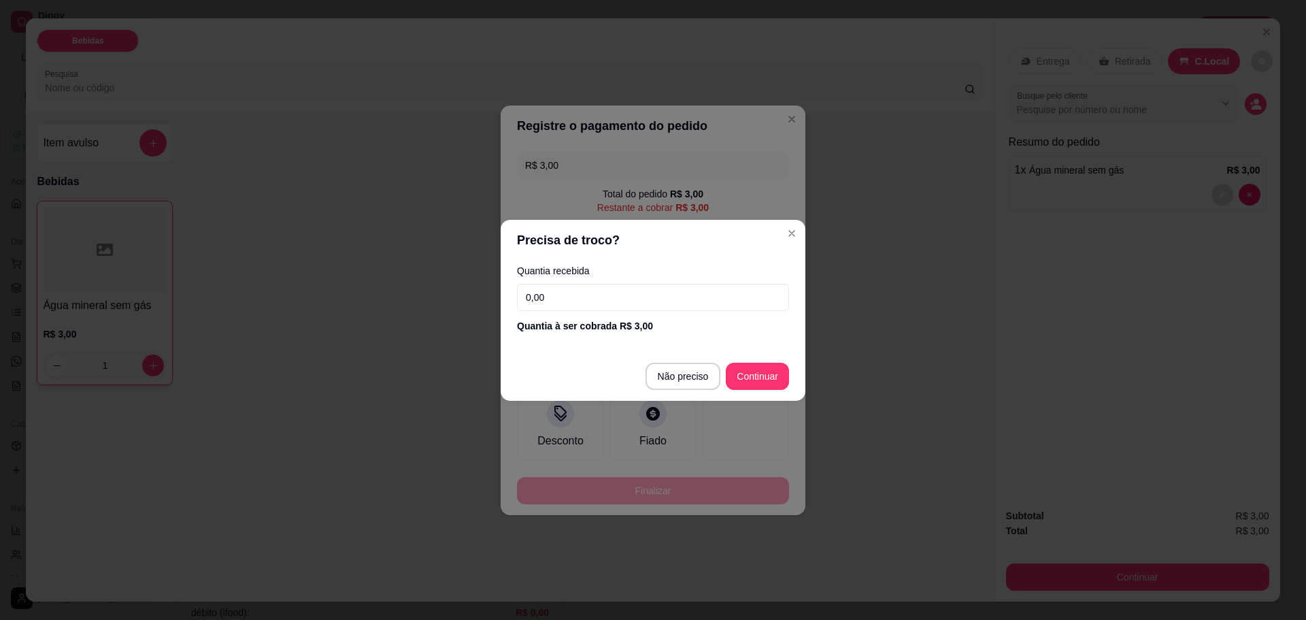
click at [669, 296] on input "0,00" at bounding box center [653, 297] width 272 height 27
type input "3,00"
type input "R$ 0,00"
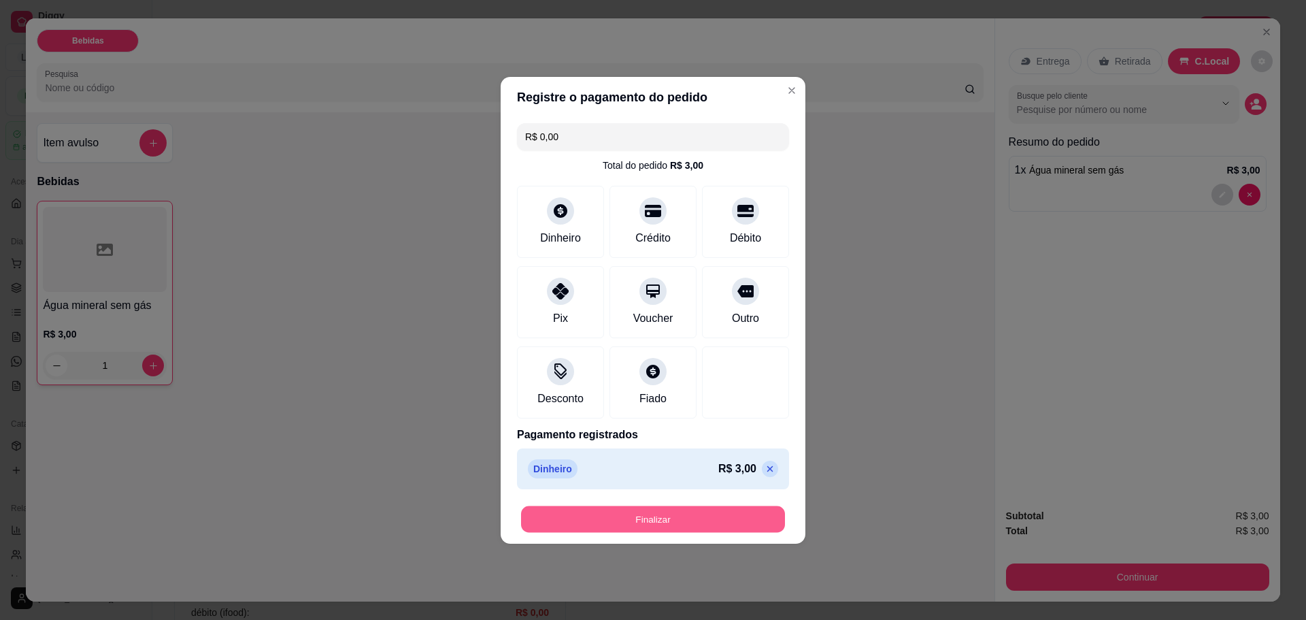
click at [698, 516] on button "Finalizar" at bounding box center [653, 518] width 264 height 27
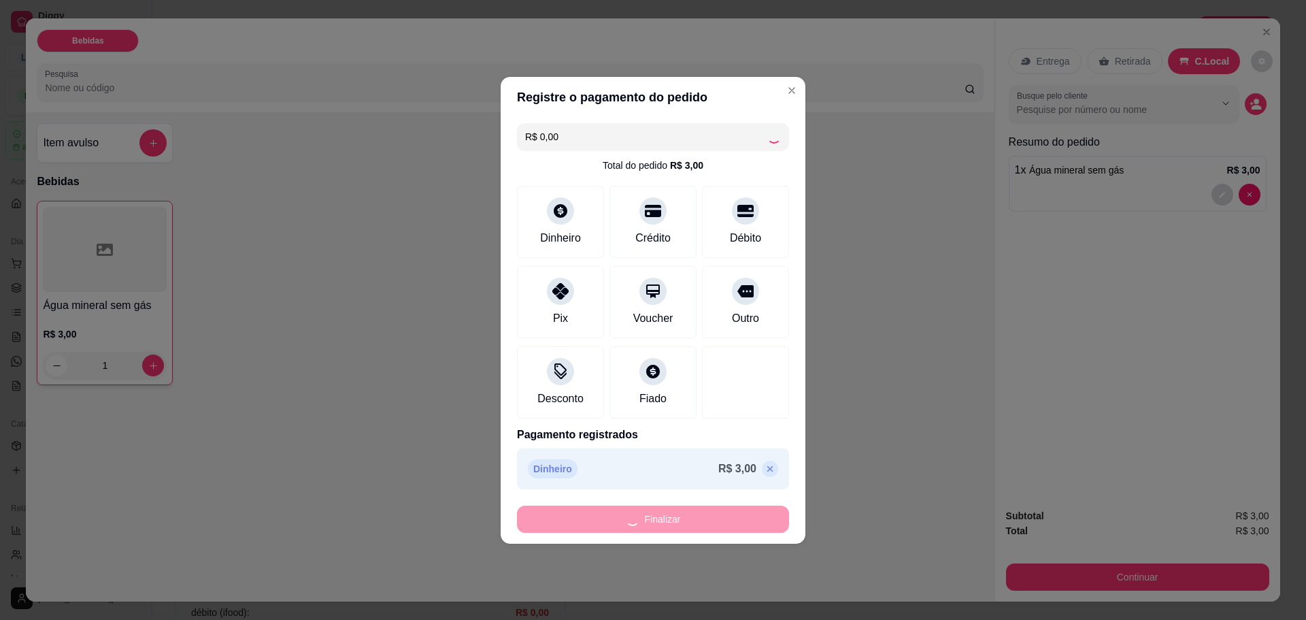
type input "0"
type input "-R$ 3,00"
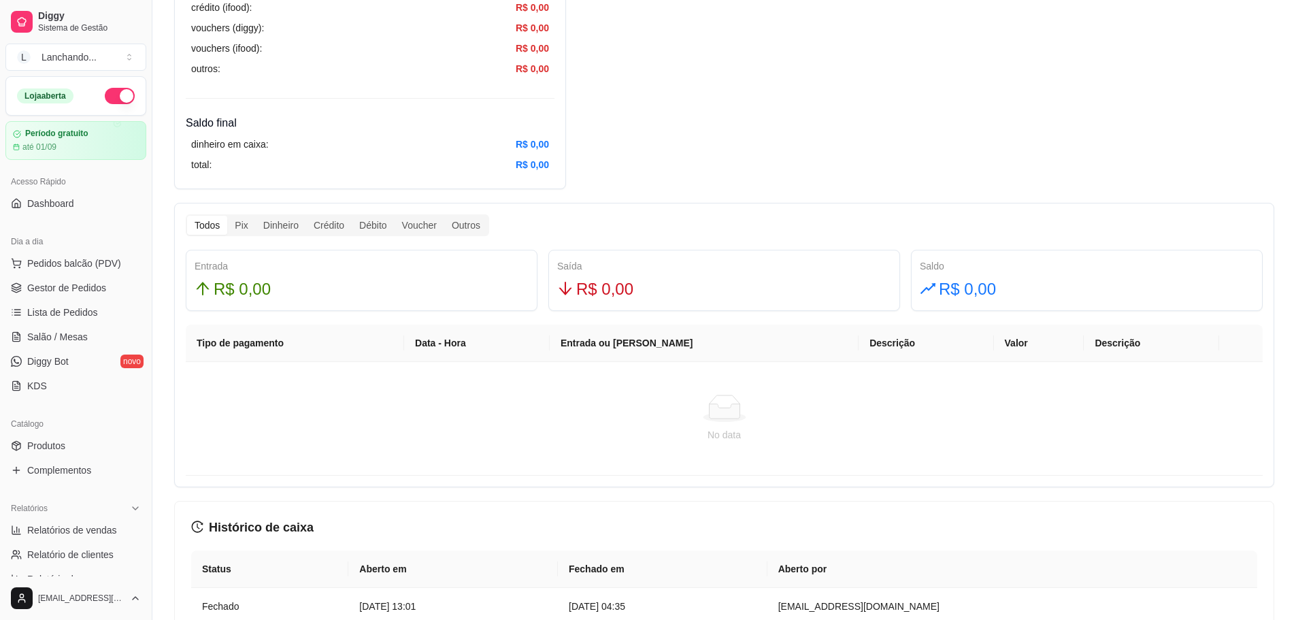
scroll to position [680, 0]
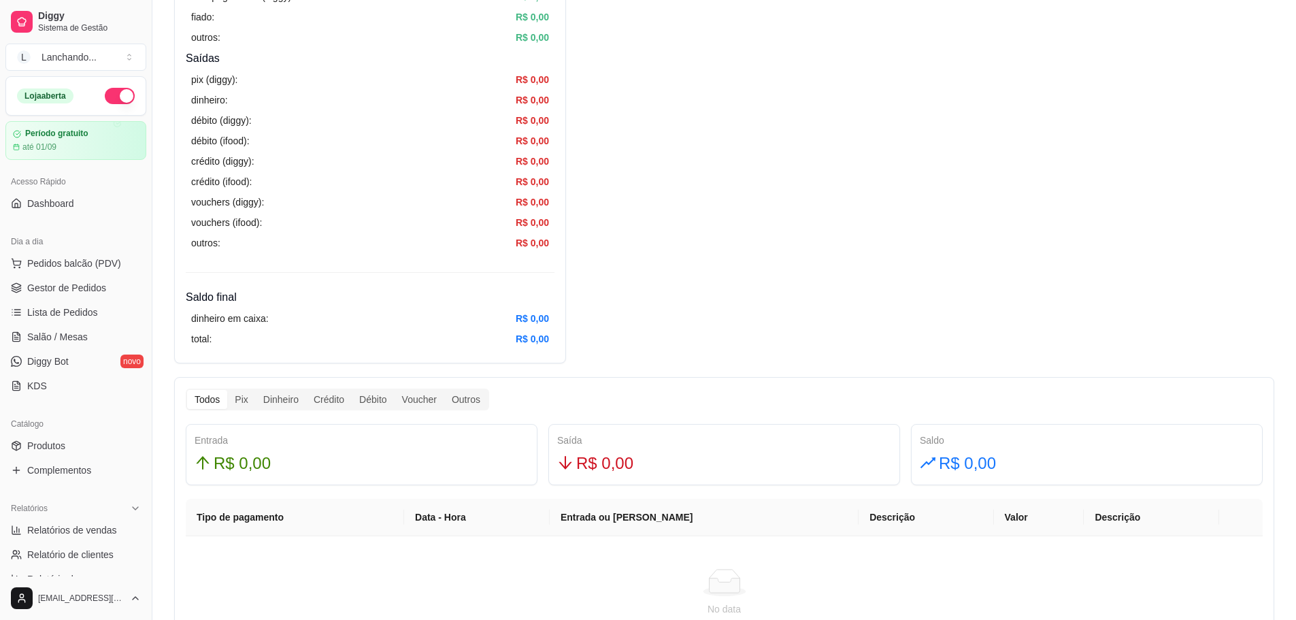
scroll to position [464, 0]
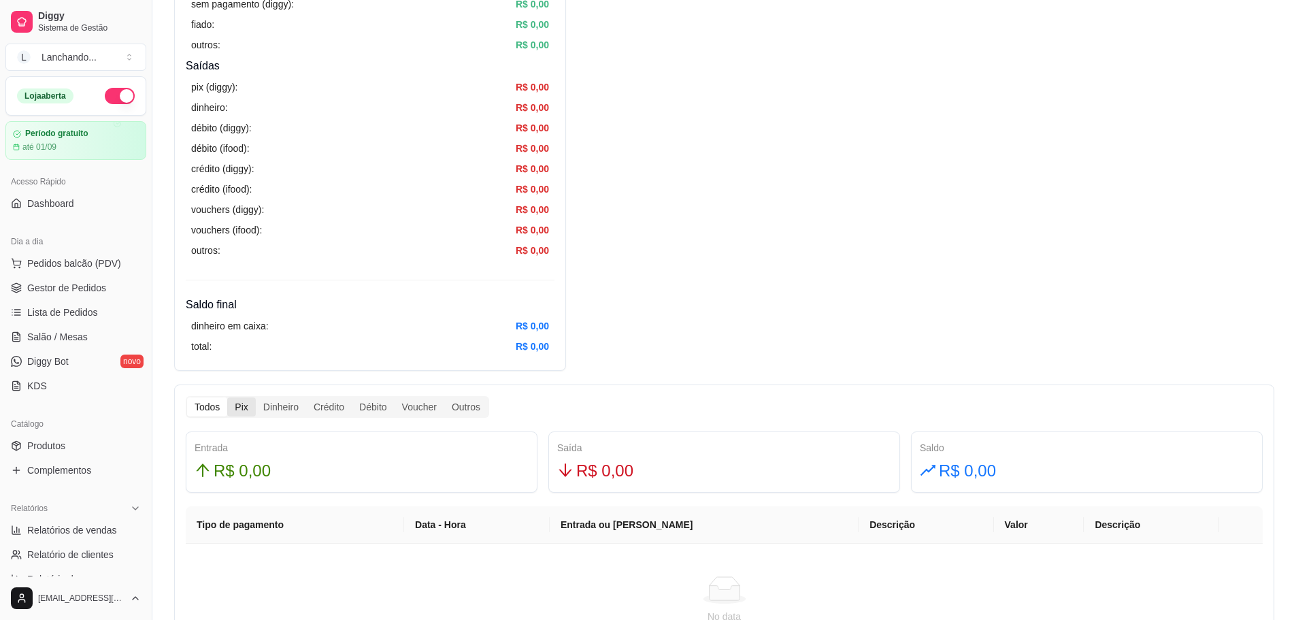
click at [234, 407] on div "Pix" at bounding box center [241, 406] width 28 height 19
click at [227, 397] on input "Pix" at bounding box center [227, 397] width 0 height 0
click at [282, 404] on div "Dinheiro" at bounding box center [281, 406] width 50 height 19
click at [256, 397] on input "Dinheiro" at bounding box center [256, 397] width 0 height 0
click at [335, 401] on div "Crédito" at bounding box center [329, 406] width 46 height 19
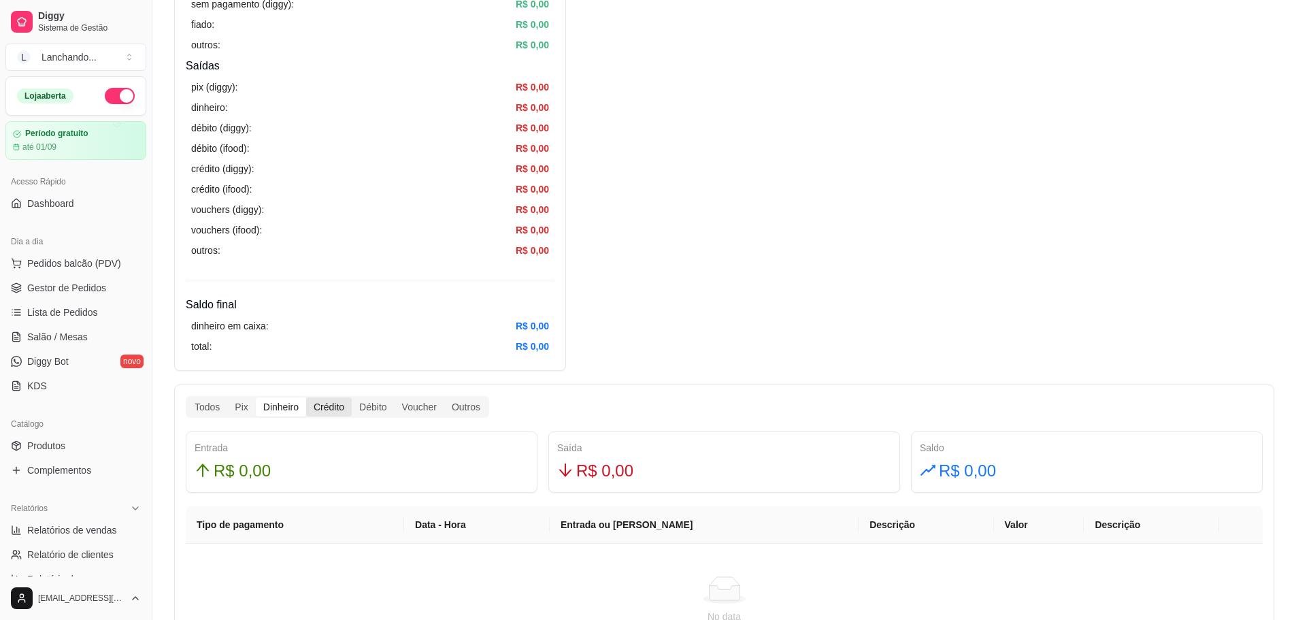
click at [306, 397] on input "Crédito" at bounding box center [306, 397] width 0 height 0
click at [89, 266] on span "Pedidos balcão (PDV)" at bounding box center [74, 263] width 94 height 14
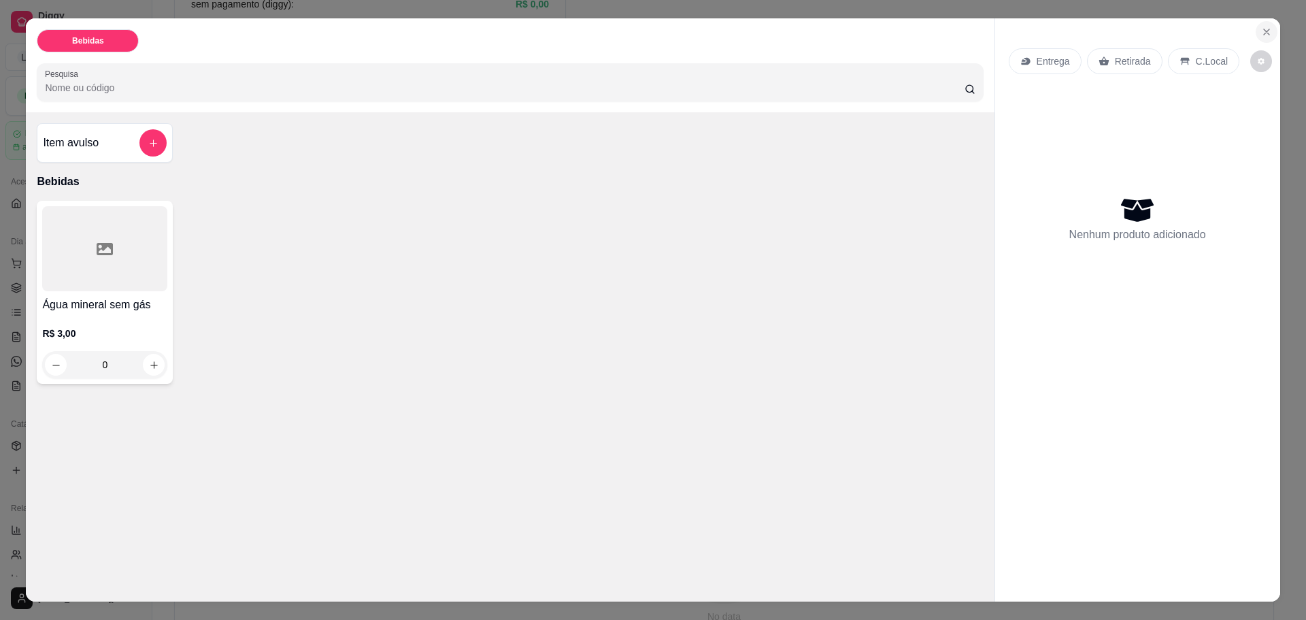
click at [1256, 25] on button "Close" at bounding box center [1267, 32] width 22 height 22
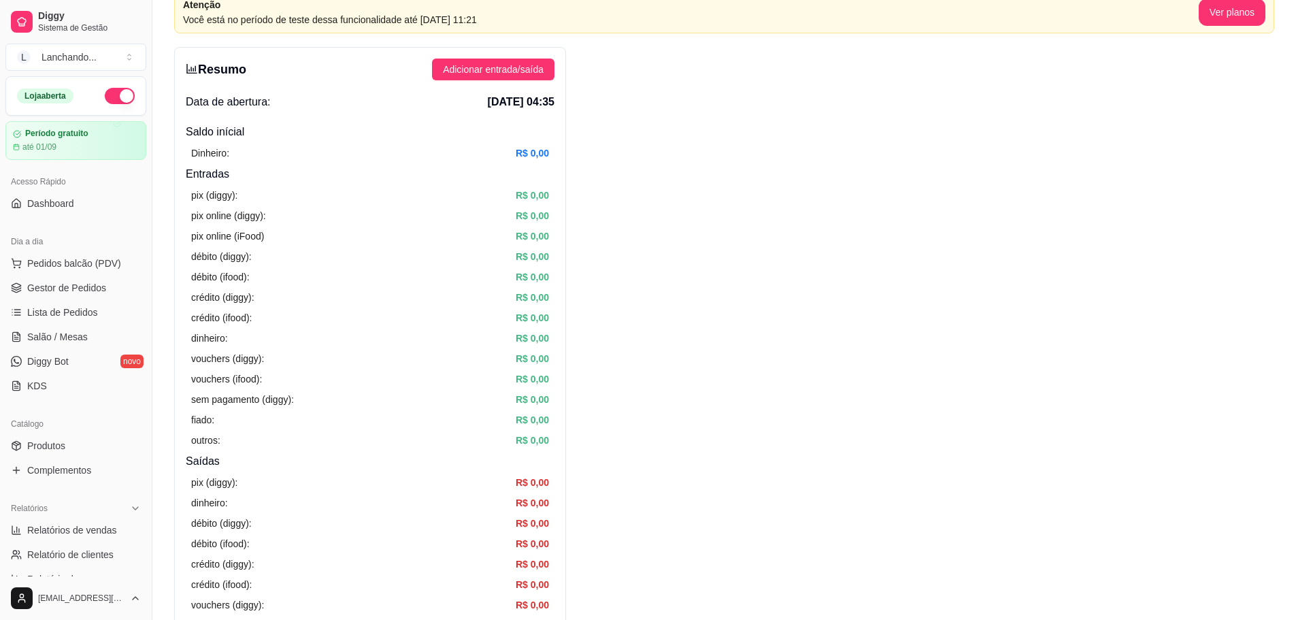
scroll to position [204, 0]
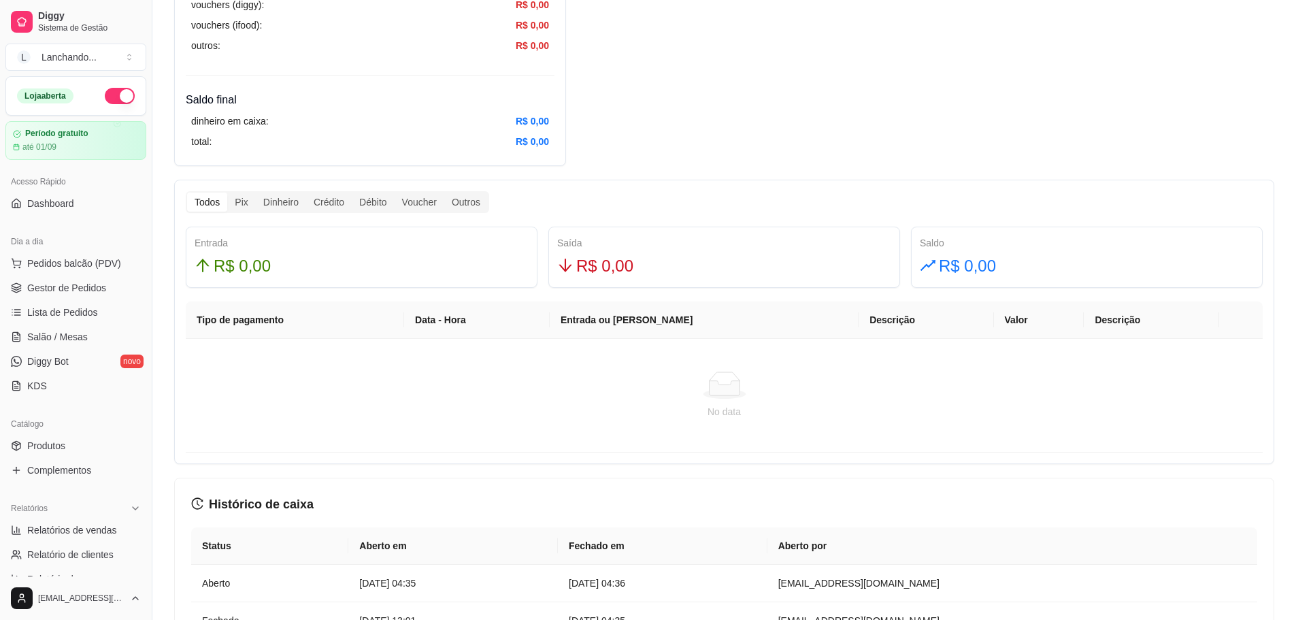
scroll to position [668, 0]
click at [245, 198] on div "Pix" at bounding box center [241, 202] width 28 height 19
click at [227, 193] on input "Pix" at bounding box center [227, 193] width 0 height 0
click at [316, 198] on div "Crédito" at bounding box center [329, 202] width 46 height 19
click at [306, 193] on input "Crédito" at bounding box center [306, 193] width 0 height 0
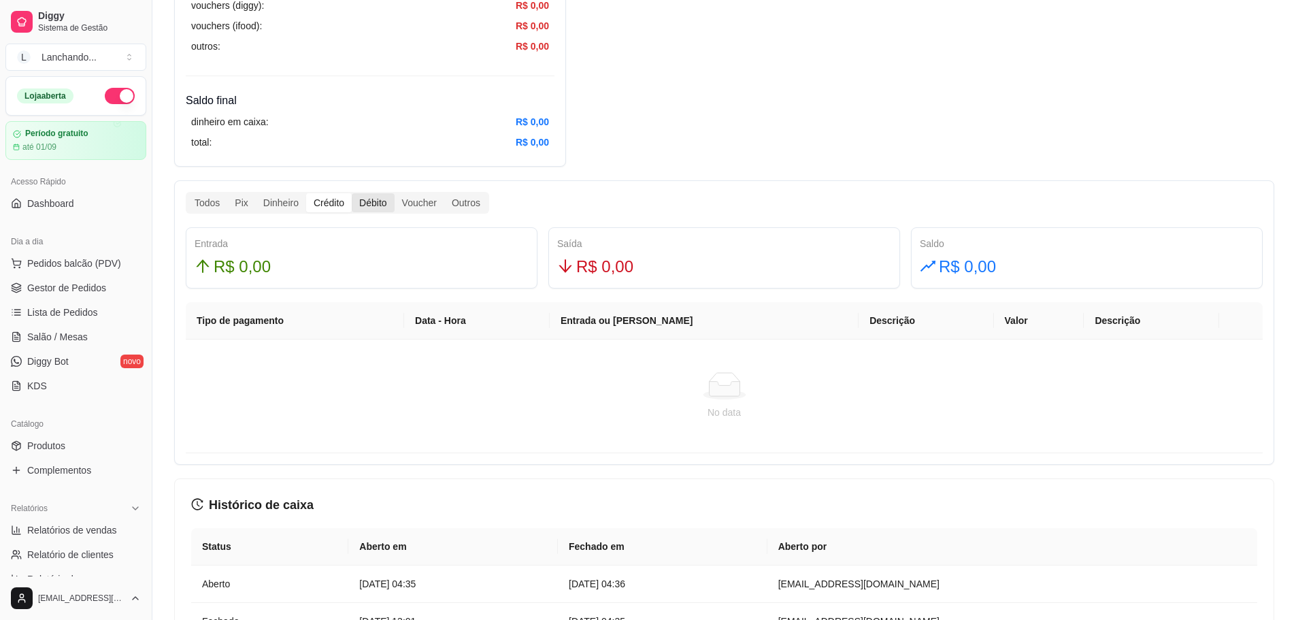
click at [353, 198] on div "Débito" at bounding box center [373, 202] width 42 height 19
click at [352, 193] on input "Débito" at bounding box center [352, 193] width 0 height 0
click at [414, 198] on div "Voucher" at bounding box center [420, 202] width 50 height 19
click at [395, 193] on input "Voucher" at bounding box center [395, 193] width 0 height 0
click at [480, 198] on div "Outros" at bounding box center [466, 202] width 44 height 19
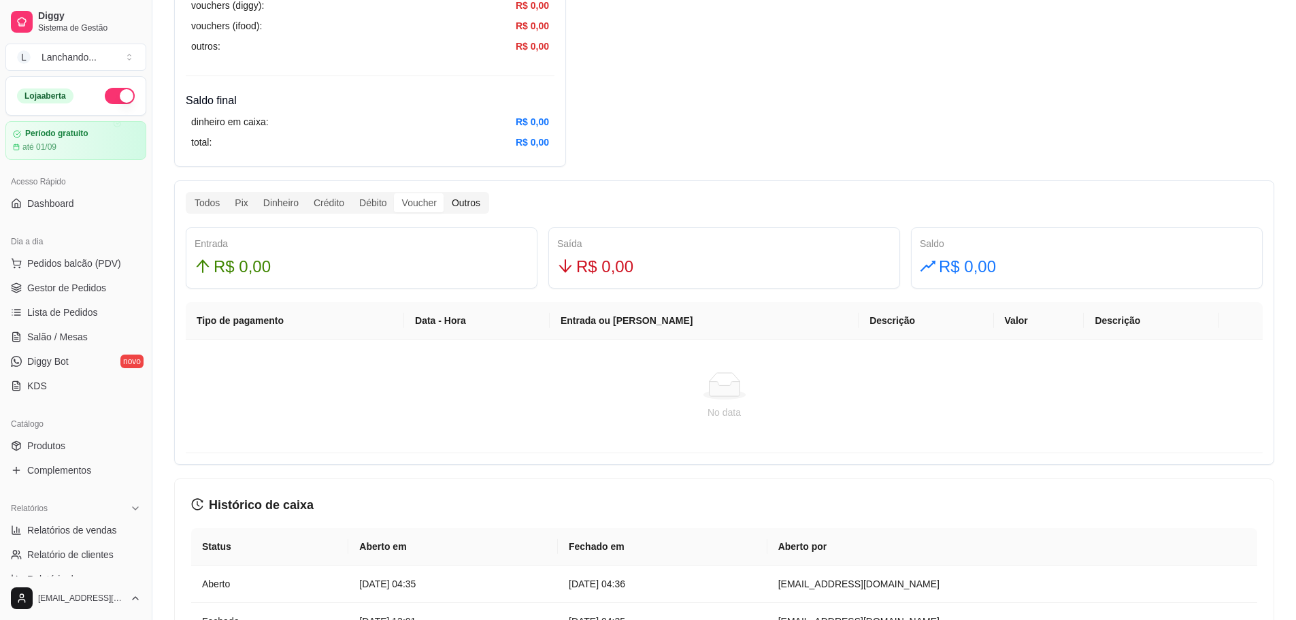
click at [444, 193] on input "Outros" at bounding box center [444, 193] width 0 height 0
click at [650, 327] on th "Entrada ou [PERSON_NAME]" at bounding box center [704, 320] width 309 height 37
drag, startPoint x: 733, startPoint y: 371, endPoint x: 942, endPoint y: 406, distance: 211.8
click at [942, 406] on td "No data" at bounding box center [724, 396] width 1077 height 114
click at [896, 401] on div "No data" at bounding box center [724, 396] width 1044 height 48
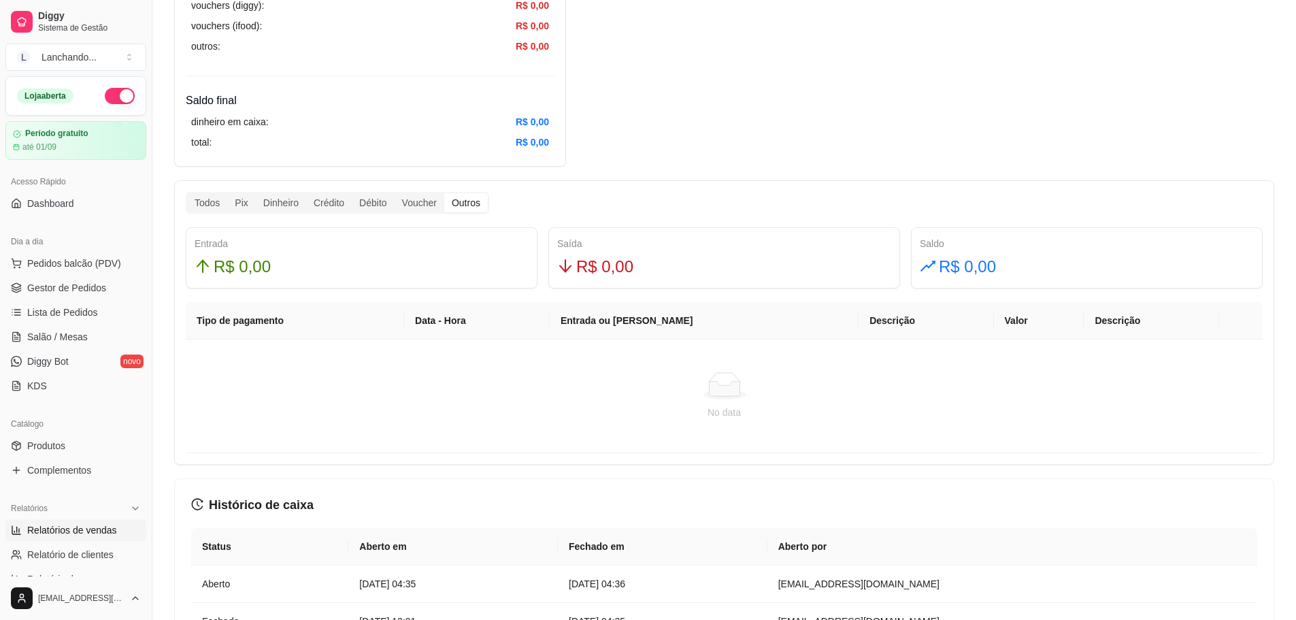
click at [49, 534] on span "Relatórios de vendas" at bounding box center [72, 530] width 90 height 14
select select "ALL"
select select "0"
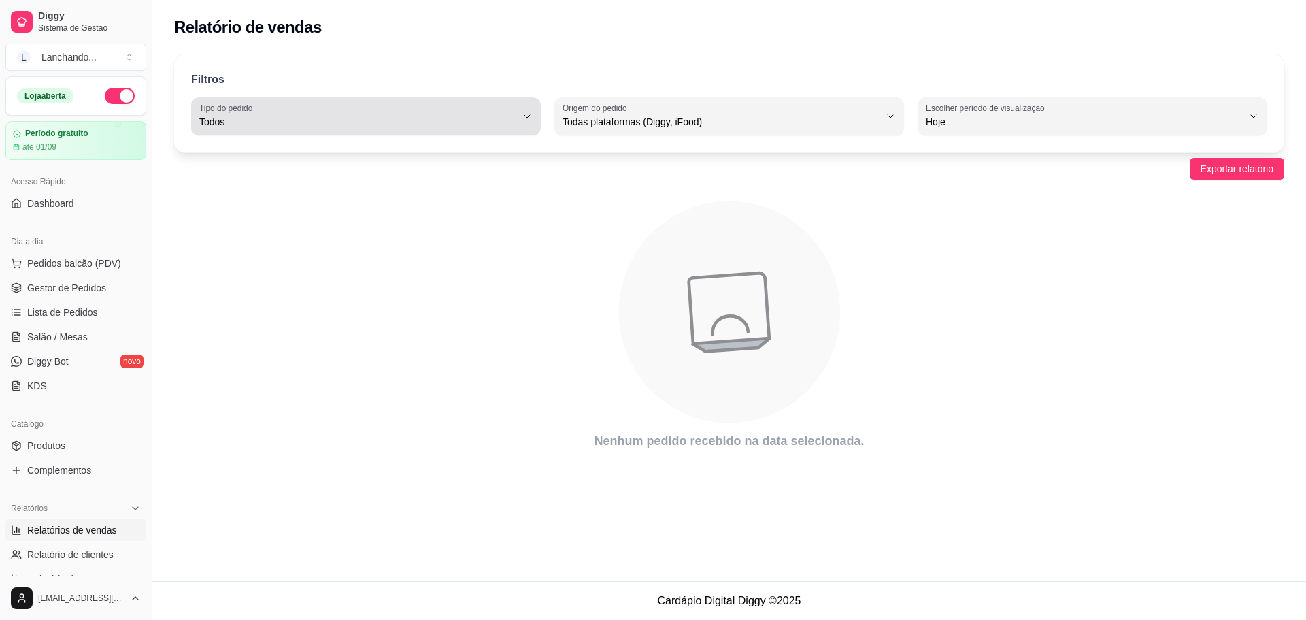
click at [401, 126] on span "Todos" at bounding box center [357, 122] width 317 height 14
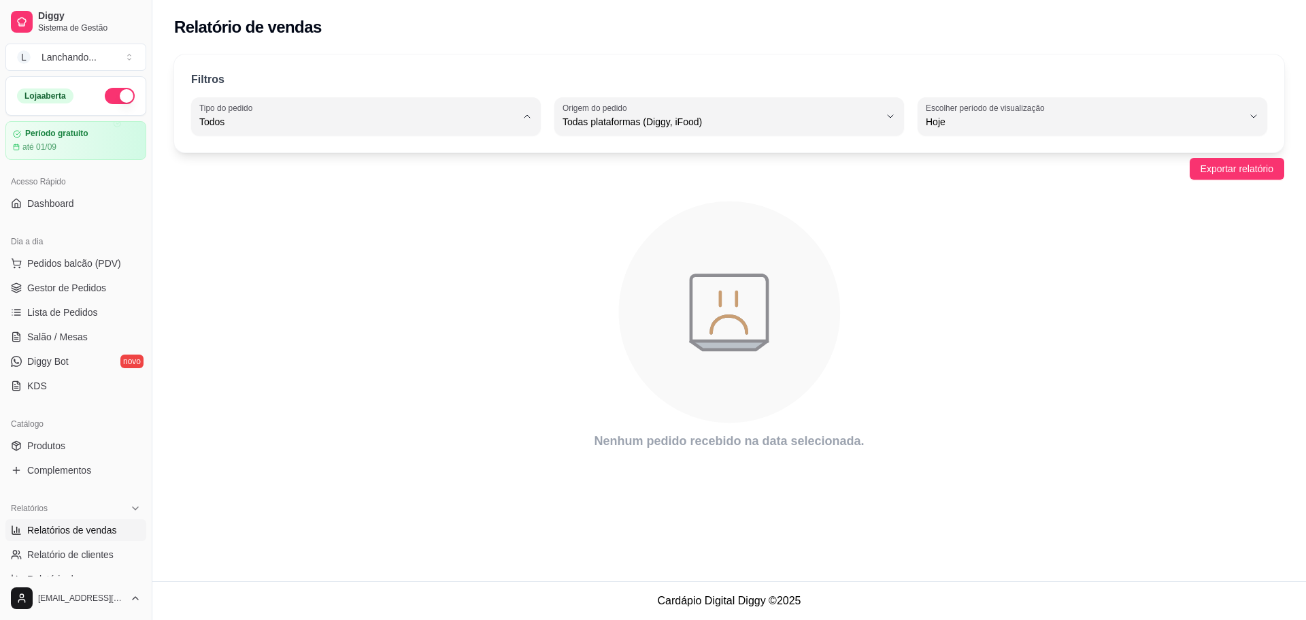
click at [321, 150] on span "Todos" at bounding box center [360, 154] width 302 height 13
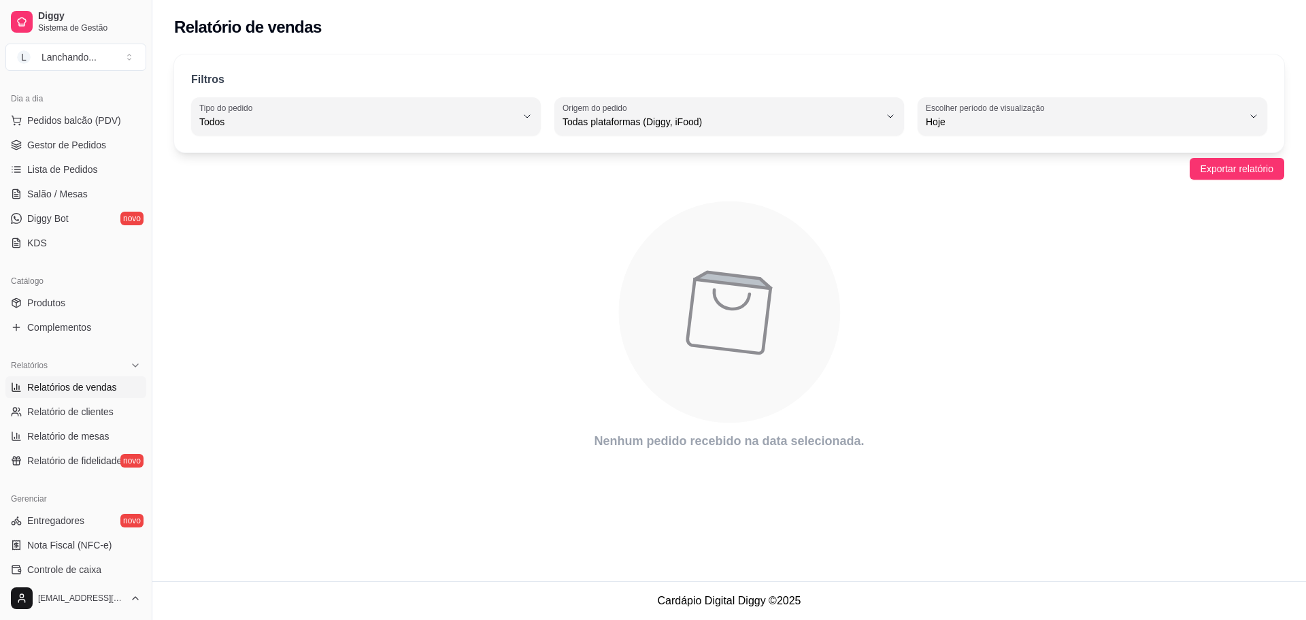
scroll to position [272, 0]
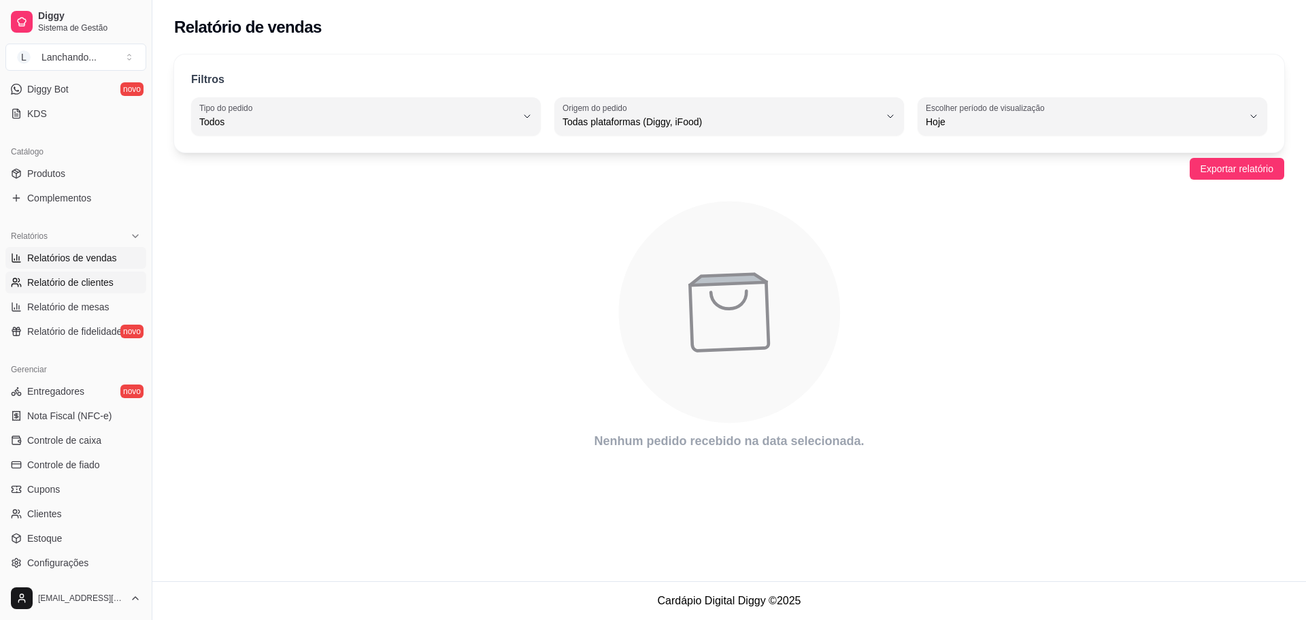
click at [64, 288] on span "Relatório de clientes" at bounding box center [70, 282] width 86 height 14
select select "30"
select select "HIGHEST_TOTAL_SPENT_WITH_ORDERS"
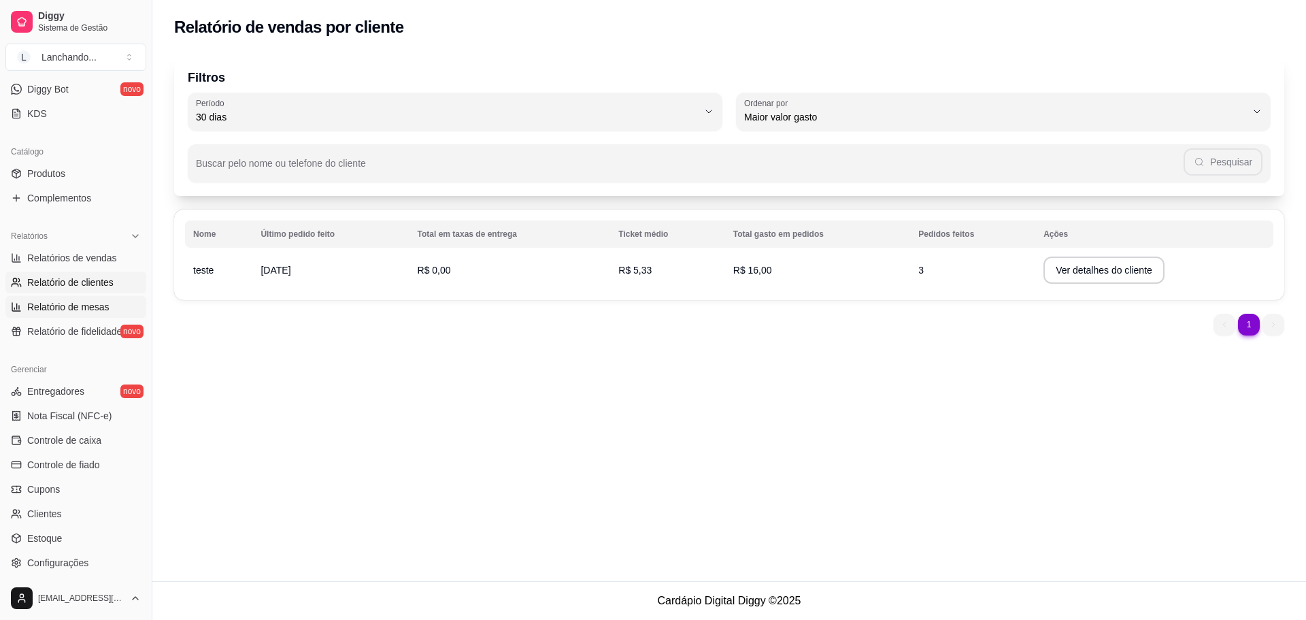
click at [52, 305] on span "Relatório de mesas" at bounding box center [68, 307] width 82 height 14
select select "TOTAL_OF_ORDERS"
select select "7"
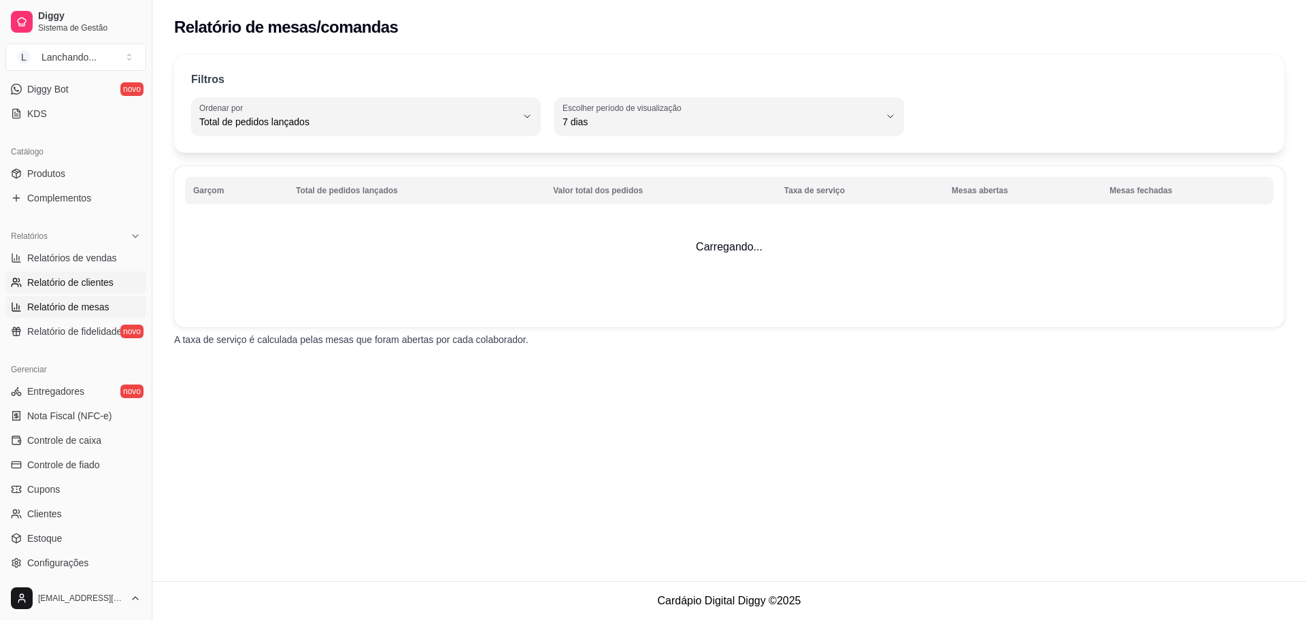
click at [59, 288] on span "Relatório de clientes" at bounding box center [70, 282] width 86 height 14
select select "30"
select select "HIGHEST_TOTAL_SPENT_WITH_ORDERS"
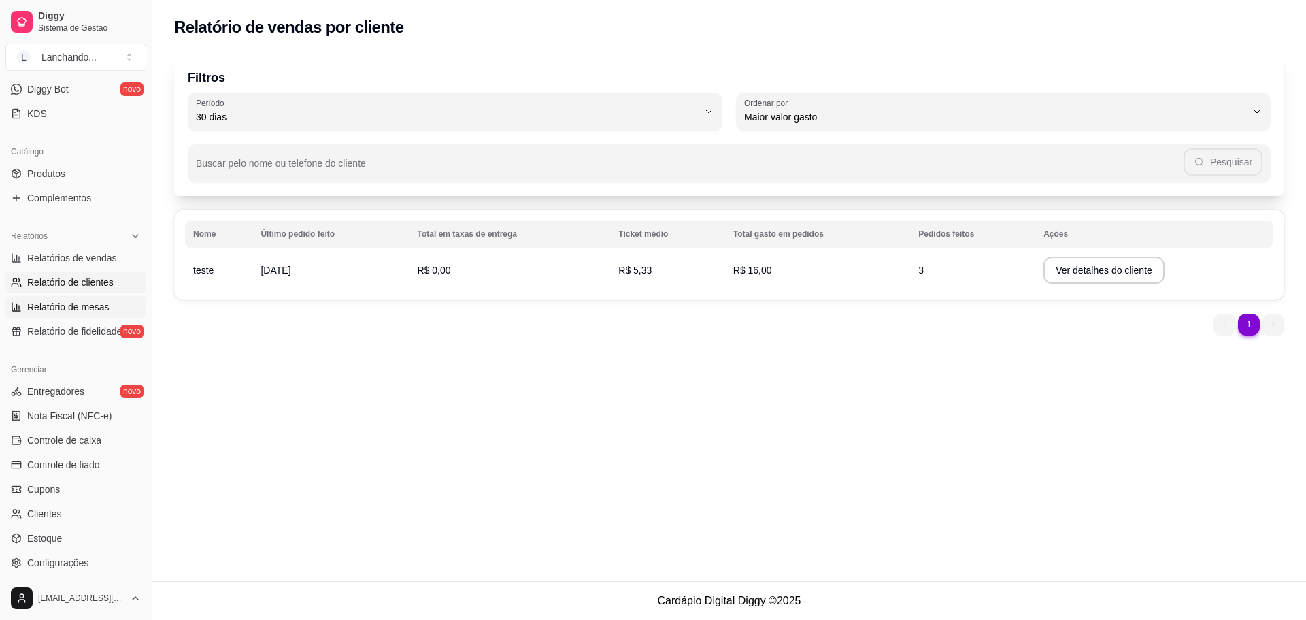
click at [56, 297] on link "Relatório de mesas" at bounding box center [75, 307] width 141 height 22
select select "TOTAL_OF_ORDERS"
select select "7"
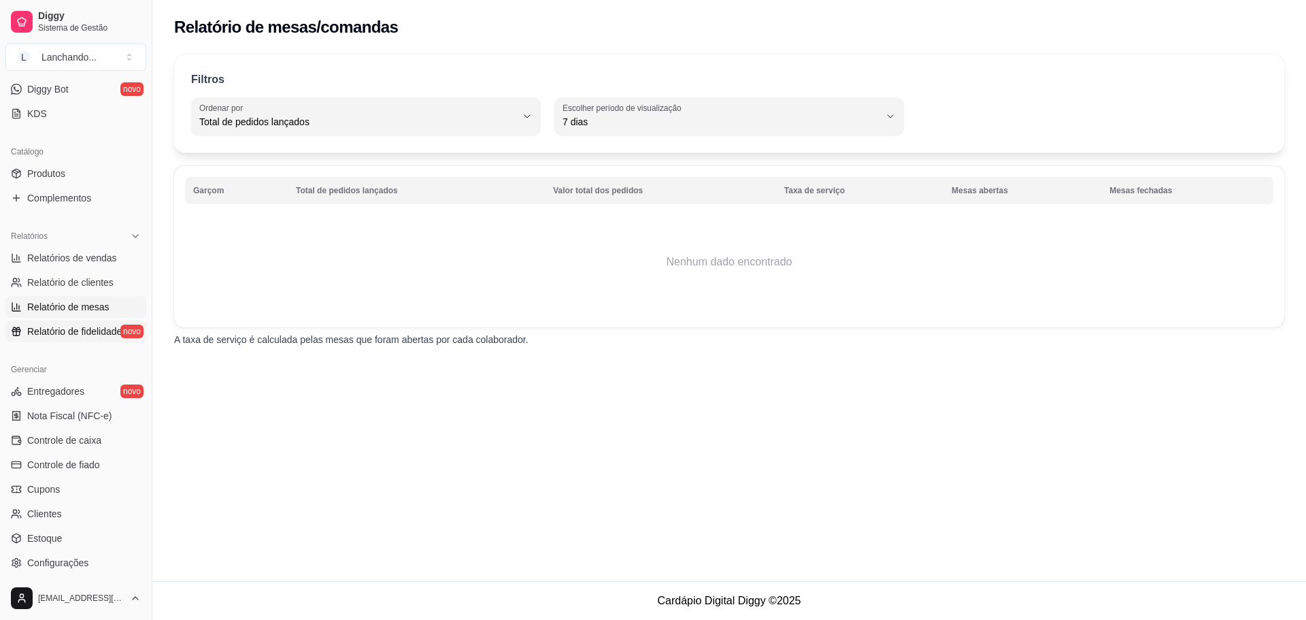
click at [53, 322] on link "Relatório de fidelidade novo" at bounding box center [75, 331] width 141 height 22
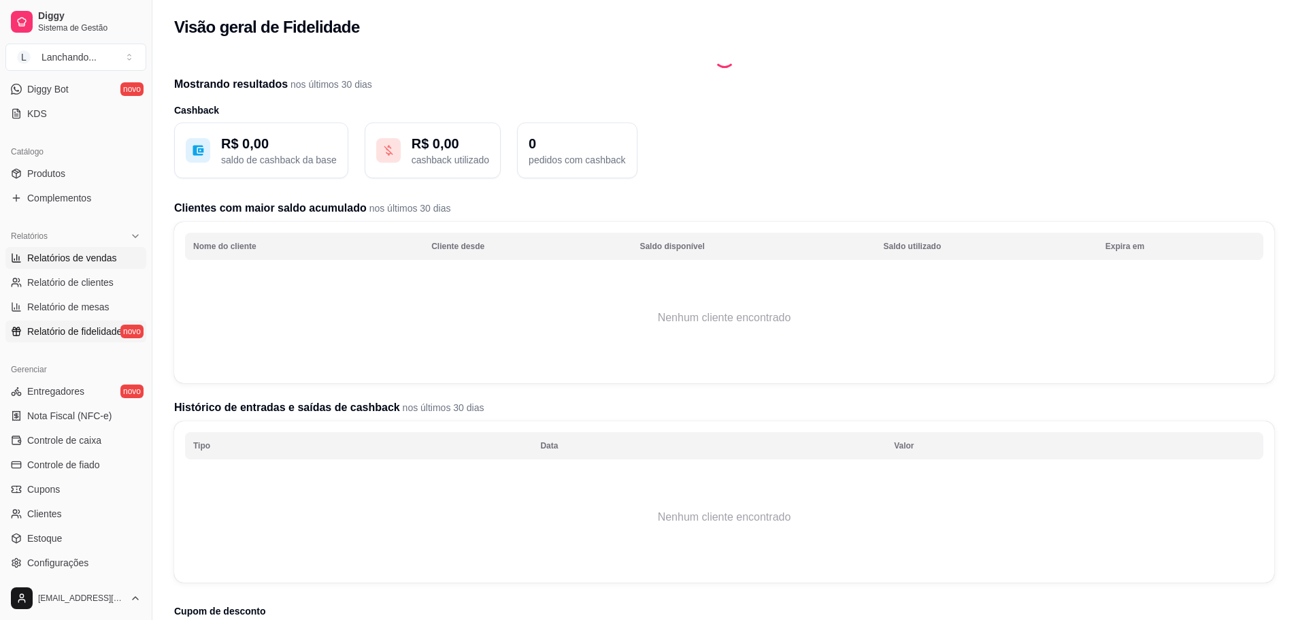
click at [74, 261] on span "Relatórios de vendas" at bounding box center [72, 258] width 90 height 14
select select "ALL"
select select "0"
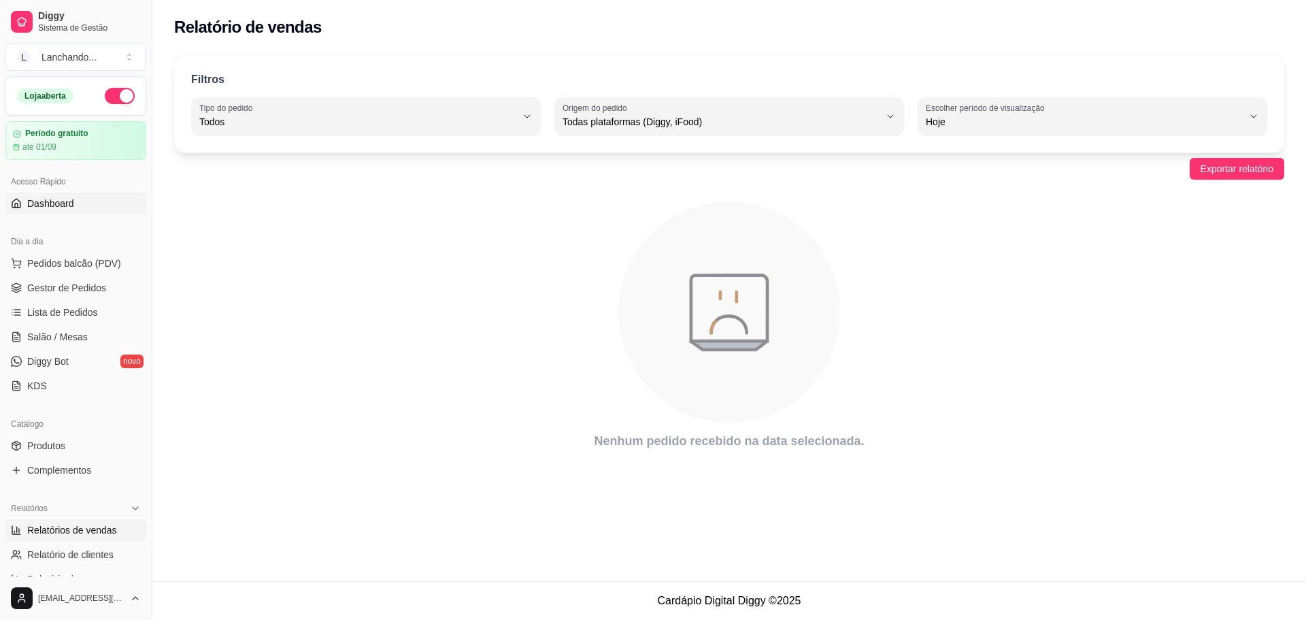
click at [68, 200] on span "Dashboard" at bounding box center [50, 204] width 47 height 14
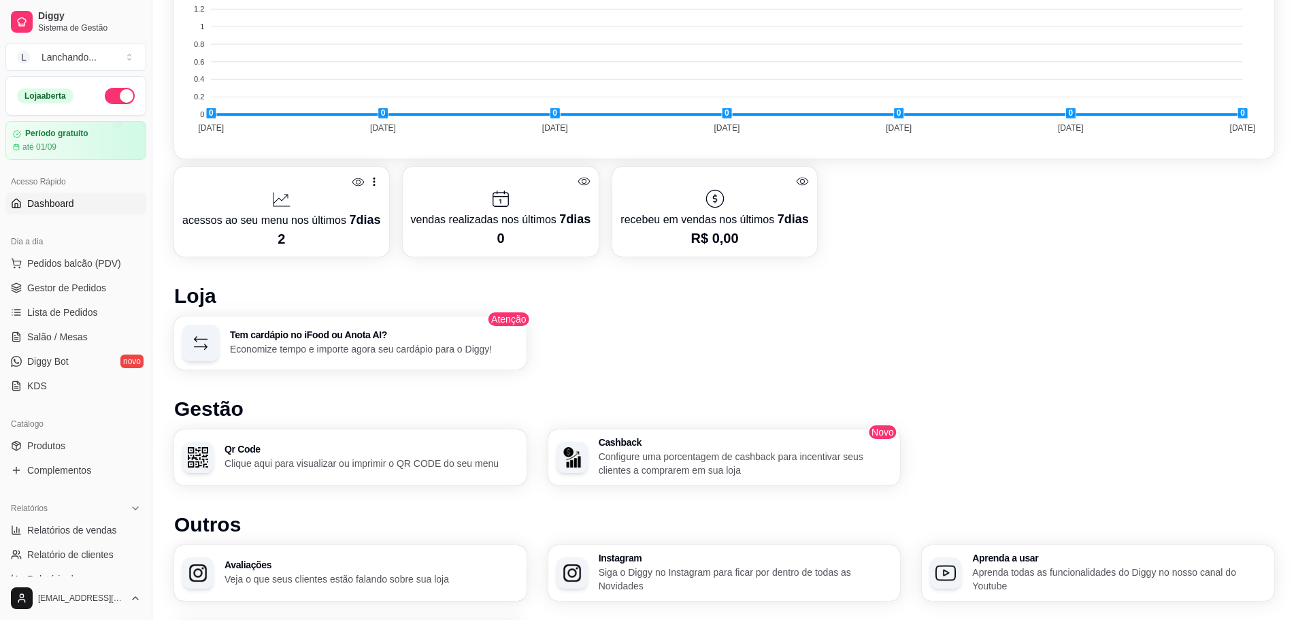
scroll to position [309, 0]
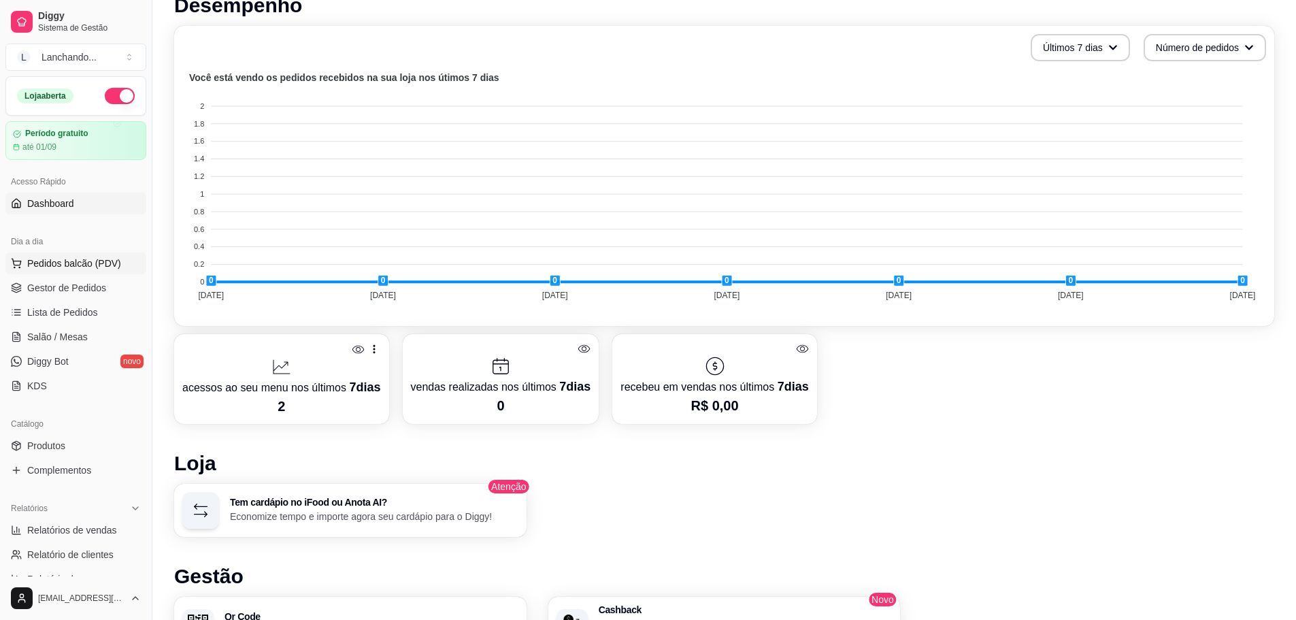
click at [57, 269] on span "Pedidos balcão (PDV)" at bounding box center [74, 263] width 94 height 14
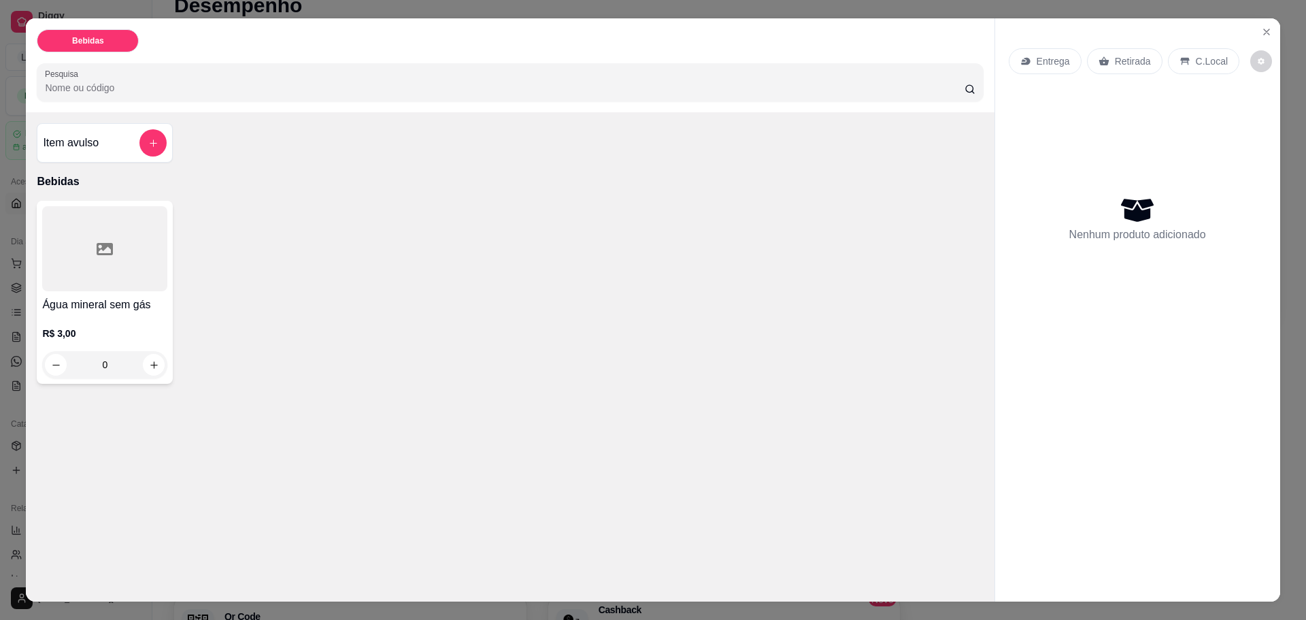
click at [71, 270] on div at bounding box center [104, 248] width 125 height 85
click at [155, 365] on button "increase-product-quantity" at bounding box center [154, 365] width 22 height 22
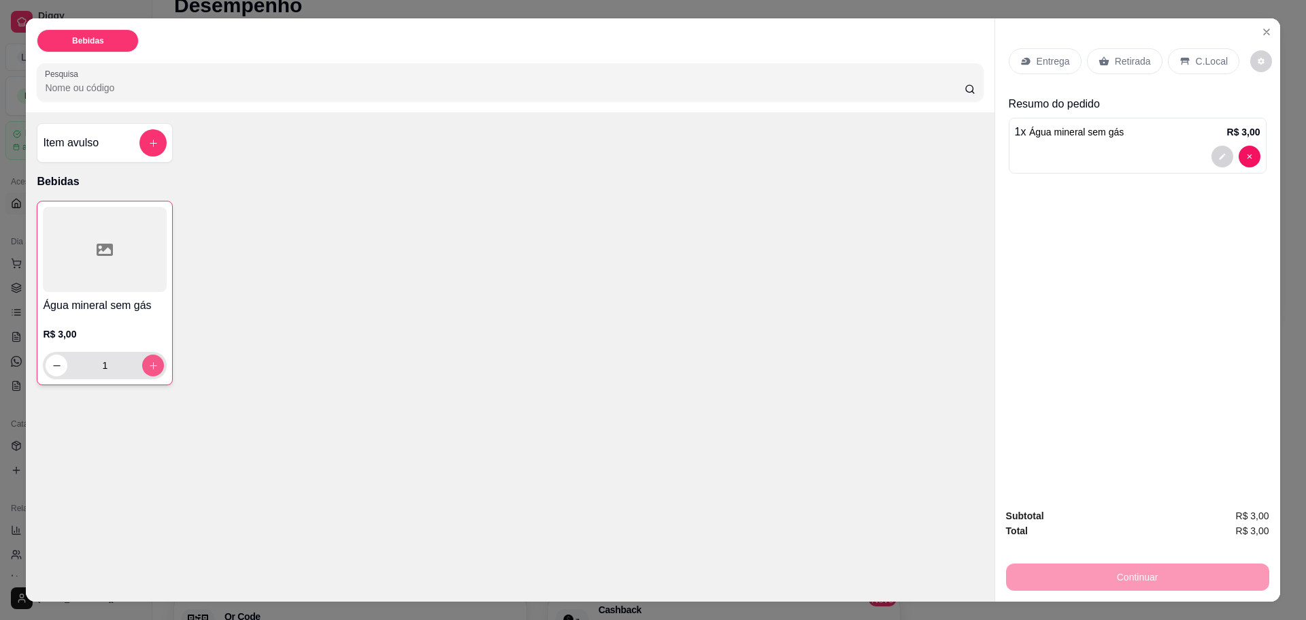
click at [155, 365] on button "increase-product-quantity" at bounding box center [153, 365] width 22 height 22
type input "2"
click at [1210, 58] on p "C.Local" at bounding box center [1212, 61] width 32 height 14
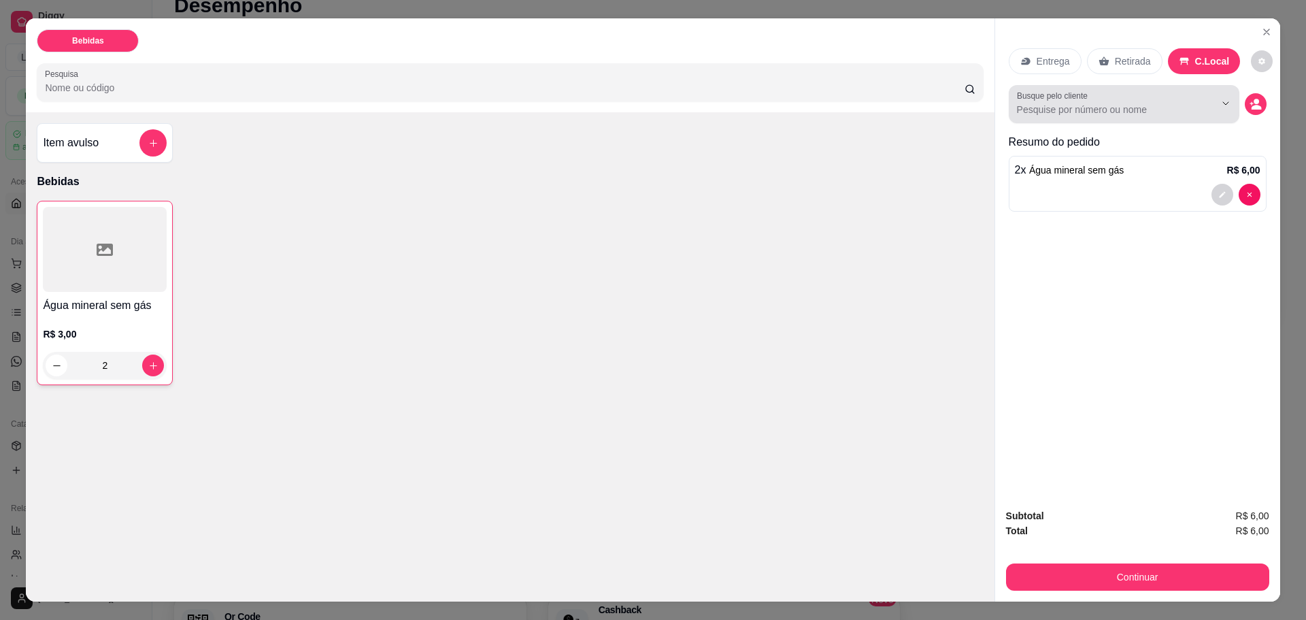
click at [1109, 101] on div at bounding box center [1124, 103] width 214 height 27
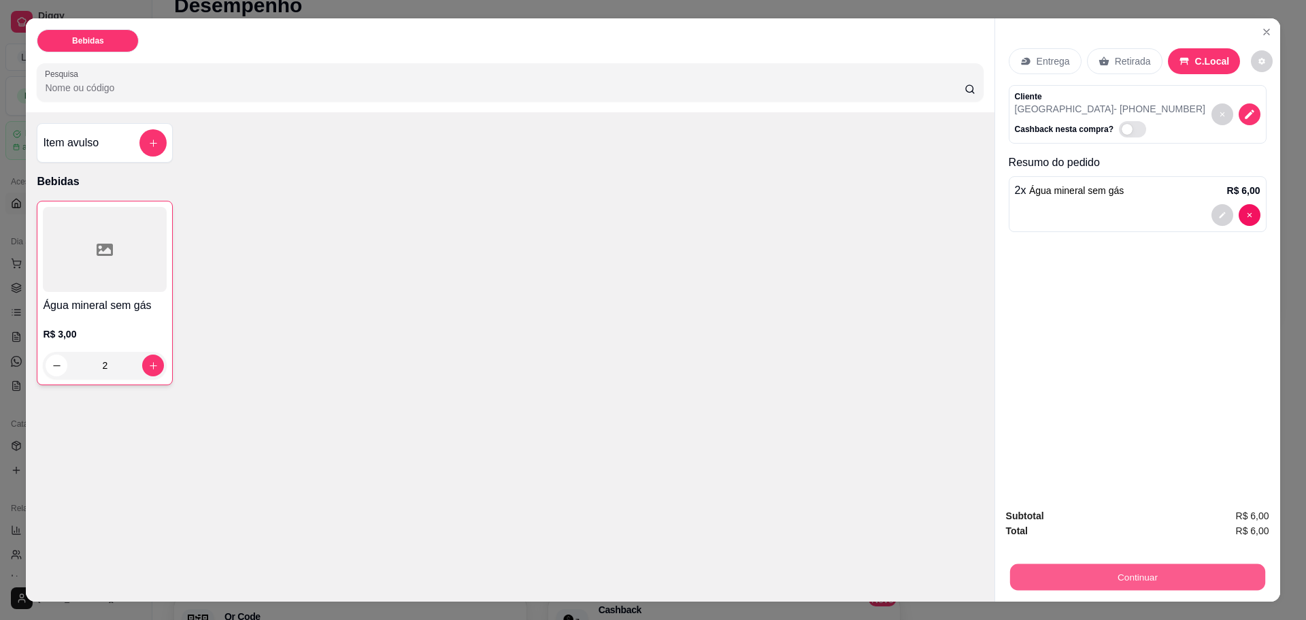
click at [1139, 578] on button "Continuar" at bounding box center [1136, 576] width 255 height 27
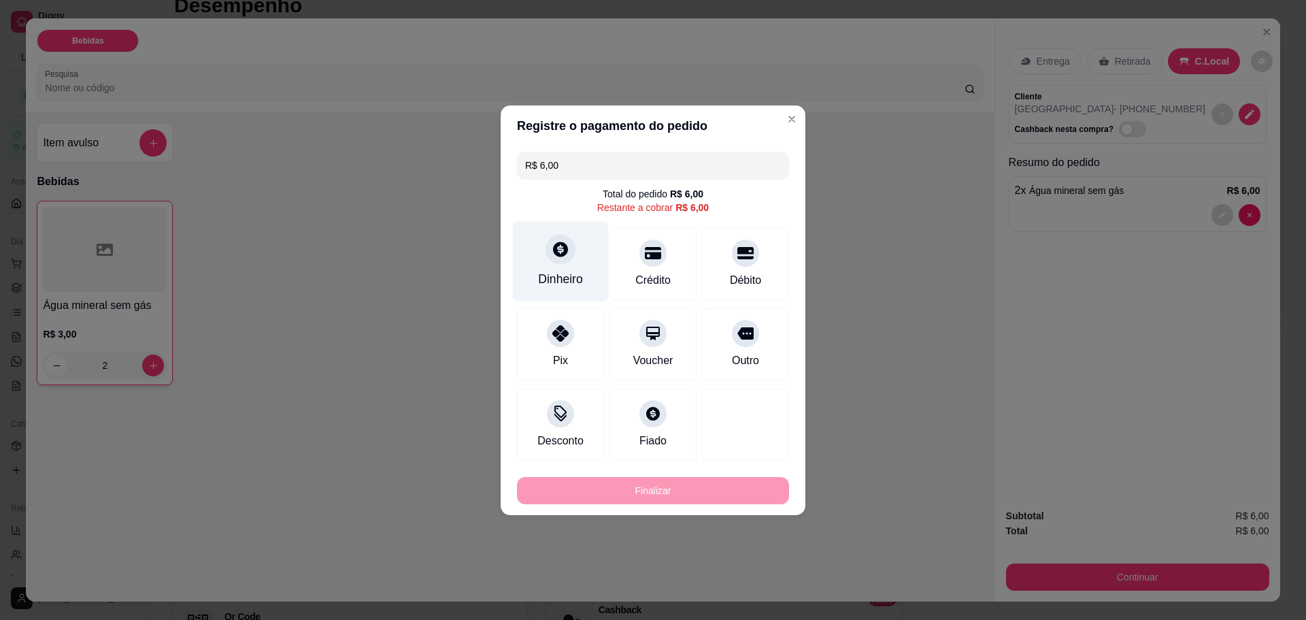
click at [546, 269] on div "Dinheiro" at bounding box center [561, 261] width 96 height 80
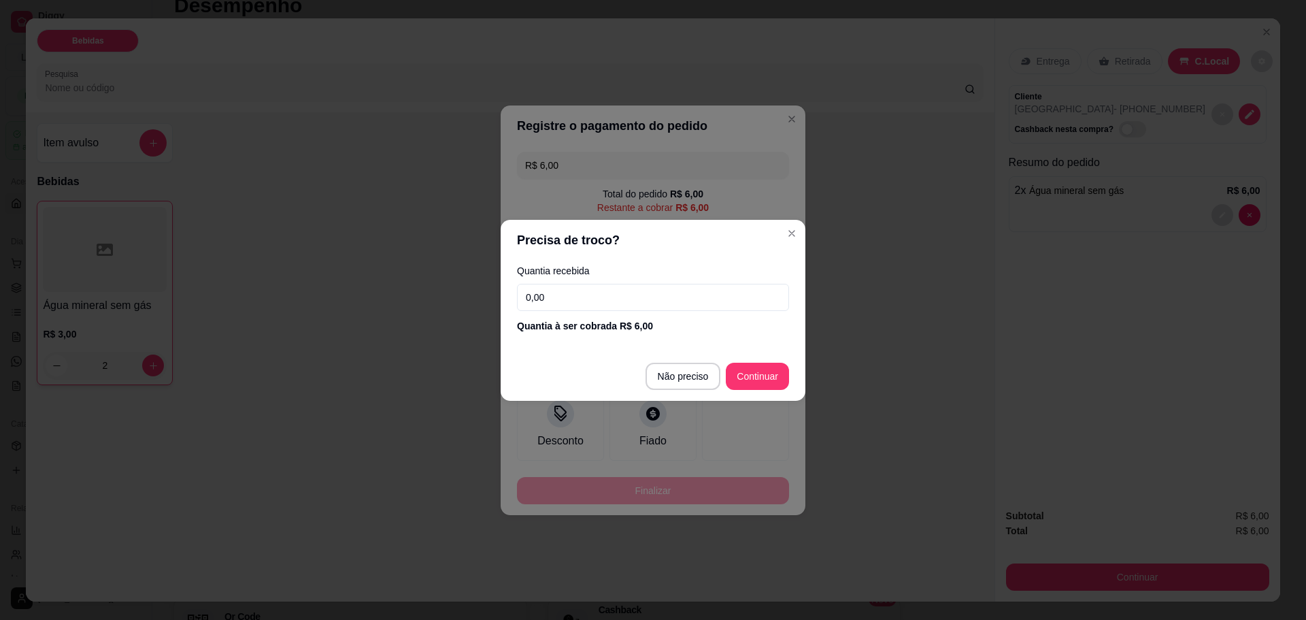
click at [641, 305] on input "0,00" at bounding box center [653, 297] width 272 height 27
type input "6,00"
type input "R$ 0,00"
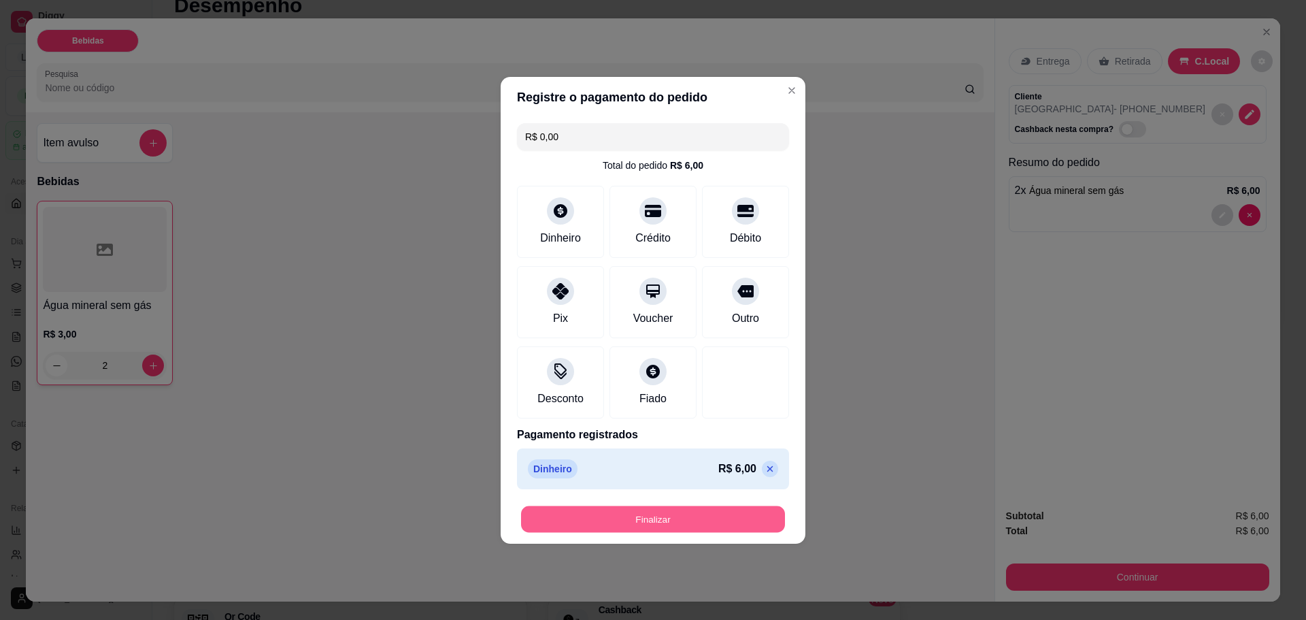
click at [671, 520] on button "Finalizar" at bounding box center [653, 518] width 264 height 27
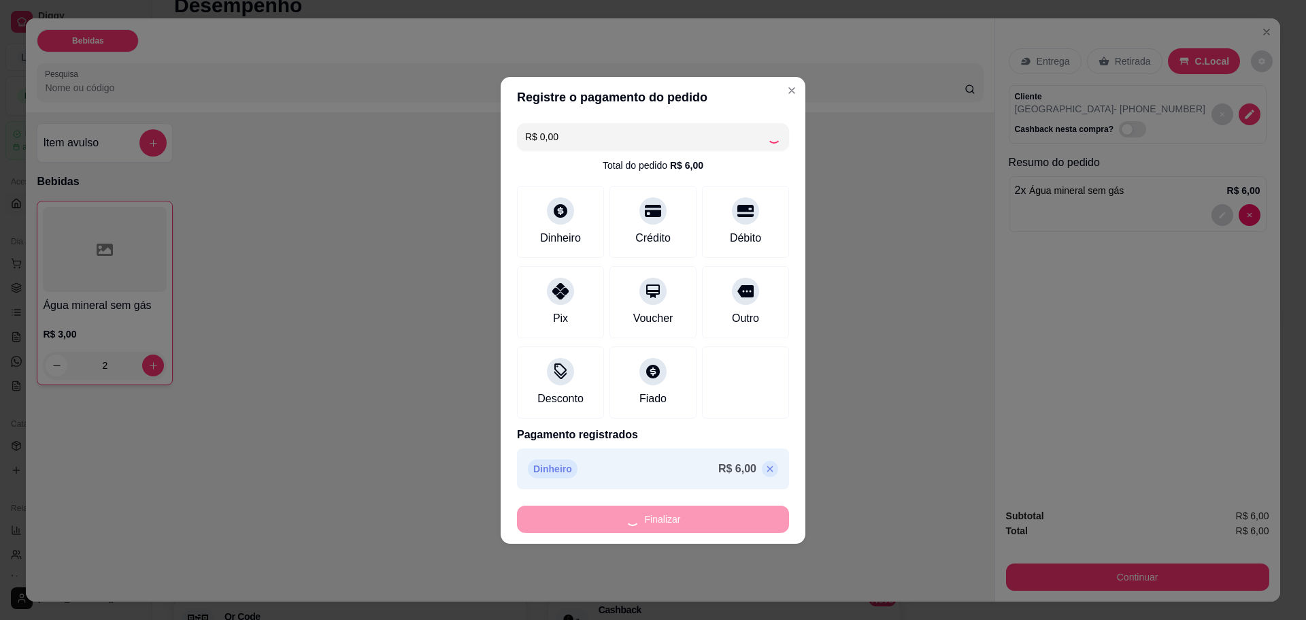
type input "0"
type input "-R$ 6,00"
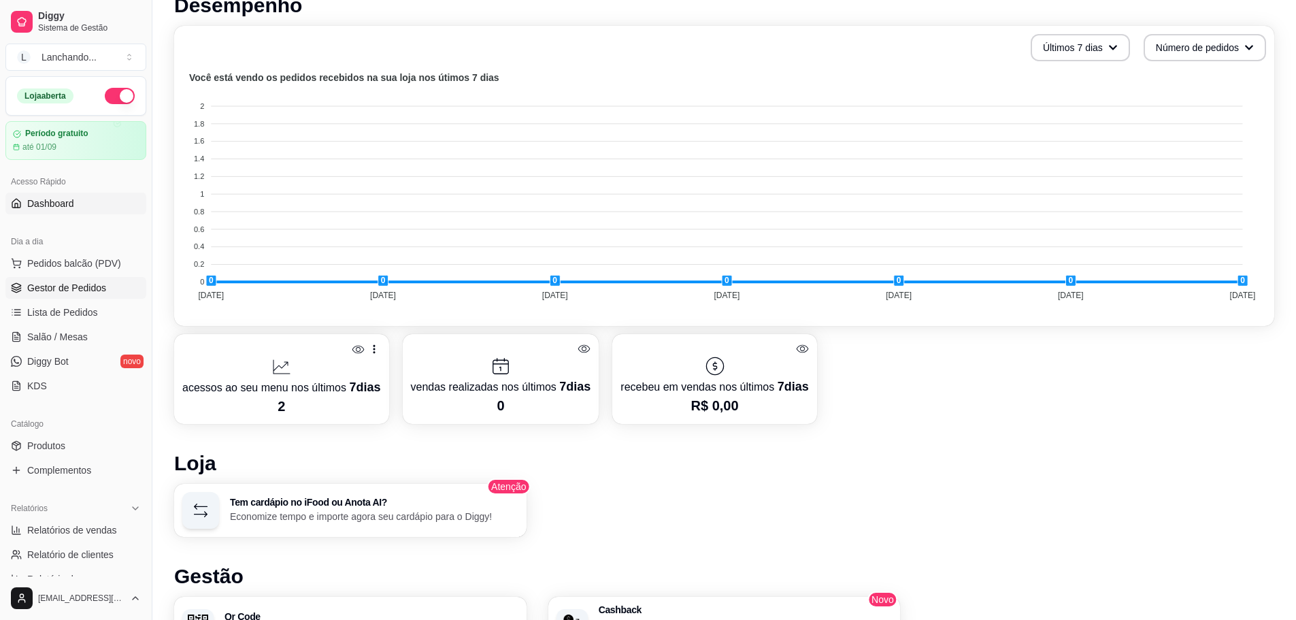
click at [63, 284] on span "Gestor de Pedidos" at bounding box center [66, 288] width 79 height 14
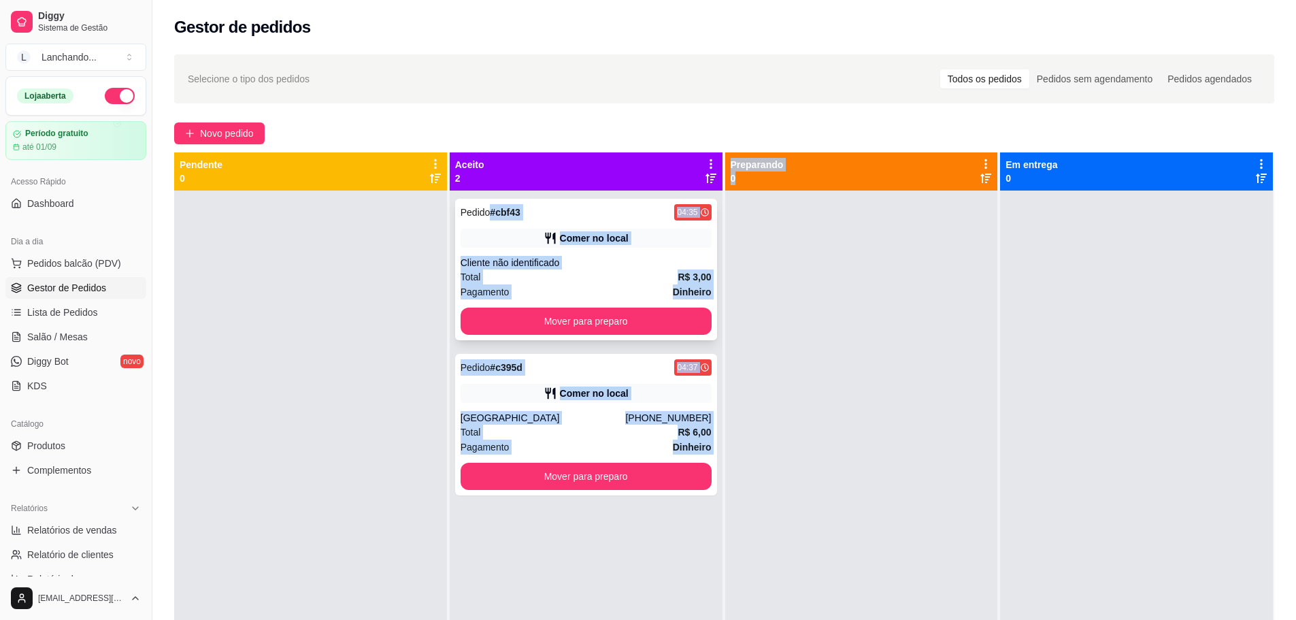
drag, startPoint x: 603, startPoint y: 218, endPoint x: 709, endPoint y: 241, distance: 107.9
click at [740, 227] on div "Pendente 0 Aceito 2 Pedido # cbf43 04:35 Comer no local Cliente não identificad…" at bounding box center [724, 462] width 1100 height 620
click at [578, 324] on button "Mover para preparo" at bounding box center [586, 321] width 244 height 27
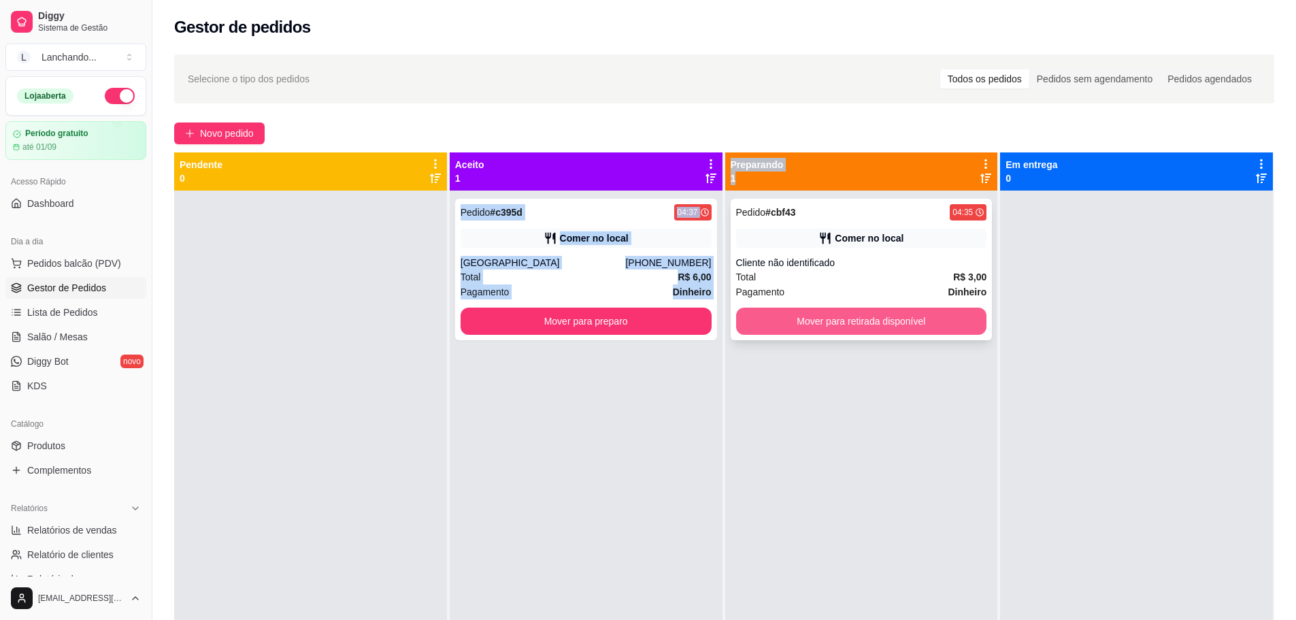
click at [820, 320] on button "Mover para retirada disponível" at bounding box center [861, 320] width 251 height 27
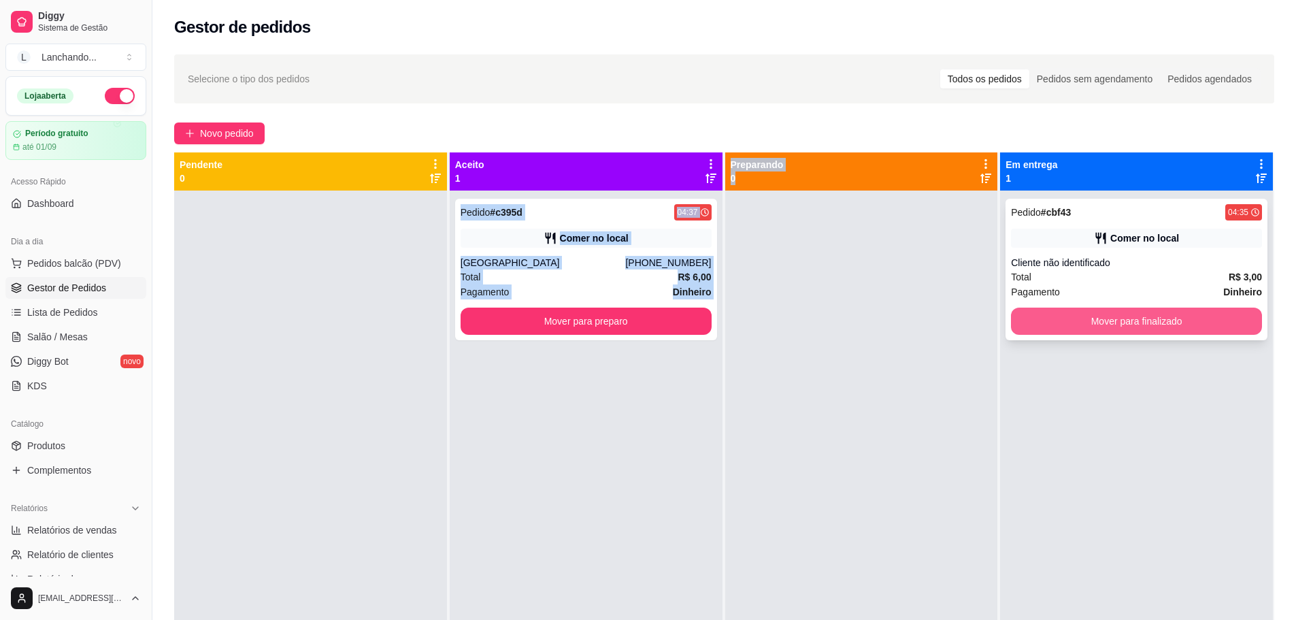
click at [1076, 322] on button "Mover para finalizado" at bounding box center [1136, 320] width 251 height 27
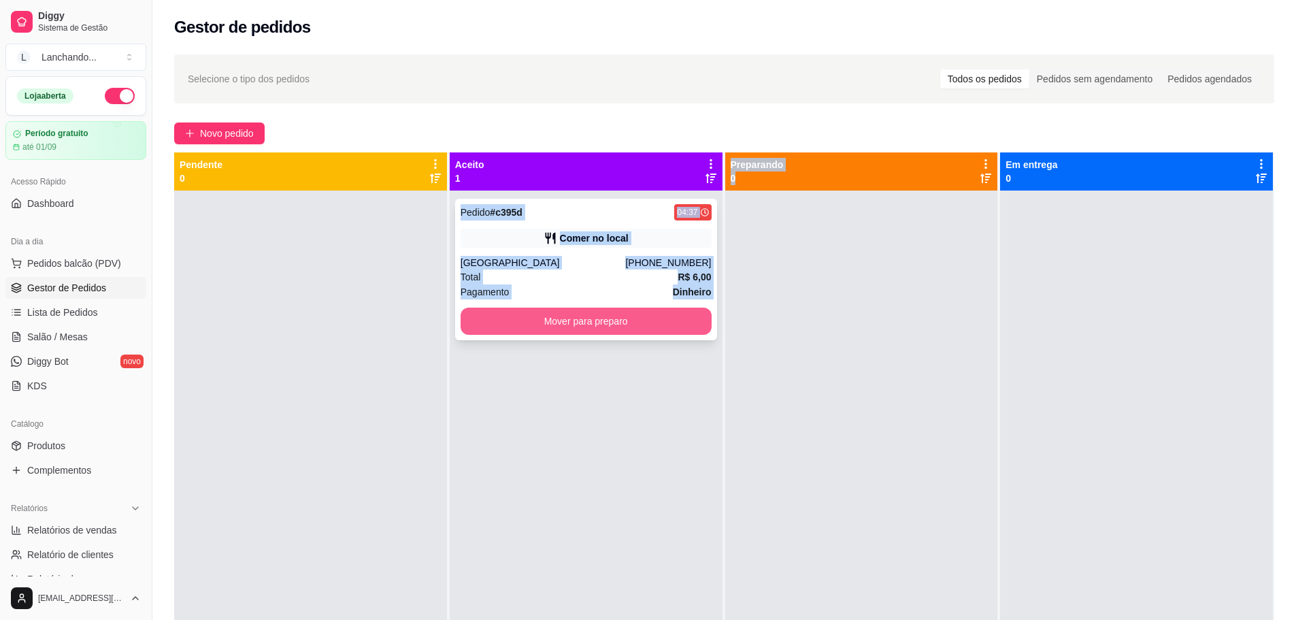
click at [663, 331] on button "Mover para preparo" at bounding box center [586, 320] width 251 height 27
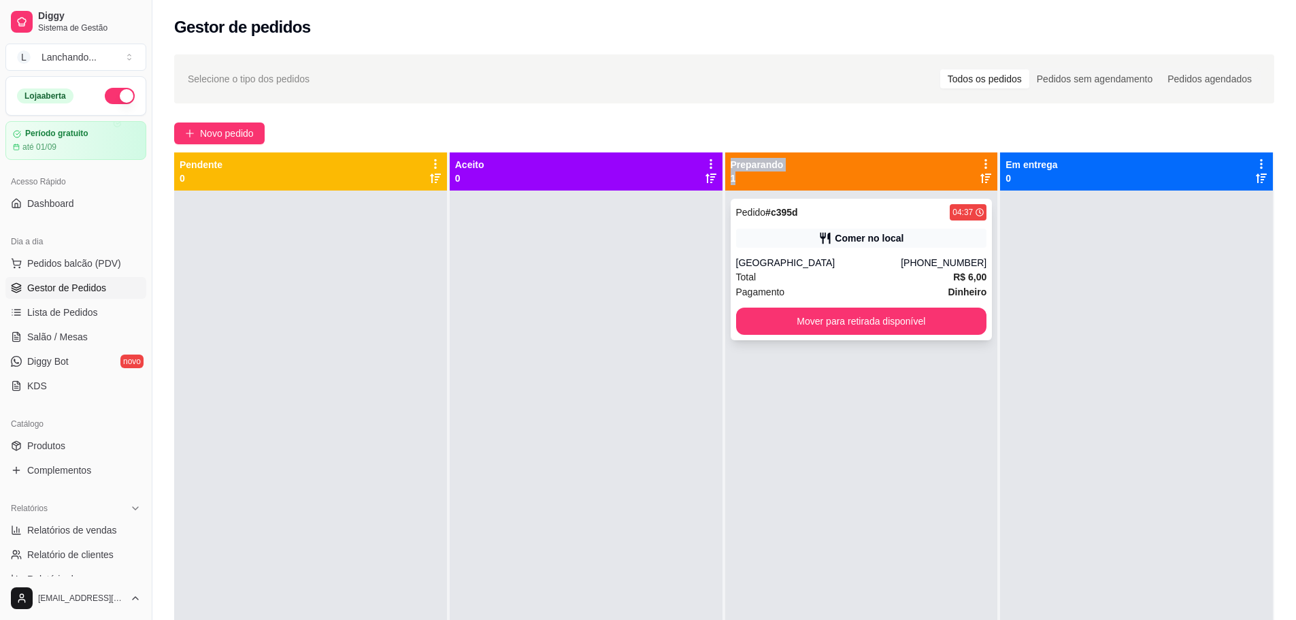
click at [854, 307] on button "Mover para retirada disponível" at bounding box center [861, 320] width 251 height 27
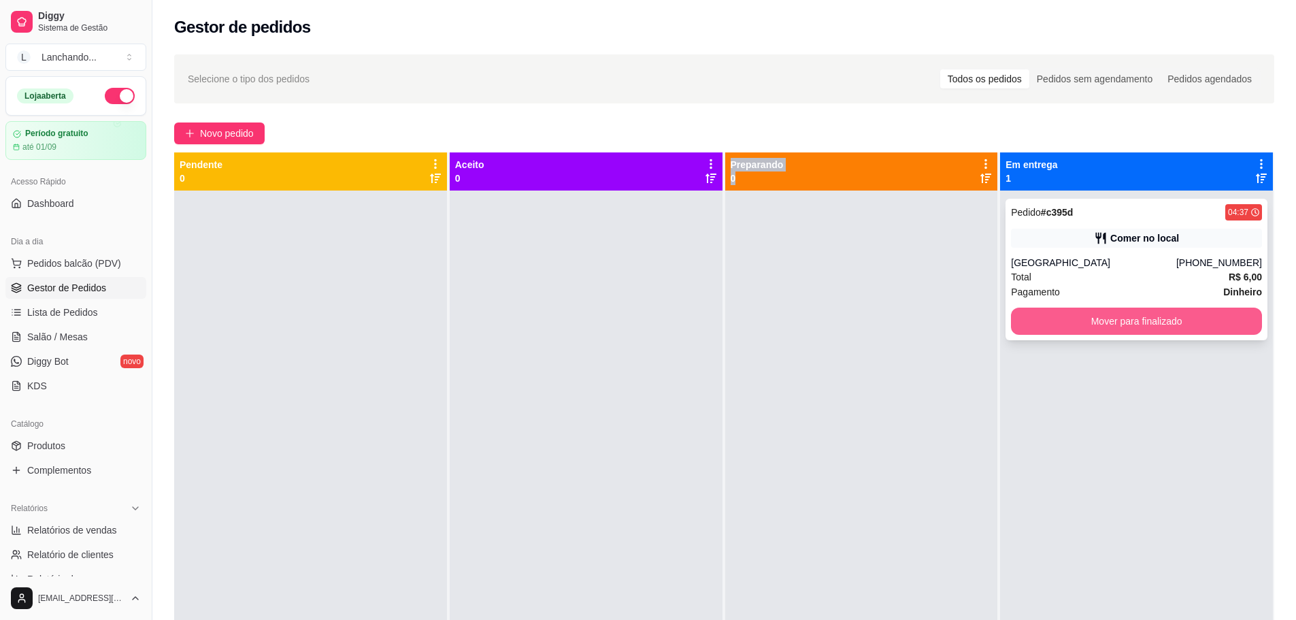
click at [1110, 314] on button "Mover para finalizado" at bounding box center [1136, 320] width 251 height 27
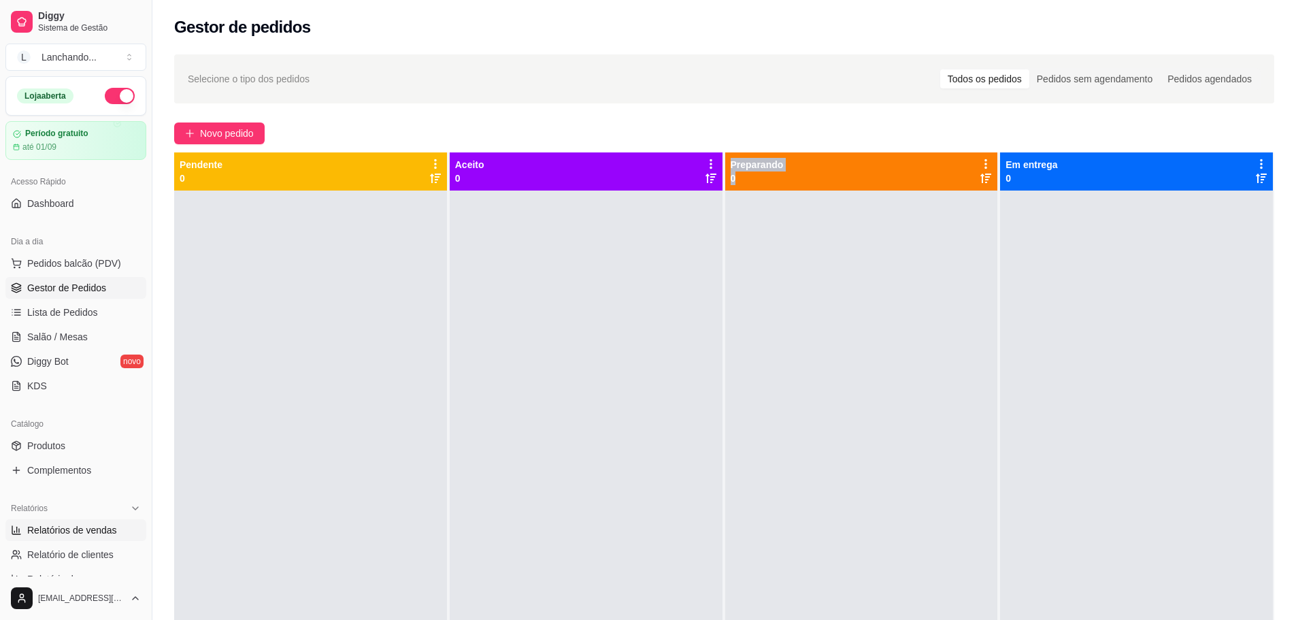
click at [73, 534] on span "Relatórios de vendas" at bounding box center [72, 530] width 90 height 14
select select "ALL"
select select "0"
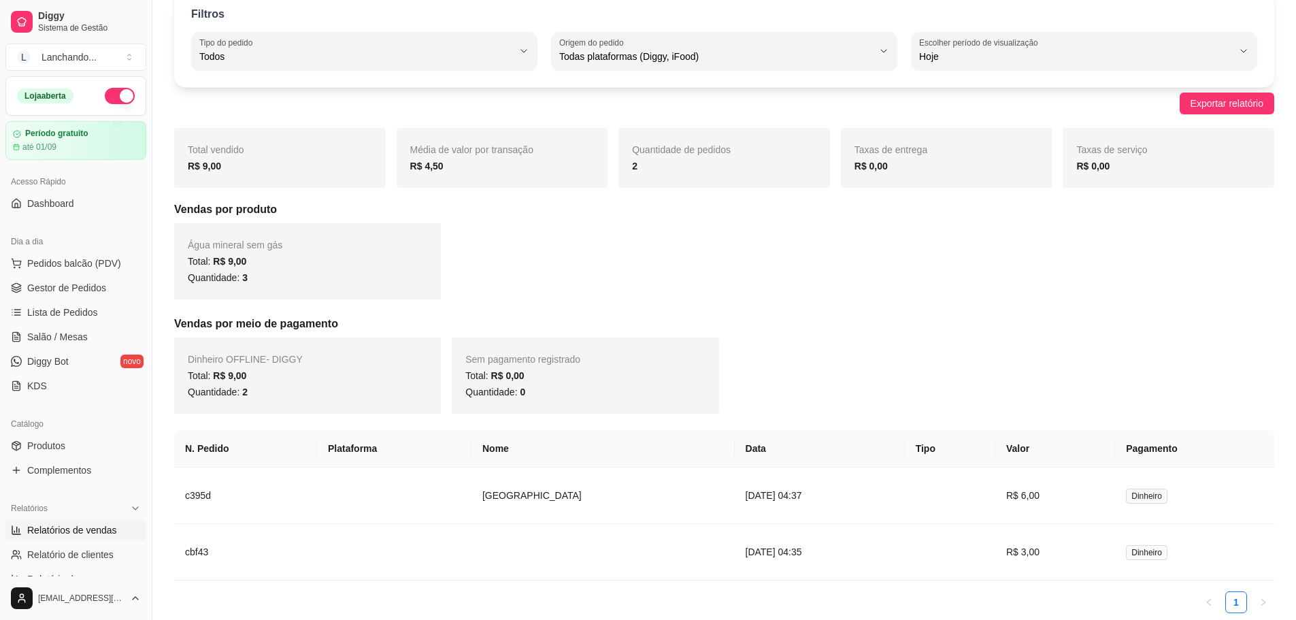
scroll to position [124, 0]
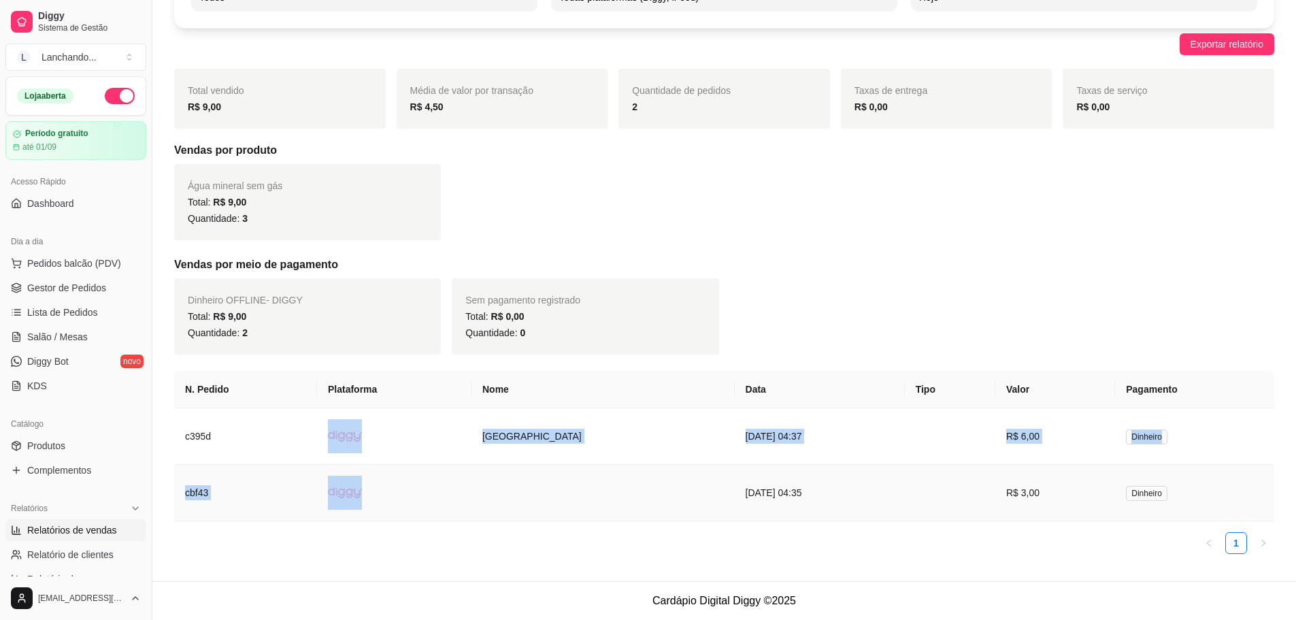
drag, startPoint x: 571, startPoint y: 440, endPoint x: 642, endPoint y: 509, distance: 98.6
click at [642, 509] on tbody "c395d Welington [DATE] 04:37 R$ 6,00 Dinheiro cbf43 [DATE] 04:35 R$ 3,00 Dinhei…" at bounding box center [724, 464] width 1100 height 113
click at [512, 511] on td at bounding box center [602, 493] width 263 height 56
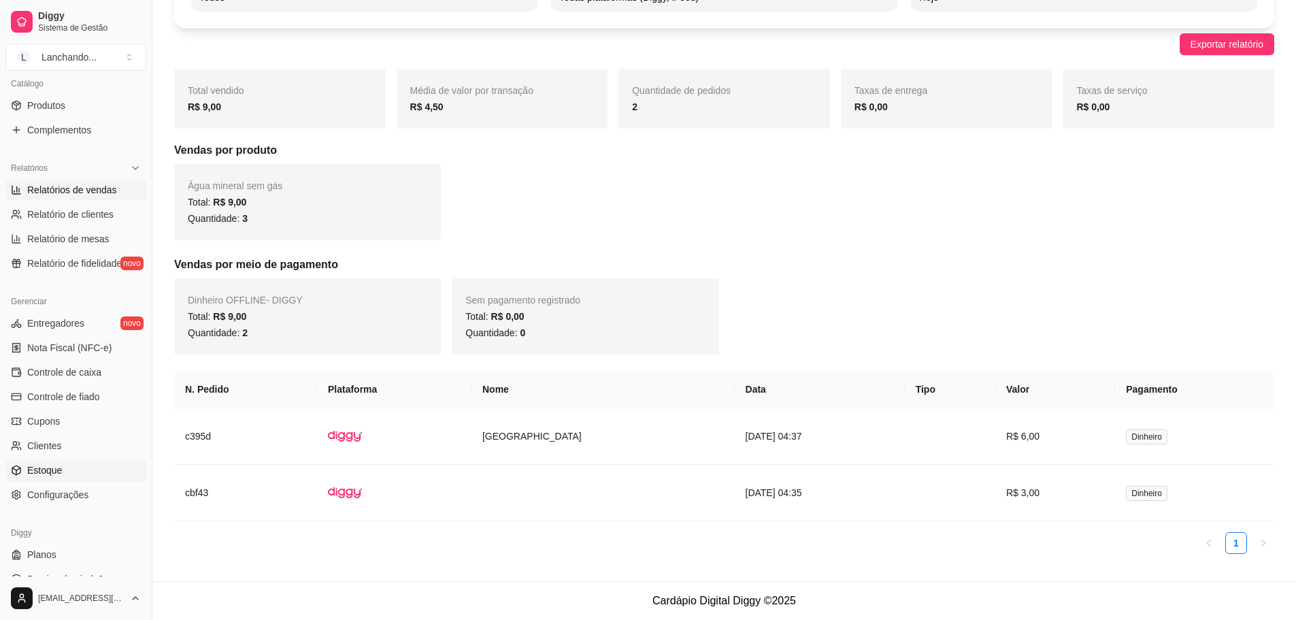
scroll to position [359, 0]
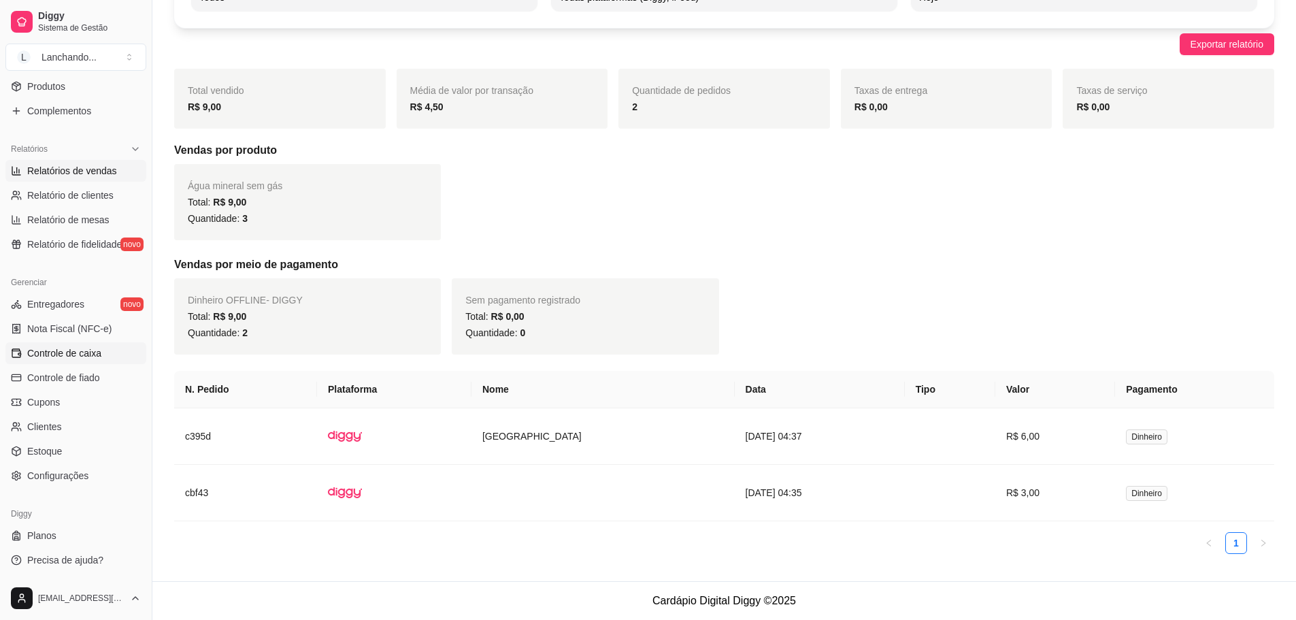
click at [71, 354] on span "Controle de caixa" at bounding box center [64, 353] width 74 height 14
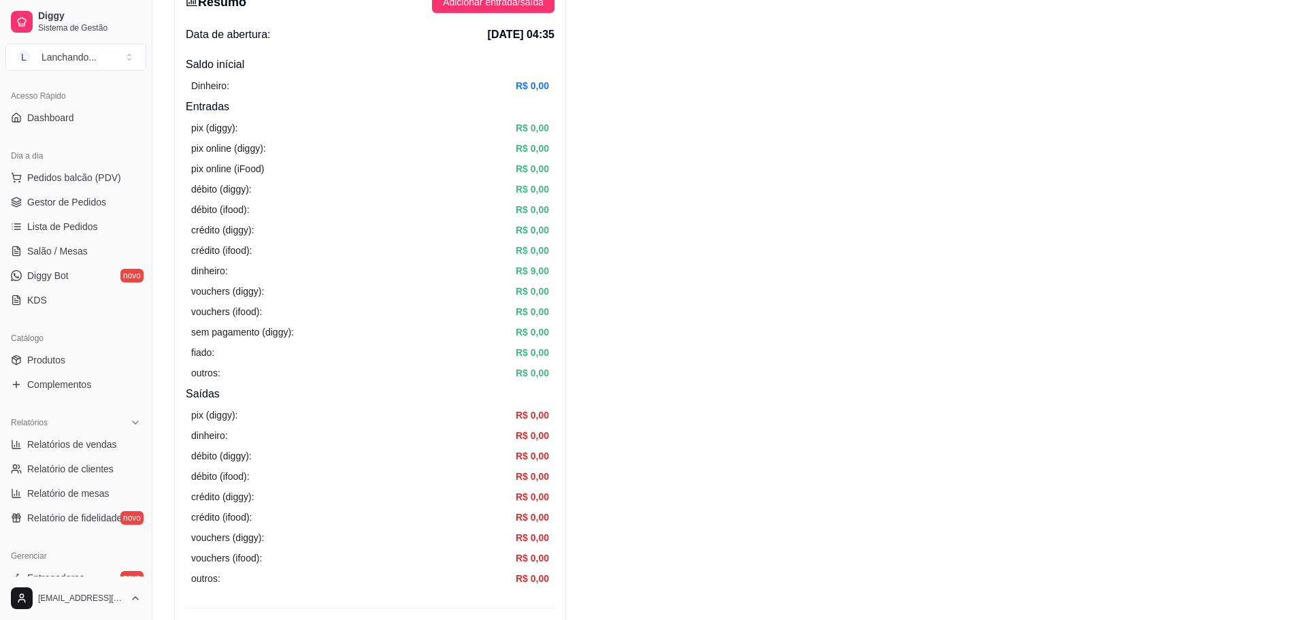
scroll to position [19, 0]
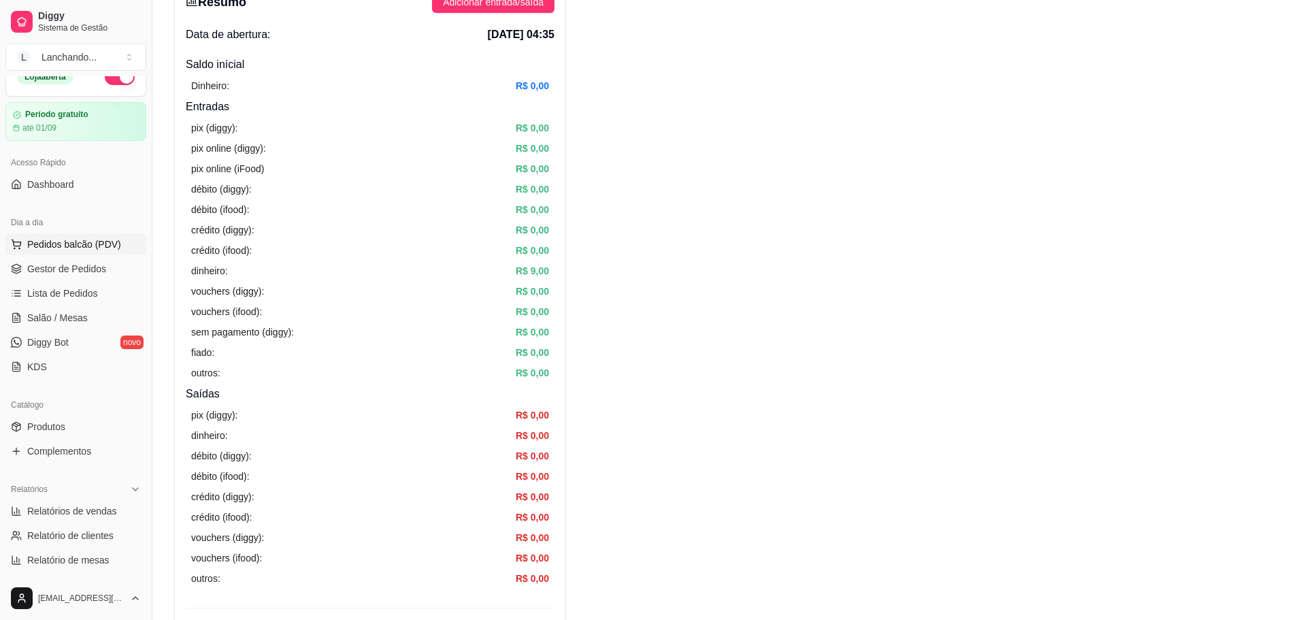
click at [84, 241] on span "Pedidos balcão (PDV)" at bounding box center [74, 244] width 94 height 14
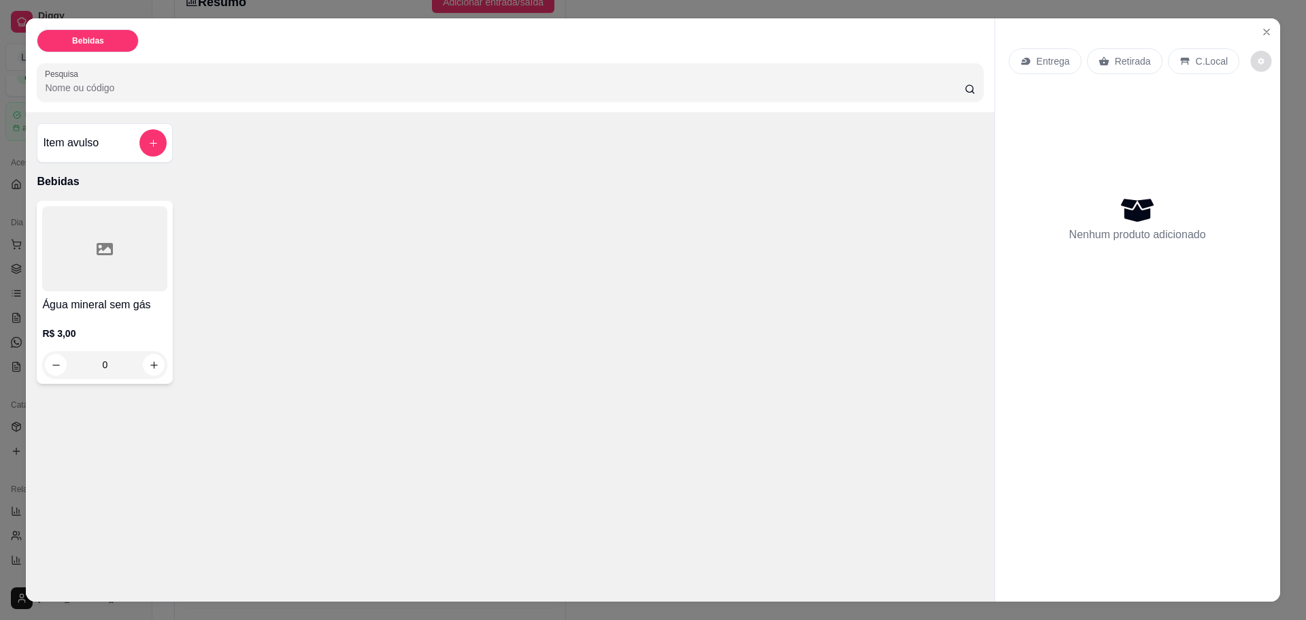
click at [1251, 65] on button "decrease-product-quantity" at bounding box center [1261, 61] width 21 height 21
click at [1267, 31] on button "Close" at bounding box center [1267, 32] width 22 height 22
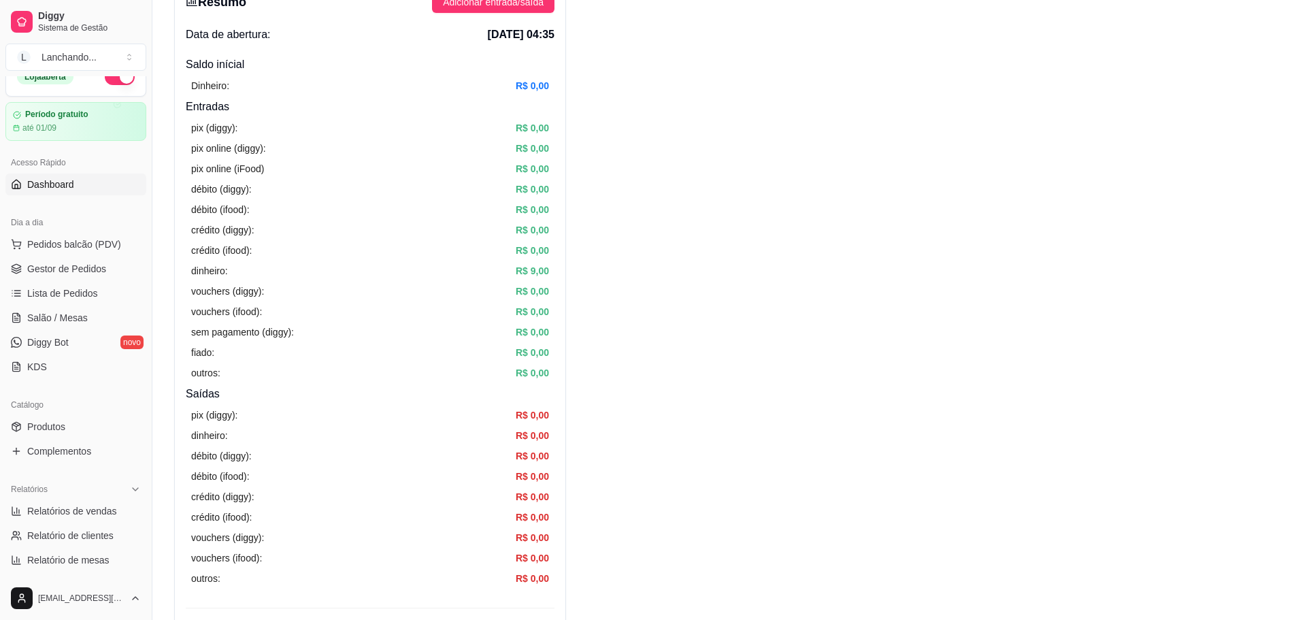
click at [56, 176] on link "Dashboard" at bounding box center [75, 184] width 141 height 22
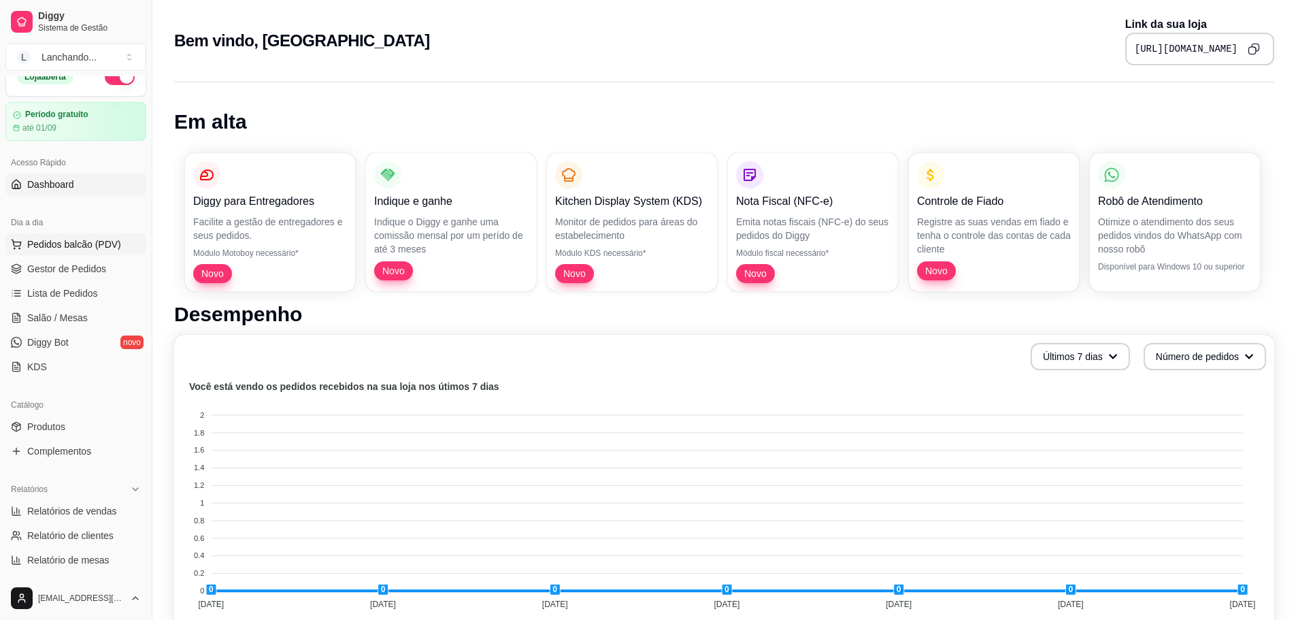
click at [69, 247] on span "Pedidos balcão (PDV)" at bounding box center [74, 244] width 94 height 14
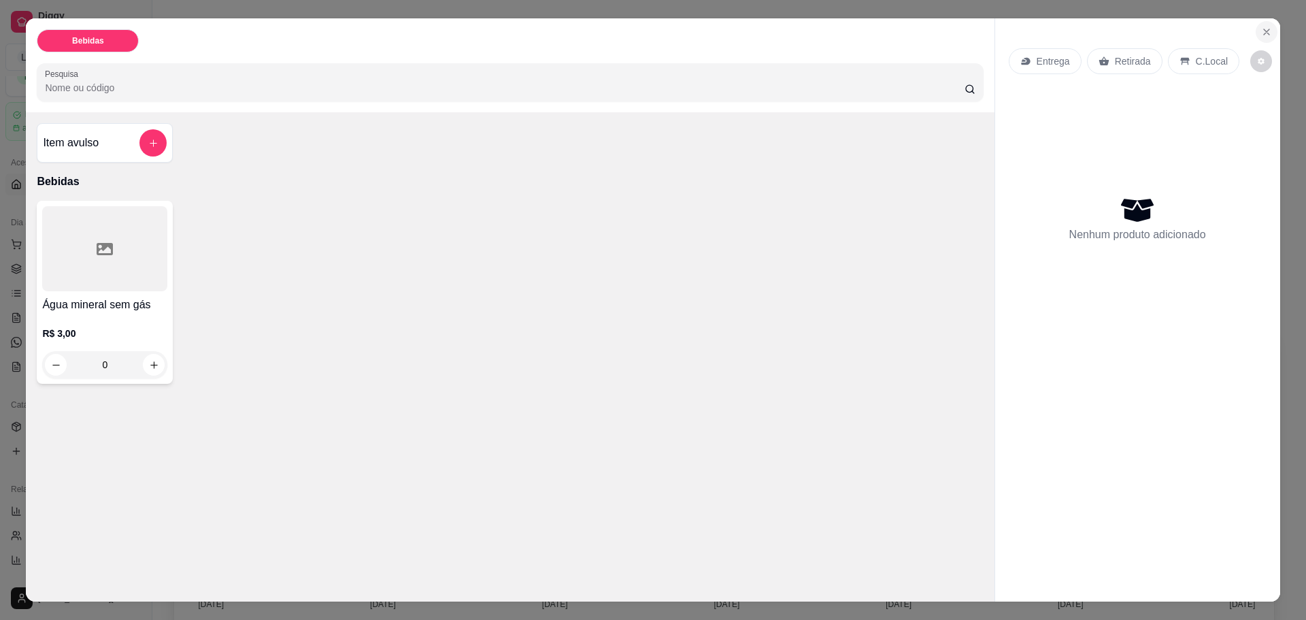
click at [1264, 38] on button "Close" at bounding box center [1267, 32] width 22 height 22
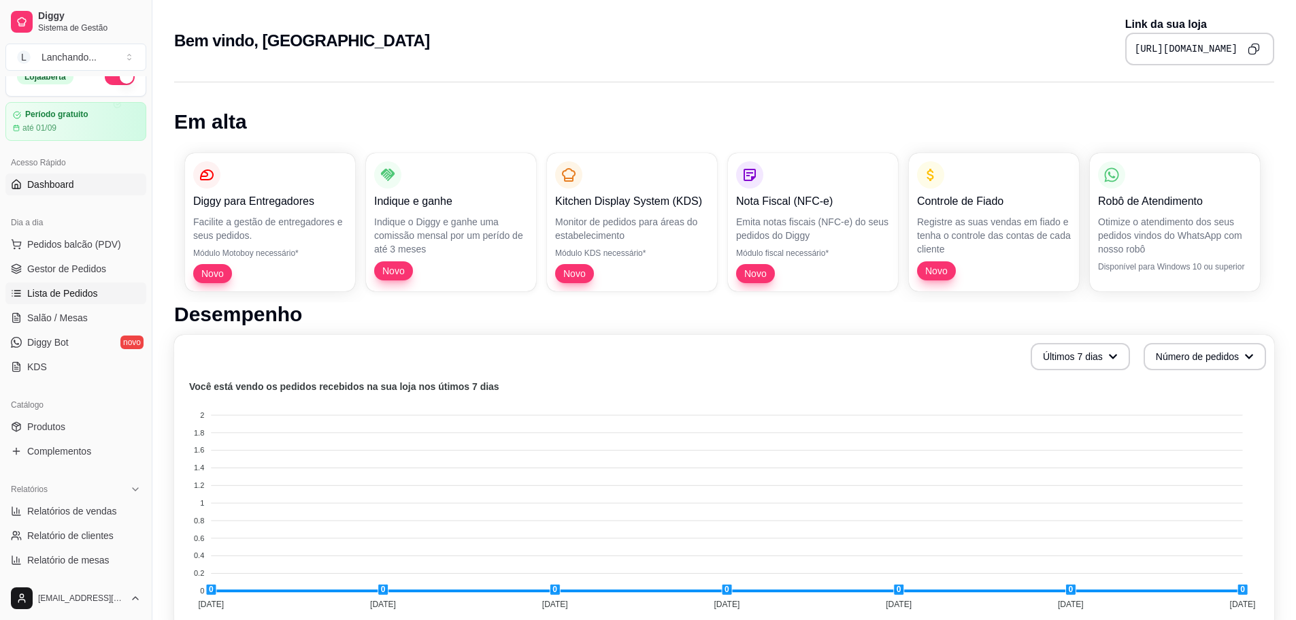
click at [44, 286] on link "Lista de Pedidos" at bounding box center [75, 293] width 141 height 22
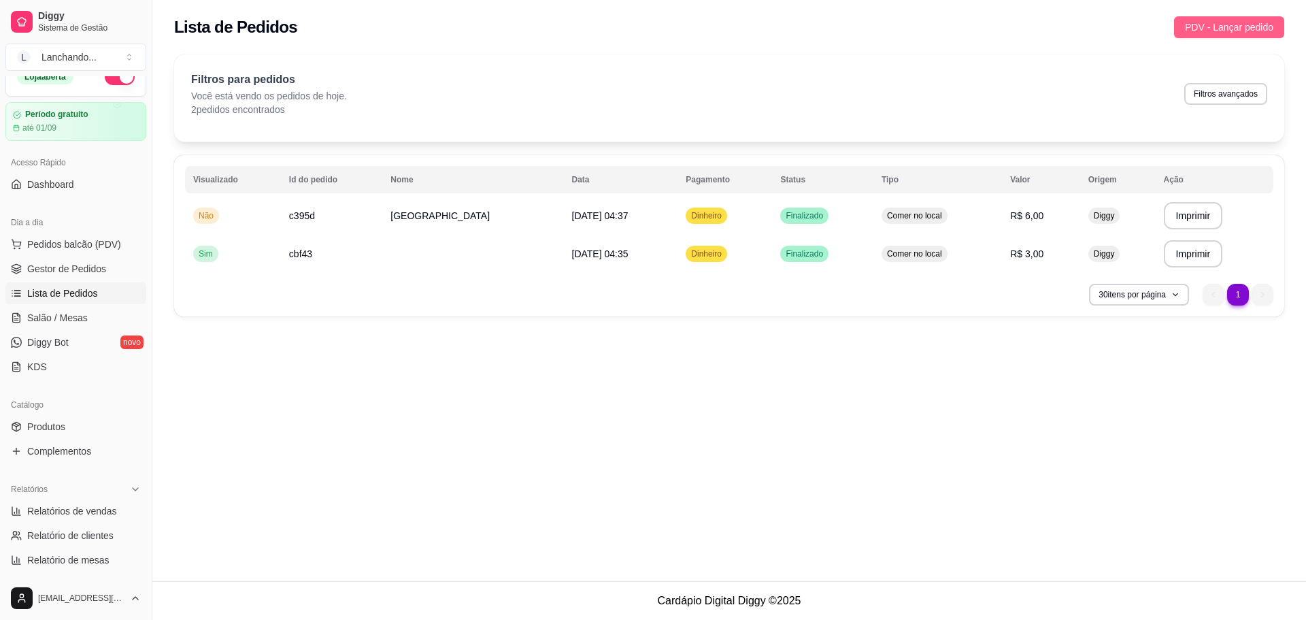
click at [1260, 33] on span "PDV - Lançar pedido" at bounding box center [1229, 27] width 88 height 15
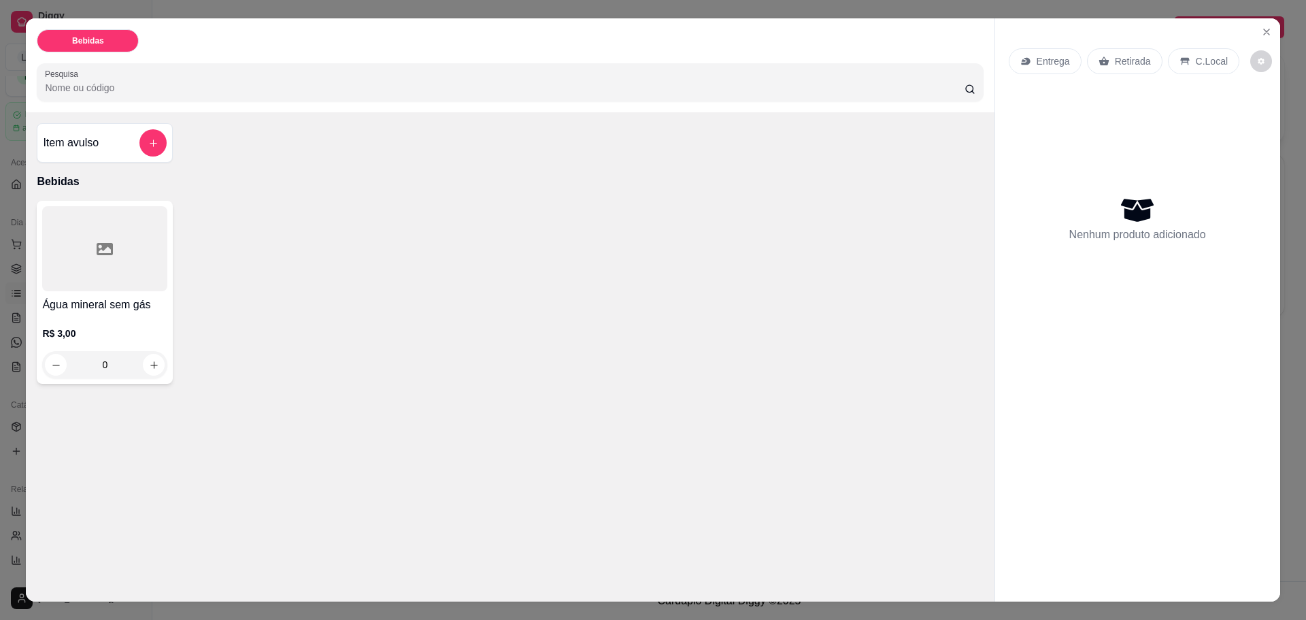
click at [1247, 32] on div "Entrega Retirada C.Local Nenhum produto adicionado" at bounding box center [1137, 298] width 285 height 561
click at [1256, 31] on button "Close" at bounding box center [1267, 32] width 22 height 22
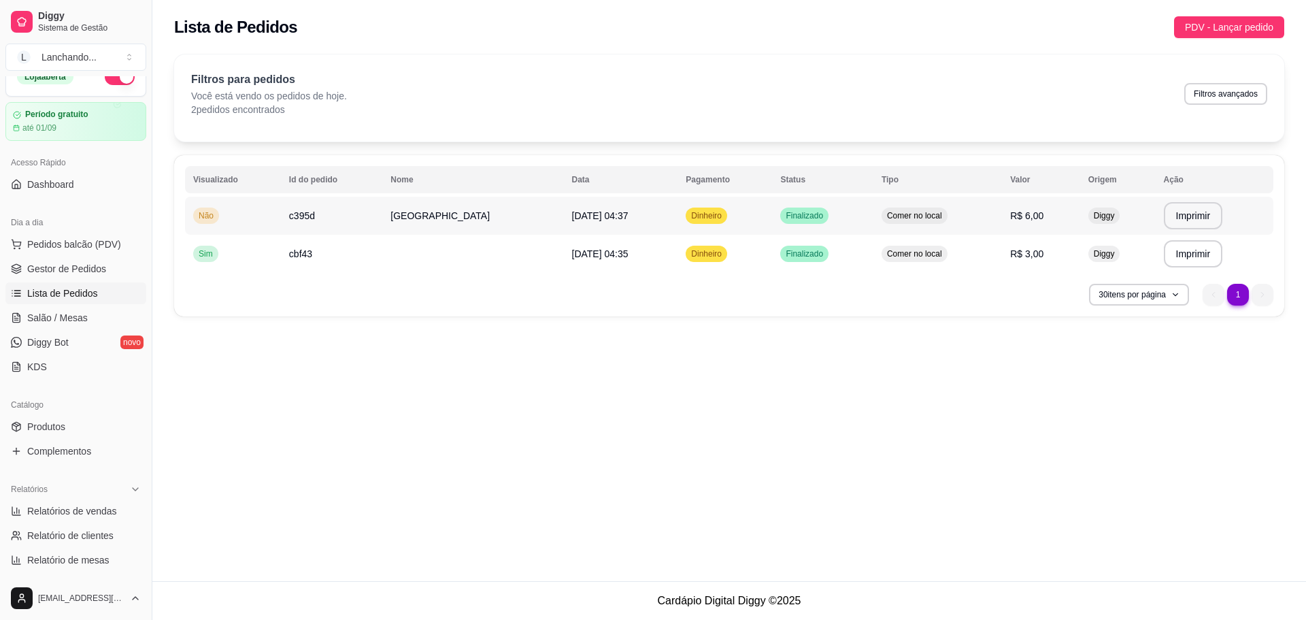
click at [729, 210] on tr "**********" at bounding box center [729, 216] width 1088 height 38
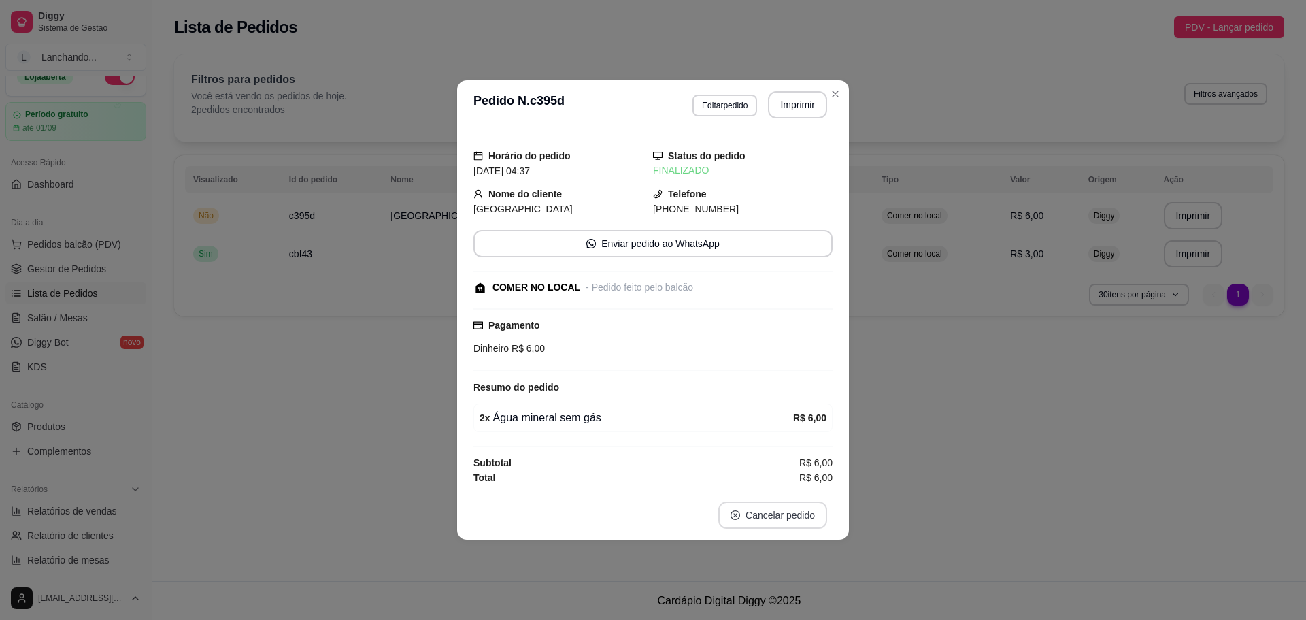
click at [760, 506] on button "Cancelar pedido" at bounding box center [772, 514] width 109 height 27
click at [808, 478] on button "Sim" at bounding box center [811, 480] width 54 height 27
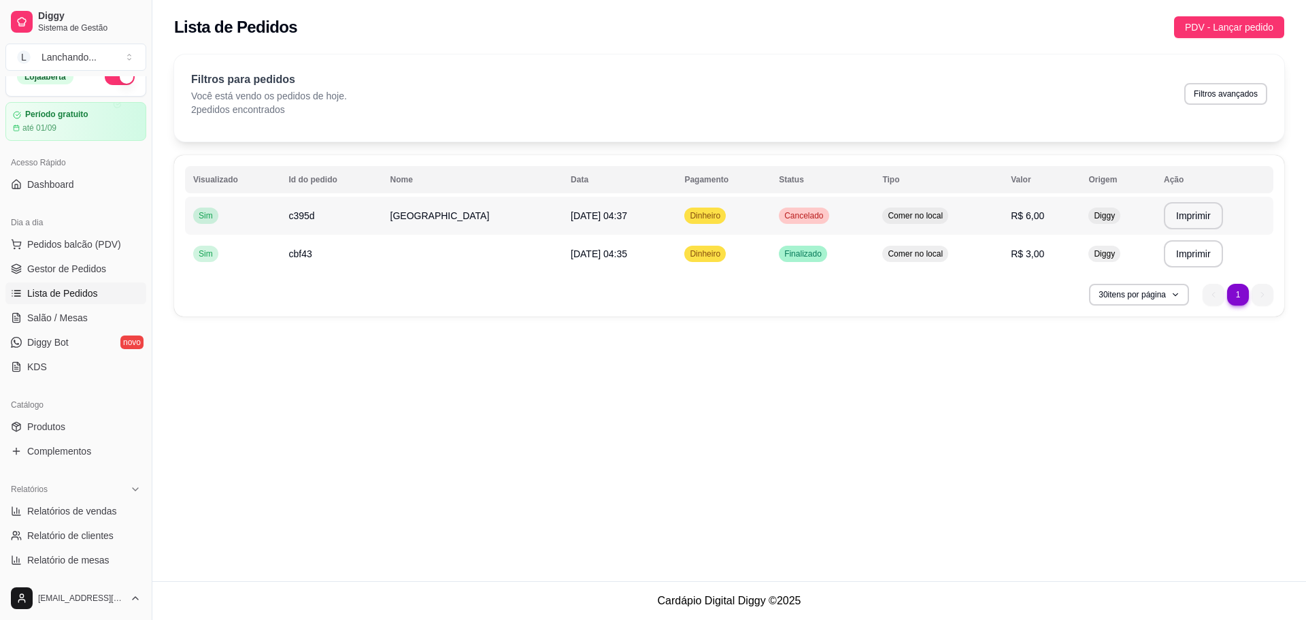
click at [571, 218] on span "[DATE] 04:37" at bounding box center [599, 215] width 56 height 11
click at [592, 243] on td "[DATE] 04:35" at bounding box center [620, 254] width 114 height 38
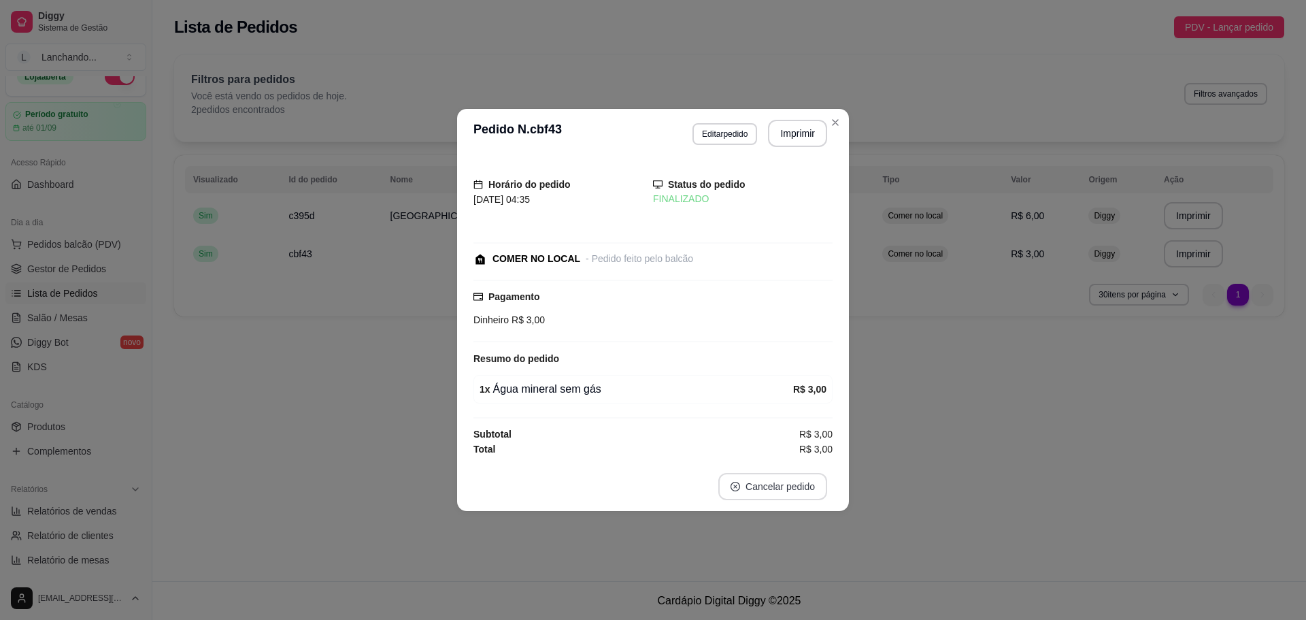
click at [765, 490] on button "Cancelar pedido" at bounding box center [772, 486] width 109 height 27
click at [812, 457] on button "Sim" at bounding box center [810, 452] width 53 height 27
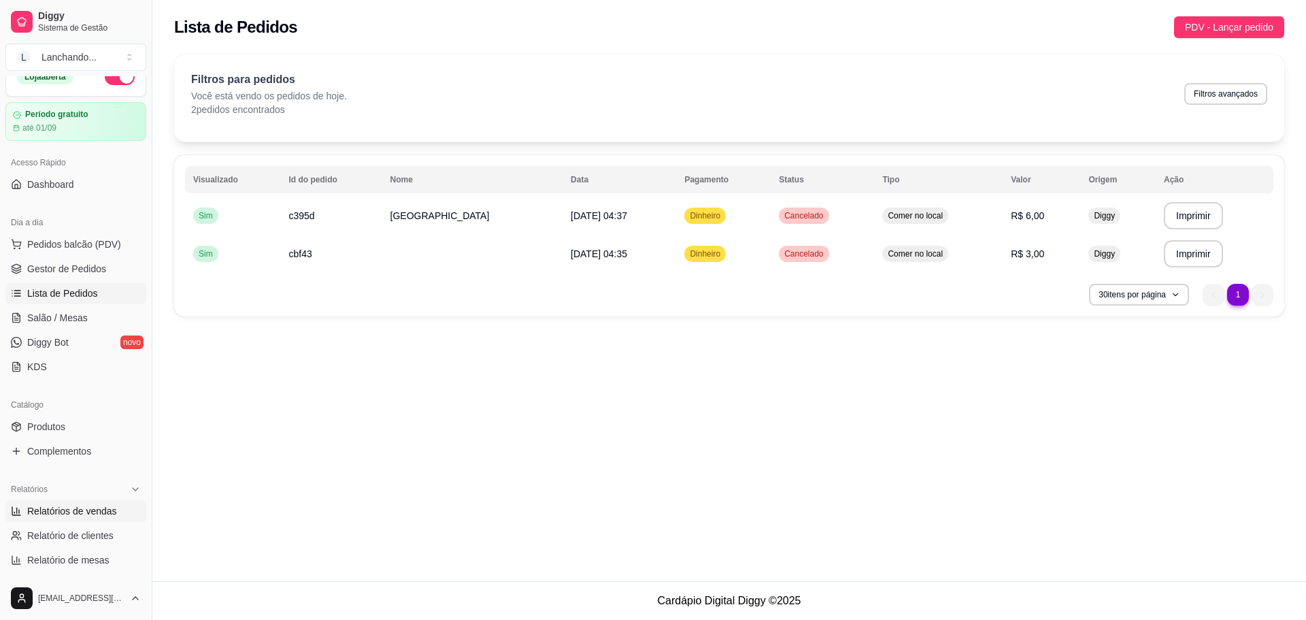
click at [65, 509] on span "Relatórios de vendas" at bounding box center [72, 511] width 90 height 14
select select "ALL"
select select "0"
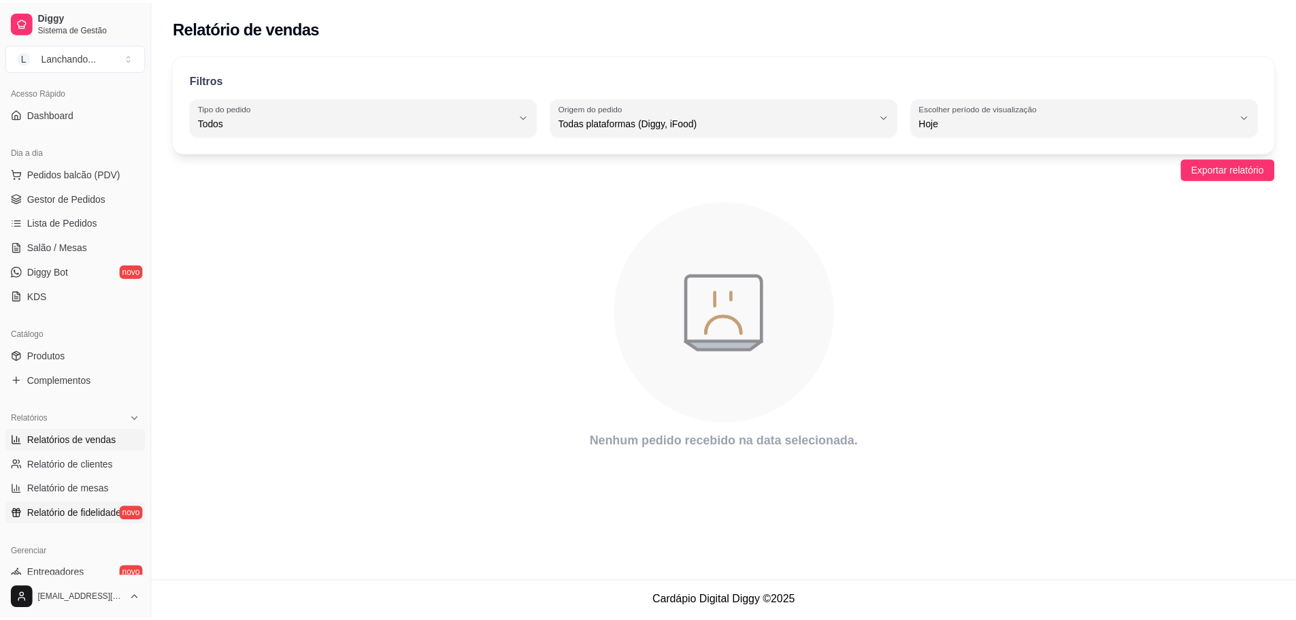
scroll to position [155, 0]
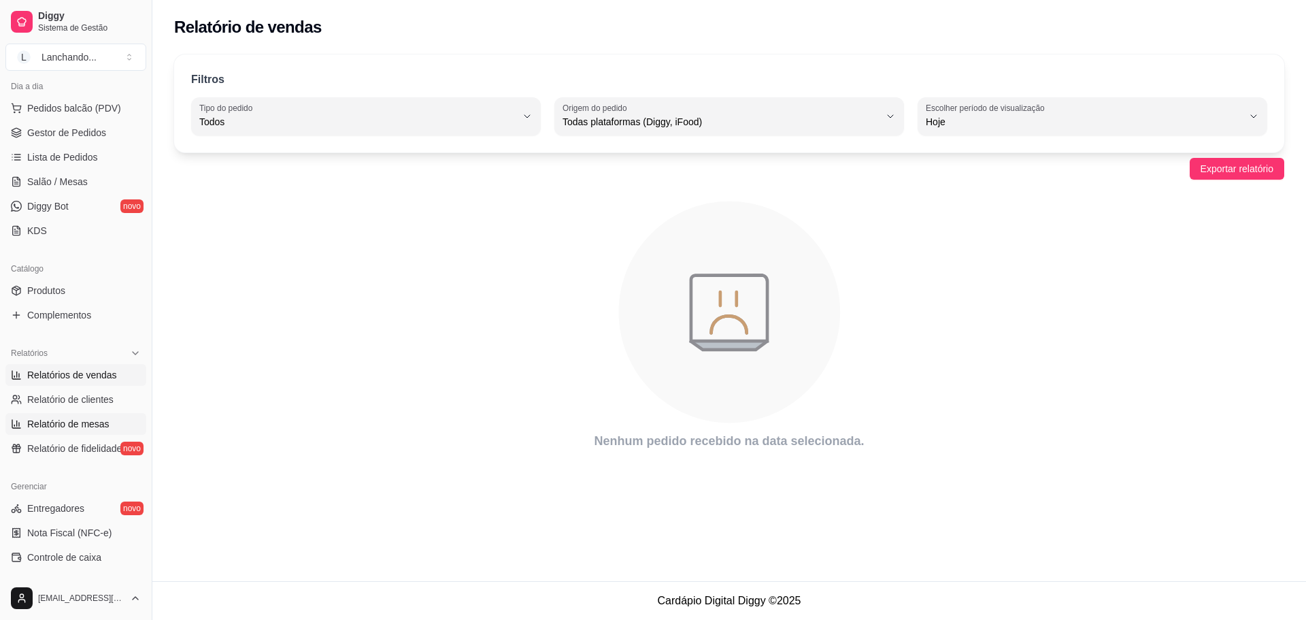
click at [88, 424] on span "Relatório de mesas" at bounding box center [68, 424] width 82 height 14
select select "TOTAL_OF_ORDERS"
select select "7"
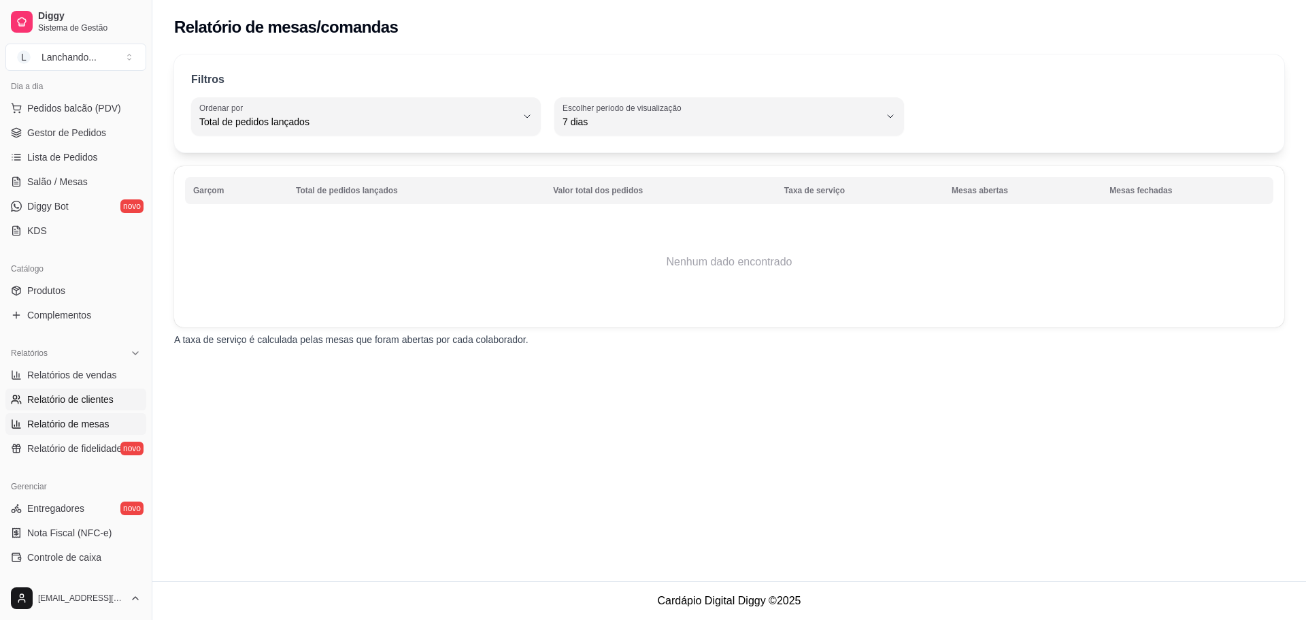
click at [96, 403] on span "Relatório de clientes" at bounding box center [70, 399] width 86 height 14
select select "30"
select select "HIGHEST_TOTAL_SPENT_WITH_ORDERS"
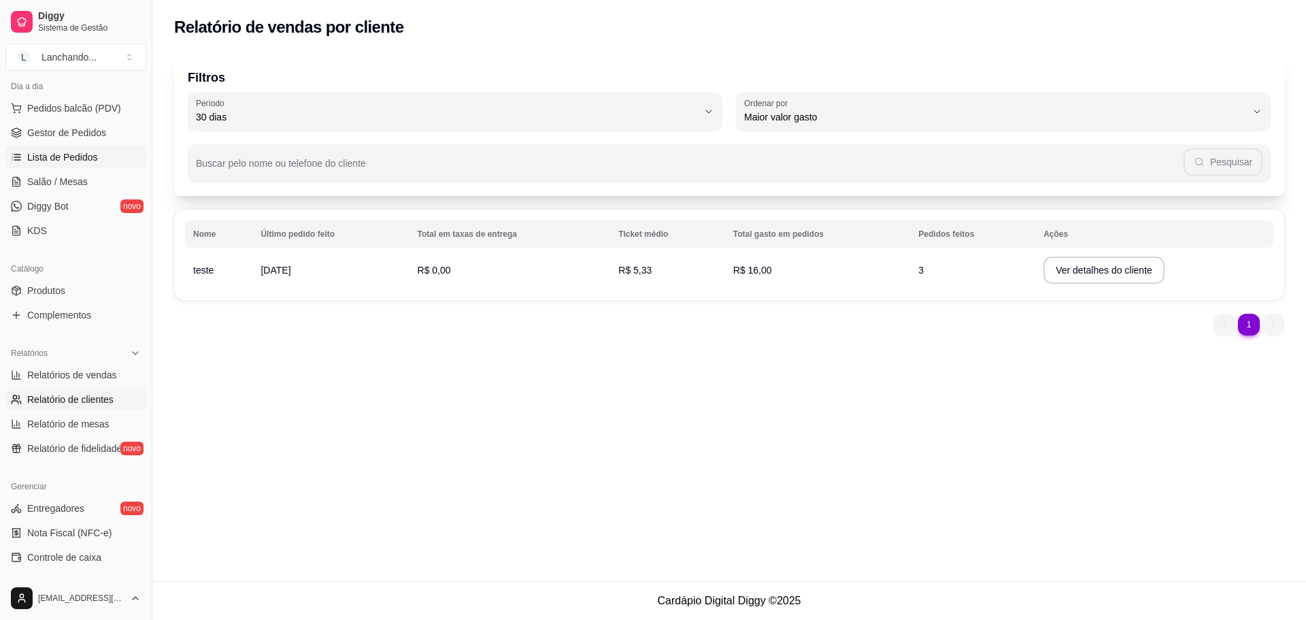
click at [65, 151] on span "Lista de Pedidos" at bounding box center [62, 157] width 71 height 14
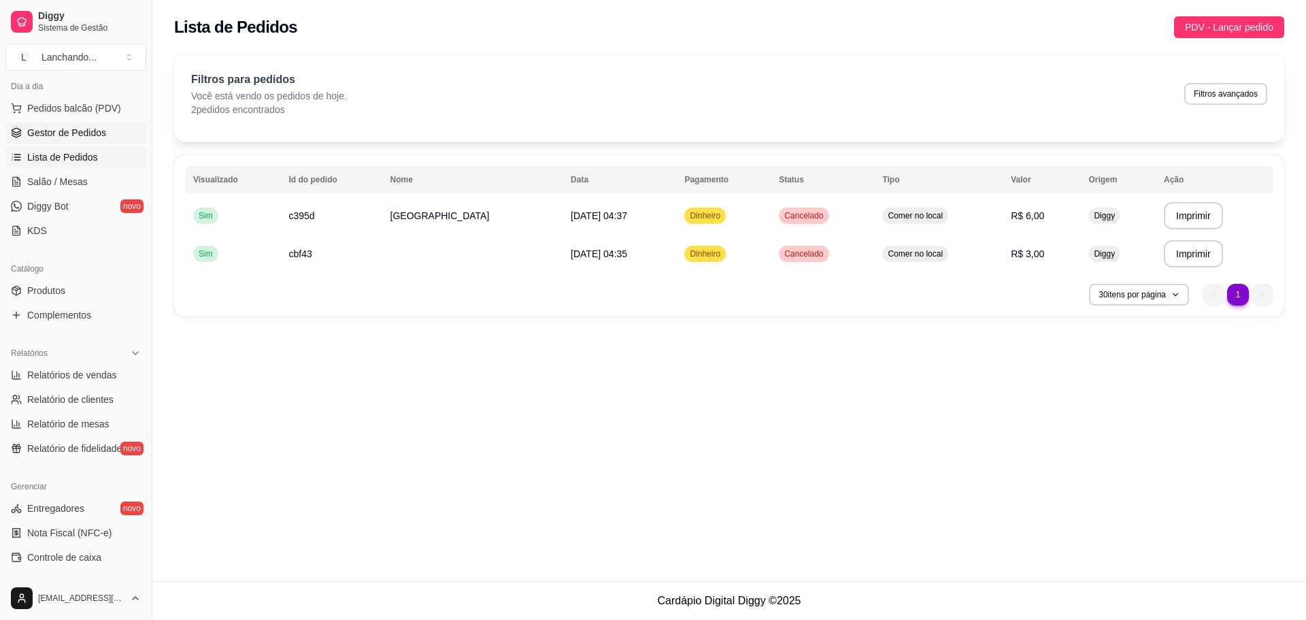
click at [72, 133] on span "Gestor de Pedidos" at bounding box center [66, 133] width 79 height 14
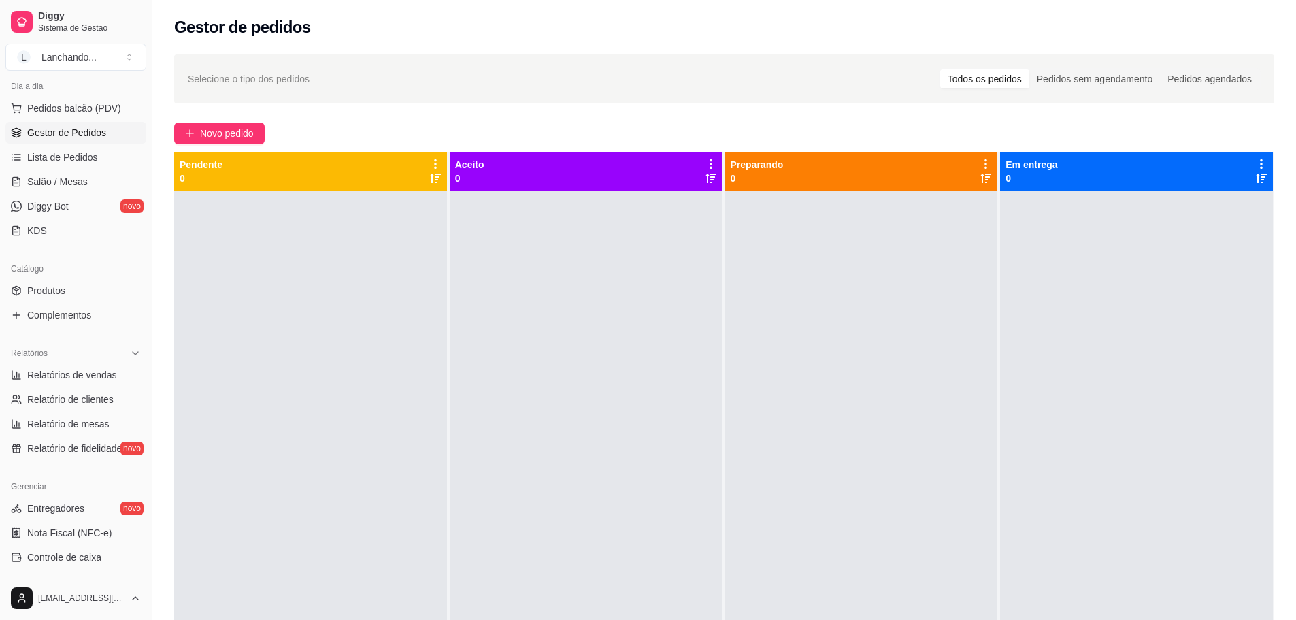
click at [1255, 158] on icon at bounding box center [1261, 164] width 12 height 12
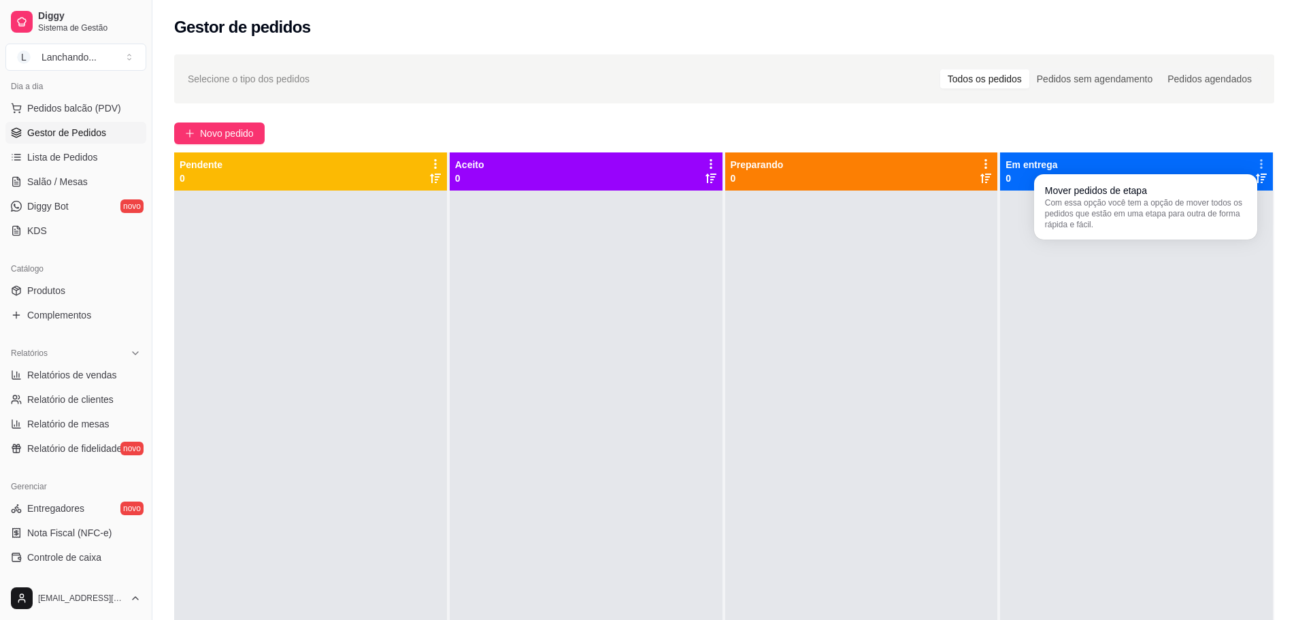
click at [1255, 158] on icon at bounding box center [1261, 164] width 12 height 12
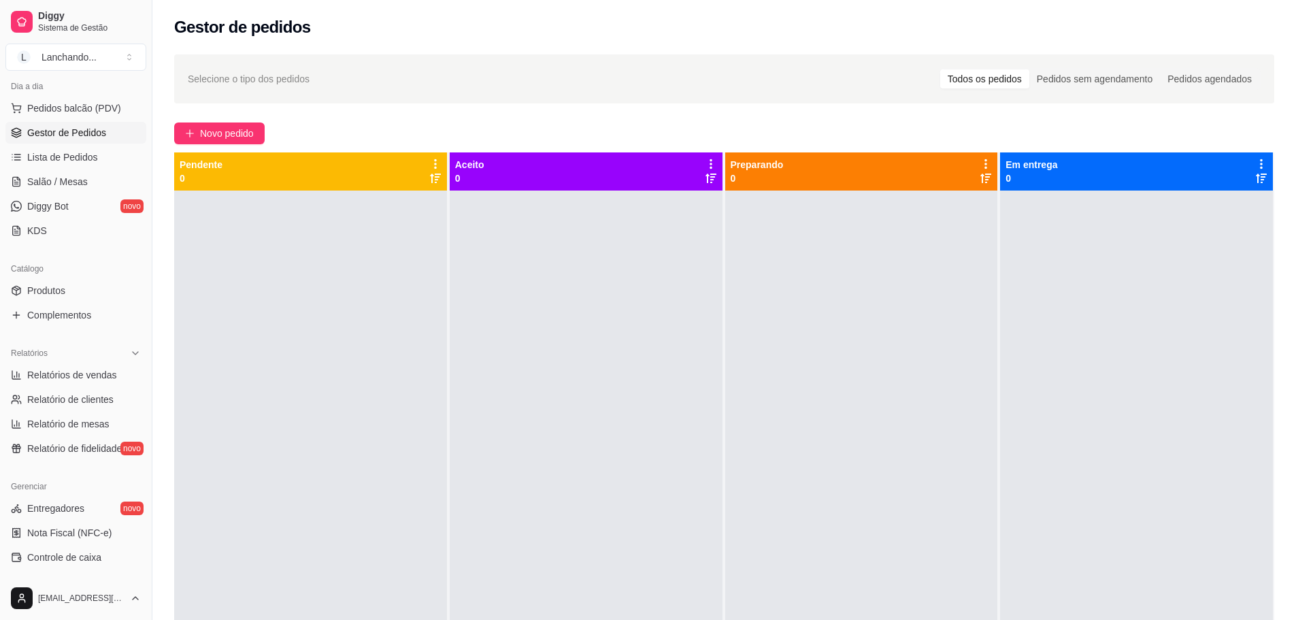
click at [422, 180] on div "Pendente 0" at bounding box center [311, 171] width 262 height 27
click at [433, 178] on icon at bounding box center [435, 178] width 11 height 10
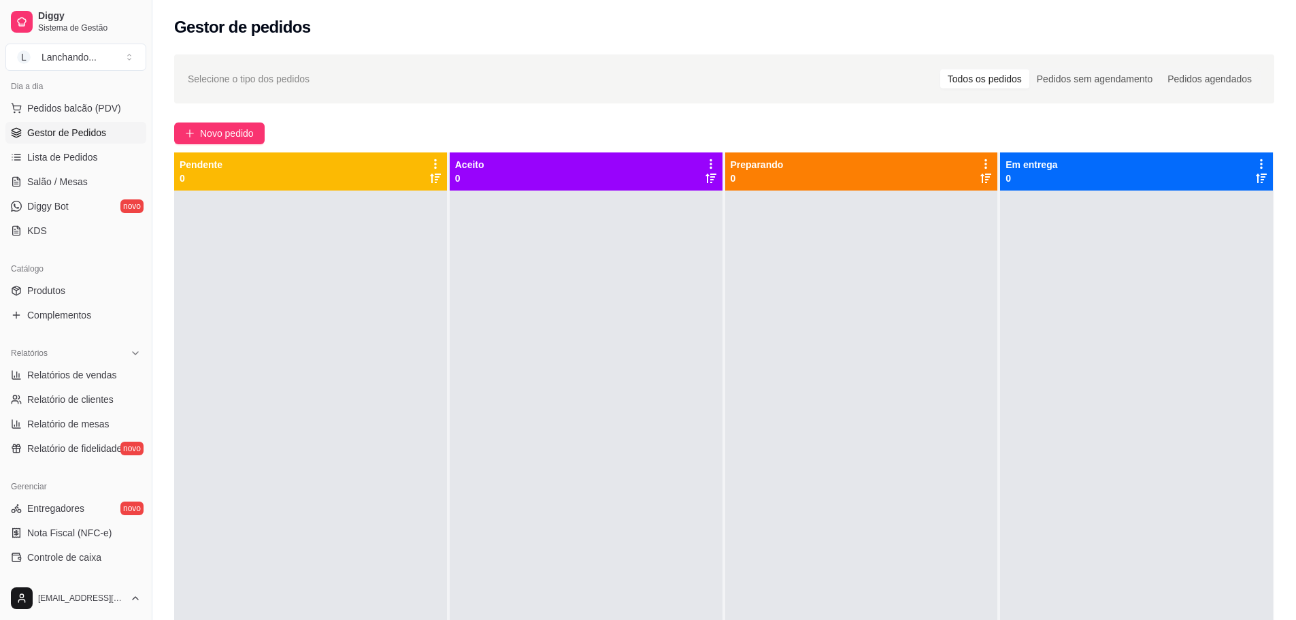
click at [433, 178] on icon at bounding box center [435, 178] width 11 height 10
click at [437, 169] on div at bounding box center [435, 171] width 12 height 26
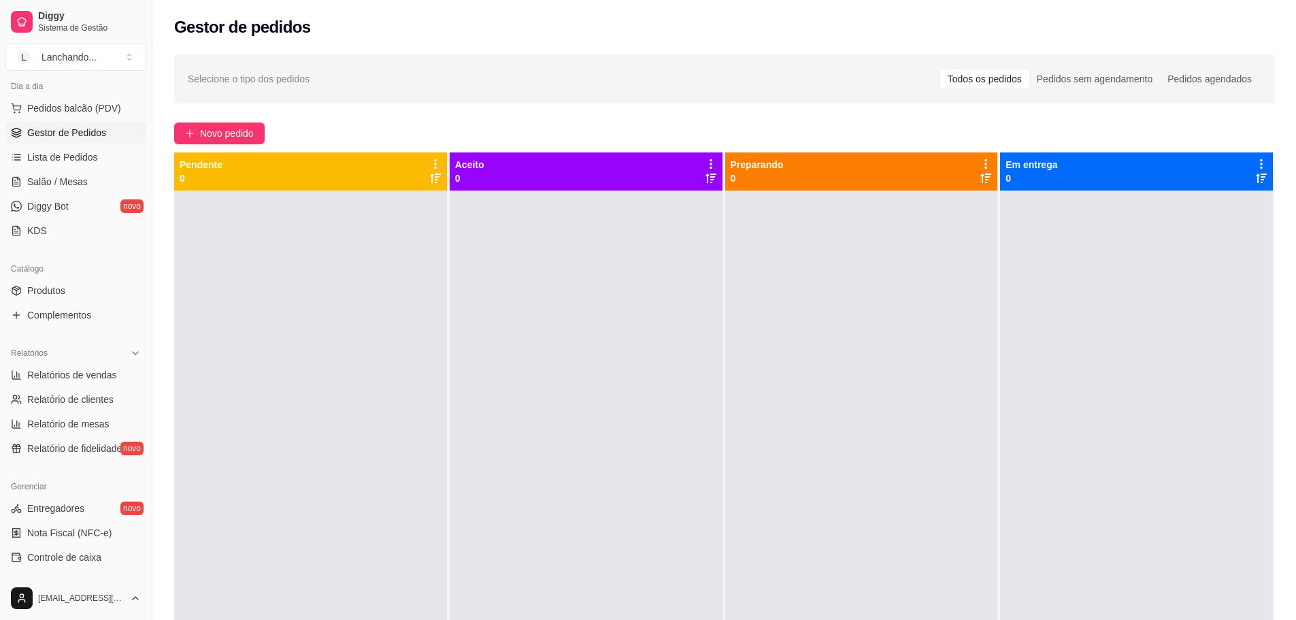
click at [437, 161] on icon at bounding box center [435, 164] width 12 height 12
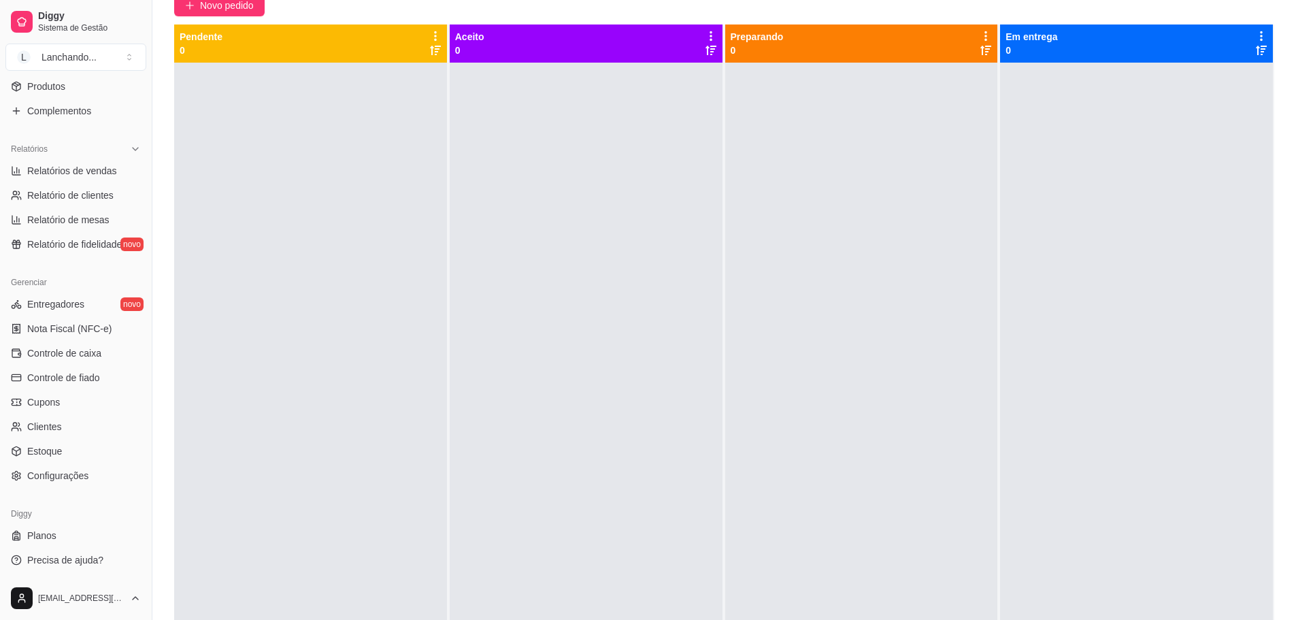
scroll to position [136, 0]
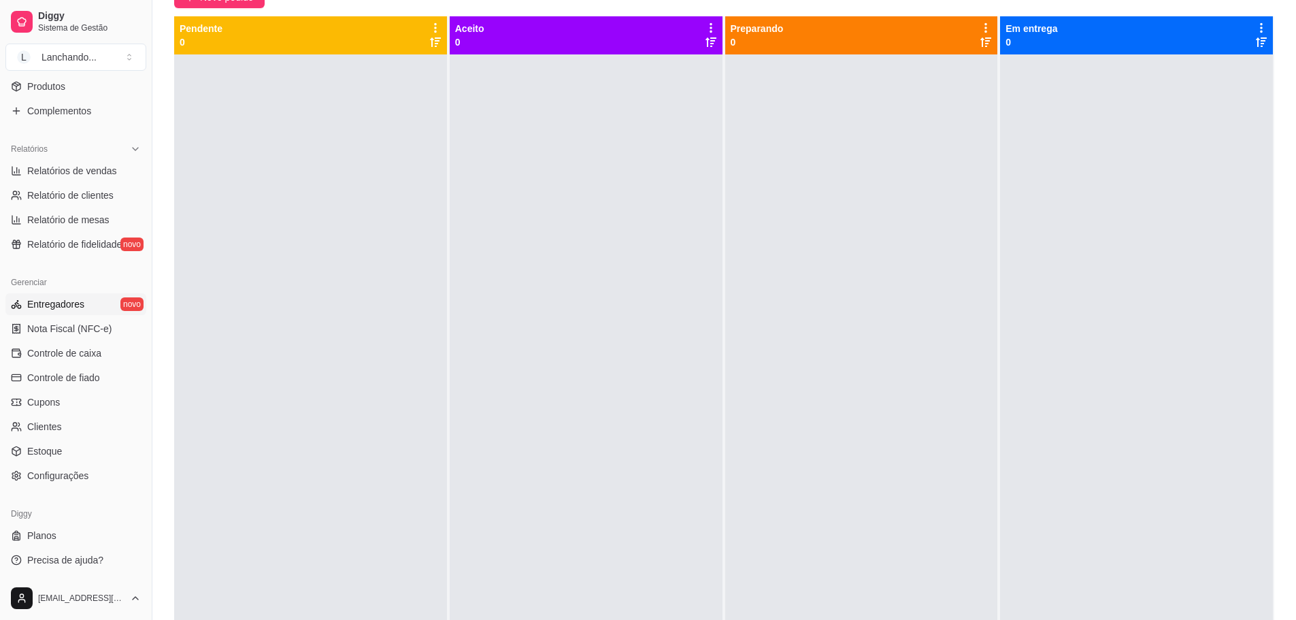
click at [65, 305] on span "Entregadores" at bounding box center [55, 304] width 57 height 14
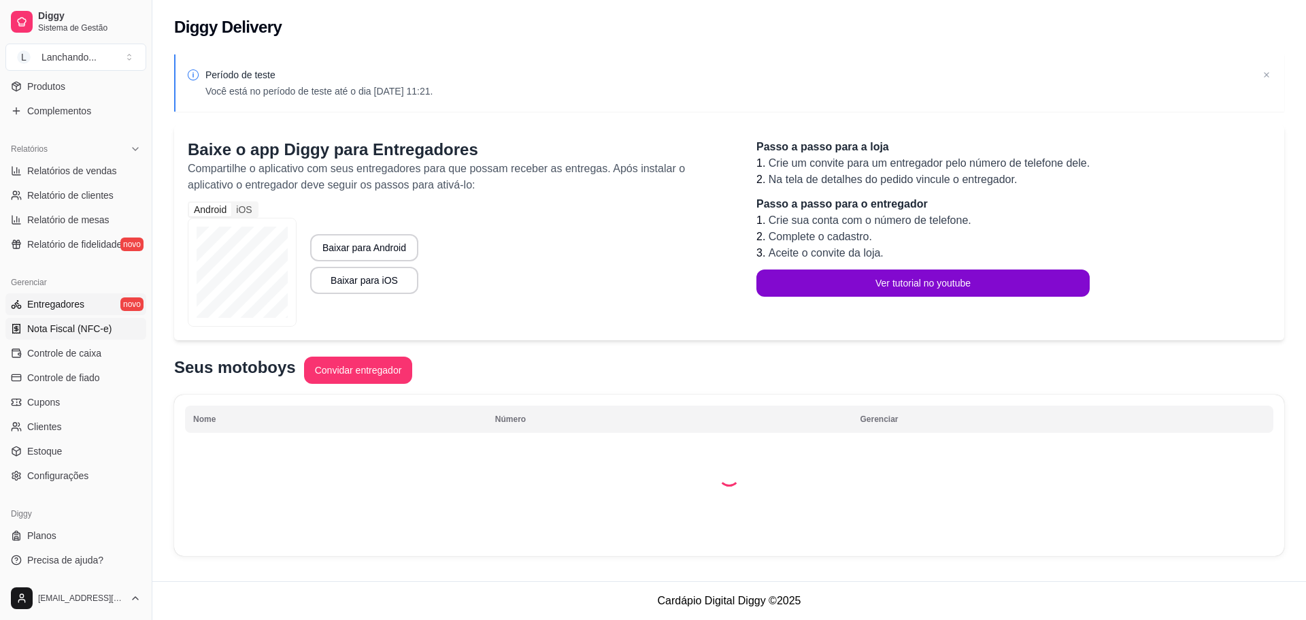
click at [67, 334] on span "Nota Fiscal (NFC-e)" at bounding box center [69, 329] width 84 height 14
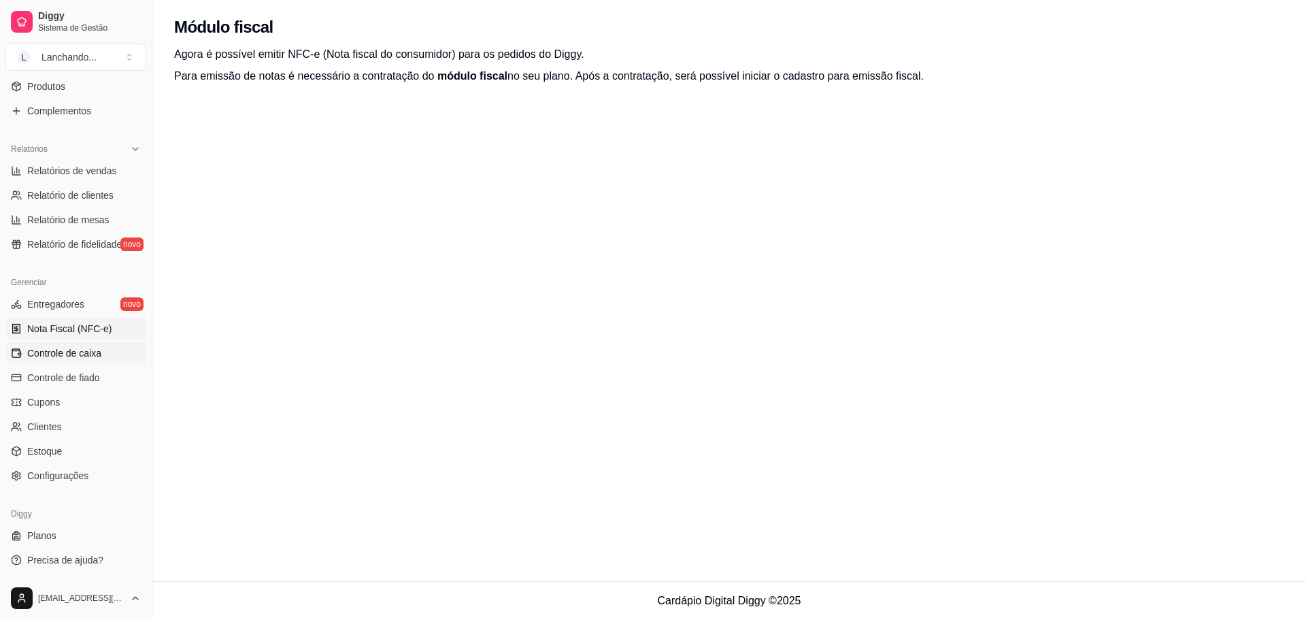
click at [67, 351] on span "Controle de caixa" at bounding box center [64, 353] width 74 height 14
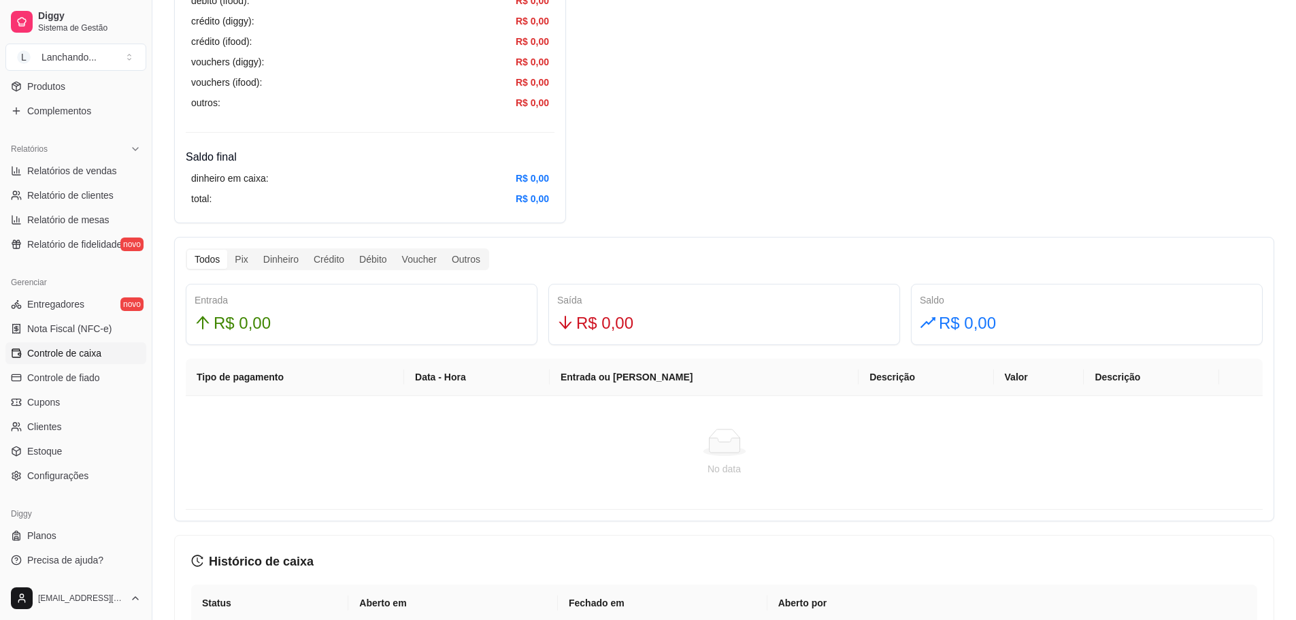
scroll to position [612, 0]
click at [243, 271] on div "Todos Pix Dinheiro Crédito Débito Voucher Outros Entrada R$ 0,00 Saída R$ 0,00 …" at bounding box center [724, 378] width 1100 height 284
click at [236, 258] on div "Pix" at bounding box center [241, 258] width 28 height 19
click at [227, 249] on input "Pix" at bounding box center [227, 249] width 0 height 0
click at [282, 255] on div "Dinheiro" at bounding box center [281, 258] width 50 height 19
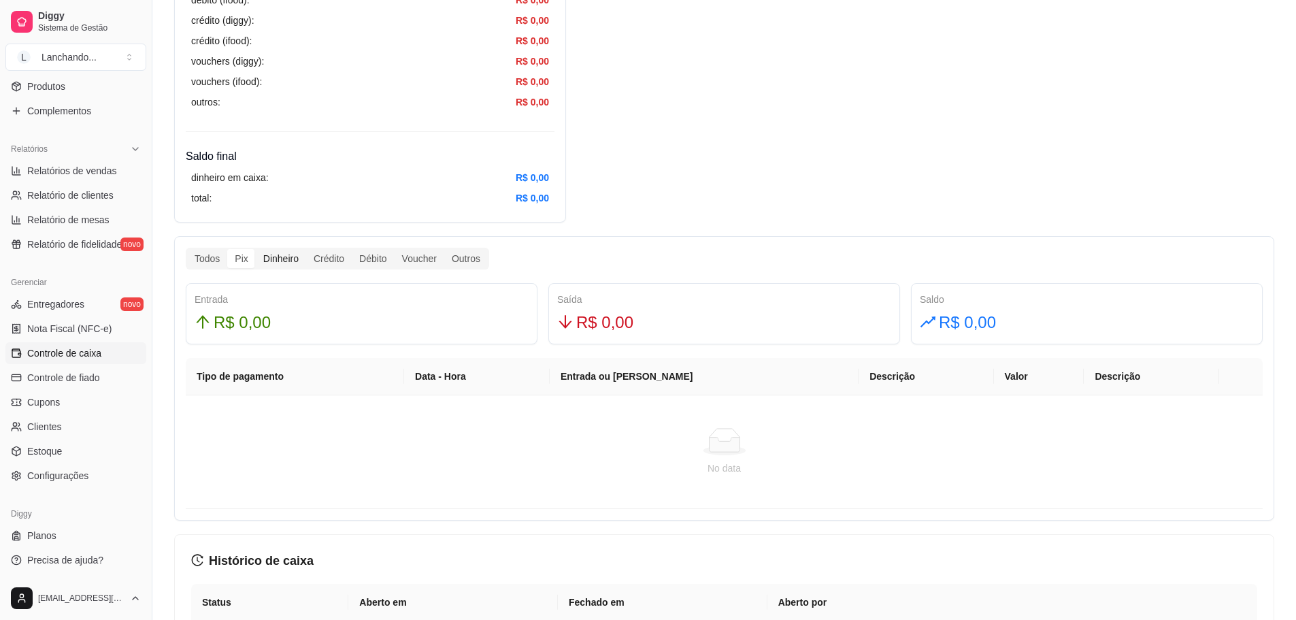
click at [256, 249] on input "Dinheiro" at bounding box center [256, 249] width 0 height 0
click at [360, 252] on div "Débito" at bounding box center [373, 258] width 42 height 19
click at [352, 249] on input "Débito" at bounding box center [352, 249] width 0 height 0
click at [444, 254] on div "Outros" at bounding box center [466, 258] width 44 height 19
click at [444, 249] on input "Outros" at bounding box center [444, 249] width 0 height 0
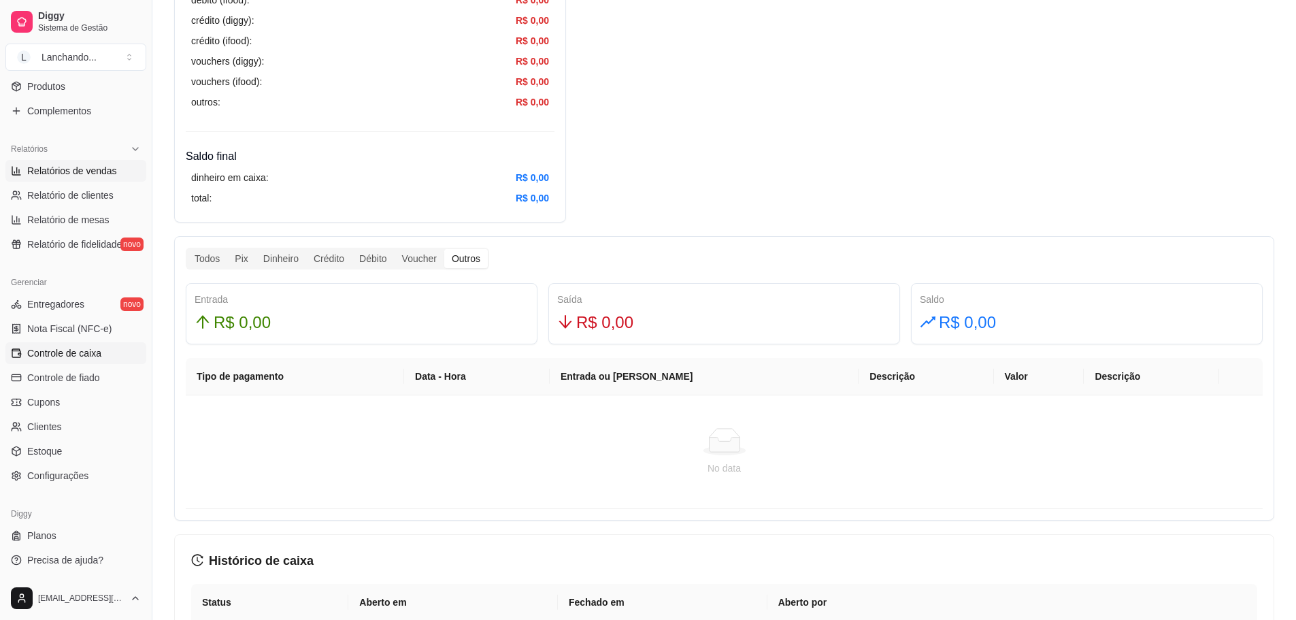
click at [66, 175] on span "Relatórios de vendas" at bounding box center [72, 171] width 90 height 14
select select "ALL"
select select "0"
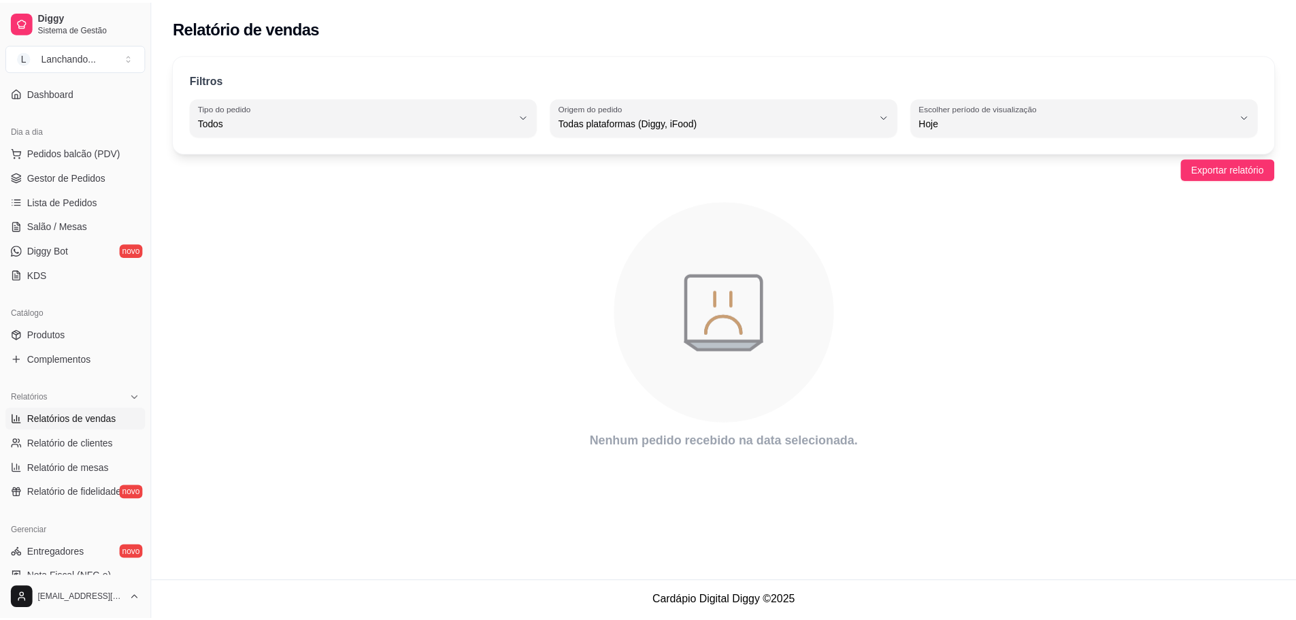
scroll to position [87, 0]
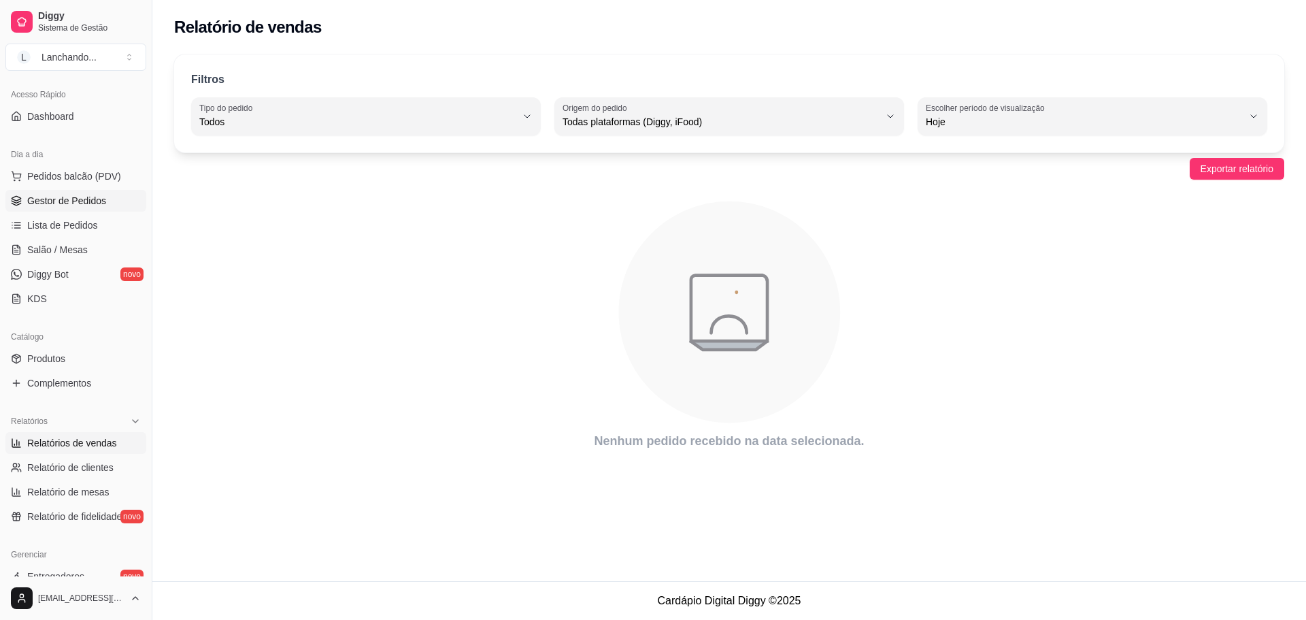
click at [101, 201] on span "Gestor de Pedidos" at bounding box center [66, 201] width 79 height 14
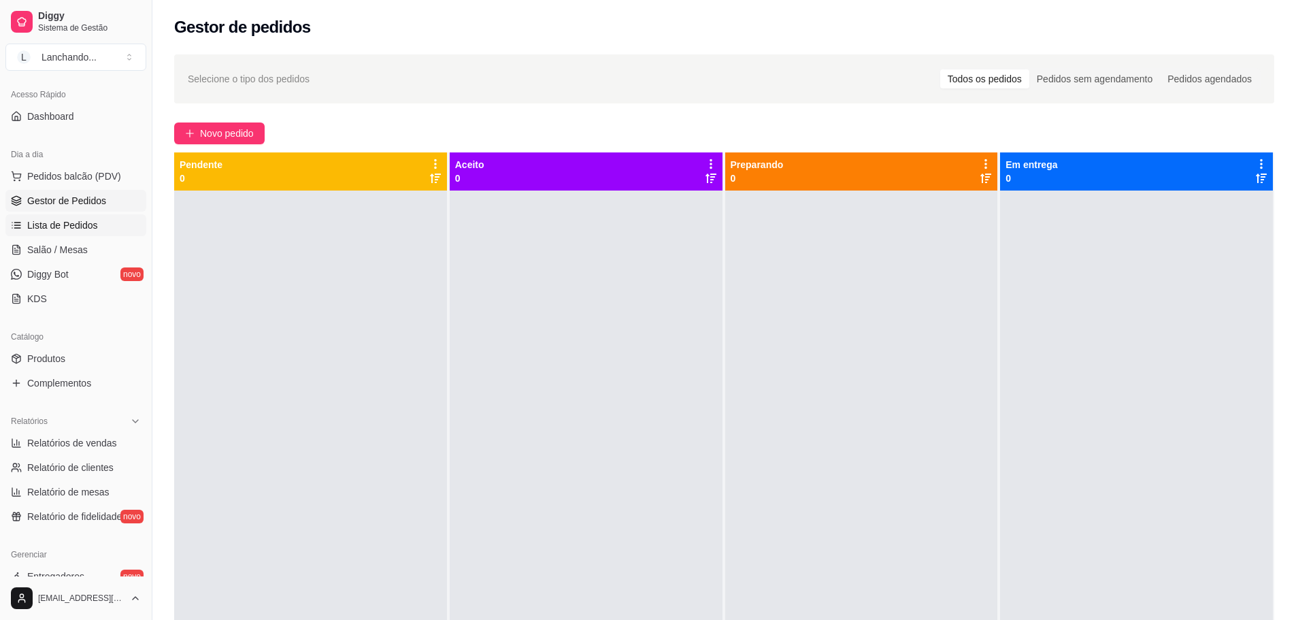
click at [78, 227] on span "Lista de Pedidos" at bounding box center [62, 225] width 71 height 14
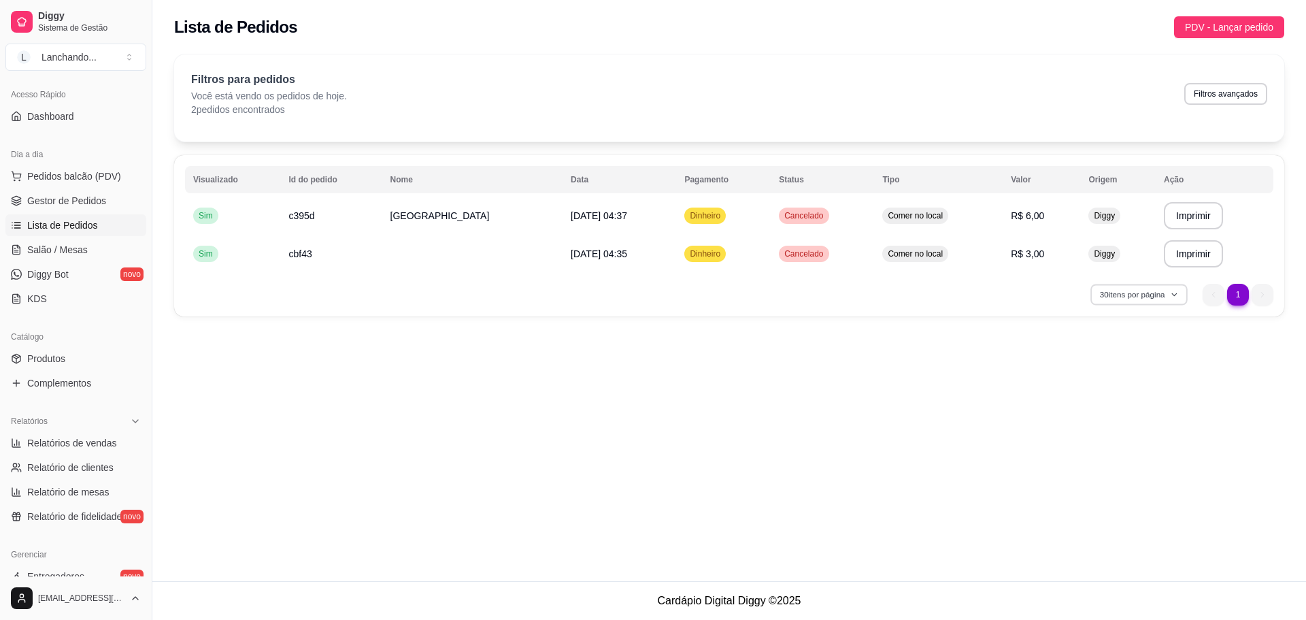
click at [1155, 290] on button "30 itens por página" at bounding box center [1138, 294] width 97 height 21
click at [1232, 98] on button "Filtros avançados" at bounding box center [1226, 93] width 80 height 21
select select "0"
click at [78, 176] on span "Pedidos balcão (PDV)" at bounding box center [74, 176] width 94 height 14
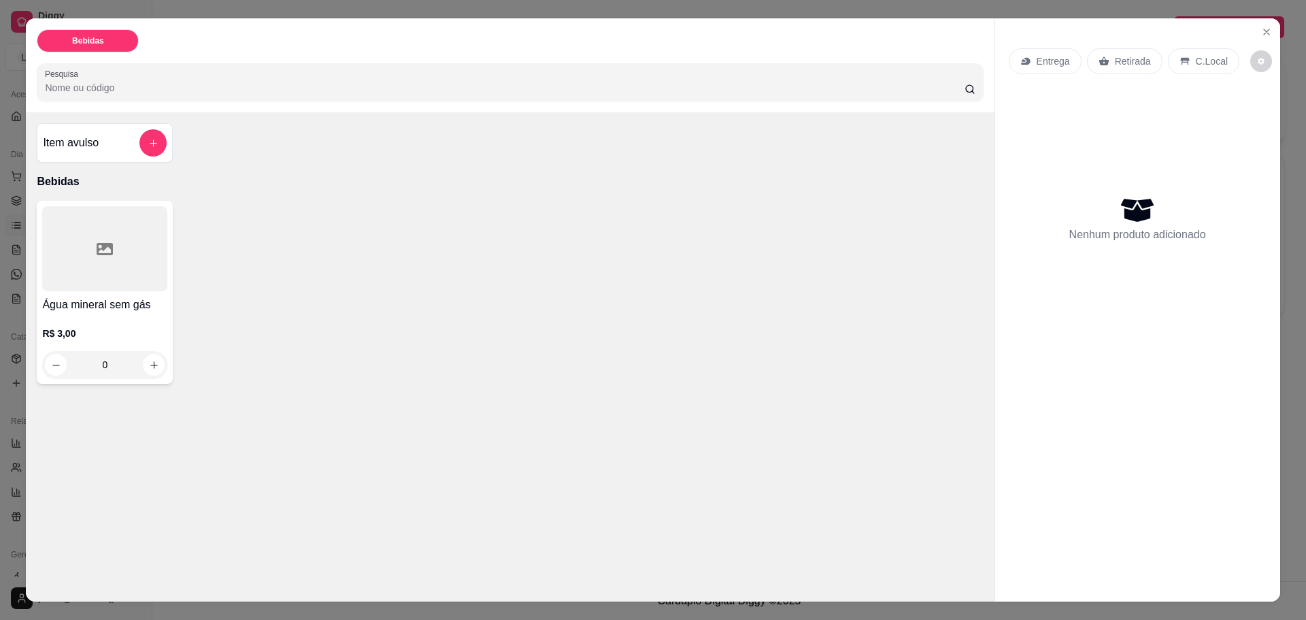
drag, startPoint x: 135, startPoint y: 375, endPoint x: 144, endPoint y: 373, distance: 9.7
click at [137, 375] on input "0" at bounding box center [105, 364] width 76 height 27
click at [150, 366] on icon "increase-product-quantity" at bounding box center [153, 364] width 7 height 7
type input "1"
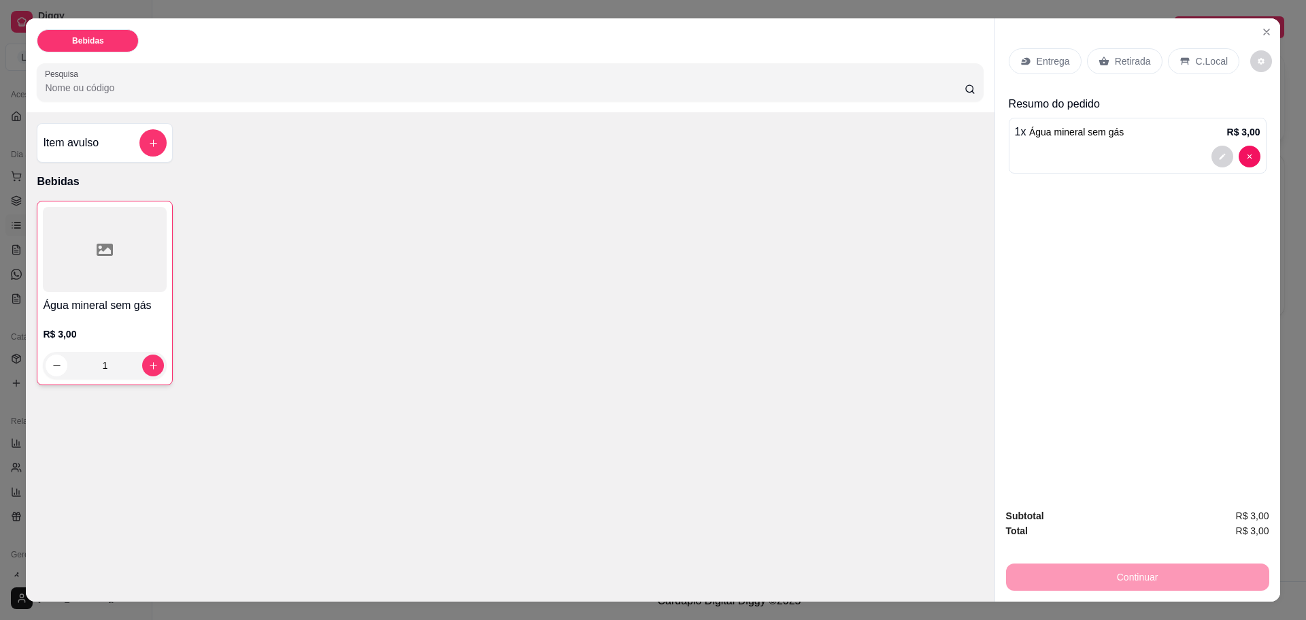
click at [1116, 580] on div "Continuar" at bounding box center [1137, 575] width 263 height 31
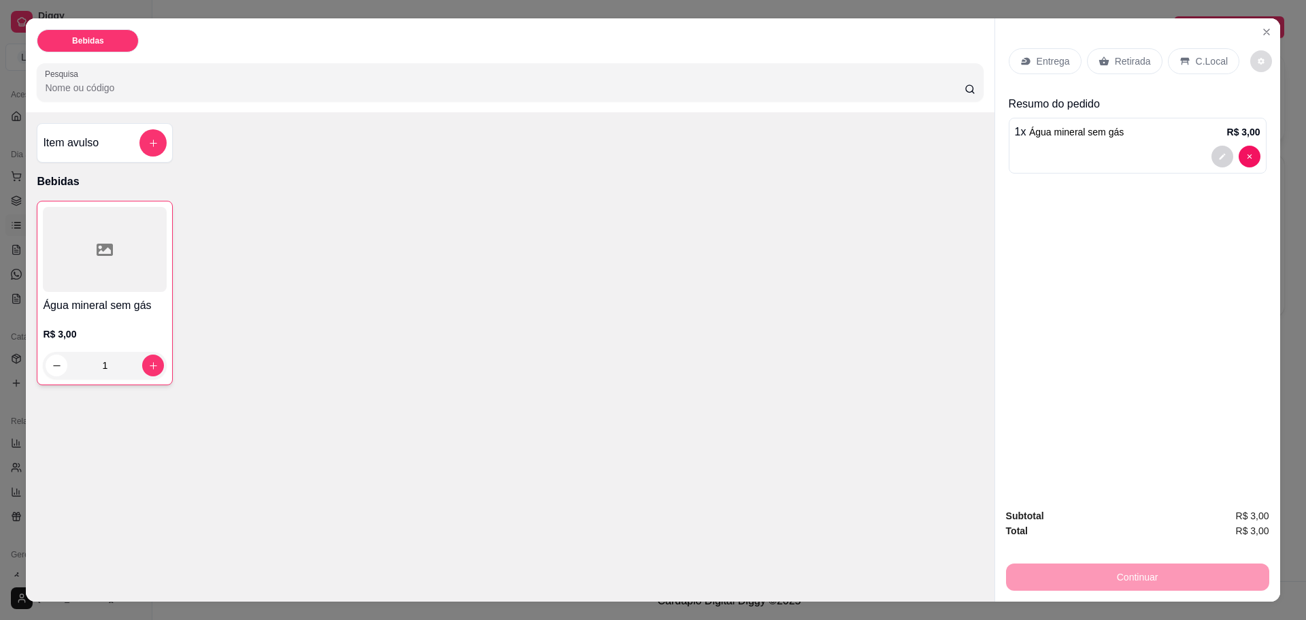
click at [1251, 56] on button "decrease-product-quantity" at bounding box center [1261, 61] width 22 height 22
click at [1251, 56] on button "decrease-product-quantity" at bounding box center [1261, 61] width 21 height 21
click at [1251, 56] on button "decrease-product-quantity" at bounding box center [1261, 61] width 22 height 22
click at [1251, 56] on button "decrease-product-quantity" at bounding box center [1261, 61] width 21 height 21
click at [1256, 33] on button "Close" at bounding box center [1267, 32] width 22 height 22
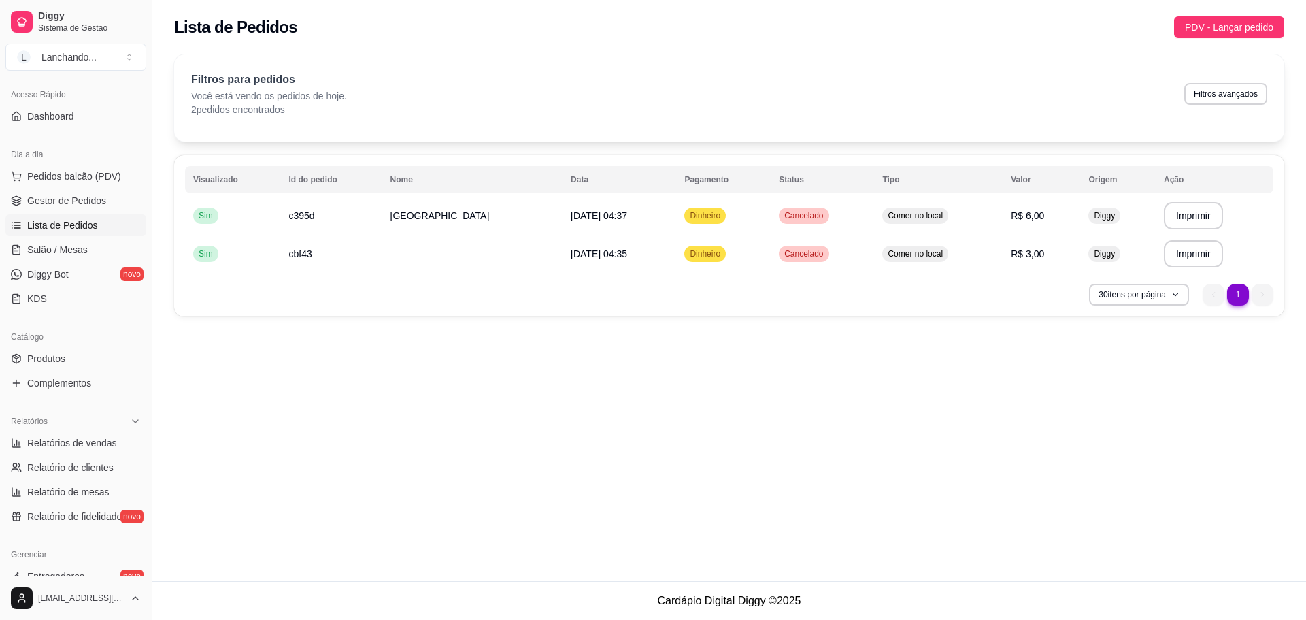
click at [86, 135] on div "Loja aberta Período gratuito até 01/09 Acesso Rápido Dashboard Dia a dia Pedido…" at bounding box center [76, 326] width 152 height 500
click at [82, 118] on link "Dashboard" at bounding box center [75, 116] width 141 height 22
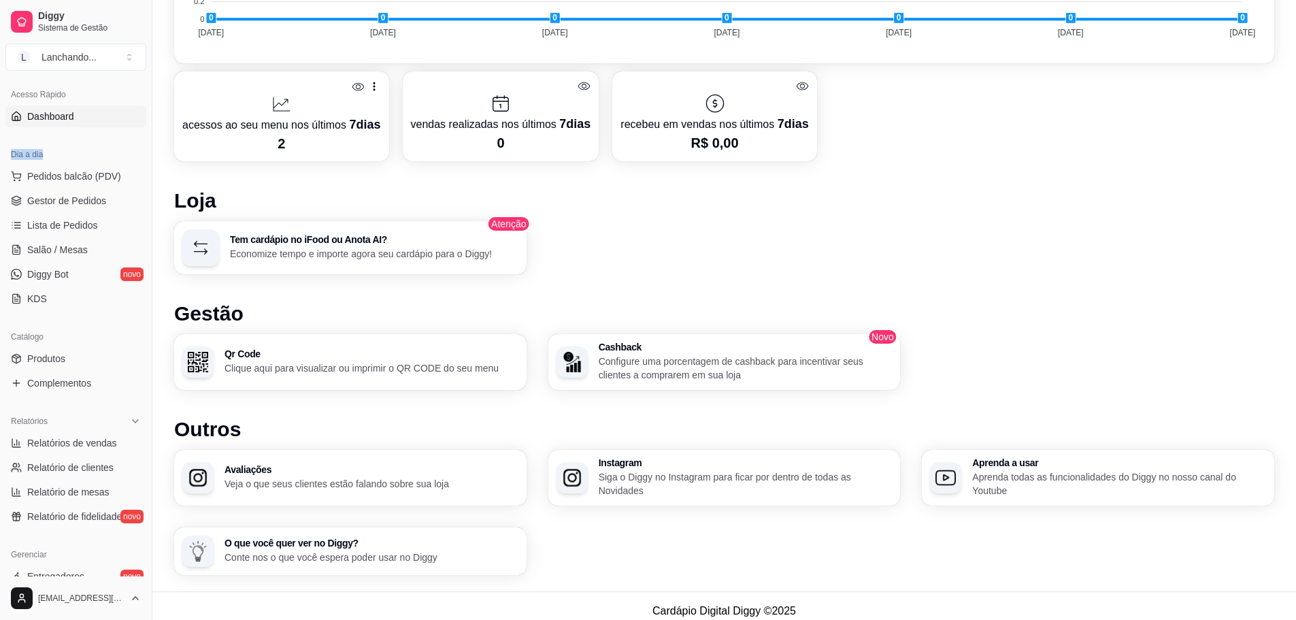
scroll to position [581, 0]
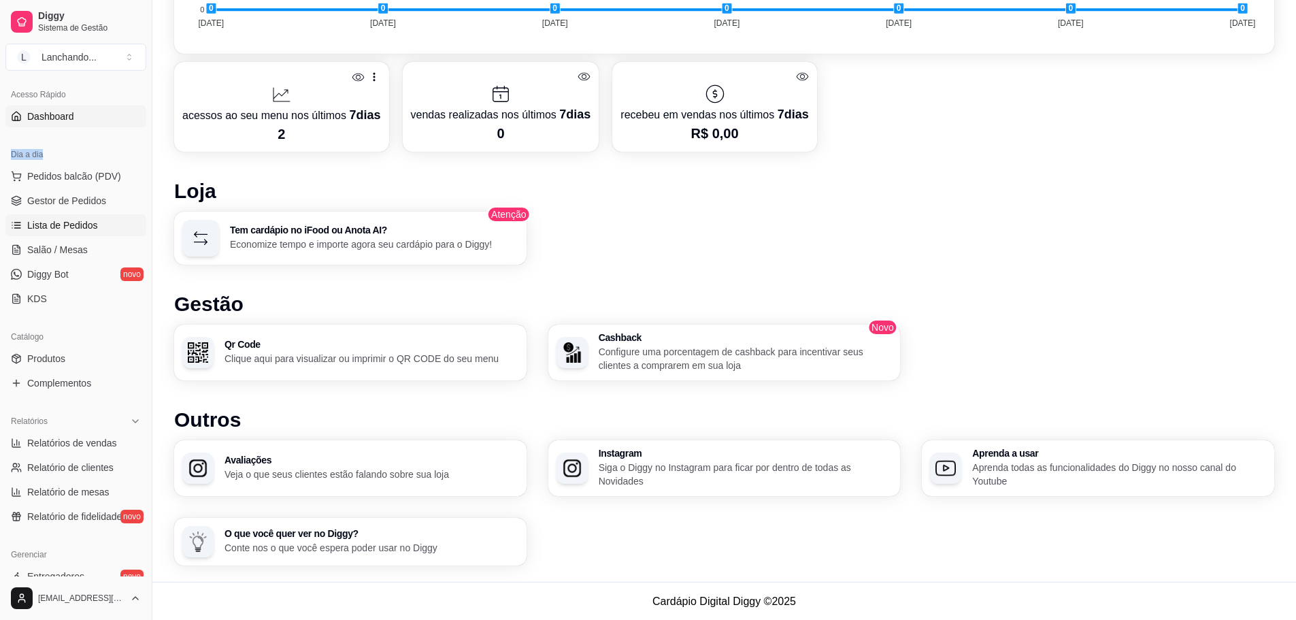
click at [76, 233] on link "Lista de Pedidos" at bounding box center [75, 225] width 141 height 22
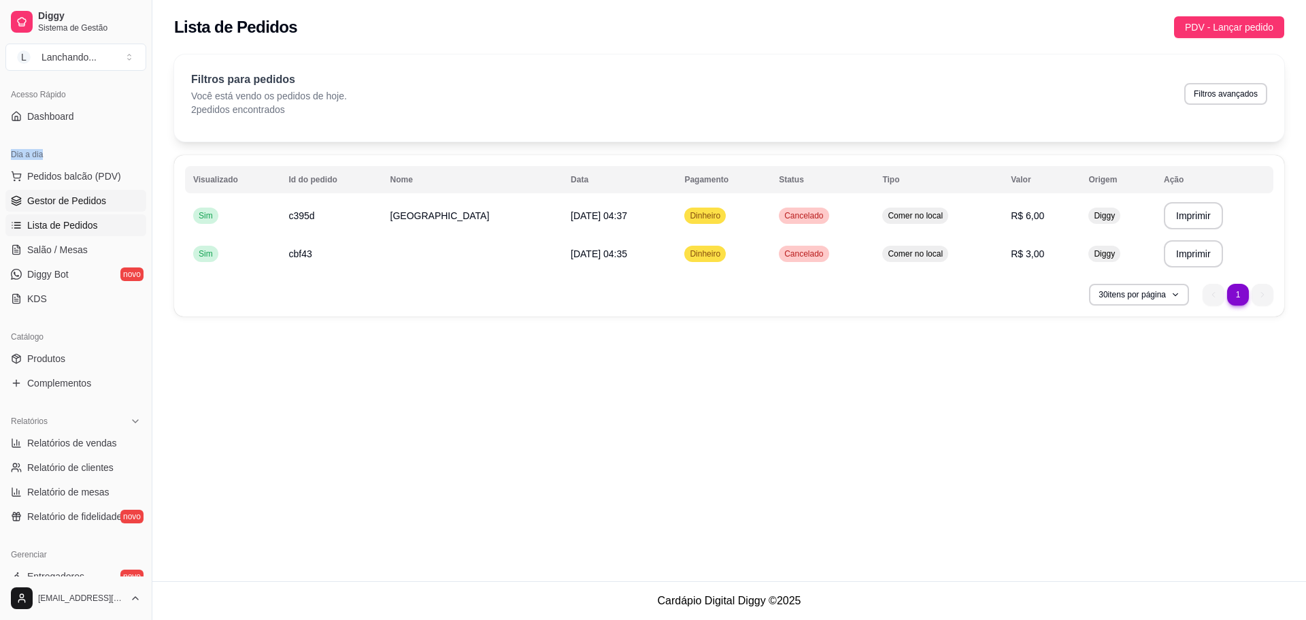
click at [90, 204] on span "Gestor de Pedidos" at bounding box center [66, 201] width 79 height 14
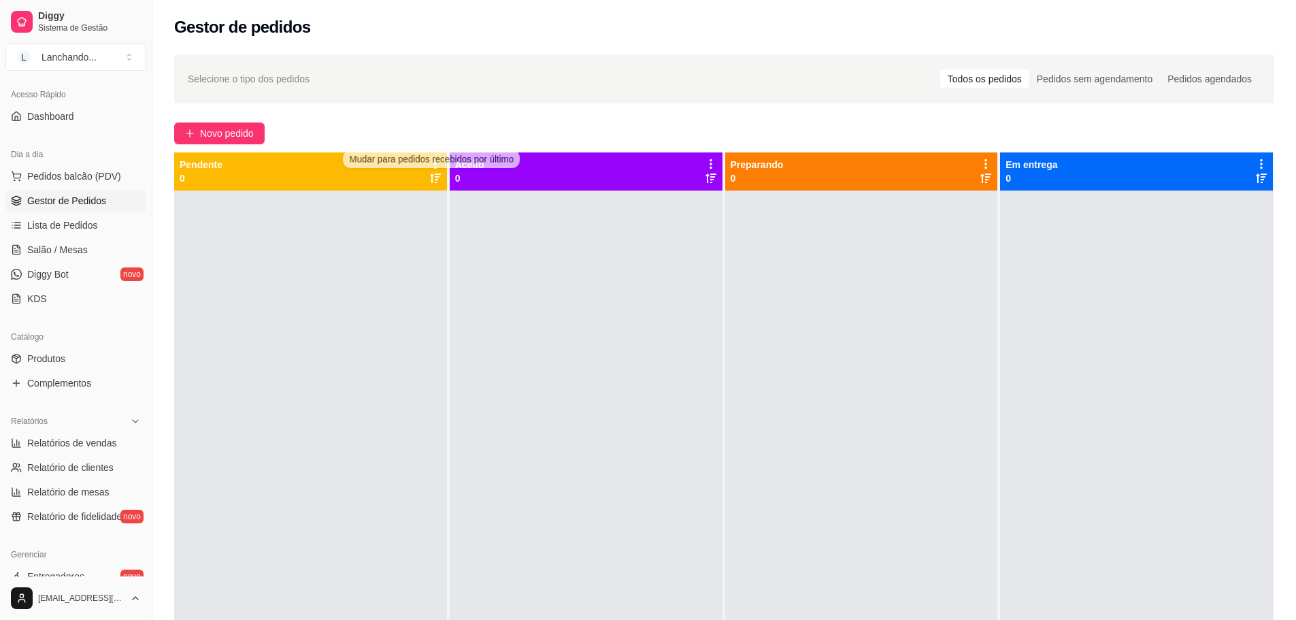
click at [430, 181] on icon at bounding box center [435, 178] width 11 height 10
click at [431, 181] on icon at bounding box center [435, 178] width 11 height 11
click at [433, 163] on icon at bounding box center [435, 164] width 12 height 12
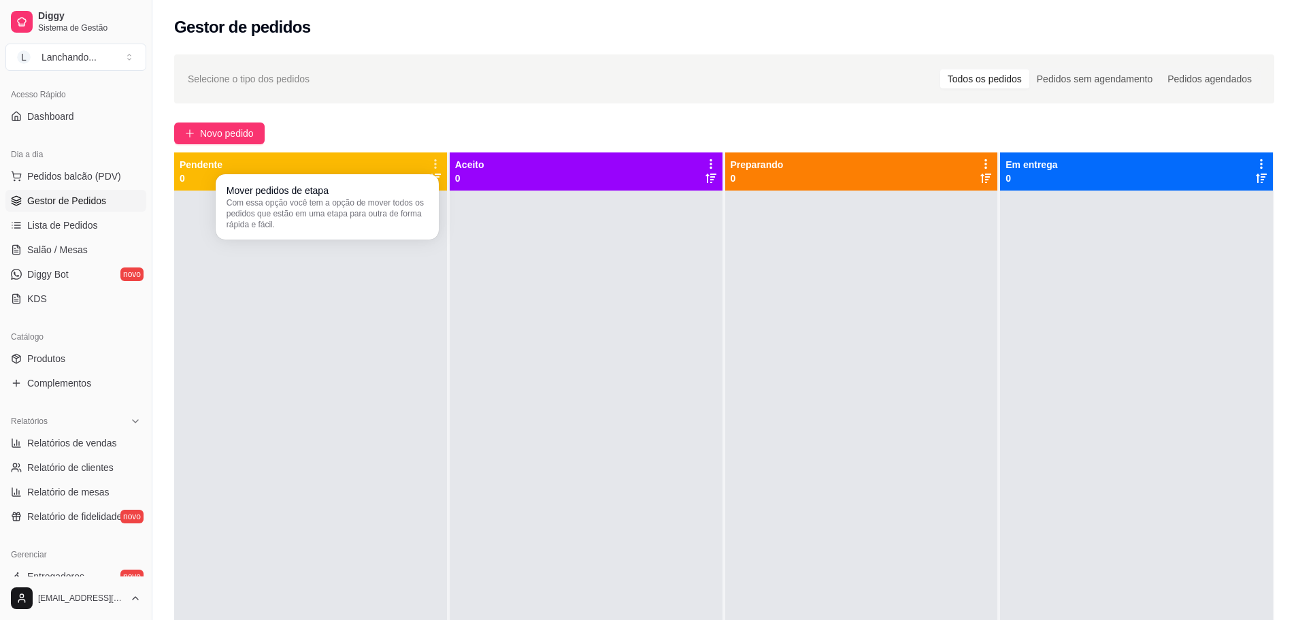
click at [433, 163] on icon at bounding box center [435, 164] width 12 height 12
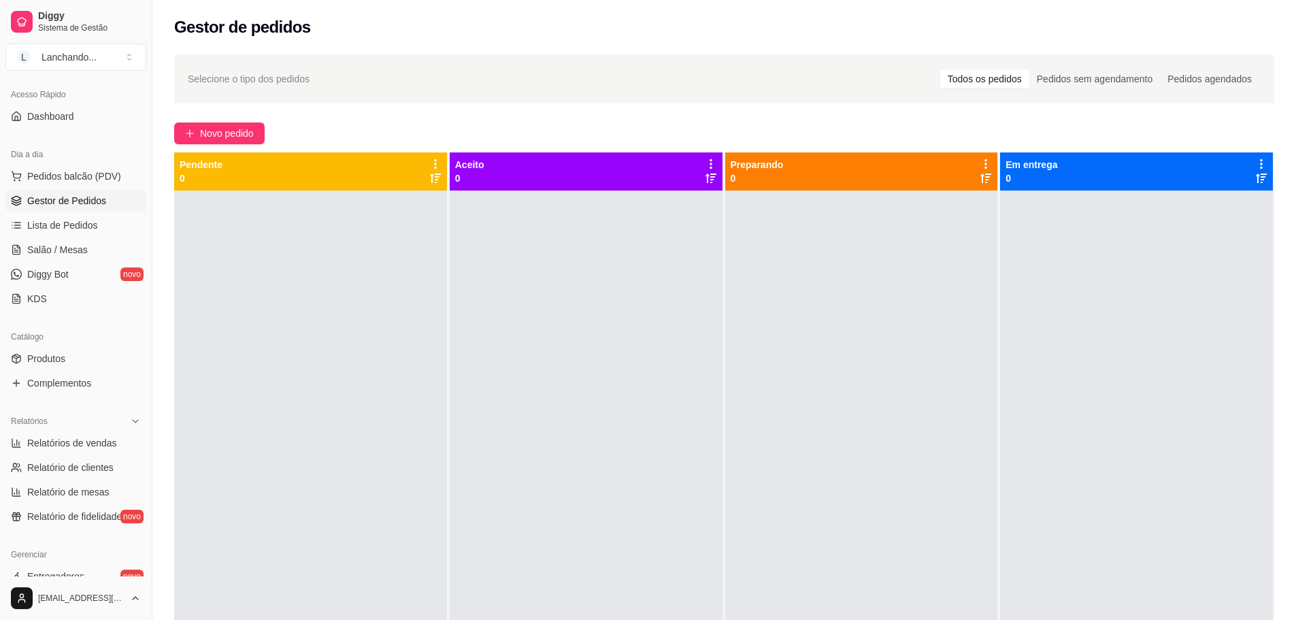
click at [433, 163] on icon at bounding box center [435, 164] width 12 height 12
click at [1119, 84] on div "Pedidos sem agendamento" at bounding box center [1094, 78] width 131 height 19
click at [1029, 69] on input "Pedidos sem agendamento" at bounding box center [1029, 69] width 0 height 0
click at [1211, 78] on div "Pedidos agendados" at bounding box center [1209, 78] width 99 height 19
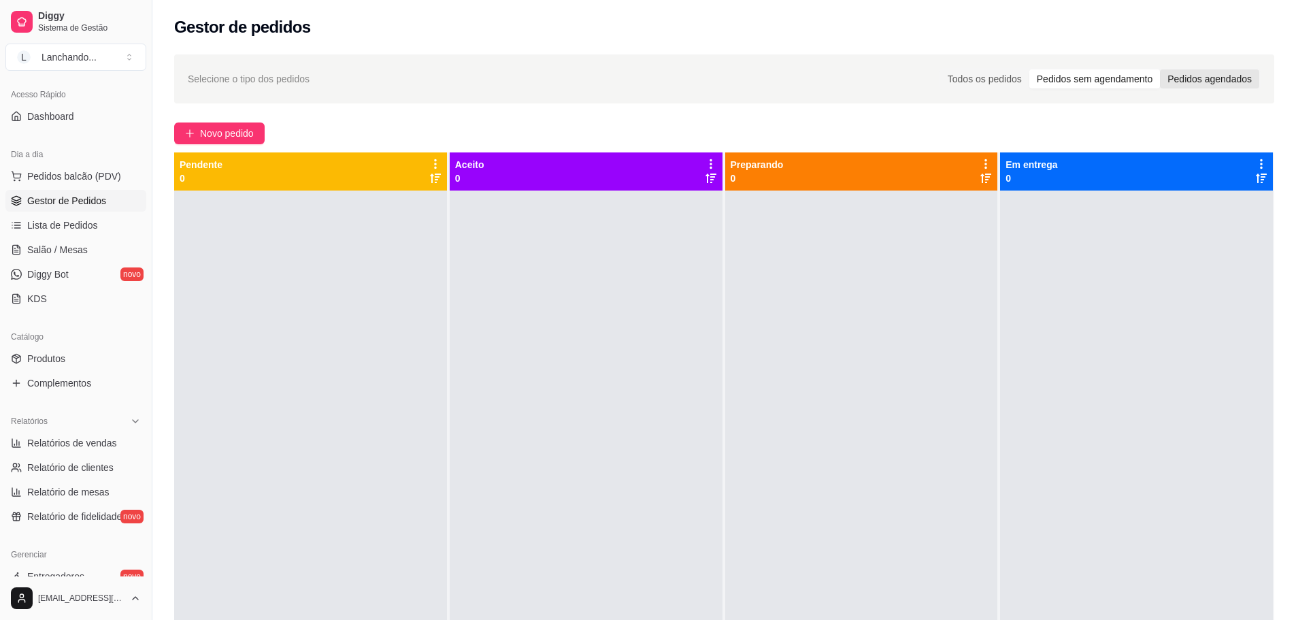
click at [1160, 69] on input "Pedidos agendados" at bounding box center [1160, 69] width 0 height 0
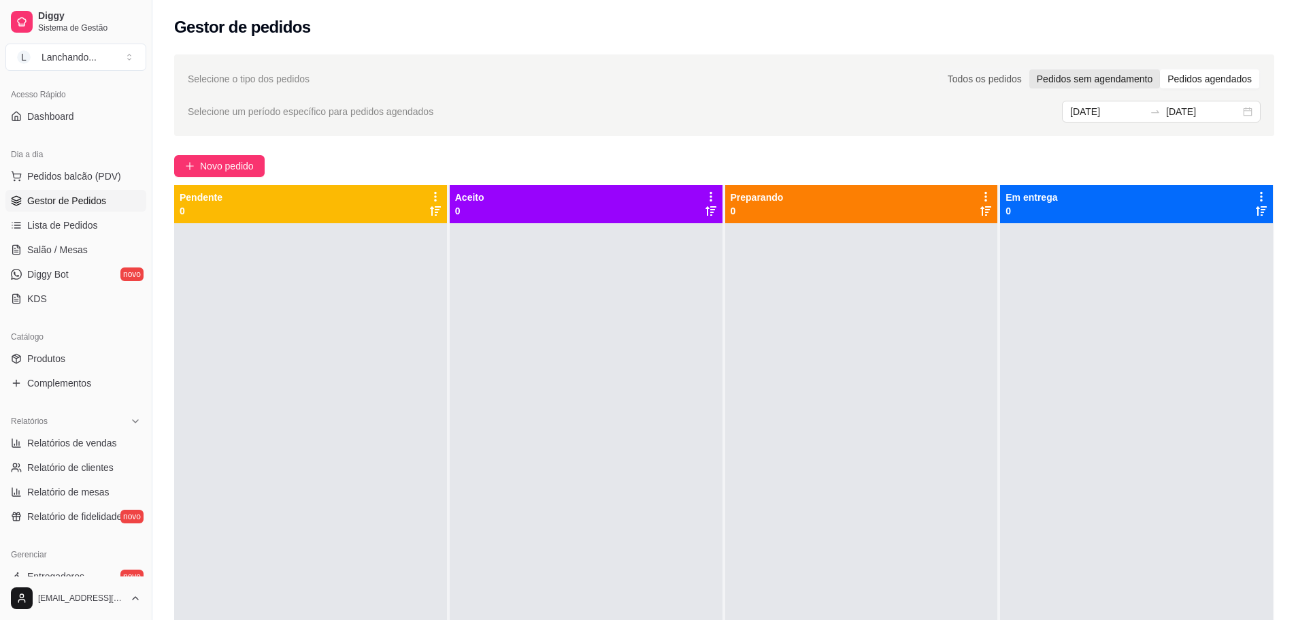
click at [1130, 82] on div "Pedidos sem agendamento" at bounding box center [1094, 78] width 131 height 19
click at [1029, 69] on input "Pedidos sem agendamento" at bounding box center [1029, 69] width 0 height 0
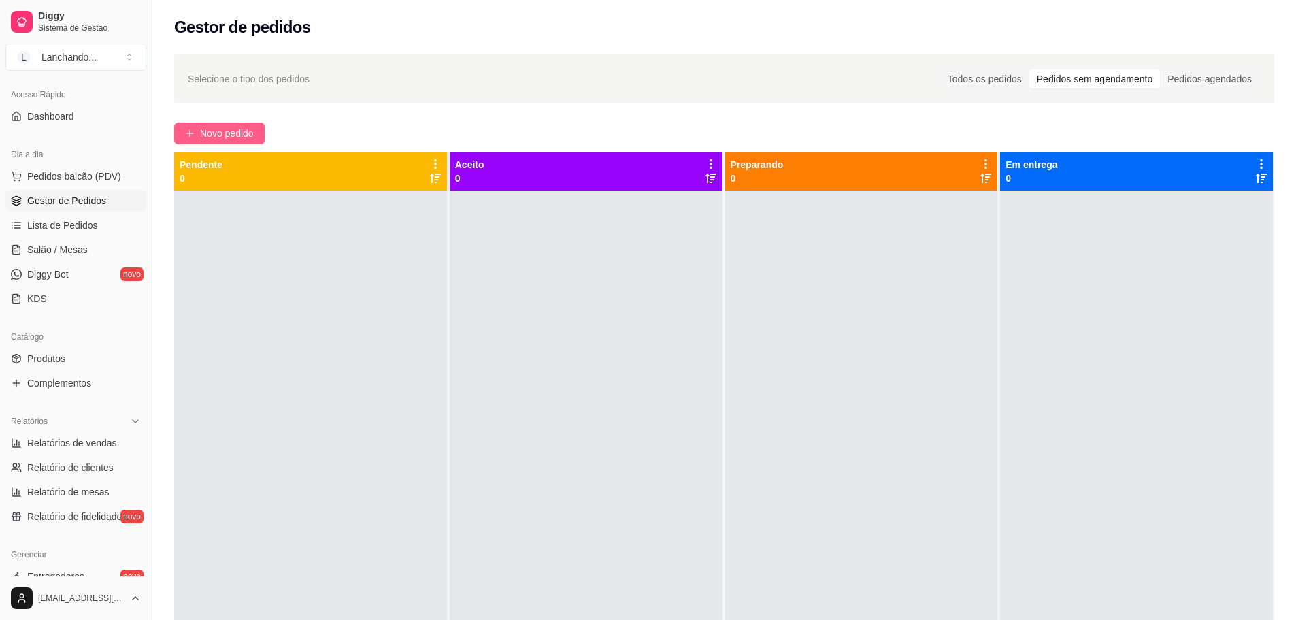
click at [198, 129] on button "Novo pedido" at bounding box center [219, 133] width 90 height 22
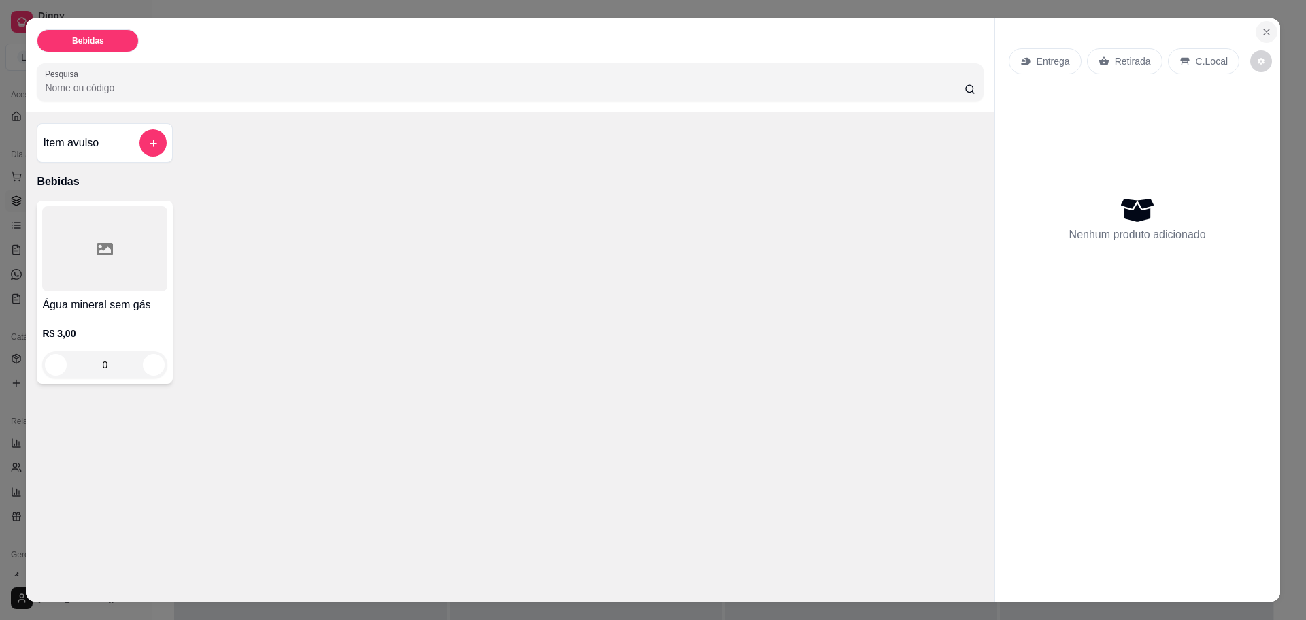
click at [1261, 31] on icon "Close" at bounding box center [1266, 32] width 11 height 11
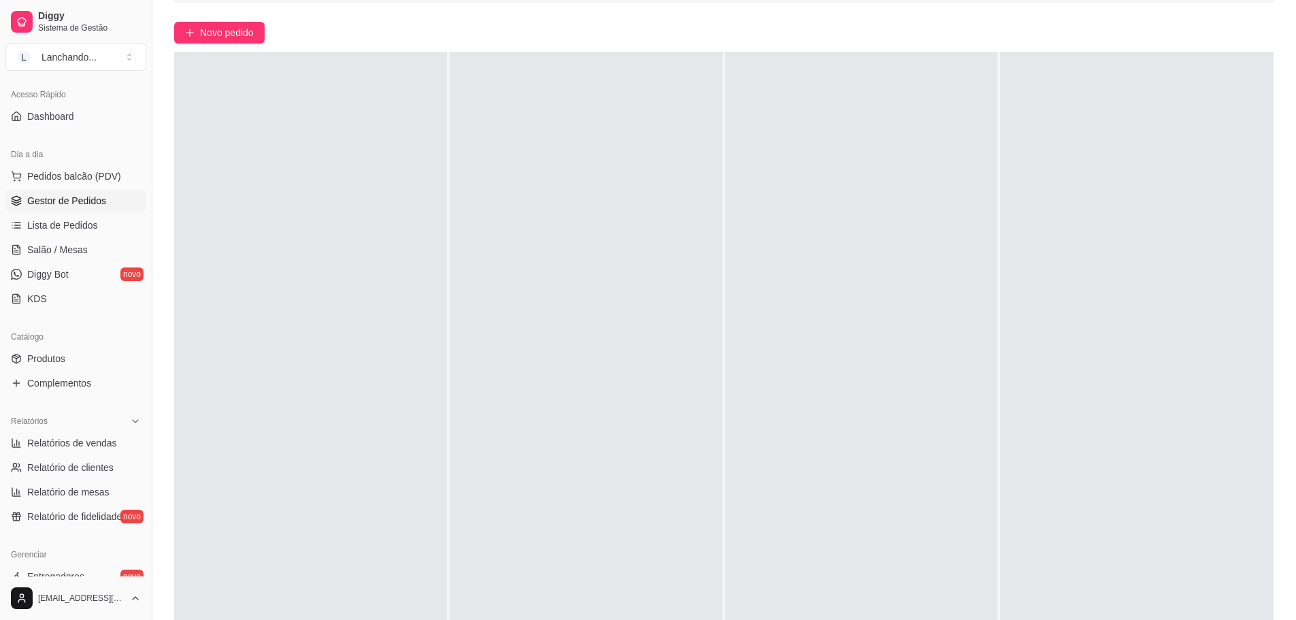
scroll to position [207, 0]
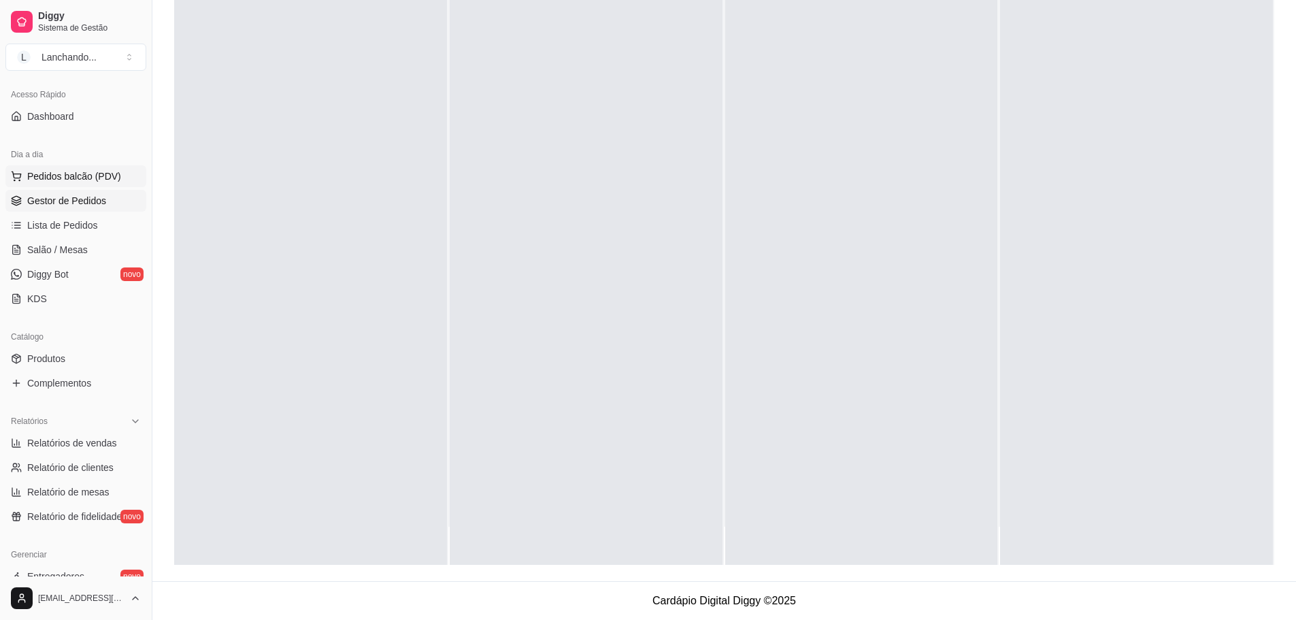
click at [82, 171] on span "Pedidos balcão (PDV)" at bounding box center [74, 176] width 94 height 14
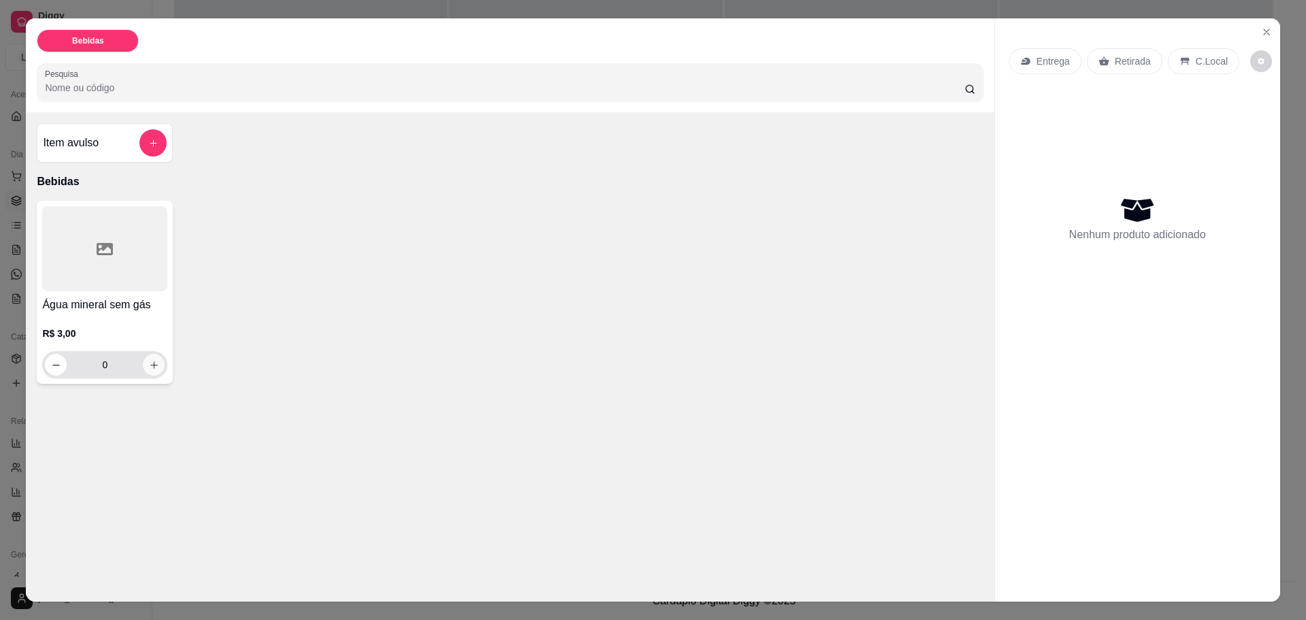
click at [149, 367] on icon "increase-product-quantity" at bounding box center [154, 365] width 10 height 10
type input "1"
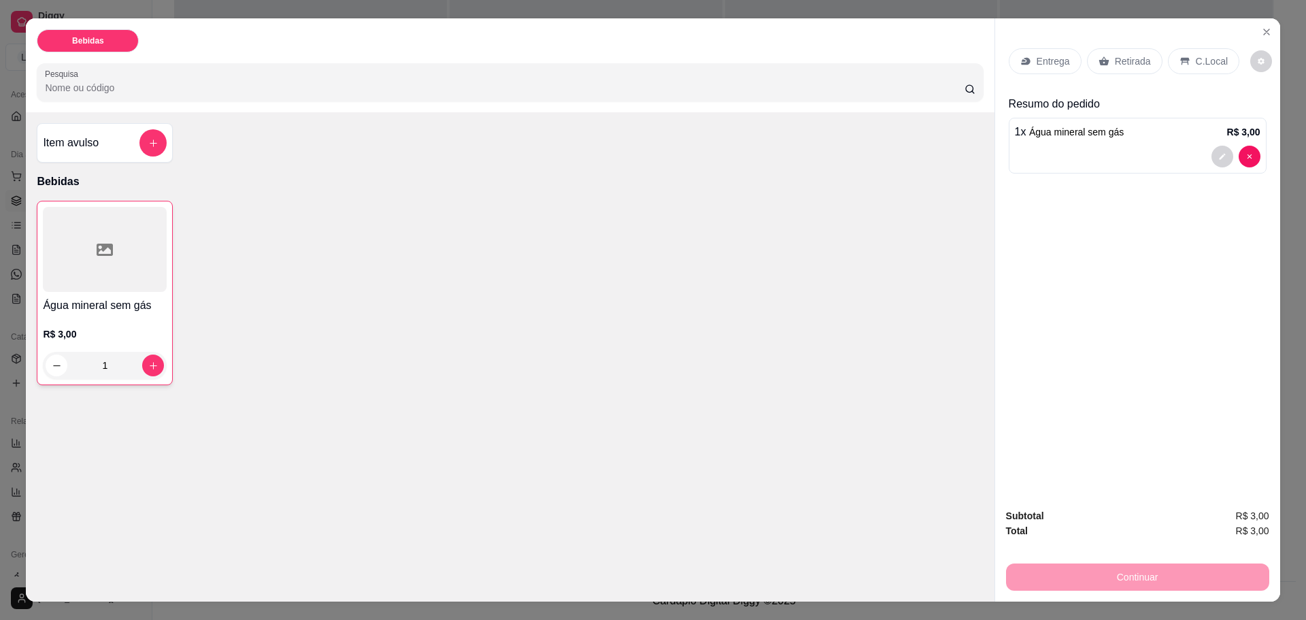
click at [1022, 63] on icon at bounding box center [1025, 61] width 9 height 7
click at [1138, 63] on p "Retirada" at bounding box center [1133, 61] width 36 height 14
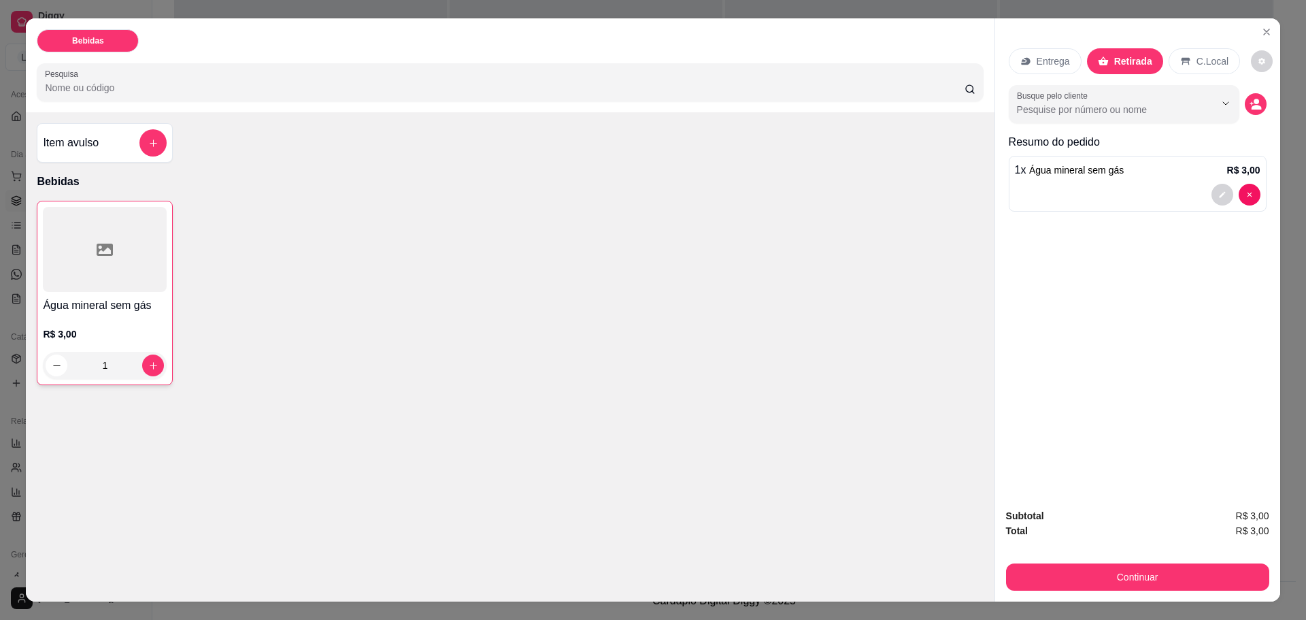
click at [1181, 61] on icon at bounding box center [1185, 61] width 9 height 7
click at [1257, 58] on button "decrease-product-quantity" at bounding box center [1262, 61] width 21 height 21
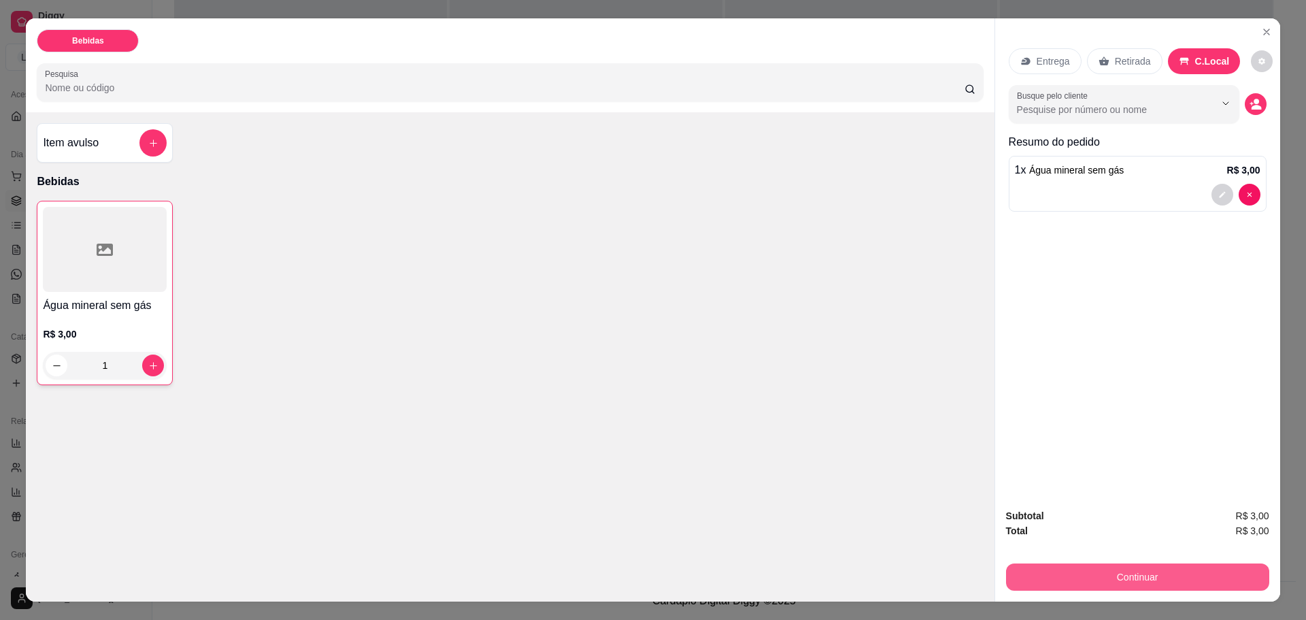
click at [1146, 582] on button "Continuar" at bounding box center [1137, 576] width 263 height 27
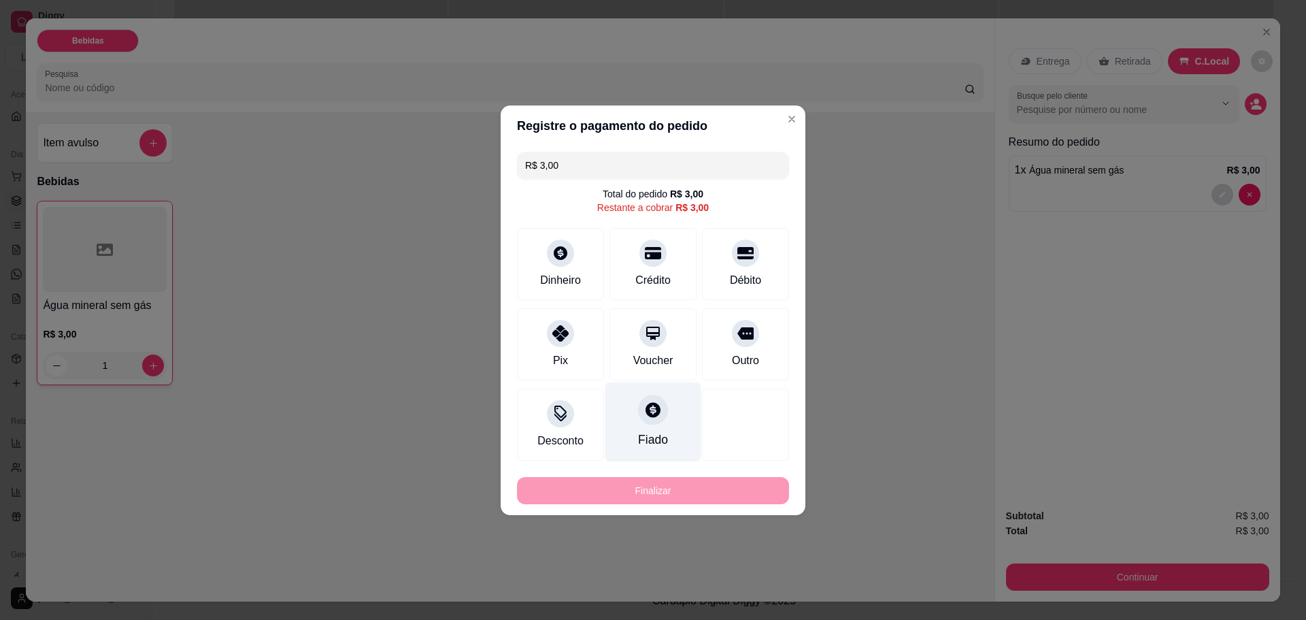
click at [658, 446] on div "Fiado" at bounding box center [653, 440] width 30 height 18
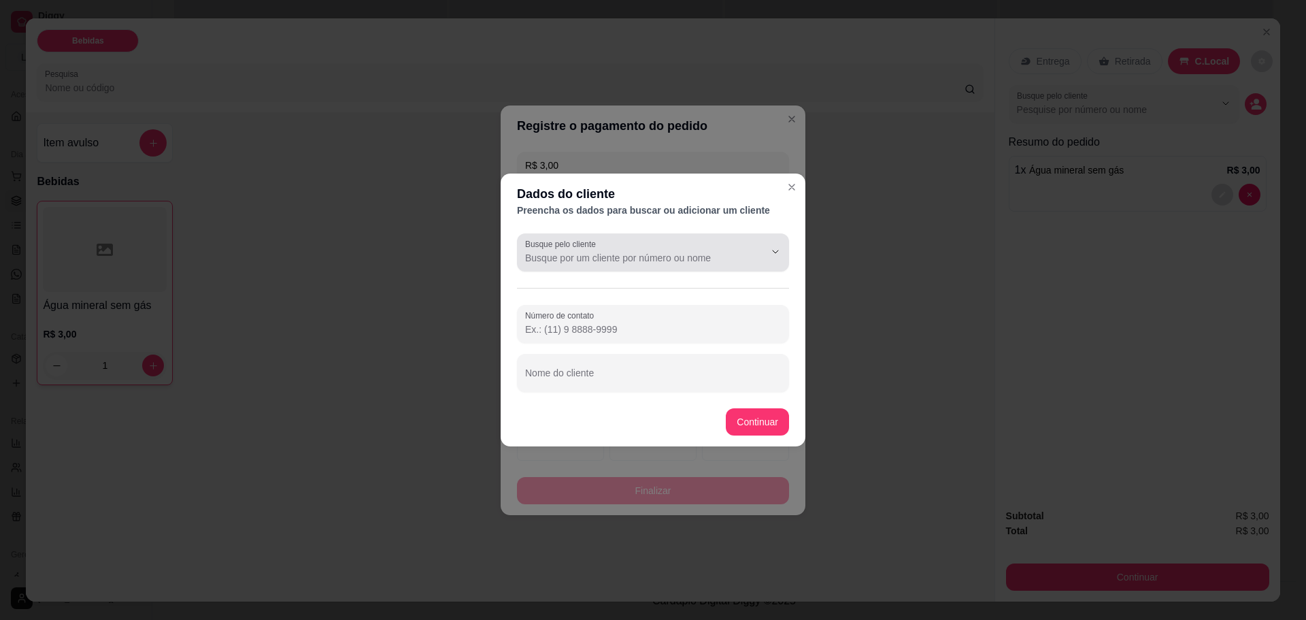
click at [729, 256] on input "Busque pelo cliente" at bounding box center [634, 258] width 218 height 14
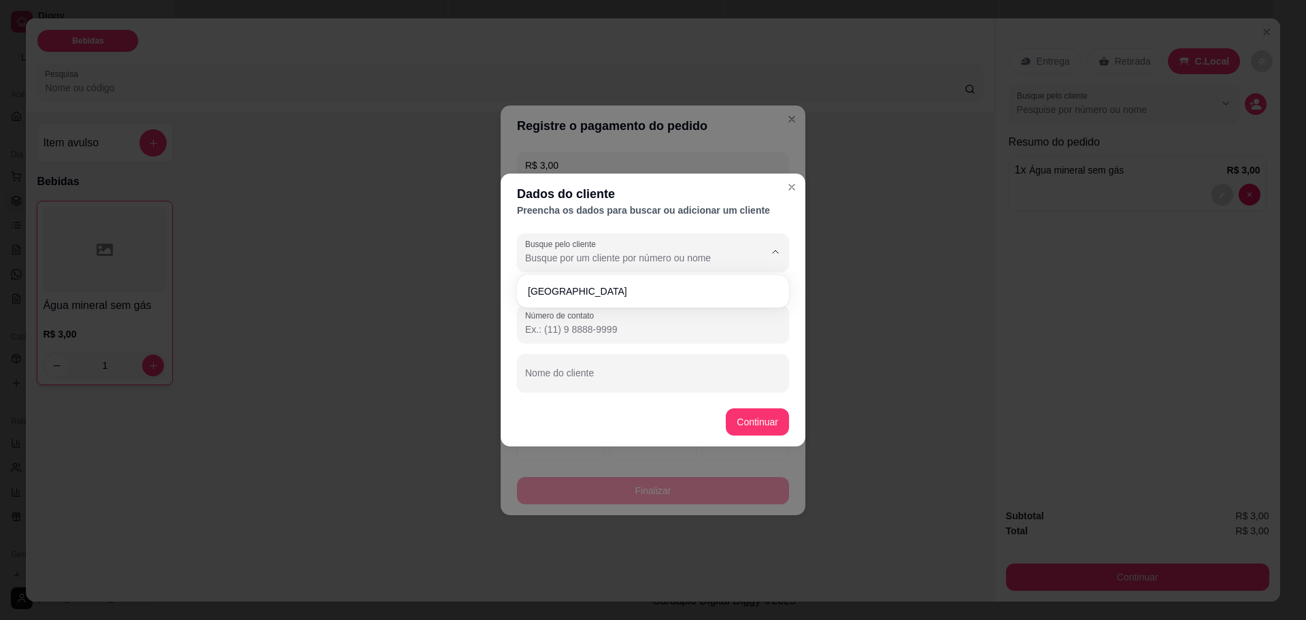
click at [729, 256] on input "Busque pelo cliente" at bounding box center [634, 258] width 218 height 14
click at [795, 184] on icon "Close" at bounding box center [791, 187] width 11 height 11
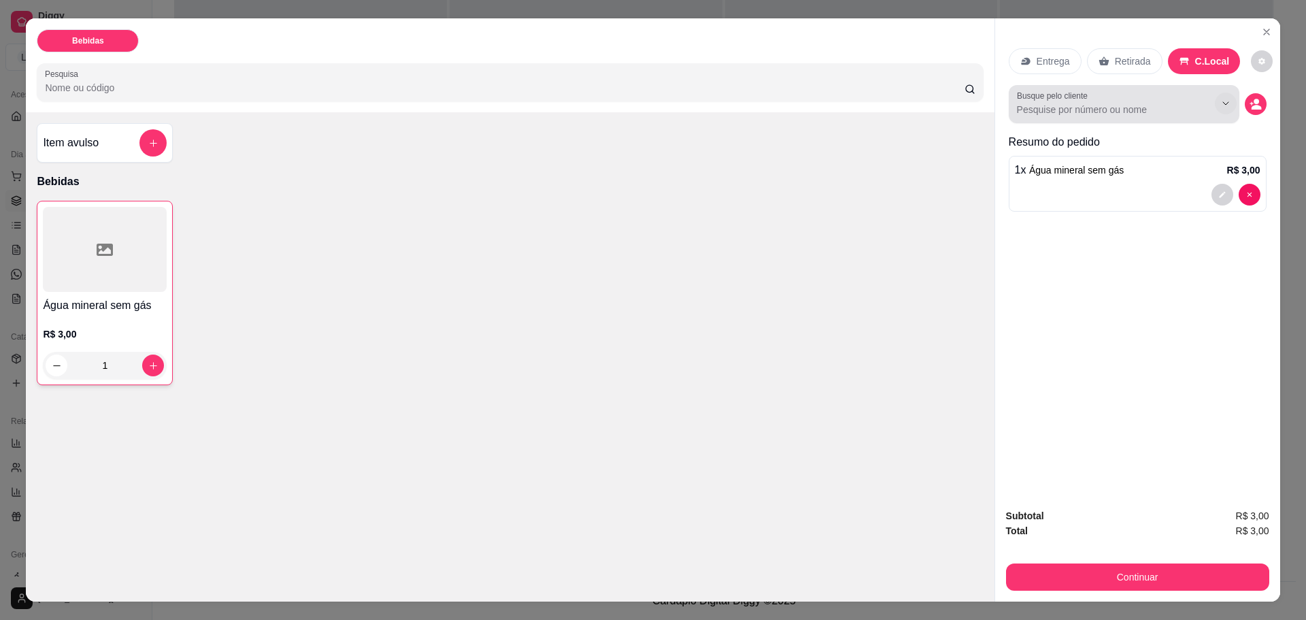
click at [1224, 105] on icon "Show suggestions" at bounding box center [1225, 103] width 11 height 11
drag, startPoint x: 1265, startPoint y: 49, endPoint x: 1255, endPoint y: 59, distance: 14.0
click at [1265, 48] on div "Entrega Retirada C.Local Busque pelo cliente Resumo do pedido 1 x Água mineral …" at bounding box center [1137, 257] width 285 height 478
click at [1258, 64] on icon "decrease-product-quantity" at bounding box center [1262, 62] width 8 height 8
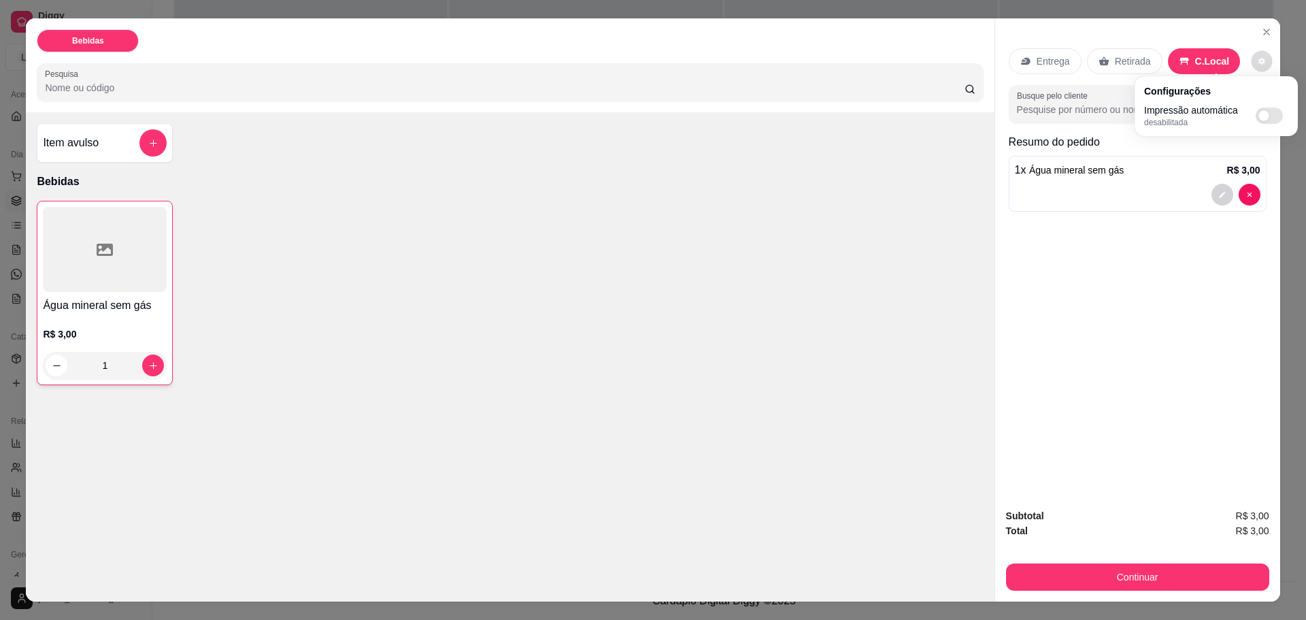
click at [1258, 64] on icon "decrease-product-quantity" at bounding box center [1262, 62] width 8 height 8
click at [1261, 29] on icon "Close" at bounding box center [1266, 32] width 11 height 11
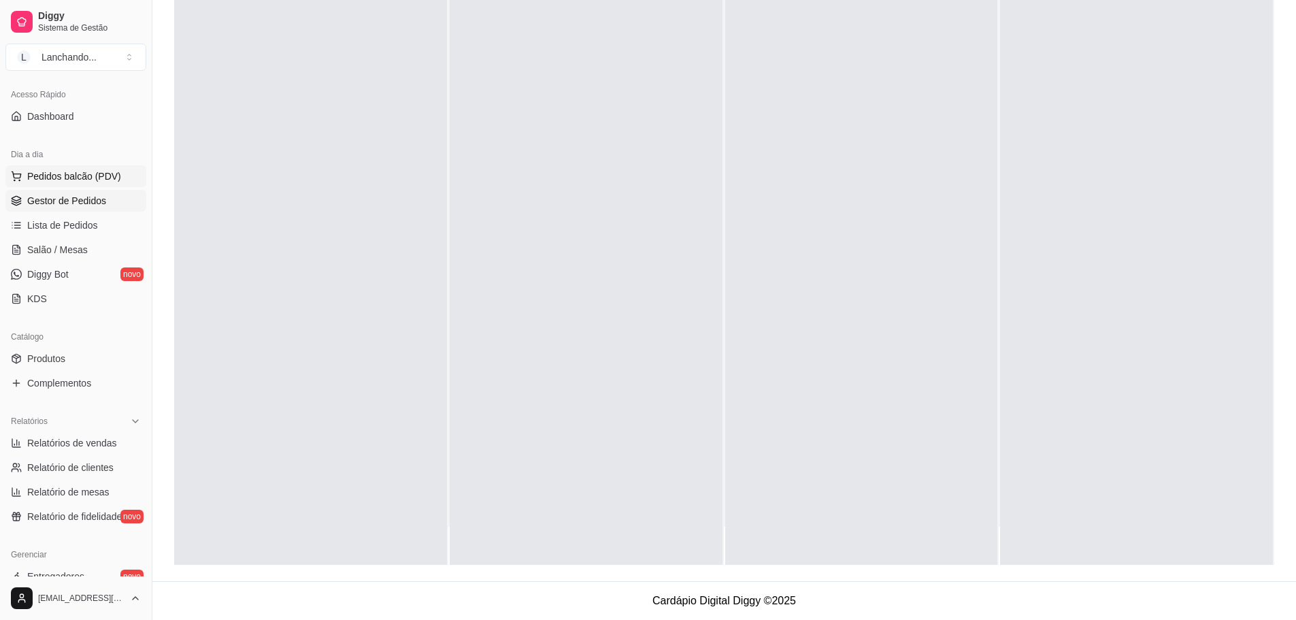
click at [84, 175] on span "Pedidos balcão (PDV)" at bounding box center [74, 176] width 94 height 14
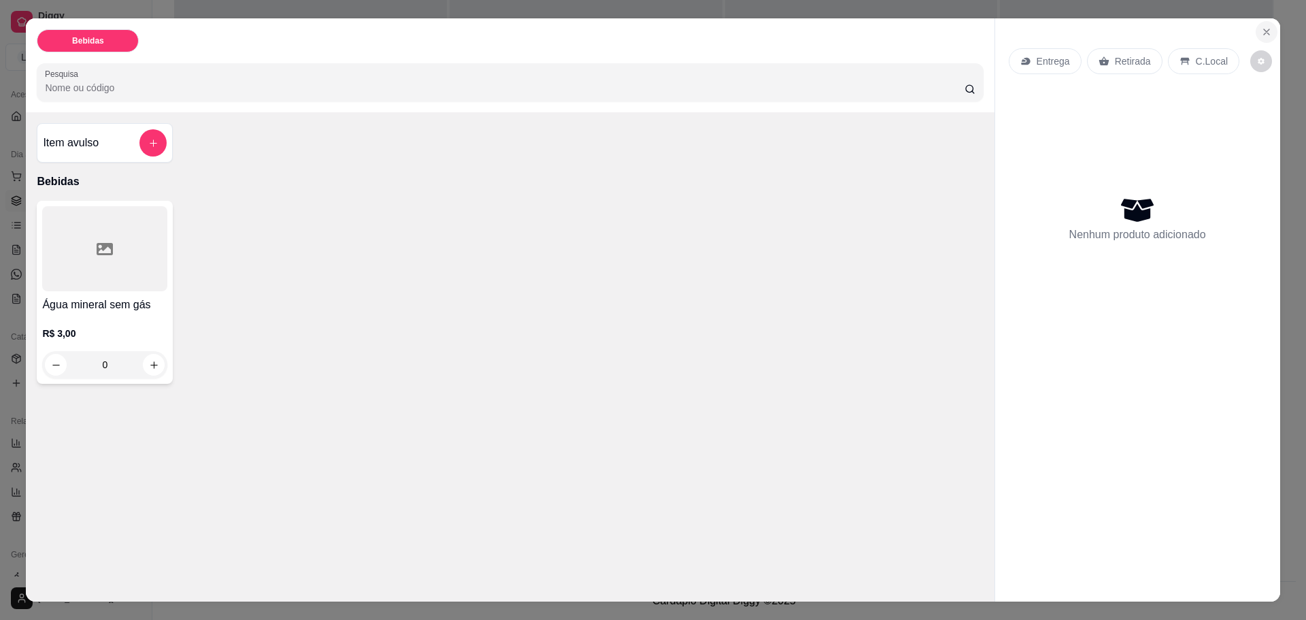
click at [1261, 33] on icon "Close" at bounding box center [1266, 32] width 11 height 11
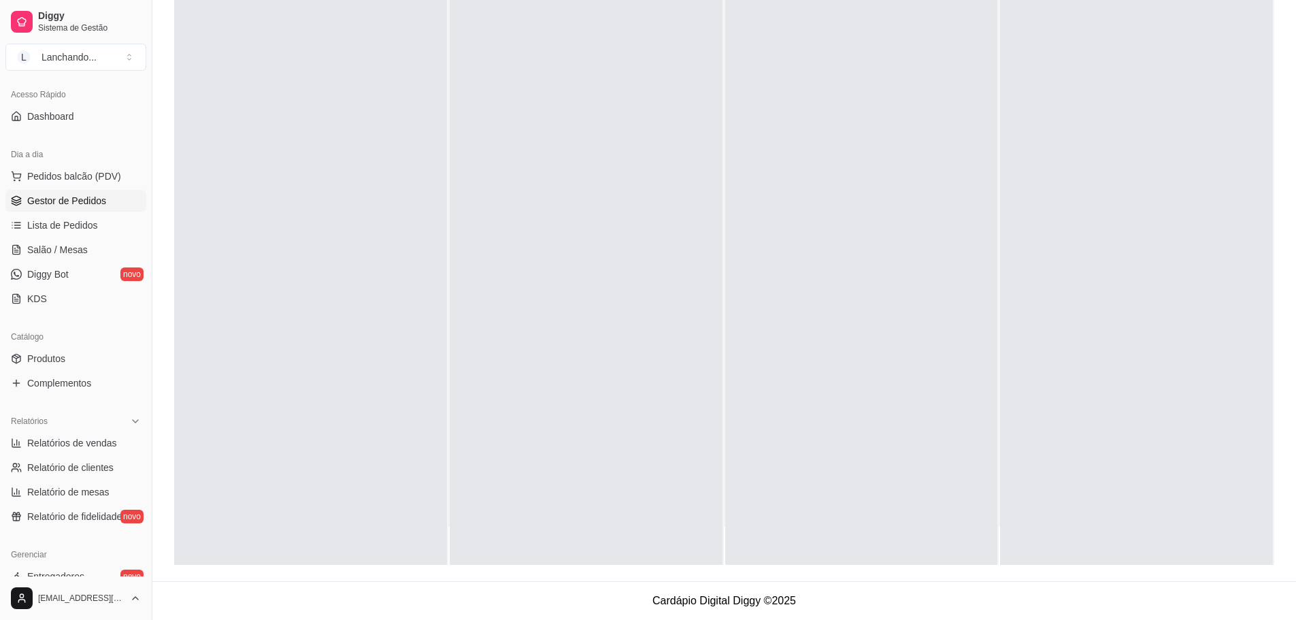
click at [91, 195] on span "Gestor de Pedidos" at bounding box center [66, 201] width 79 height 14
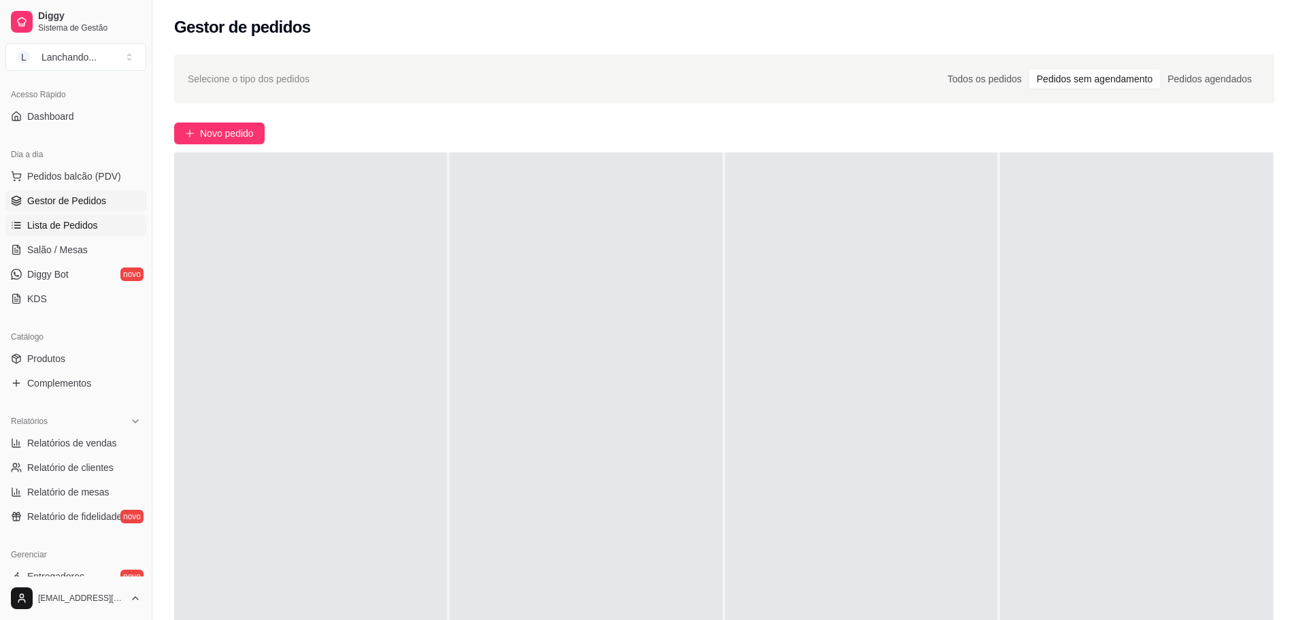
click at [65, 222] on span "Lista de Pedidos" at bounding box center [62, 225] width 71 height 14
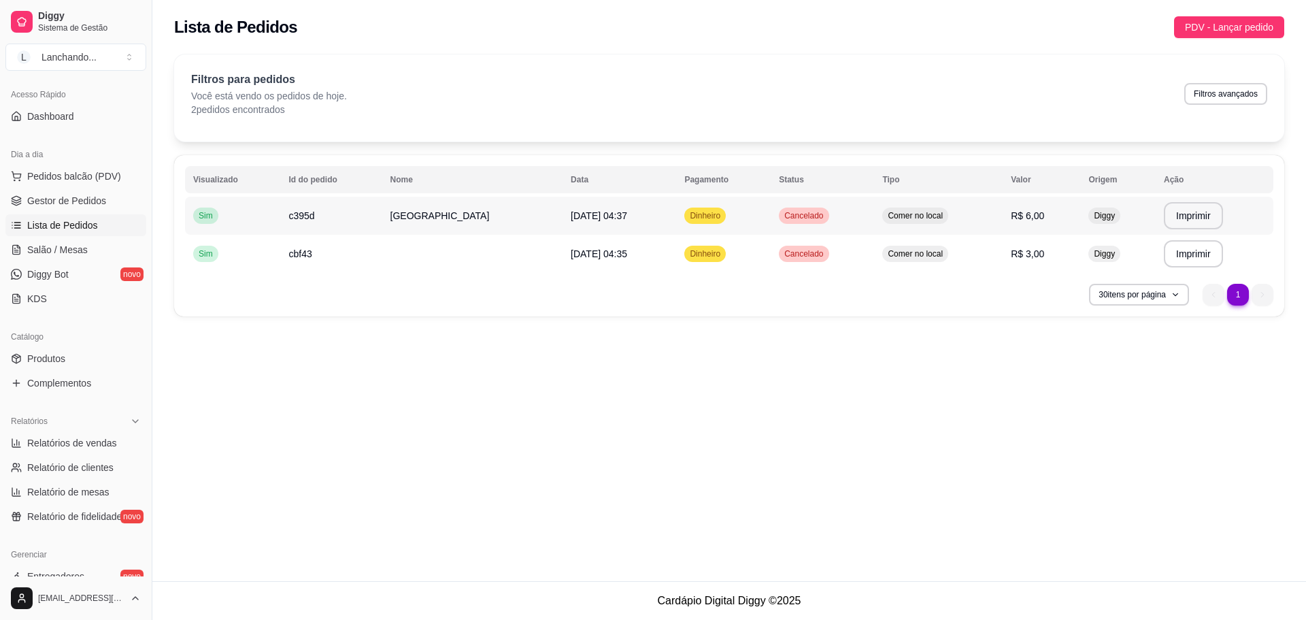
click at [451, 203] on td "[GEOGRAPHIC_DATA]" at bounding box center [472, 216] width 180 height 38
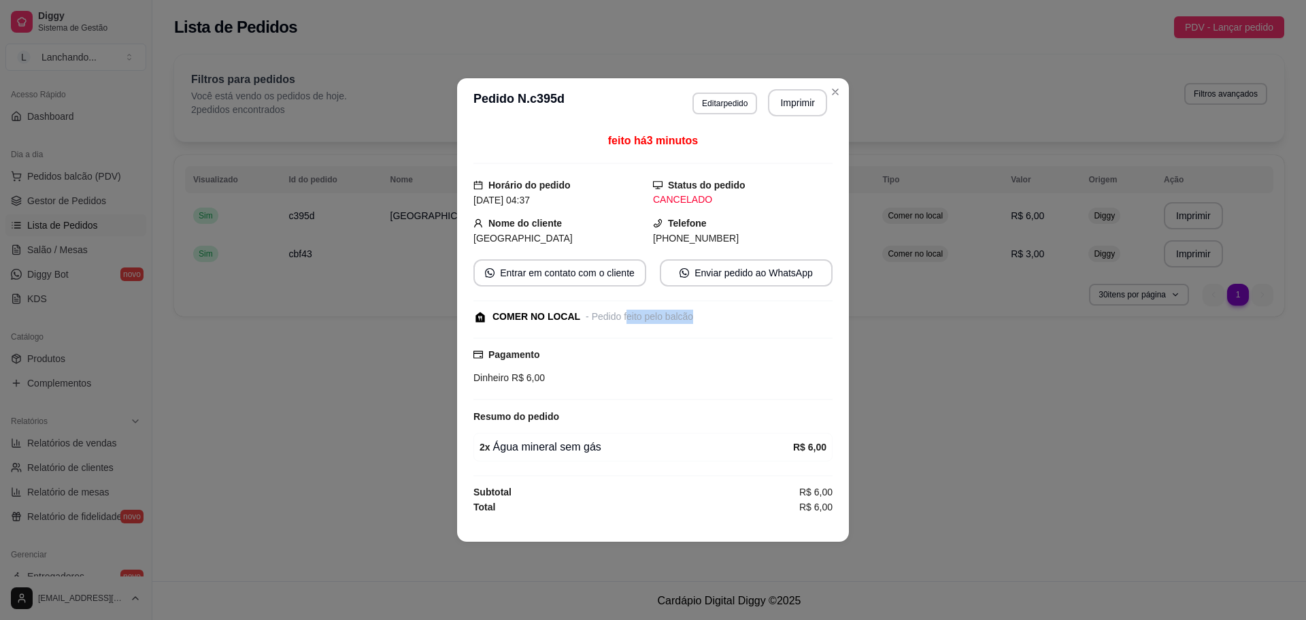
drag, startPoint x: 670, startPoint y: 318, endPoint x: 725, endPoint y: 312, distance: 55.4
click at [720, 318] on div "COMER NO LOCAL - Pedido feito pelo balcão" at bounding box center [651, 317] width 356 height 14
click at [715, 99] on button "Editar pedido" at bounding box center [724, 103] width 63 height 21
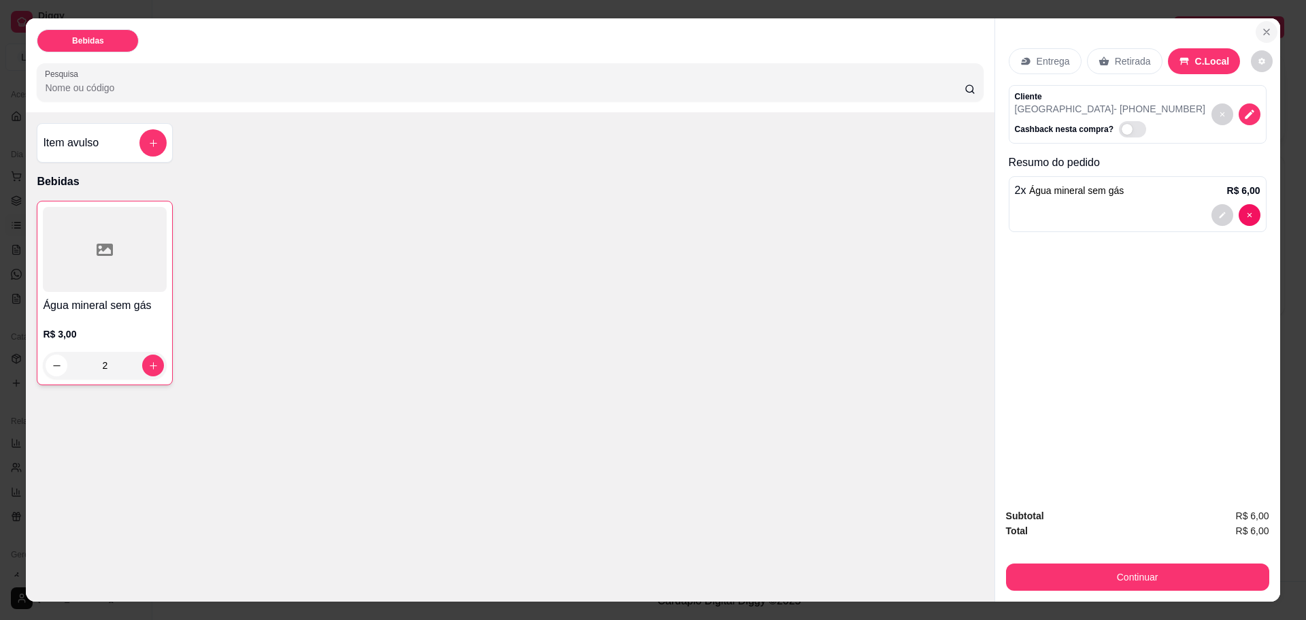
click at [1258, 40] on button "Close" at bounding box center [1267, 32] width 22 height 22
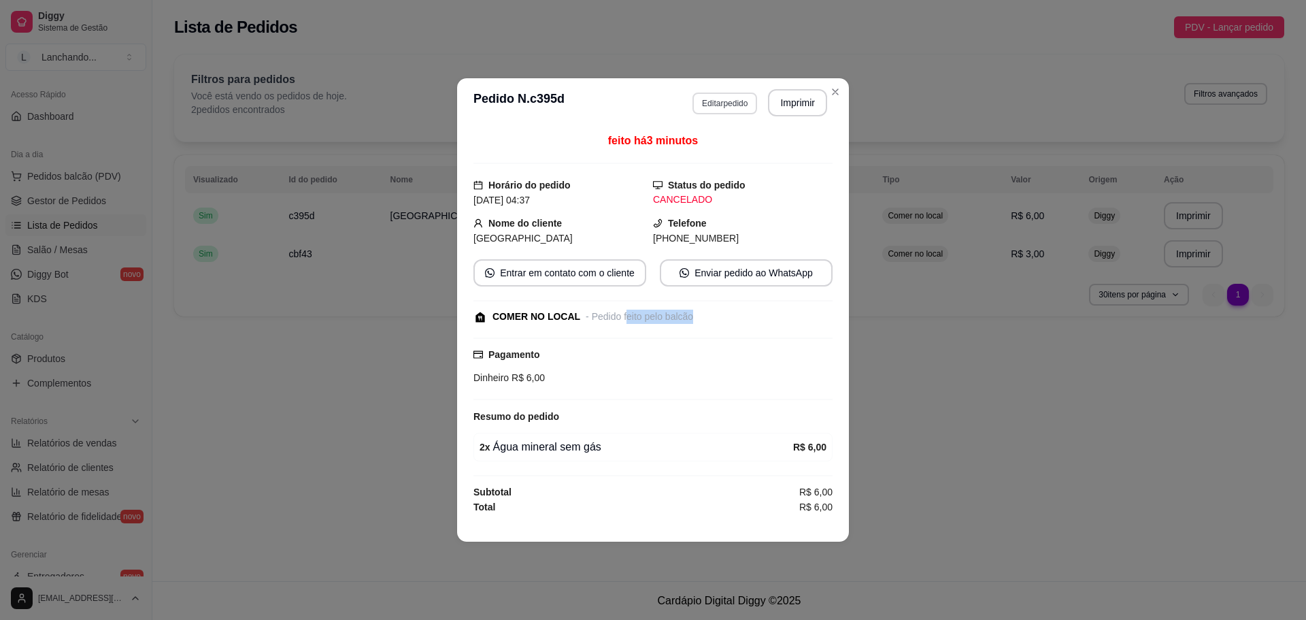
click at [732, 102] on button "Editar pedido" at bounding box center [724, 104] width 65 height 22
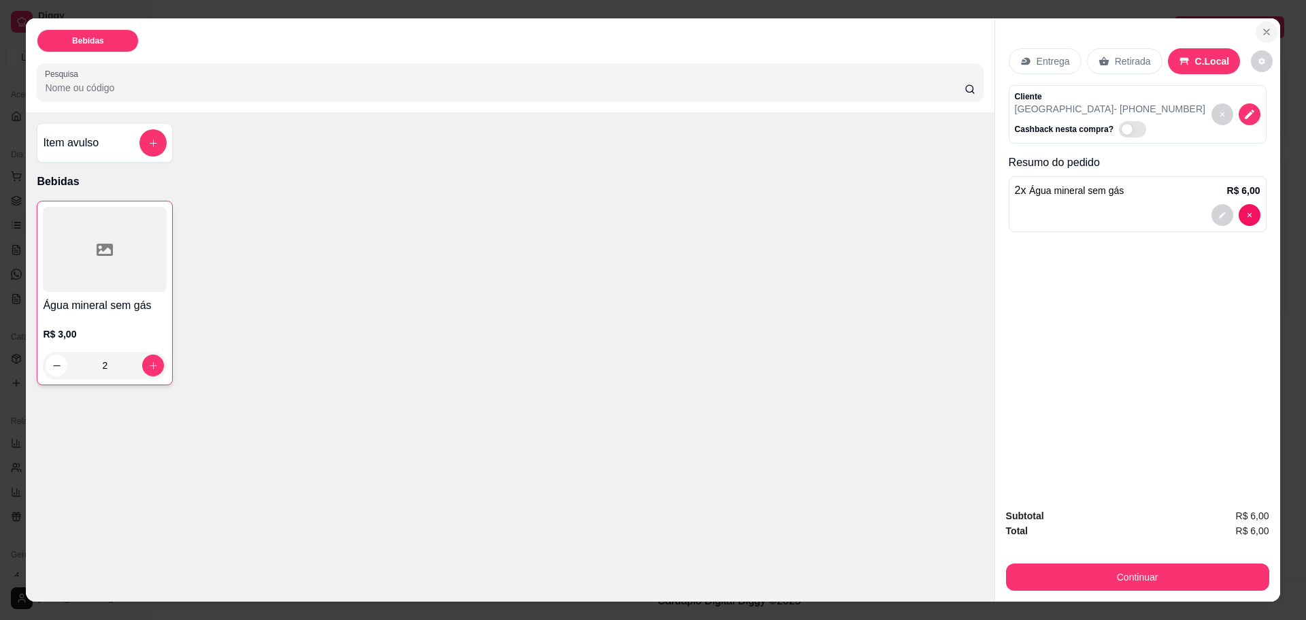
click at [1265, 35] on icon "Close" at bounding box center [1266, 32] width 11 height 11
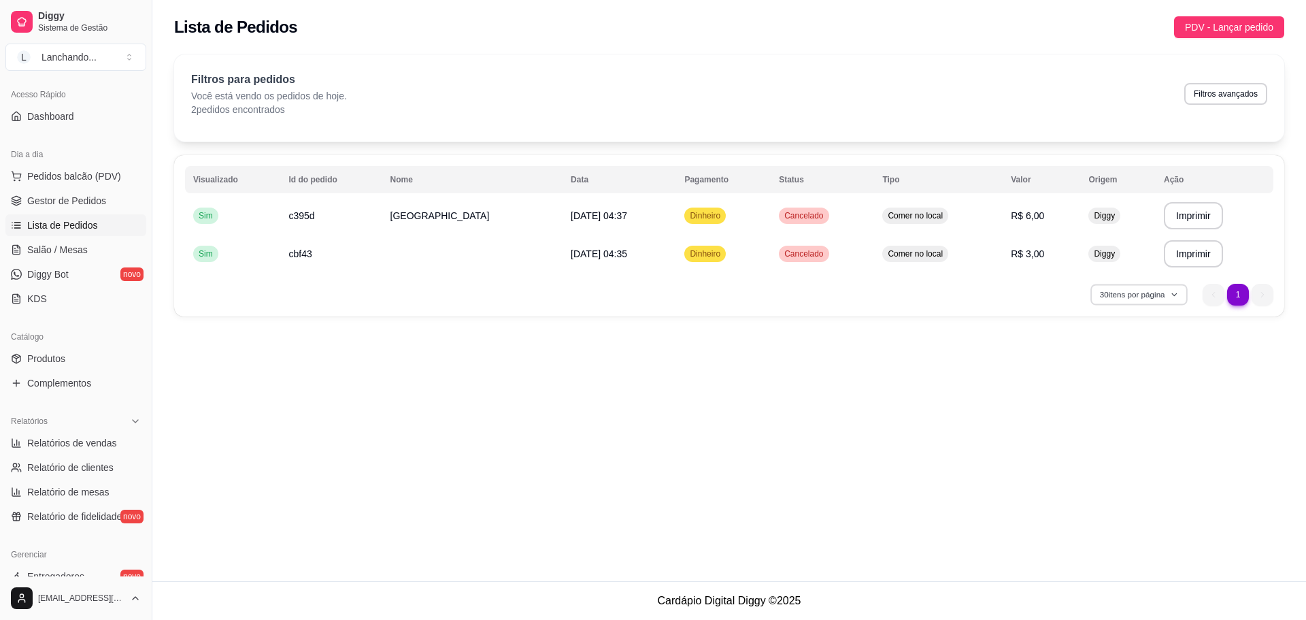
click at [1173, 297] on icon "button" at bounding box center [1175, 294] width 8 height 8
click at [1171, 297] on icon "button" at bounding box center [1175, 294] width 8 height 8
click at [578, 239] on td "[DATE] 04:35" at bounding box center [620, 254] width 114 height 38
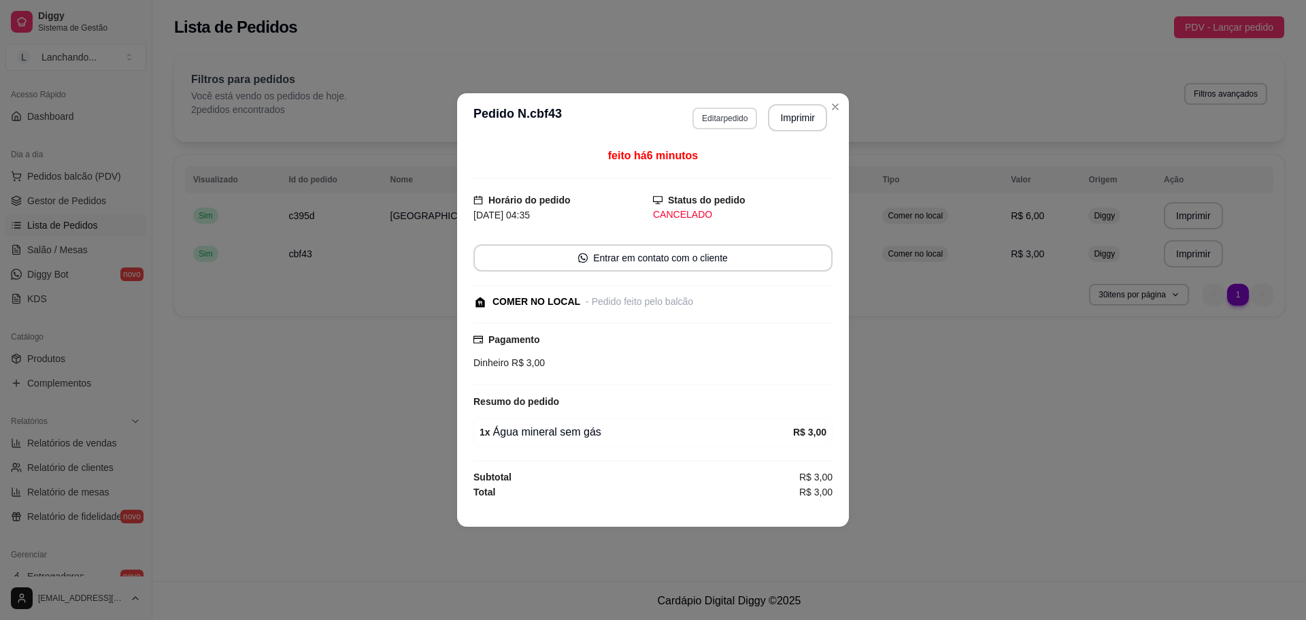
click at [696, 120] on button "Editar pedido" at bounding box center [724, 118] width 65 height 22
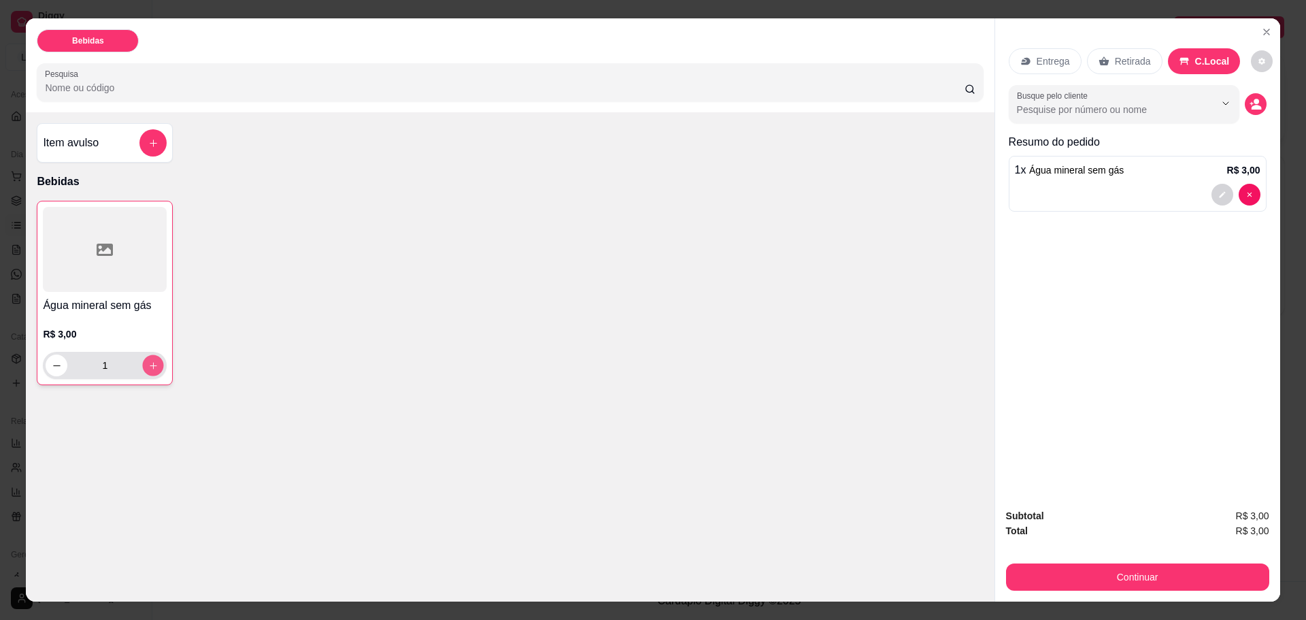
click at [152, 358] on button "increase-product-quantity" at bounding box center [153, 365] width 21 height 21
click at [152, 358] on button "increase-product-quantity" at bounding box center [153, 365] width 22 height 22
click at [152, 358] on button "increase-product-quantity" at bounding box center [153, 365] width 21 height 21
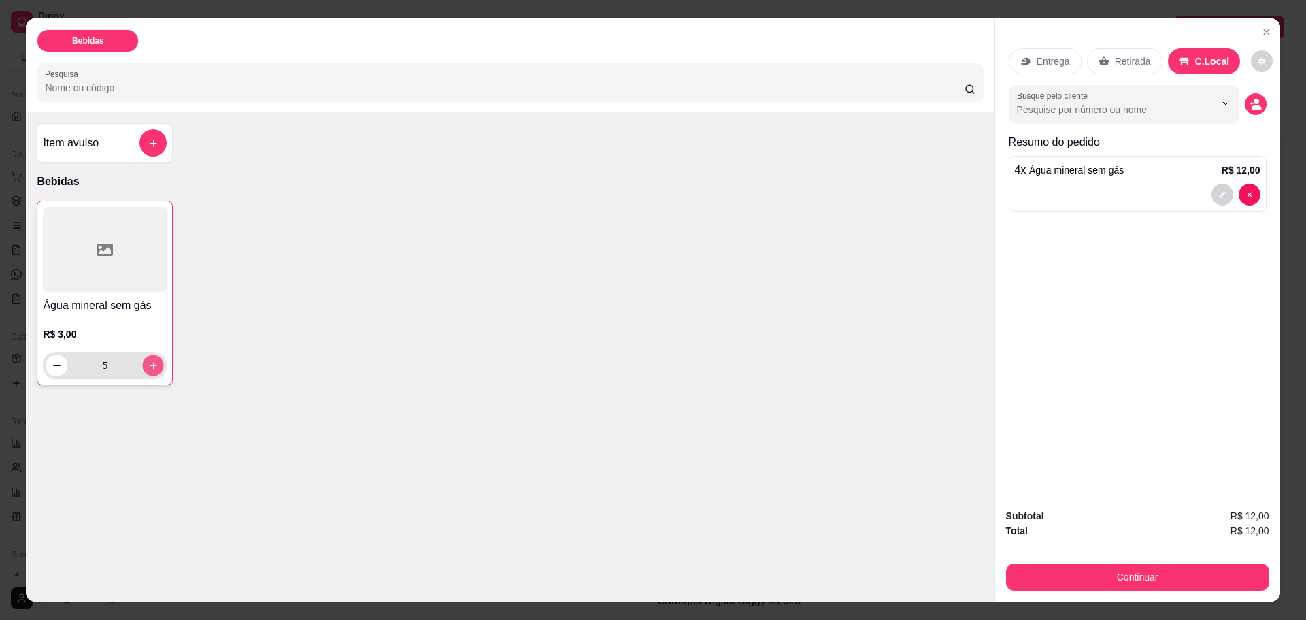
type input "6"
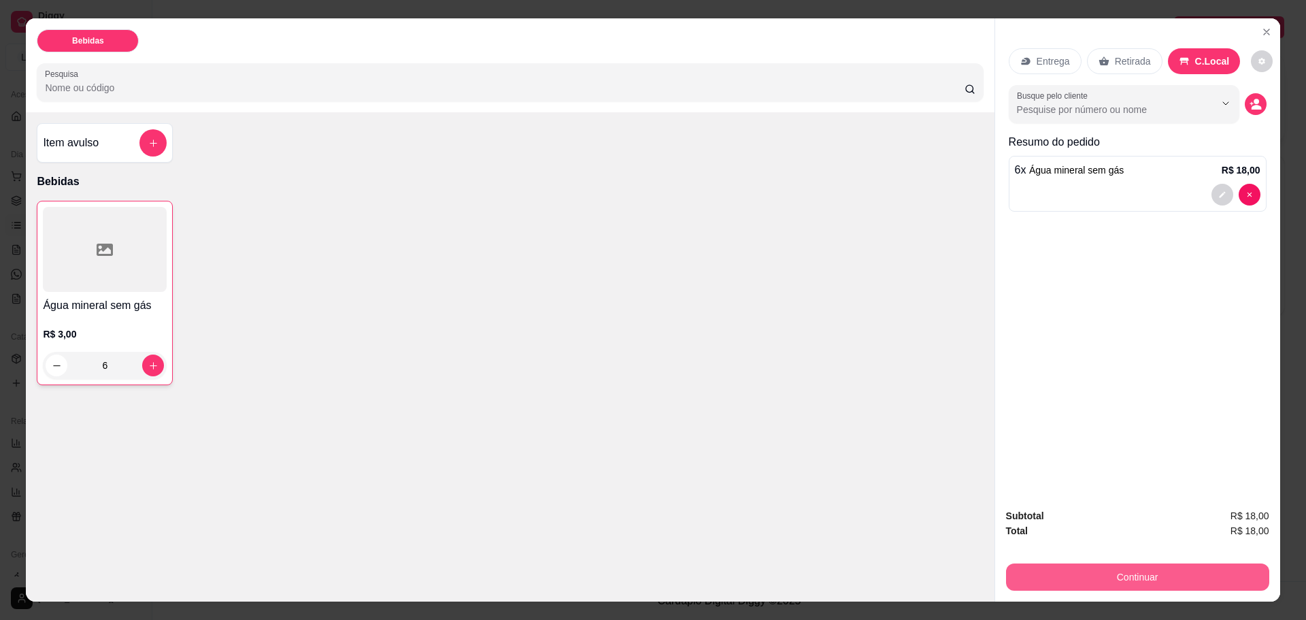
click at [1177, 581] on button "Continuar" at bounding box center [1137, 576] width 263 height 27
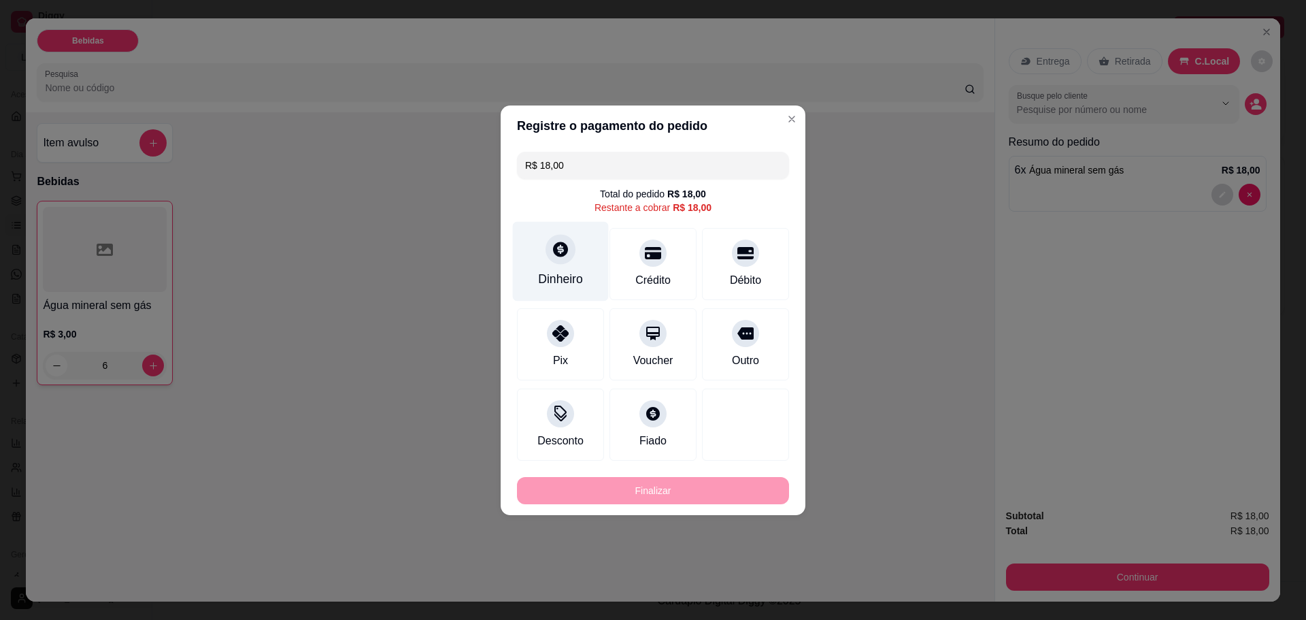
click at [553, 280] on div "Dinheiro" at bounding box center [560, 279] width 45 height 18
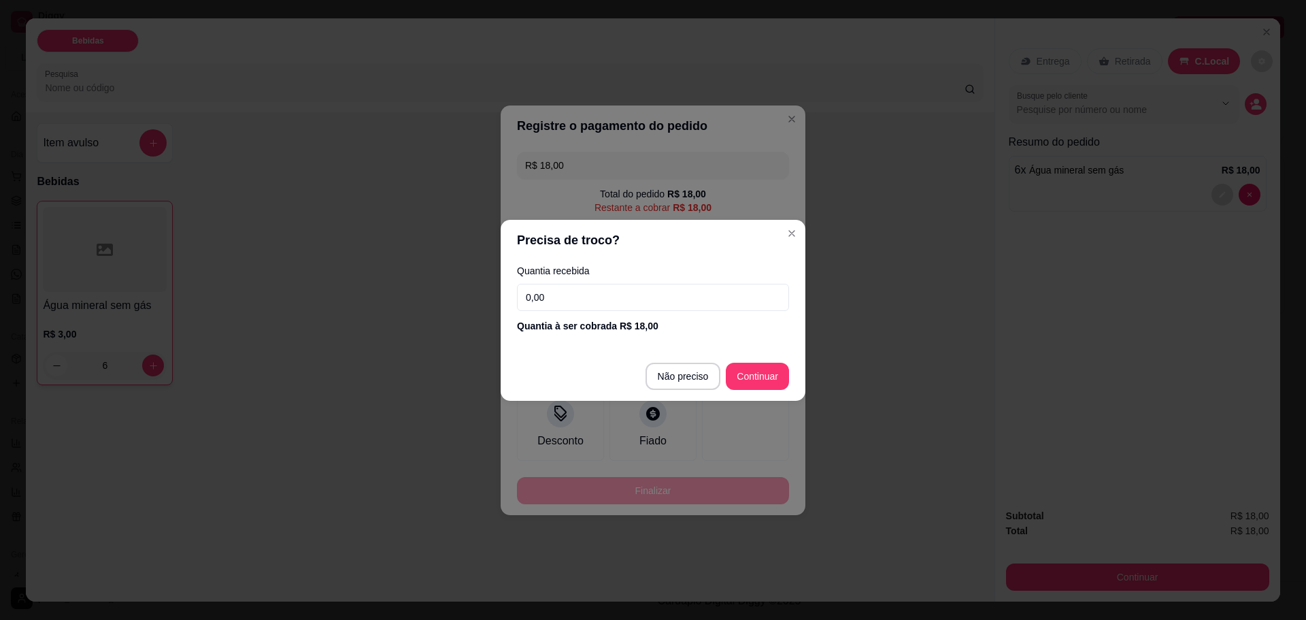
click at [651, 298] on input "0,00" at bounding box center [653, 297] width 272 height 27
type input "5,00"
type input "R$ 0,00"
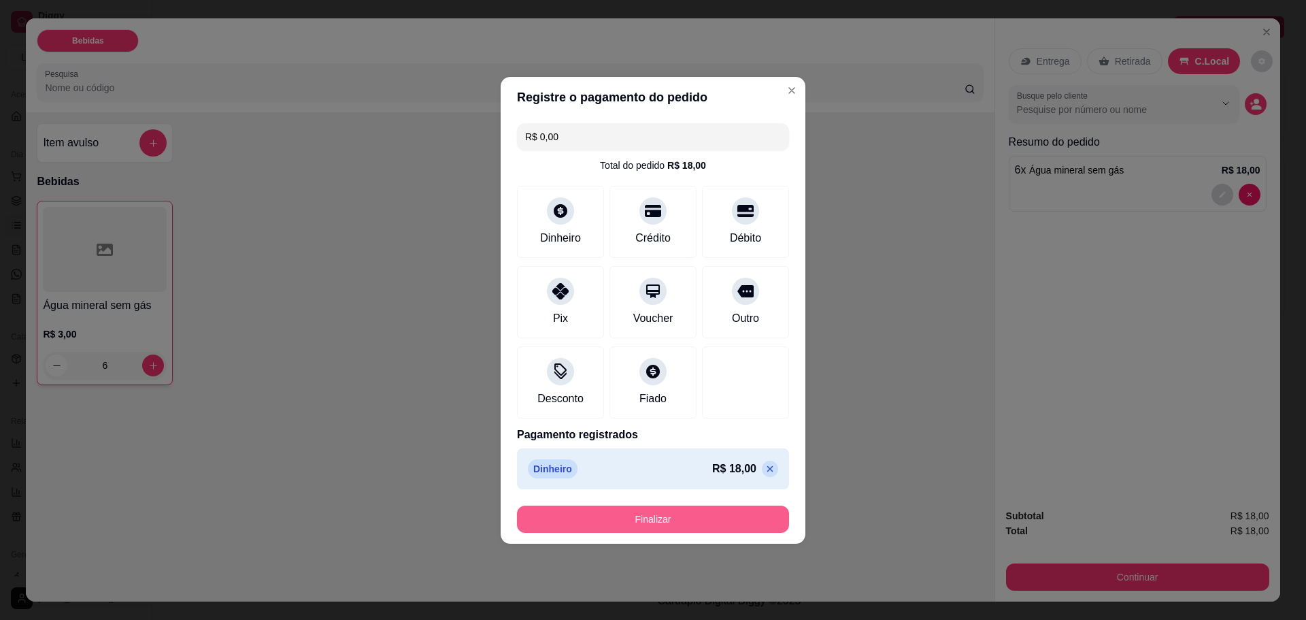
click at [717, 514] on button "Finalizar" at bounding box center [653, 518] width 272 height 27
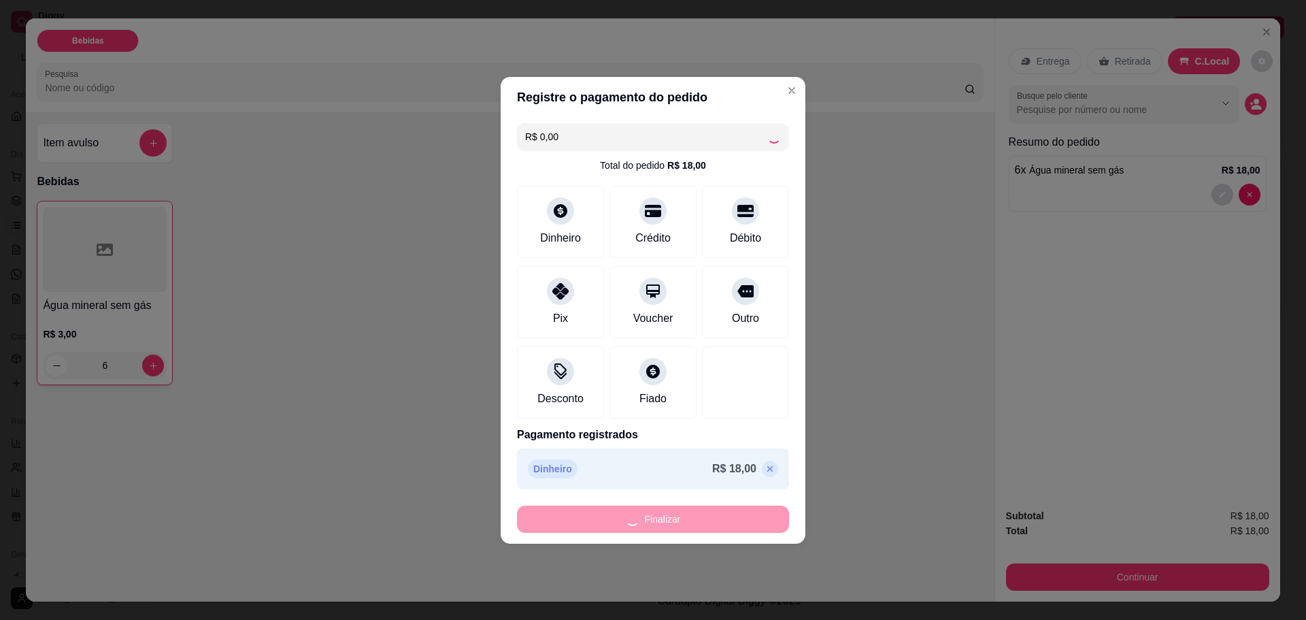
type input "0"
type input "-R$ 18,00"
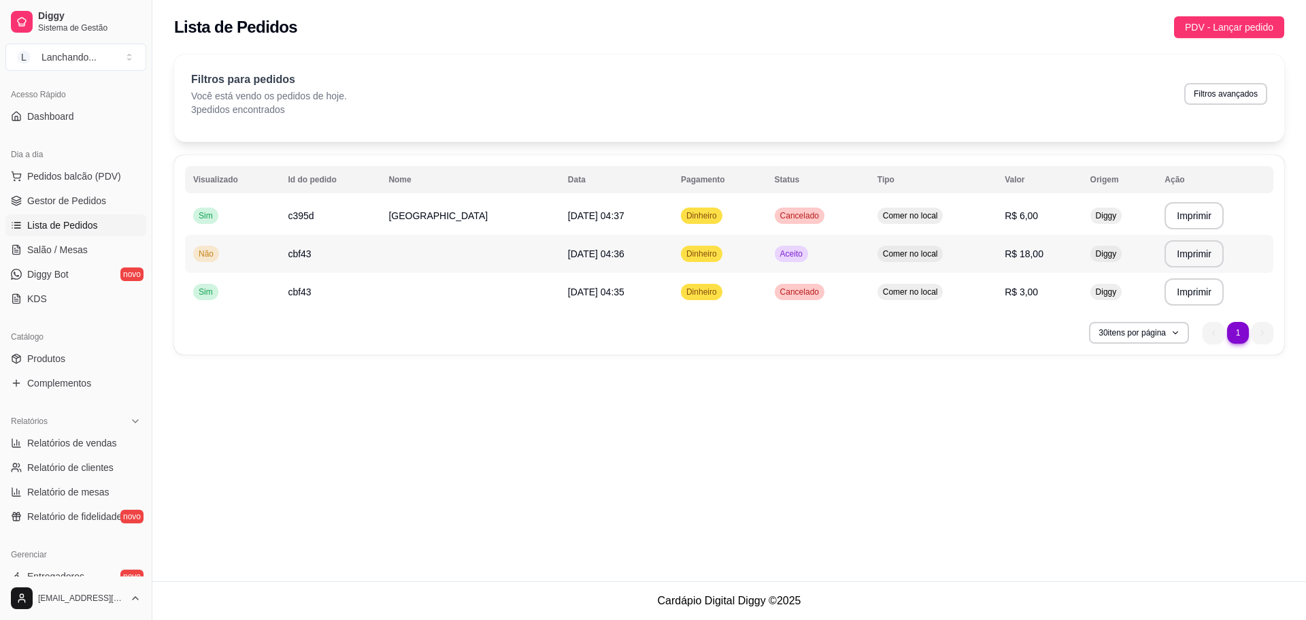
click at [778, 254] on span "Aceito" at bounding box center [792, 253] width 28 height 11
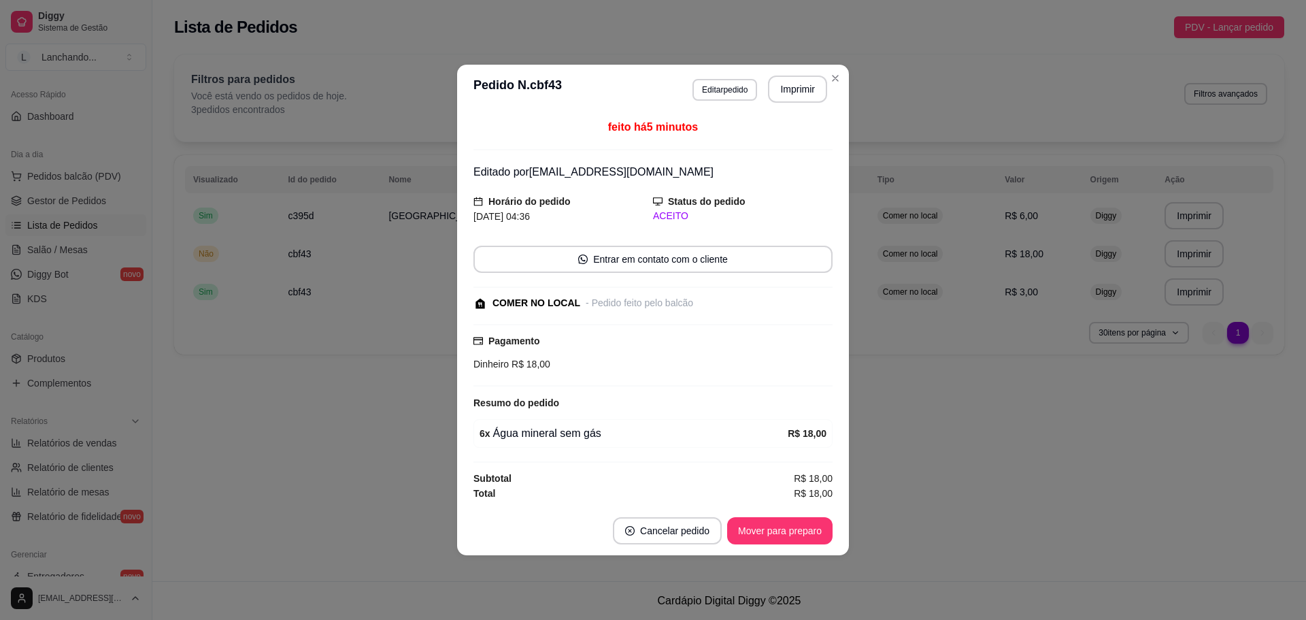
click at [670, 225] on div "feito há 5 minutos Editado por [EMAIL_ADDRESS][DOMAIN_NAME] Horário do pedido […" at bounding box center [652, 310] width 359 height 382
click at [673, 212] on div "ACEITO" at bounding box center [743, 216] width 180 height 14
click at [788, 519] on button "Mover para preparo" at bounding box center [780, 531] width 102 height 27
click at [784, 528] on button "Mover para retirada disponível" at bounding box center [757, 530] width 150 height 27
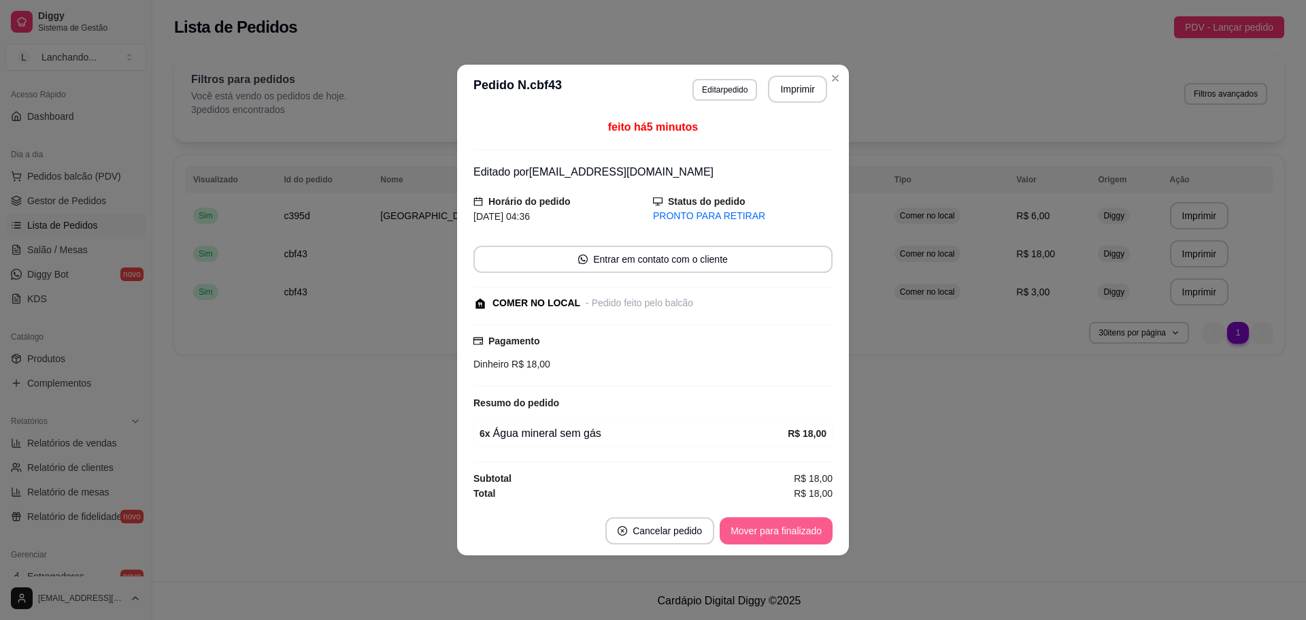
click at [784, 528] on button "Mover para finalizado" at bounding box center [776, 530] width 113 height 27
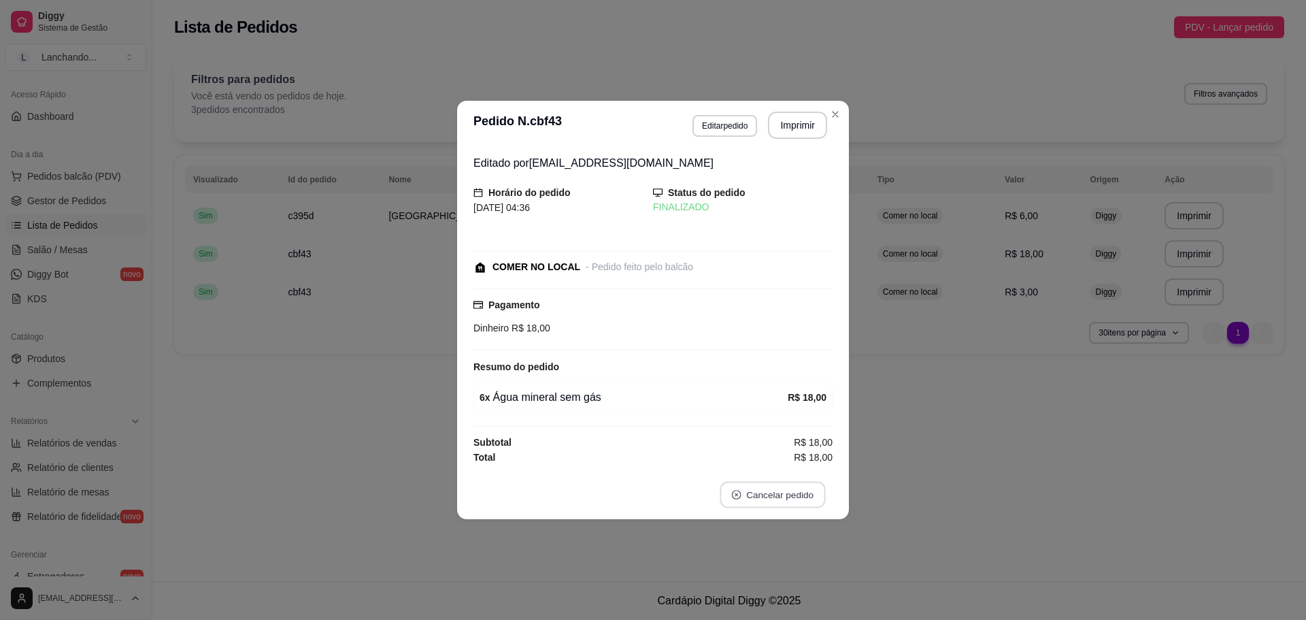
click at [778, 497] on button "Cancelar pedido" at bounding box center [772, 495] width 105 height 27
click at [809, 463] on button "Sim" at bounding box center [810, 461] width 53 height 27
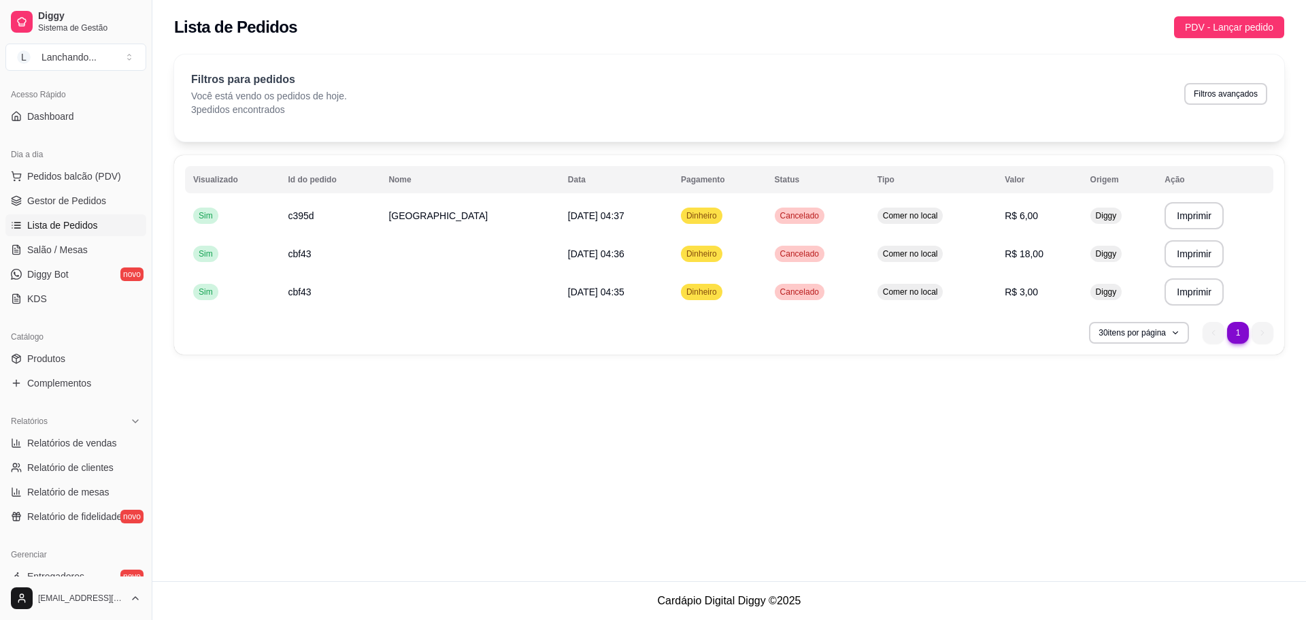
click at [1239, 40] on div "Lista de Pedidos PDV - Lançar pedido" at bounding box center [729, 23] width 1154 height 46
click at [1243, 27] on span "PDV - Lançar pedido" at bounding box center [1229, 27] width 88 height 15
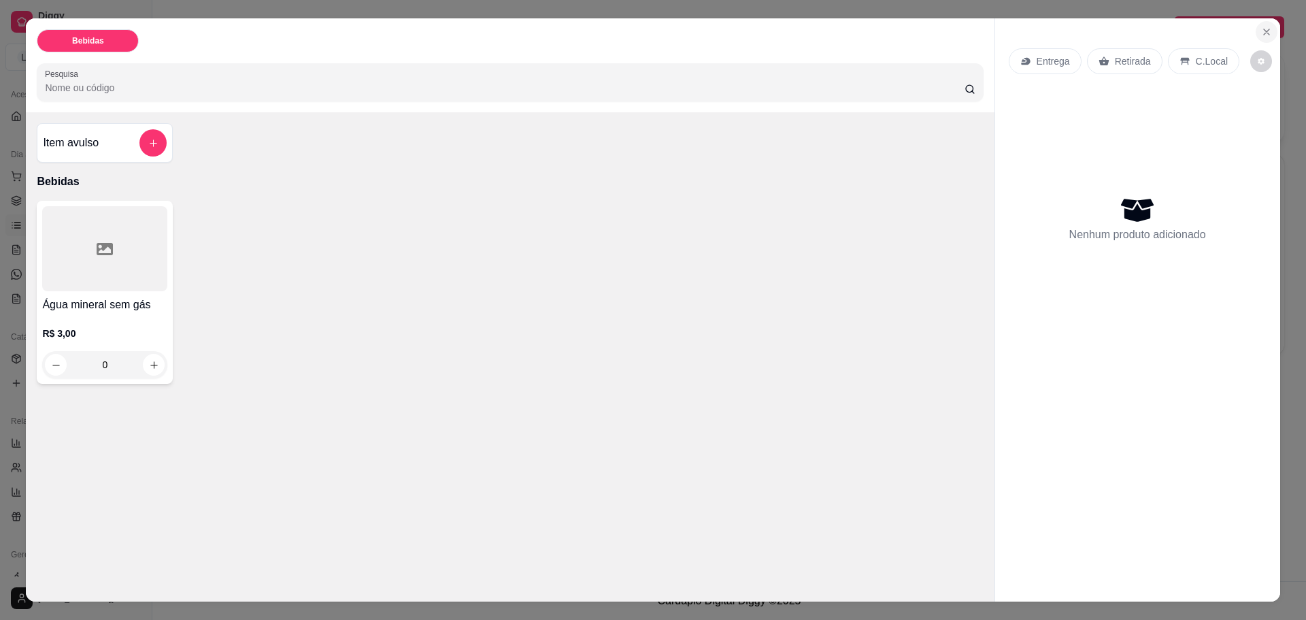
click at [1261, 37] on icon "Close" at bounding box center [1266, 32] width 11 height 11
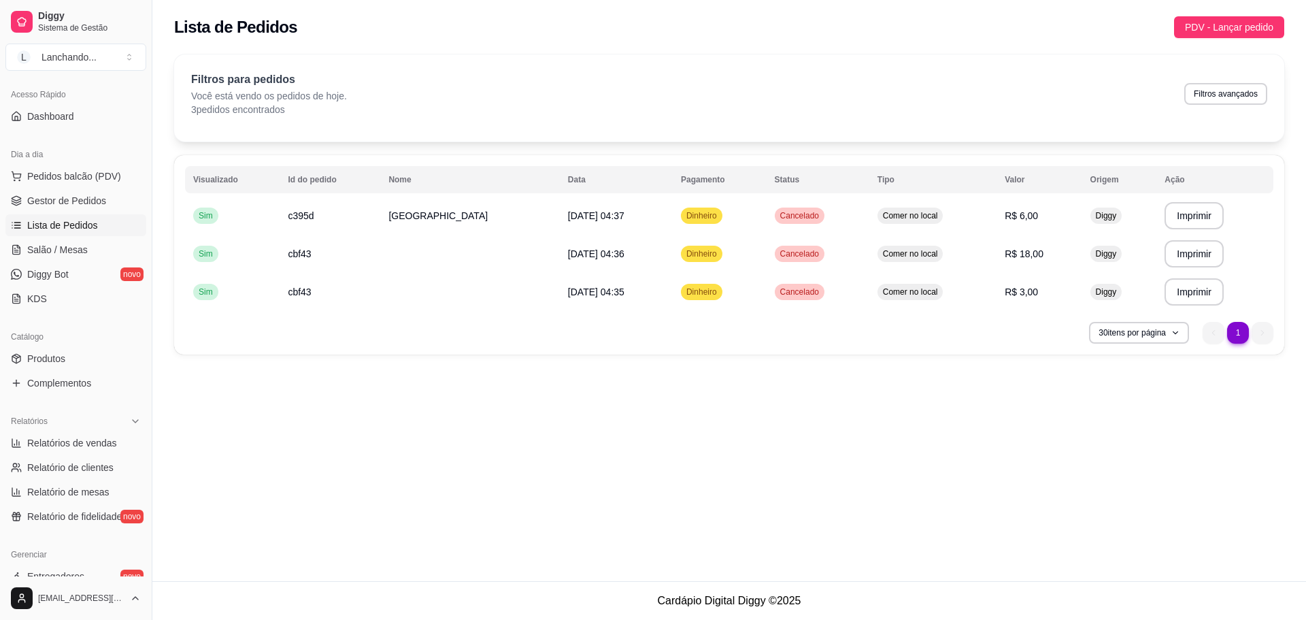
click at [334, 175] on th "Id do pedido" at bounding box center [330, 179] width 101 height 27
click at [335, 175] on th "Id do pedido" at bounding box center [330, 179] width 101 height 27
click at [337, 175] on th "Id do pedido" at bounding box center [330, 179] width 101 height 27
click at [769, 337] on div "**********" at bounding box center [729, 254] width 1110 height 199
click at [1258, 334] on ul "1 1" at bounding box center [1238, 333] width 71 height 22
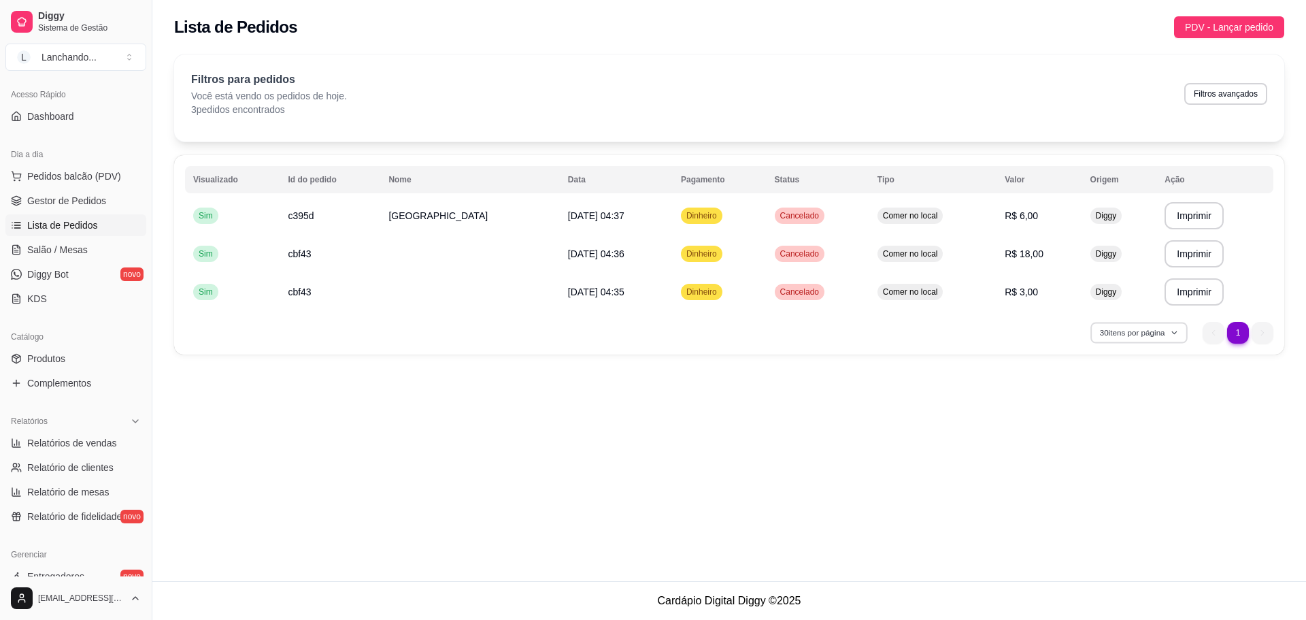
click at [1150, 336] on button "30 itens por página" at bounding box center [1138, 332] width 97 height 21
click at [1223, 92] on button "Filtros avançados" at bounding box center [1225, 94] width 83 height 22
select select "0"
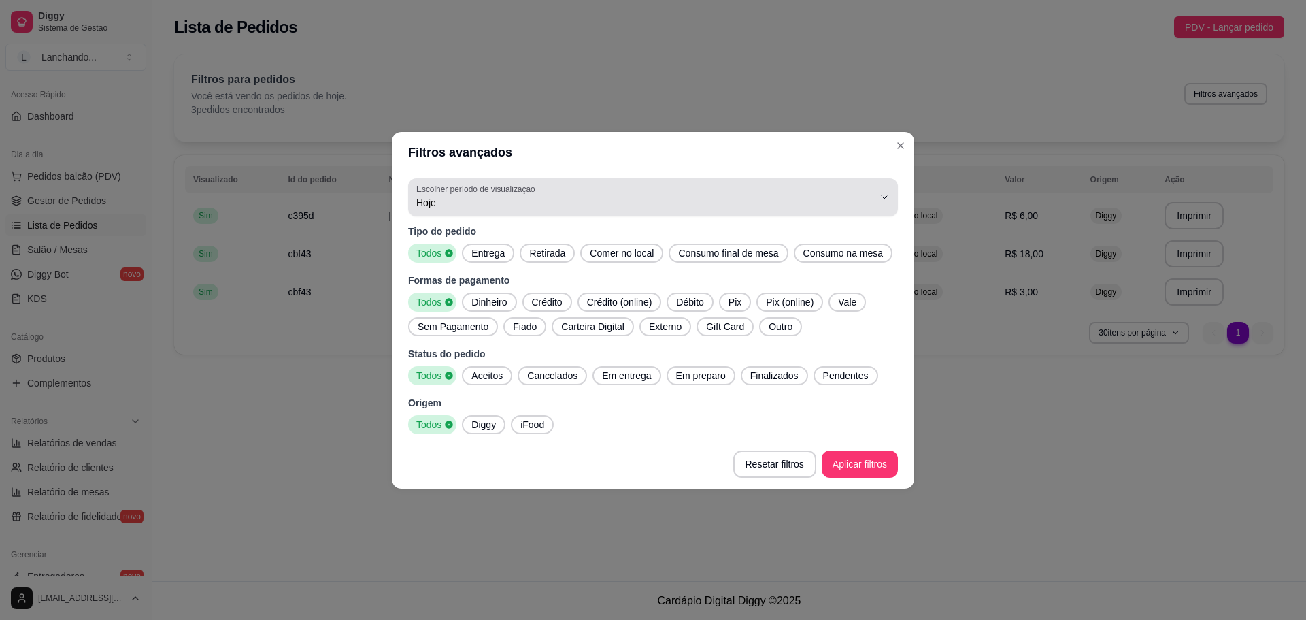
click at [729, 210] on div "Hoje" at bounding box center [644, 197] width 457 height 27
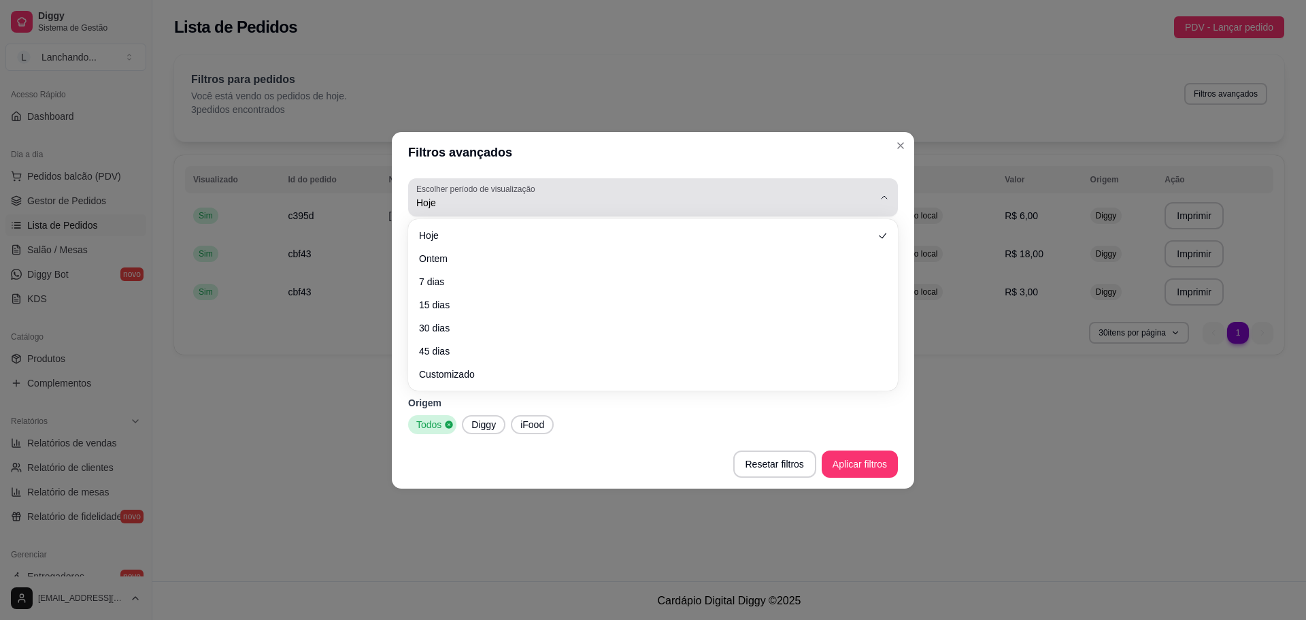
click at [729, 210] on div "Hoje" at bounding box center [644, 197] width 457 height 27
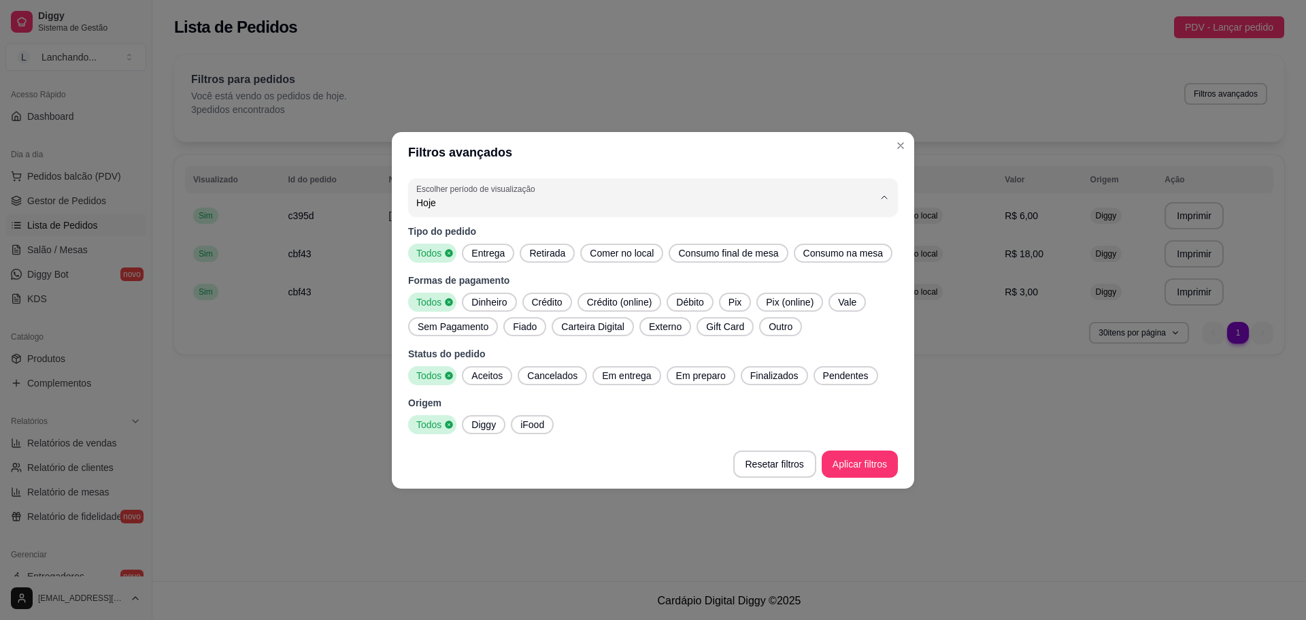
click at [638, 456] on footer "Resetar filtros Aplicar filtros" at bounding box center [653, 463] width 522 height 49
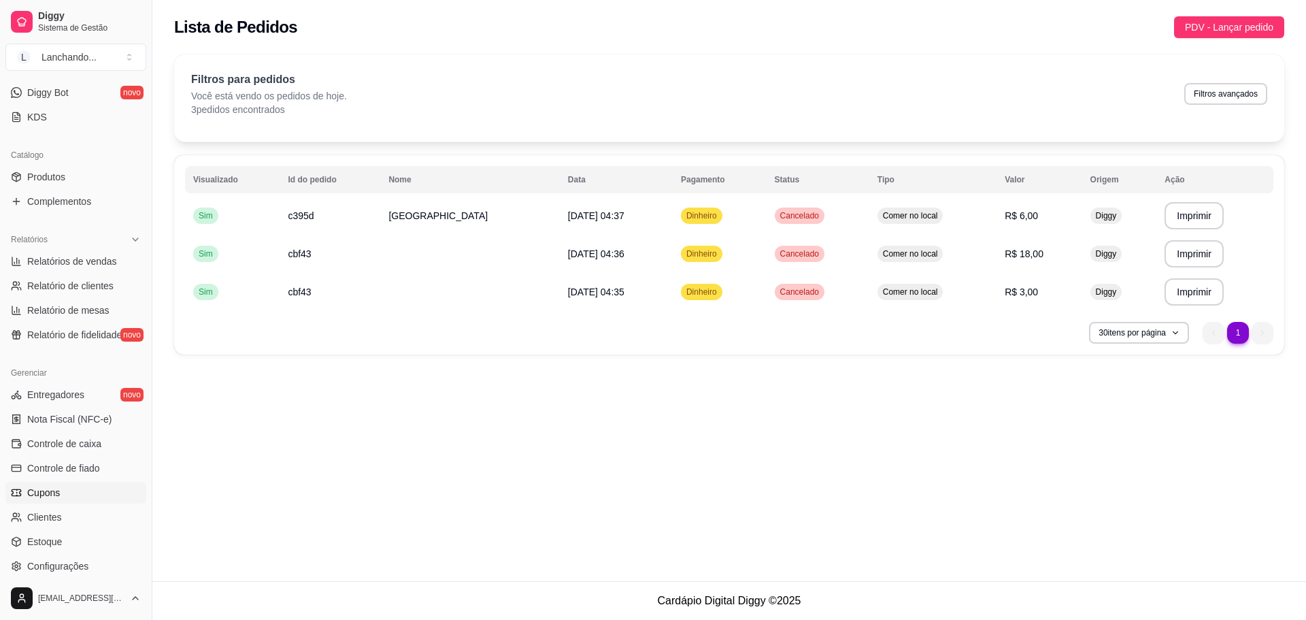
scroll to position [359, 0]
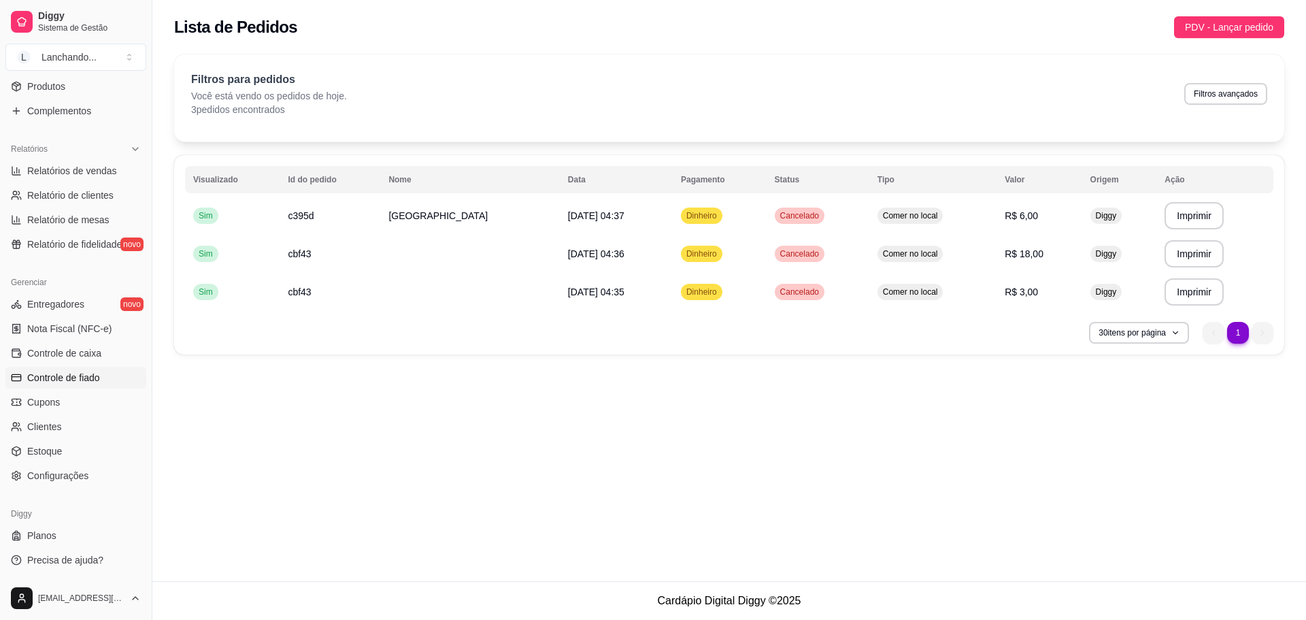
click at [97, 369] on link "Controle de fiado" at bounding box center [75, 378] width 141 height 22
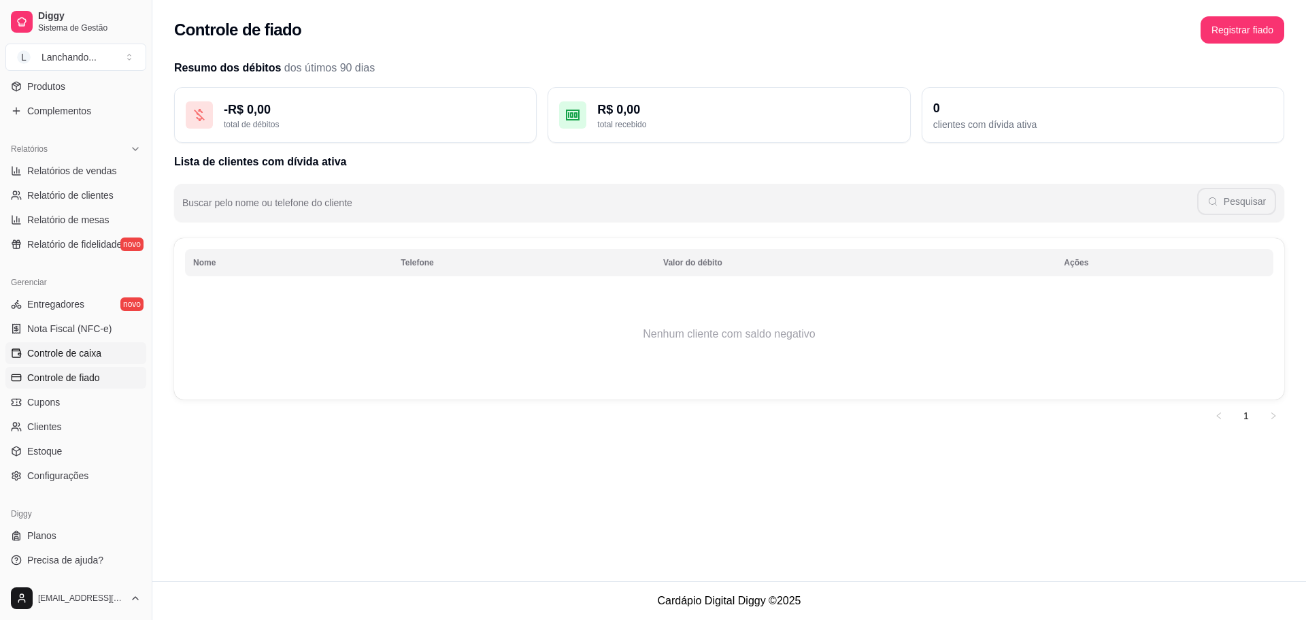
click at [99, 350] on span "Controle de caixa" at bounding box center [64, 353] width 74 height 14
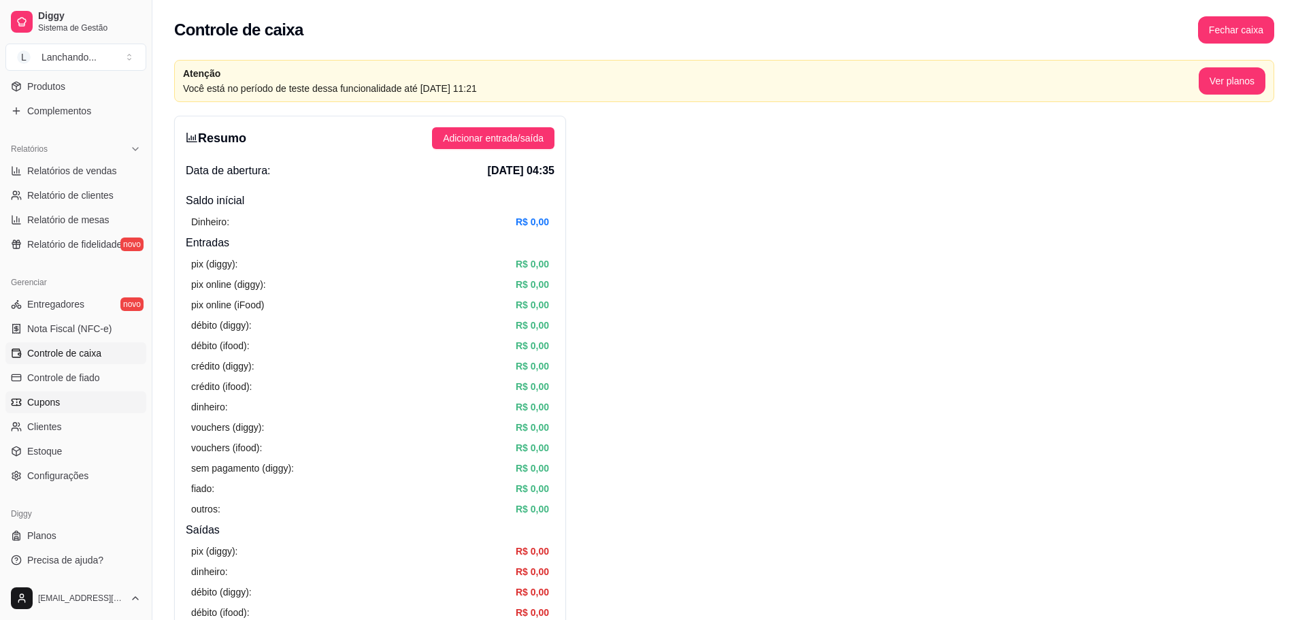
click at [52, 396] on span "Cupons" at bounding box center [43, 402] width 33 height 14
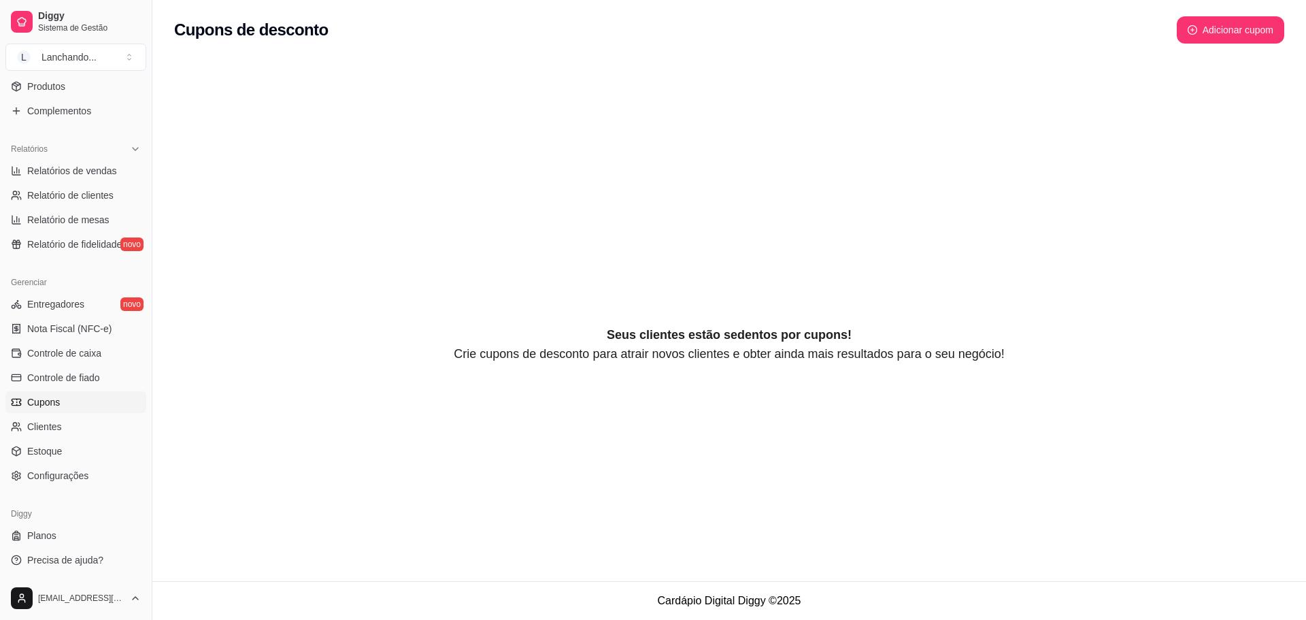
click at [44, 414] on ul "Entregadores novo Nota Fiscal (NFC-e) Controle de caixa Controle de fiado Cupon…" at bounding box center [75, 389] width 141 height 193
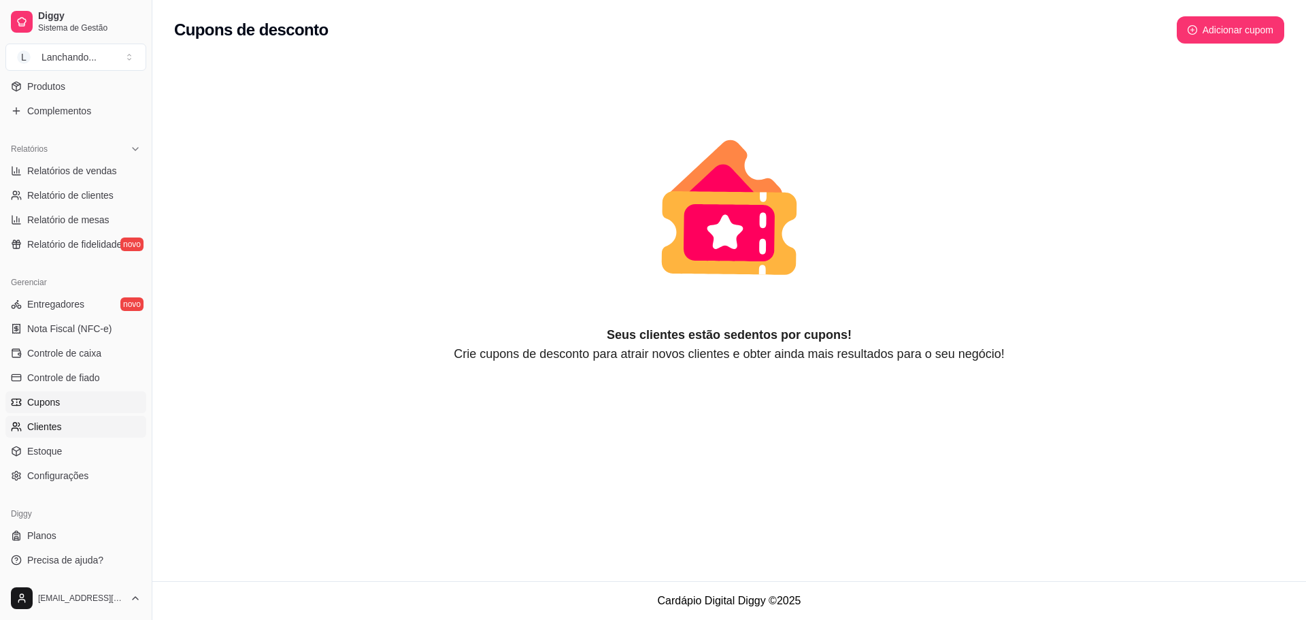
click at [42, 422] on span "Clientes" at bounding box center [44, 427] width 35 height 14
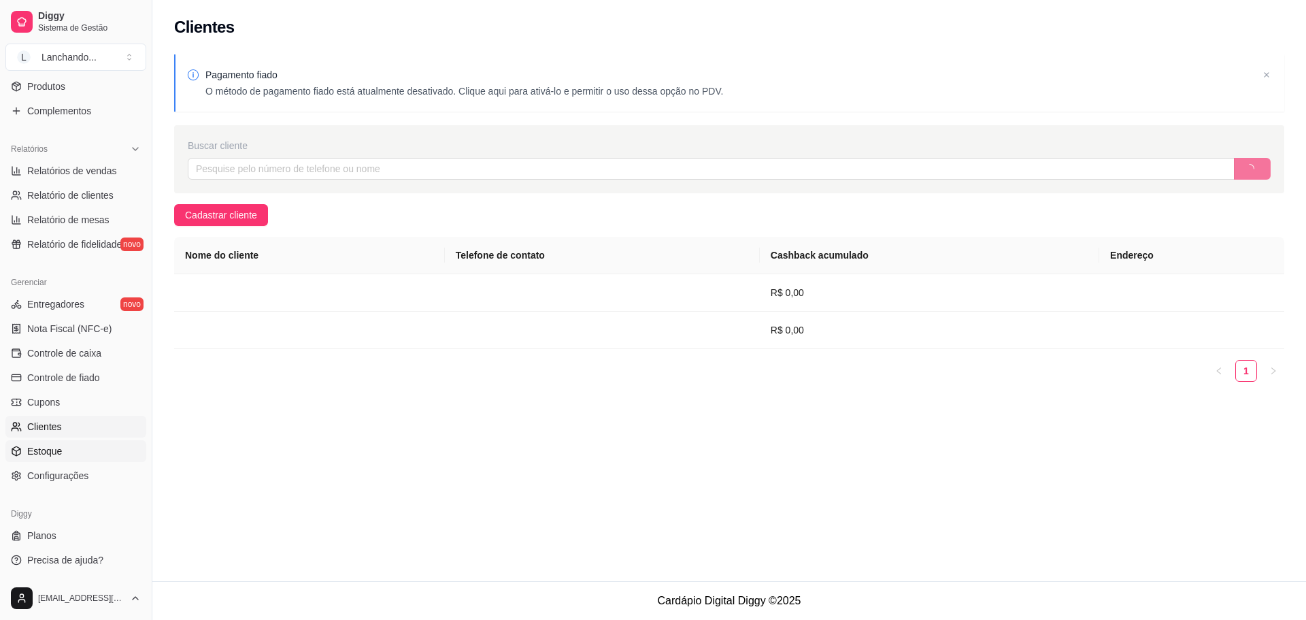
click at [41, 443] on link "Estoque" at bounding box center [75, 451] width 141 height 22
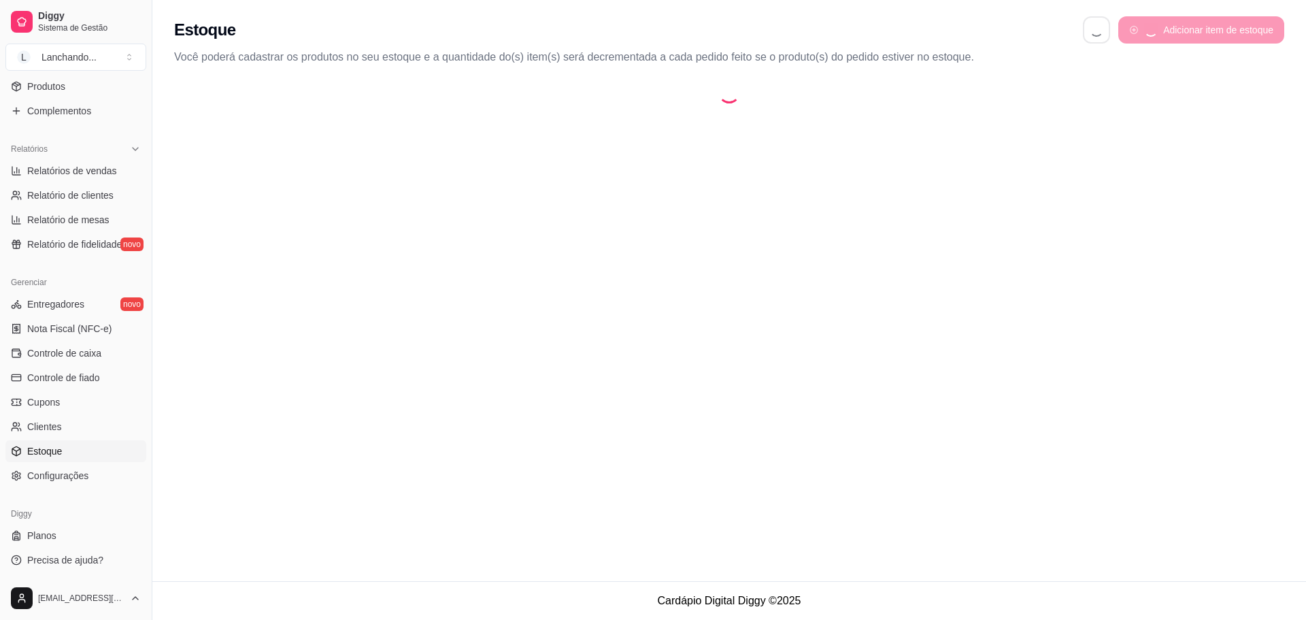
select select "QUANTITY_ORDER"
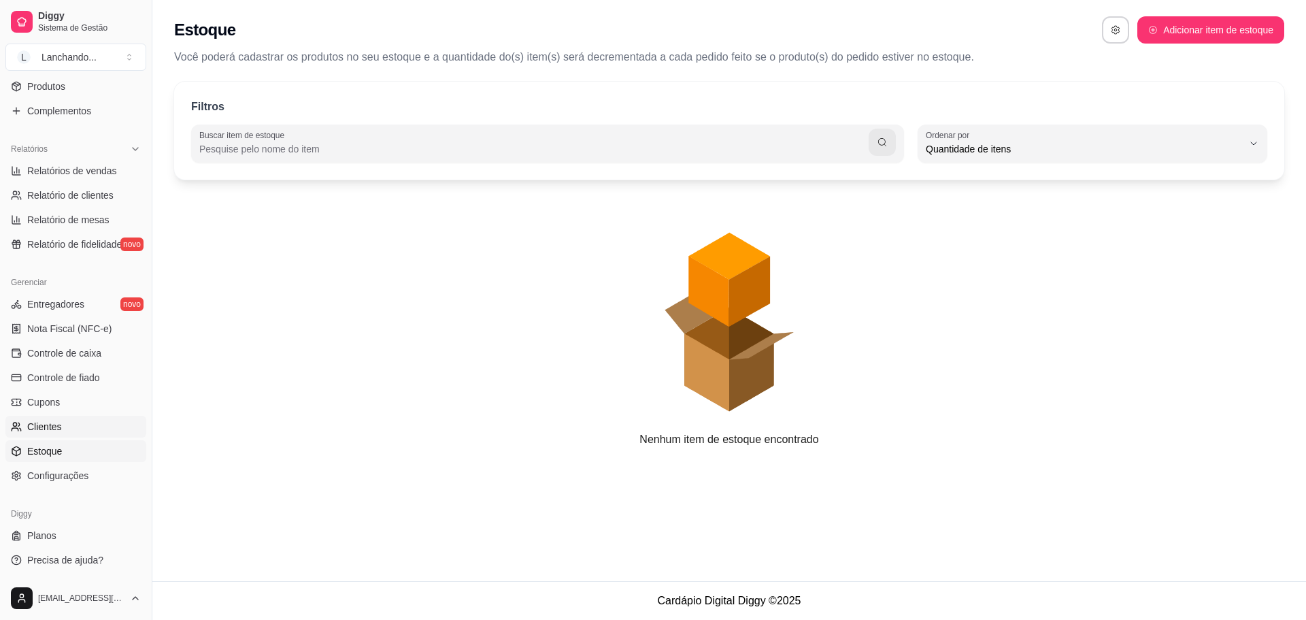
scroll to position [13, 0]
click at [50, 420] on span "Clientes" at bounding box center [44, 427] width 35 height 14
